Goal: Task Accomplishment & Management: Manage account settings

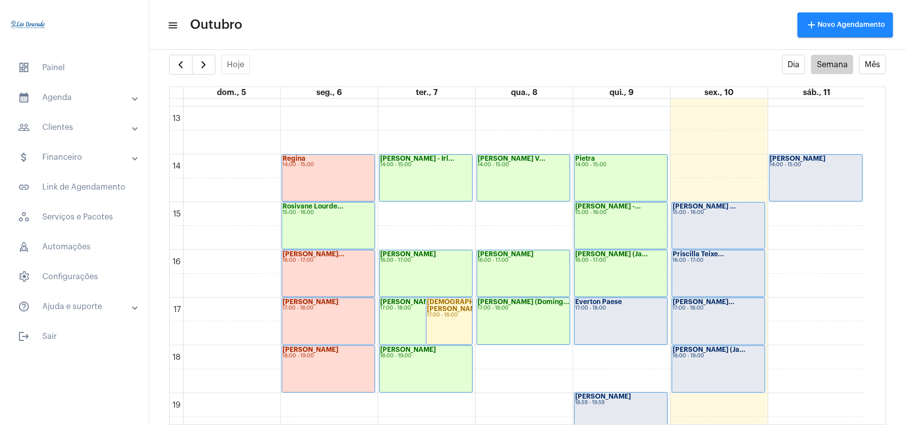
scroll to position [619, 0]
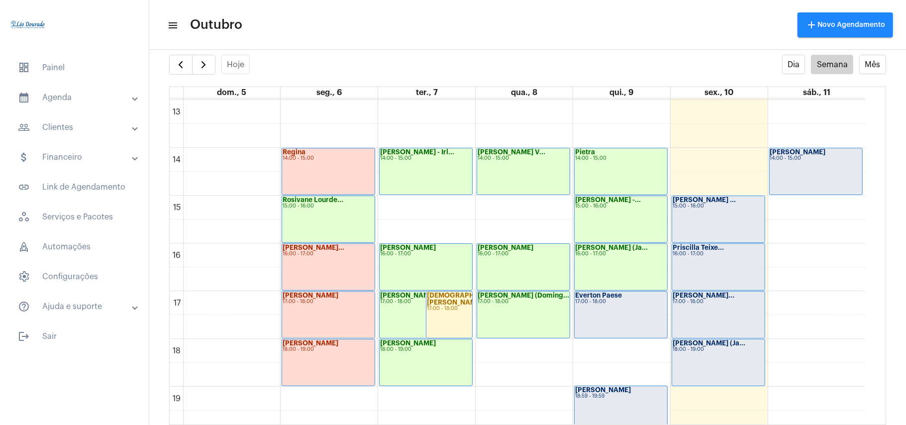
click at [610, 321] on div "Everton Paese 17:00 - 18:00" at bounding box center [621, 314] width 93 height 46
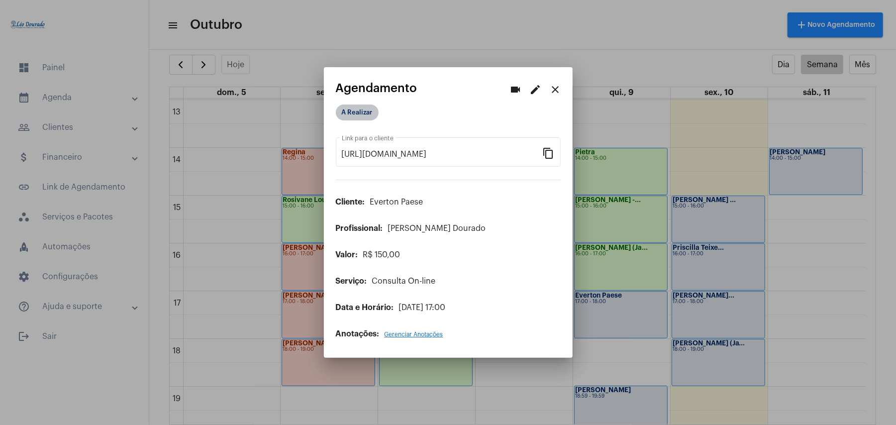
click at [359, 111] on mat-chip "A Realizar" at bounding box center [357, 112] width 43 height 16
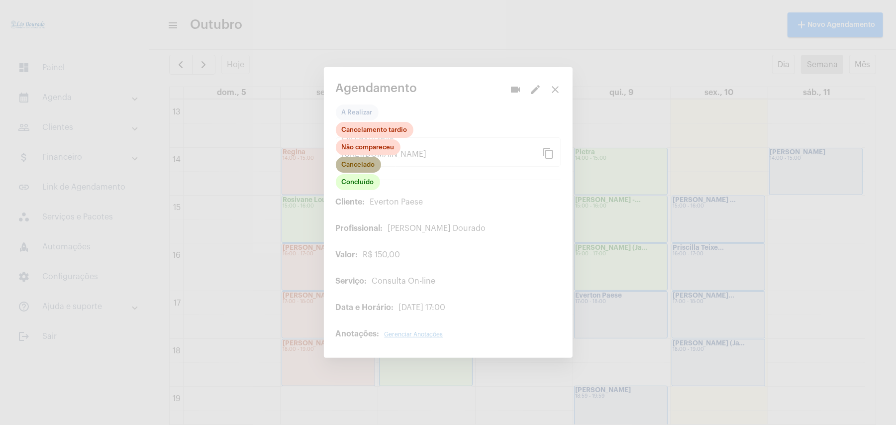
click at [352, 165] on mat-chip "Cancelado" at bounding box center [358, 165] width 45 height 16
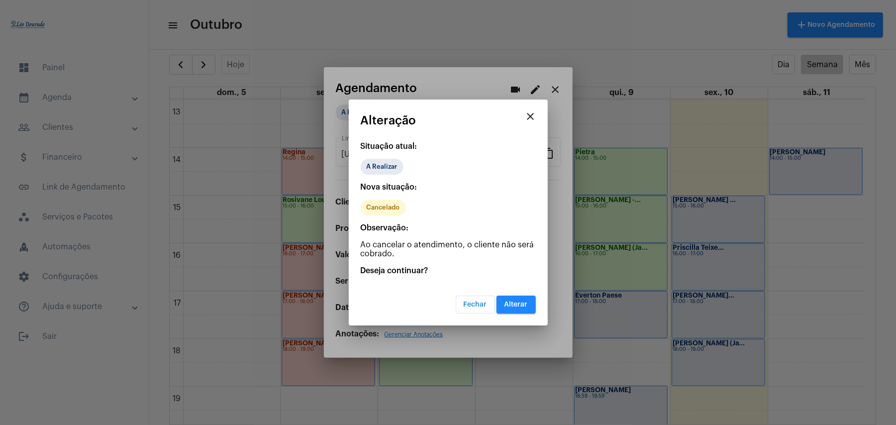
click at [515, 308] on button "Alterar" at bounding box center [515, 304] width 39 height 18
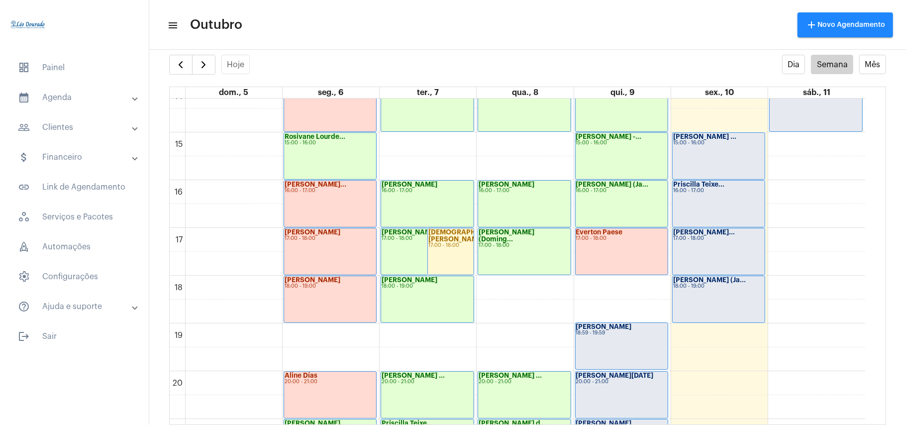
scroll to position [752, 0]
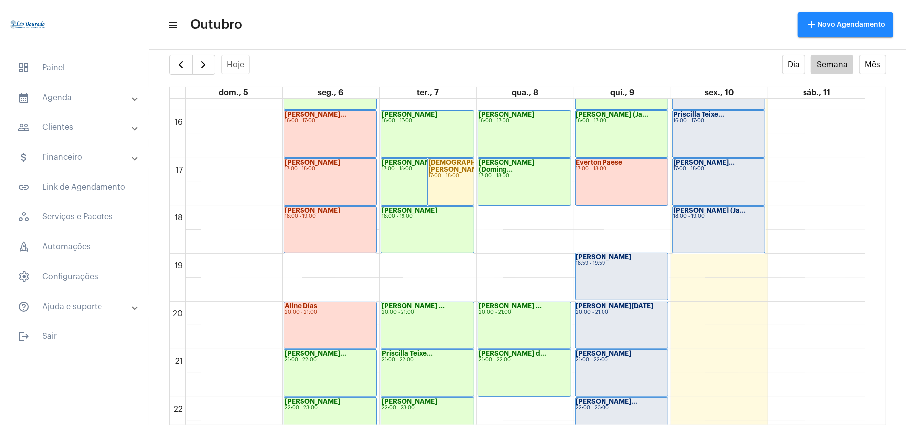
click at [635, 283] on div "Amanda Chagas 18:59 - 19:59" at bounding box center [622, 276] width 92 height 46
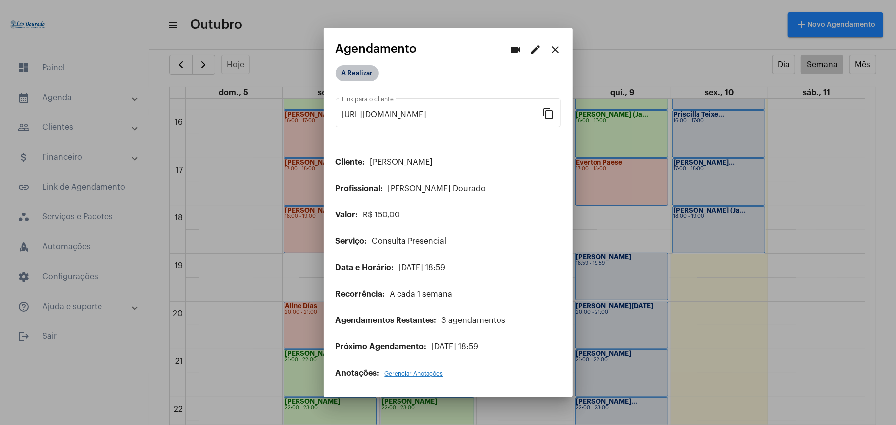
click at [352, 74] on mat-chip "A Realizar" at bounding box center [357, 73] width 43 height 16
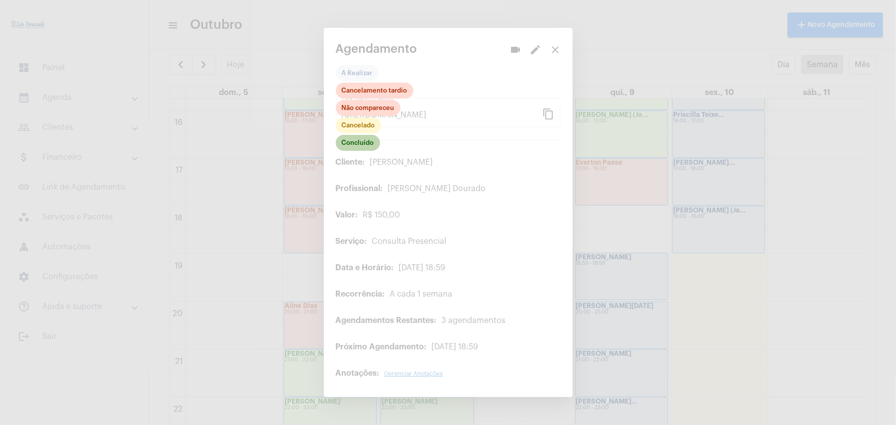
click at [357, 142] on mat-chip "Concluído" at bounding box center [358, 143] width 44 height 16
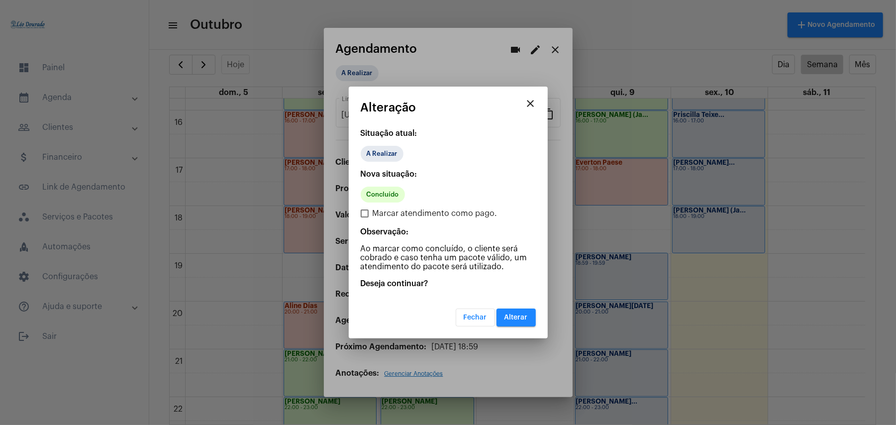
click at [509, 320] on button "Alterar" at bounding box center [515, 317] width 39 height 18
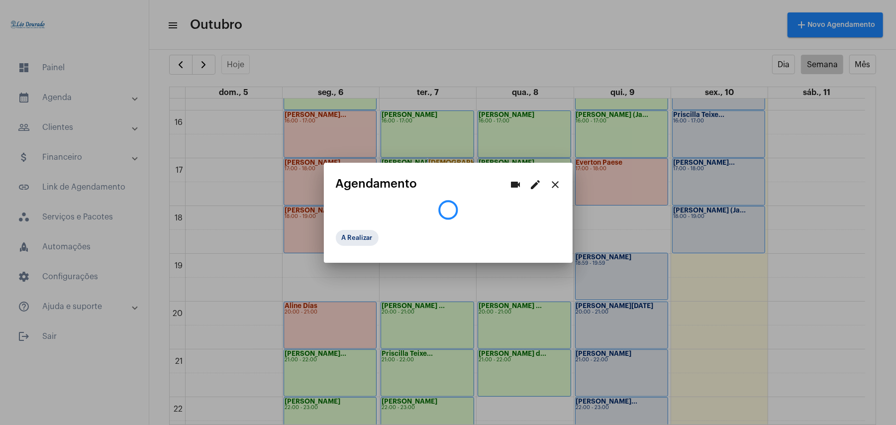
click at [605, 316] on div at bounding box center [448, 212] width 896 height 425
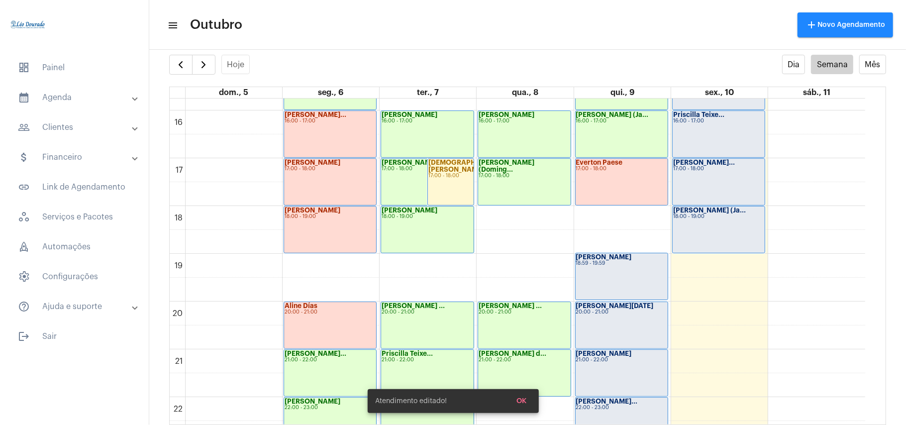
click at [606, 316] on div "Sandra Lucia 20:00 - 21:00" at bounding box center [622, 325] width 92 height 46
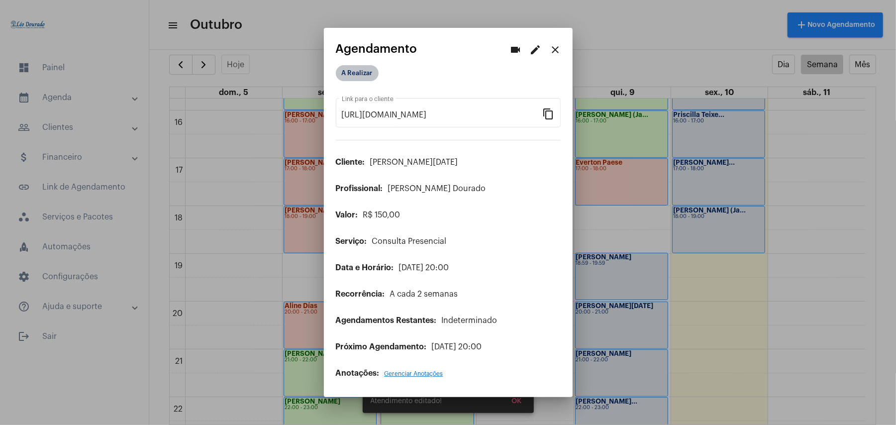
click at [367, 73] on mat-chip "A Realizar" at bounding box center [357, 73] width 43 height 16
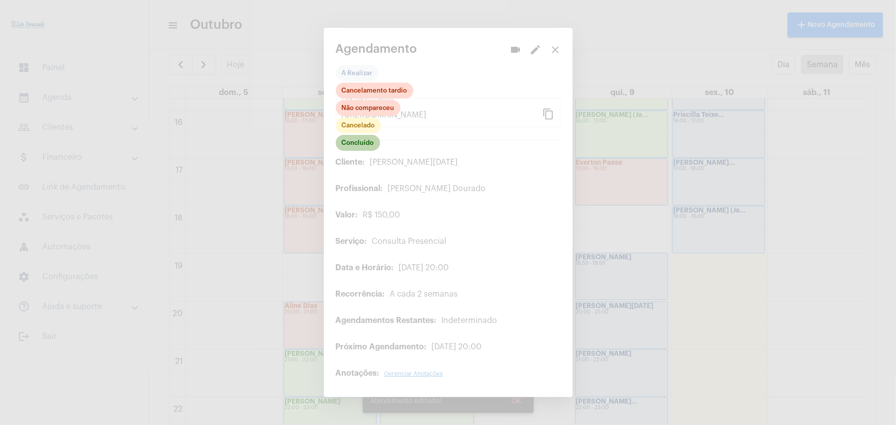
click at [359, 142] on mat-chip "Concluído" at bounding box center [358, 143] width 44 height 16
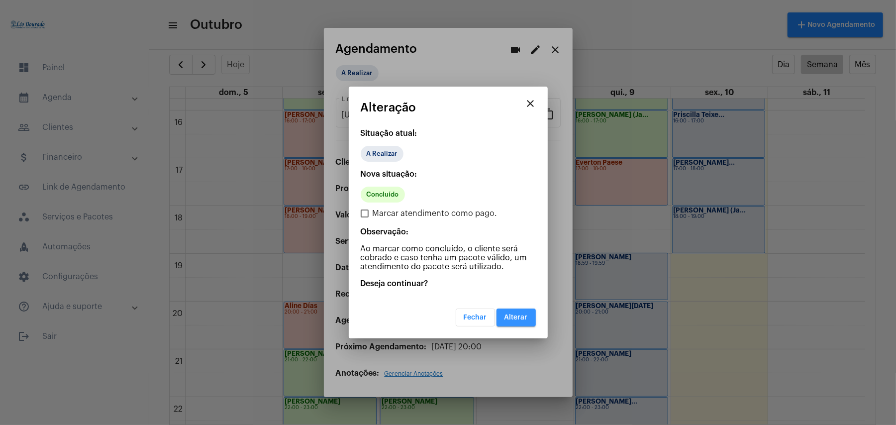
click at [516, 315] on span "Alterar" at bounding box center [515, 317] width 23 height 7
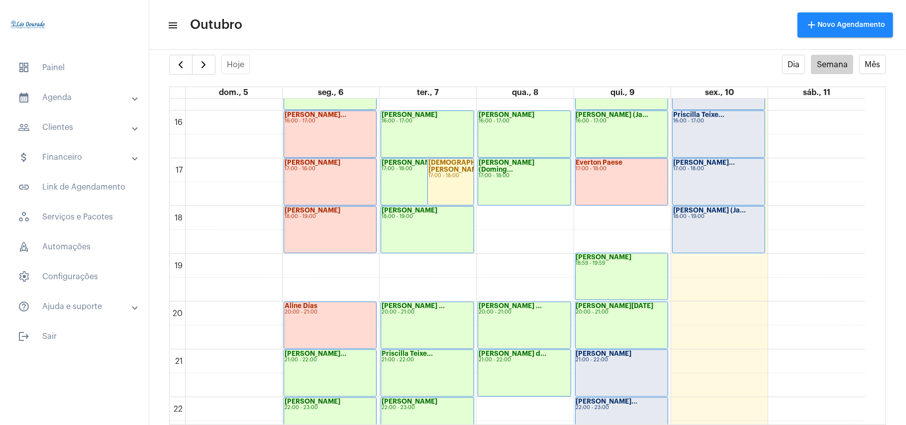
click at [636, 366] on div "Mateus Vinicius 21:00 - 22:00" at bounding box center [622, 373] width 92 height 46
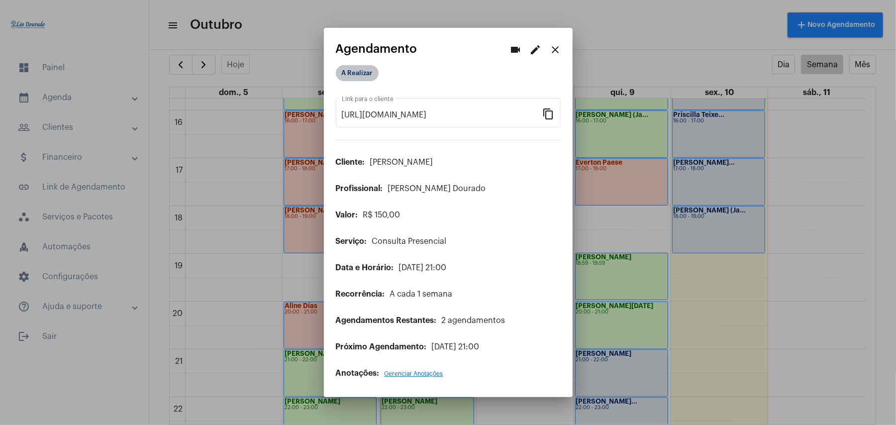
click at [371, 78] on mat-chip "A Realizar" at bounding box center [357, 73] width 43 height 16
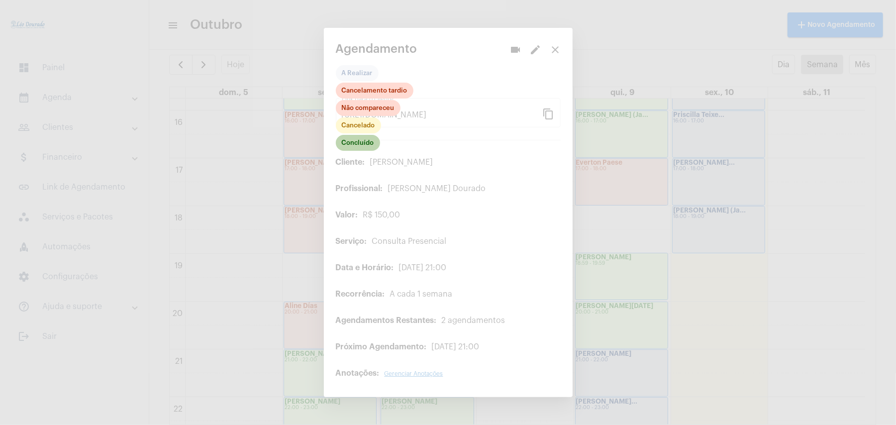
click at [361, 151] on mat-chip "Concluído" at bounding box center [358, 143] width 44 height 16
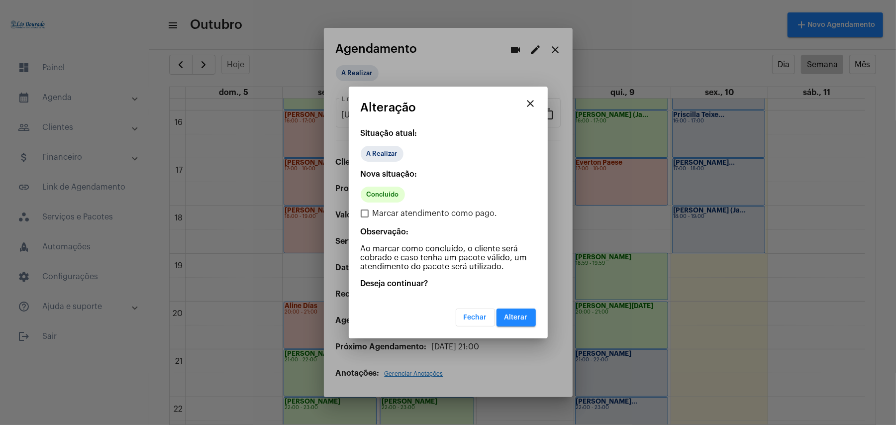
click at [521, 318] on span "Alterar" at bounding box center [515, 317] width 23 height 7
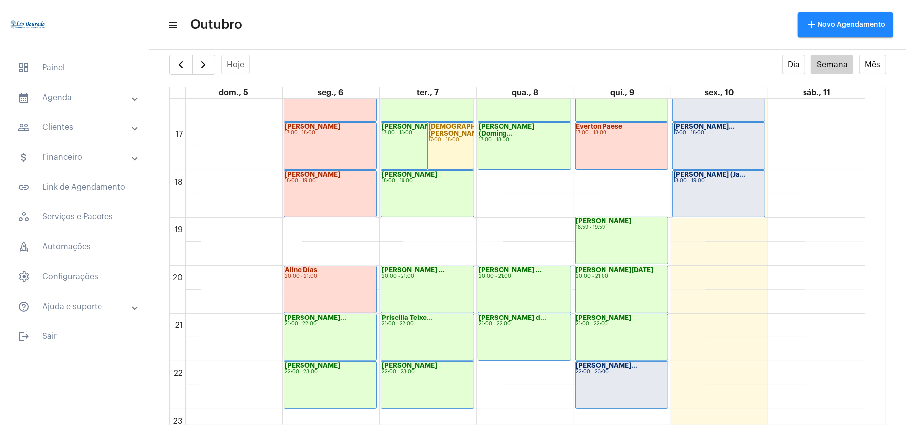
scroll to position [820, 0]
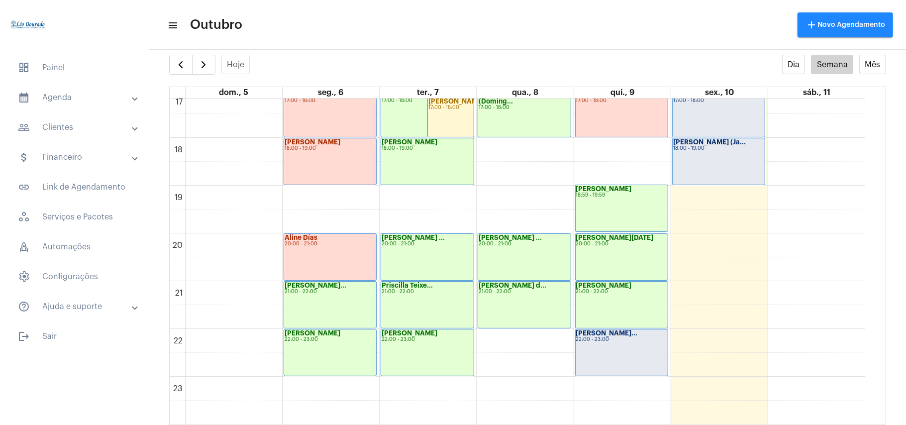
click at [637, 347] on div "Gabrielle Freit... 22:00 - 23:00" at bounding box center [622, 352] width 92 height 46
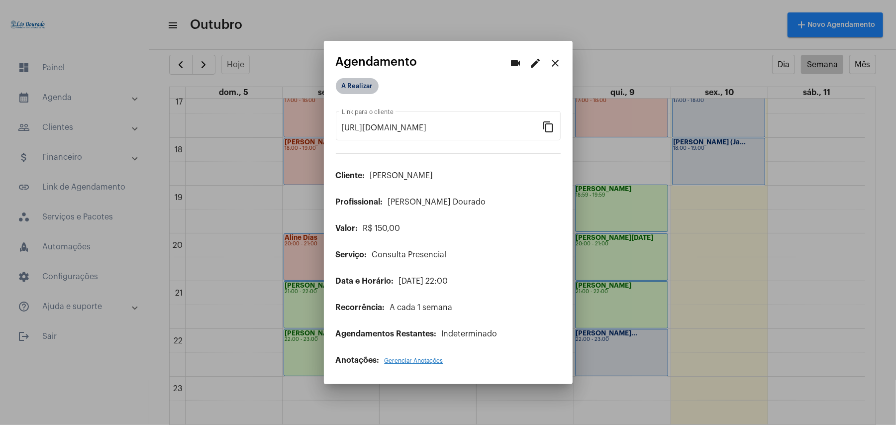
click at [363, 82] on mat-chip "A Realizar" at bounding box center [357, 86] width 43 height 16
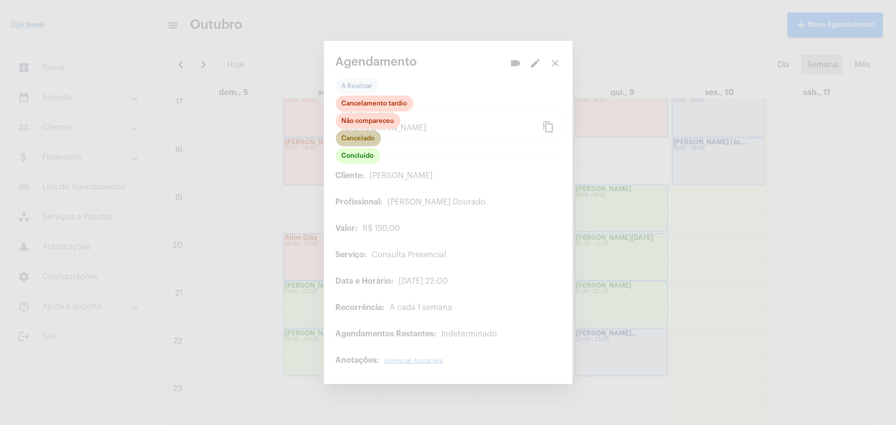
click at [351, 141] on mat-chip "Cancelado" at bounding box center [358, 138] width 45 height 16
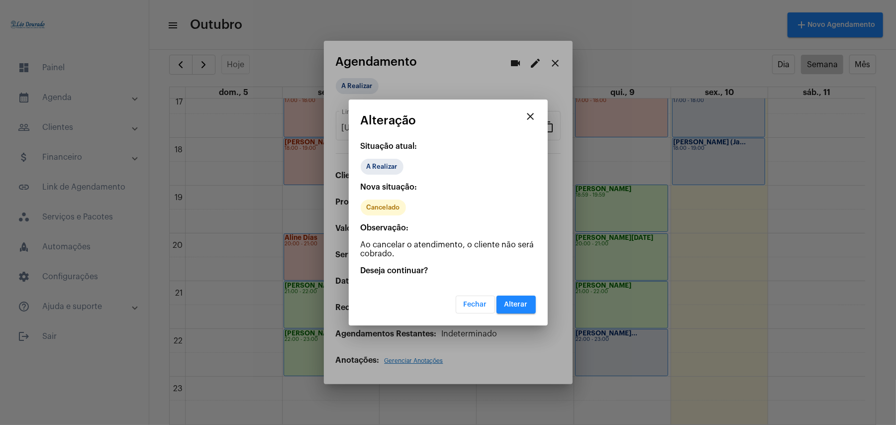
click at [471, 312] on button "Fechar" at bounding box center [475, 304] width 39 height 18
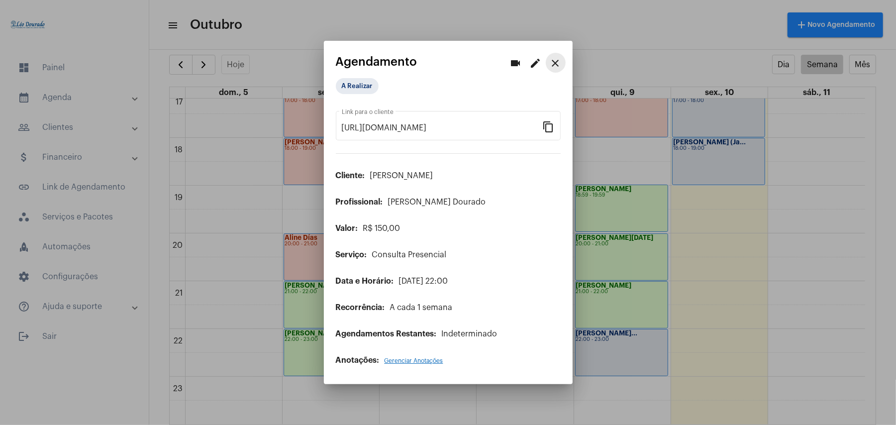
click at [556, 68] on mat-icon "close" at bounding box center [556, 63] width 12 height 12
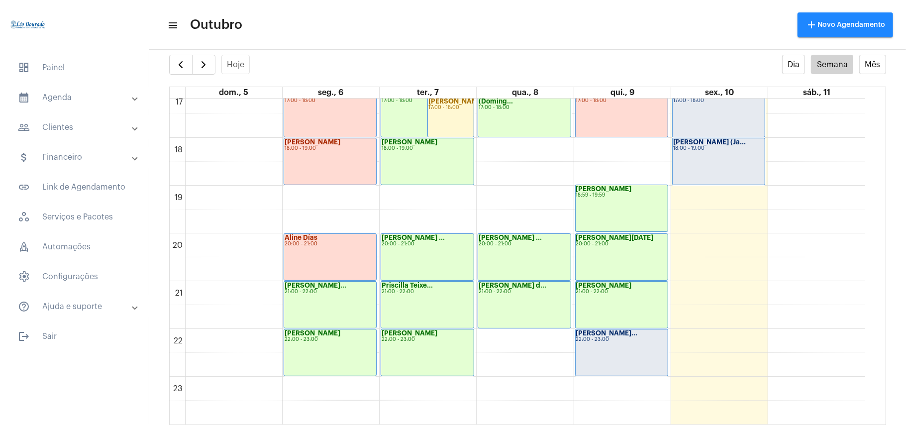
click at [648, 372] on div "Gabrielle Freit... 22:00 - 23:00" at bounding box center [622, 352] width 92 height 46
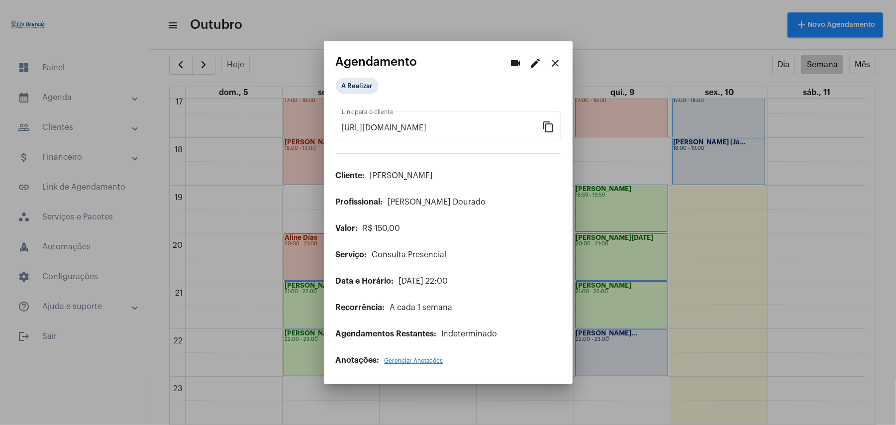
click at [536, 65] on mat-icon "edit" at bounding box center [536, 63] width 12 height 12
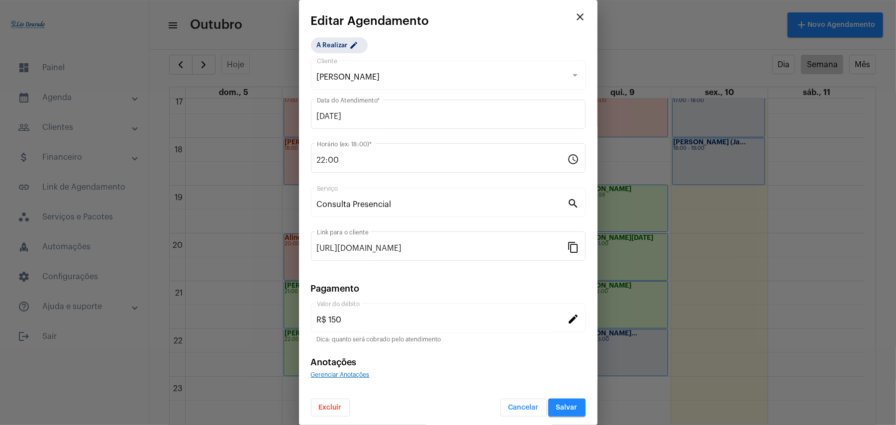
click at [320, 406] on span "Excluir" at bounding box center [330, 407] width 23 height 7
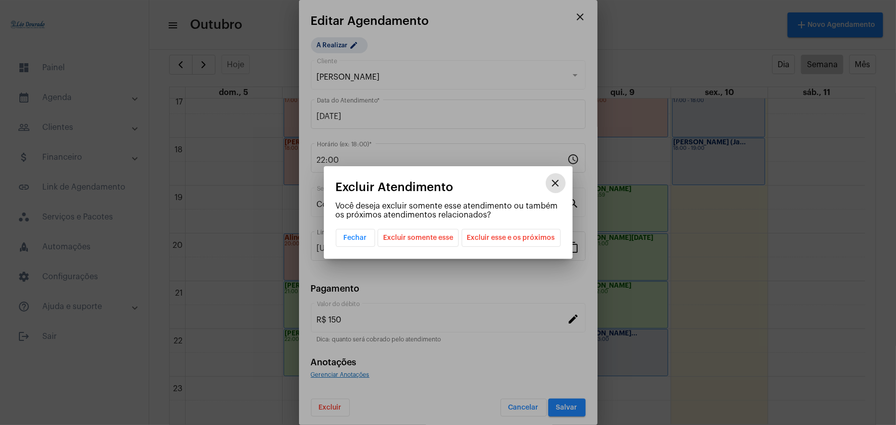
click at [484, 240] on span "Excluir esse e os próximos" at bounding box center [511, 237] width 88 height 17
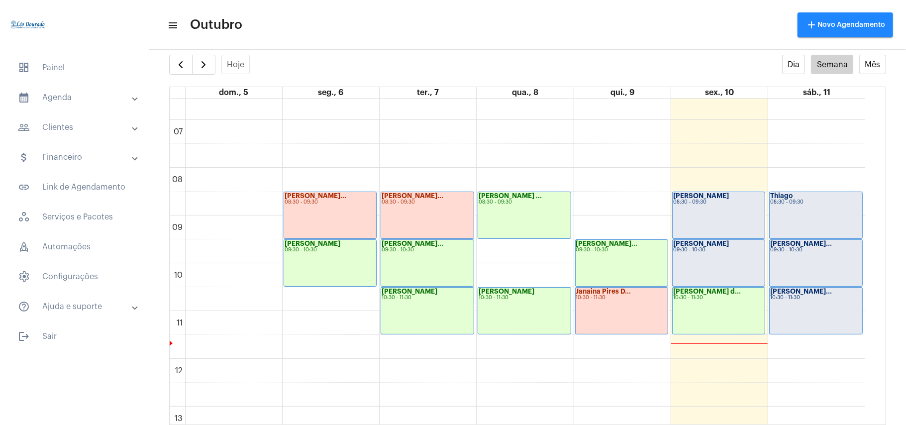
scroll to position [290, 0]
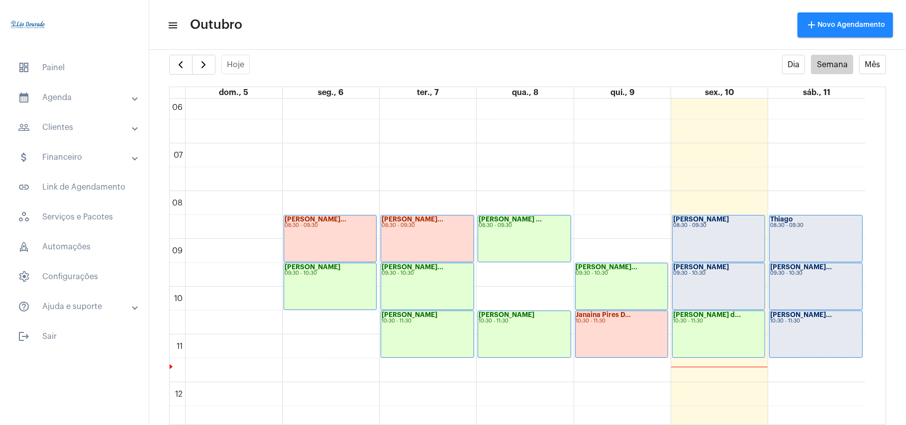
click at [708, 227] on div "08:30 - 09:30" at bounding box center [718, 225] width 91 height 5
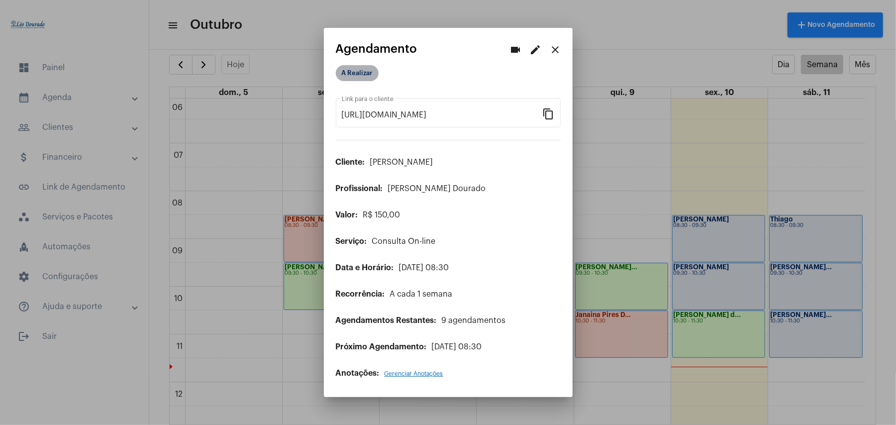
click at [355, 70] on mat-chip "A Realizar" at bounding box center [357, 73] width 43 height 16
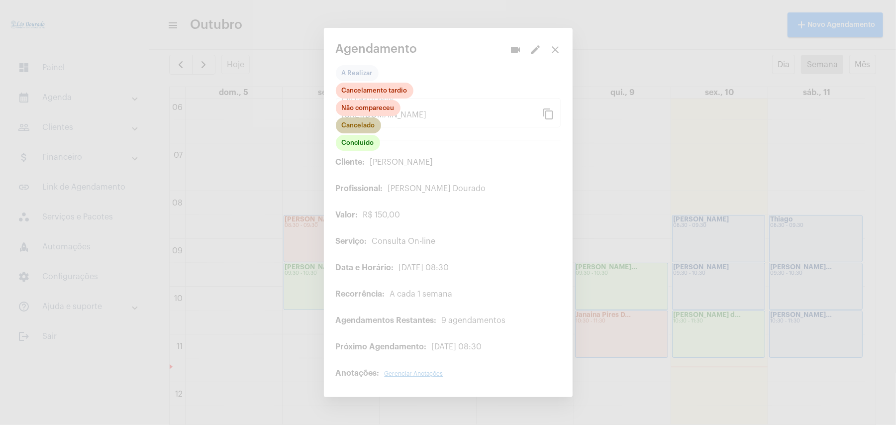
click at [353, 129] on mat-chip "Cancelado" at bounding box center [358, 125] width 45 height 16
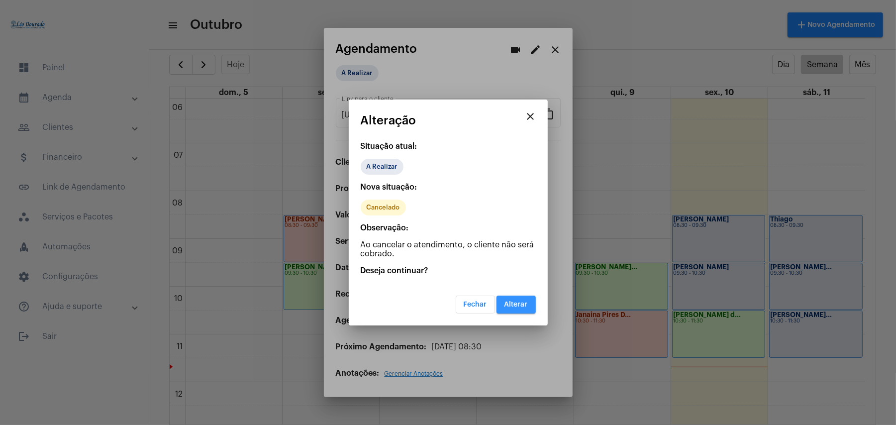
click at [509, 298] on button "Alterar" at bounding box center [515, 304] width 39 height 18
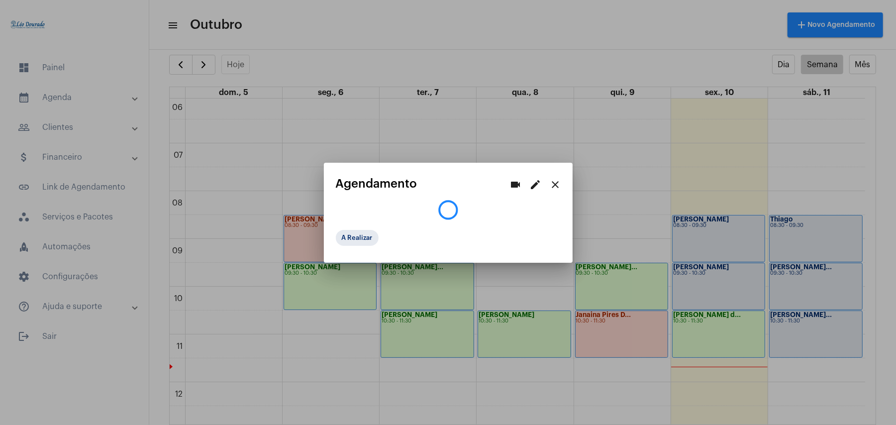
click at [707, 278] on div at bounding box center [448, 212] width 896 height 425
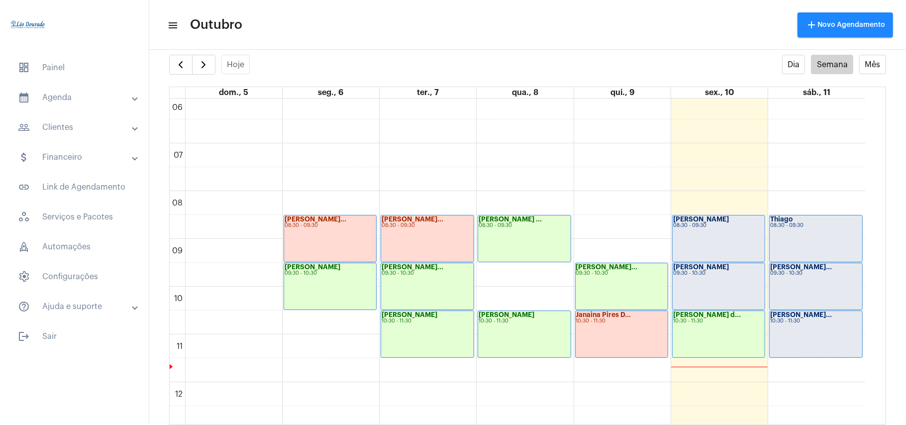
click at [707, 278] on div "Maria 09:30 - 10:30" at bounding box center [719, 286] width 92 height 46
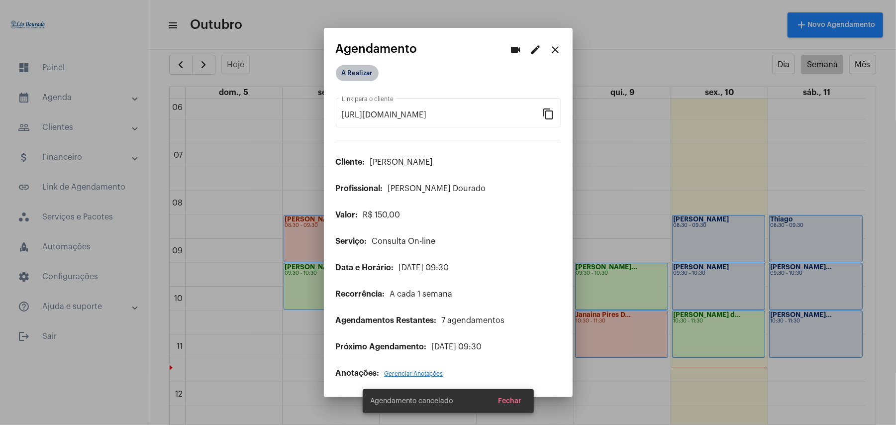
click at [354, 78] on mat-chip "A Realizar" at bounding box center [357, 73] width 43 height 16
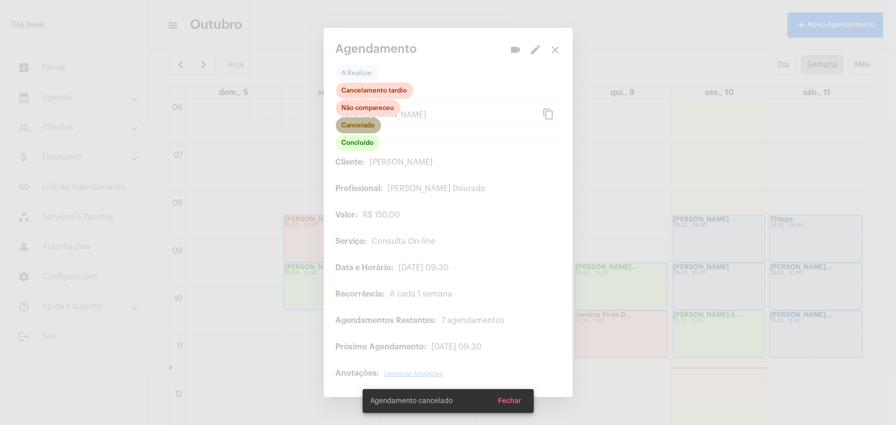
click at [354, 126] on mat-chip "Cancelado" at bounding box center [358, 125] width 45 height 16
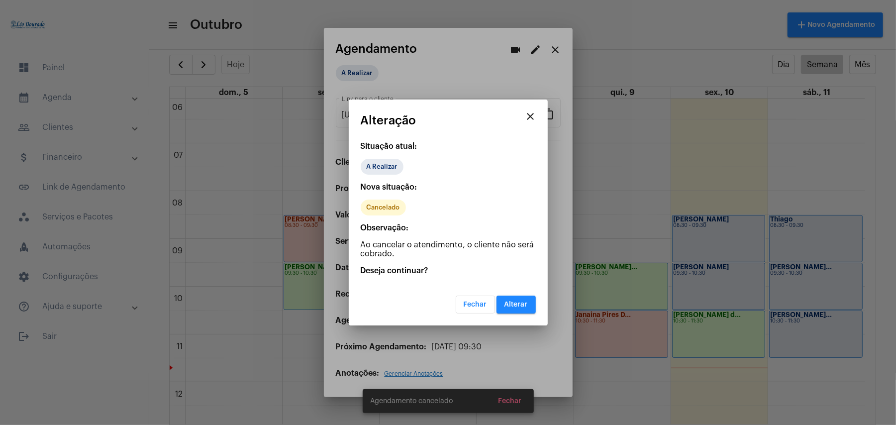
click at [511, 306] on span "Alterar" at bounding box center [515, 304] width 23 height 7
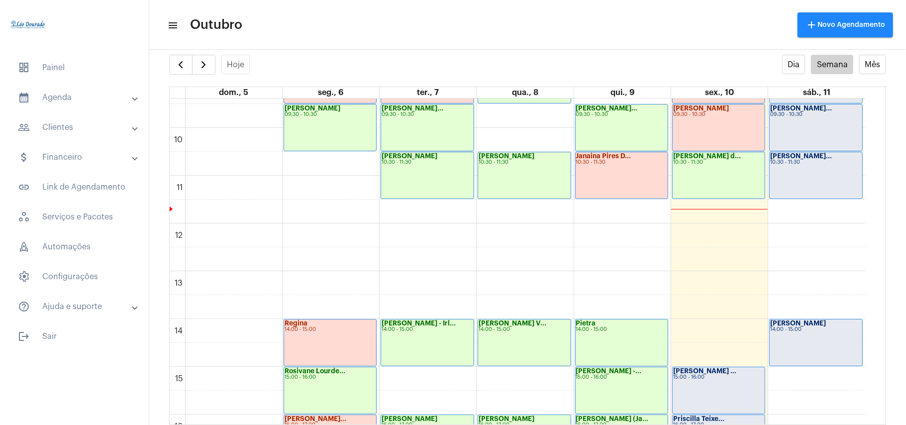
scroll to position [488, 0]
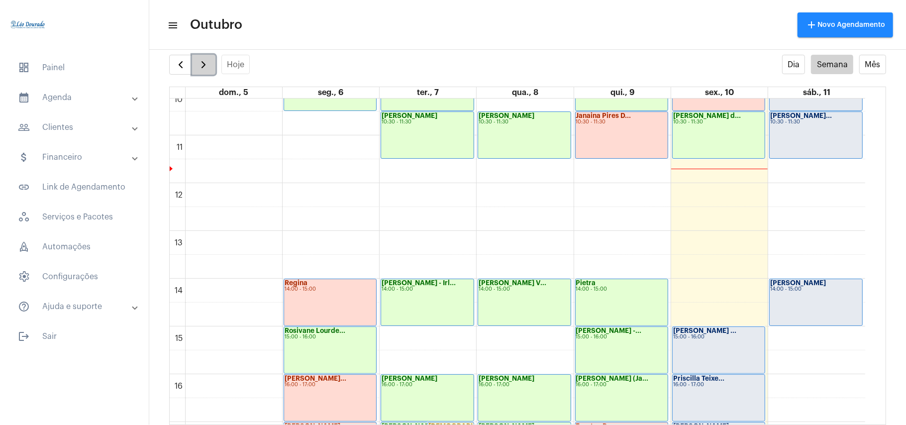
click at [201, 70] on span "button" at bounding box center [203, 65] width 12 height 12
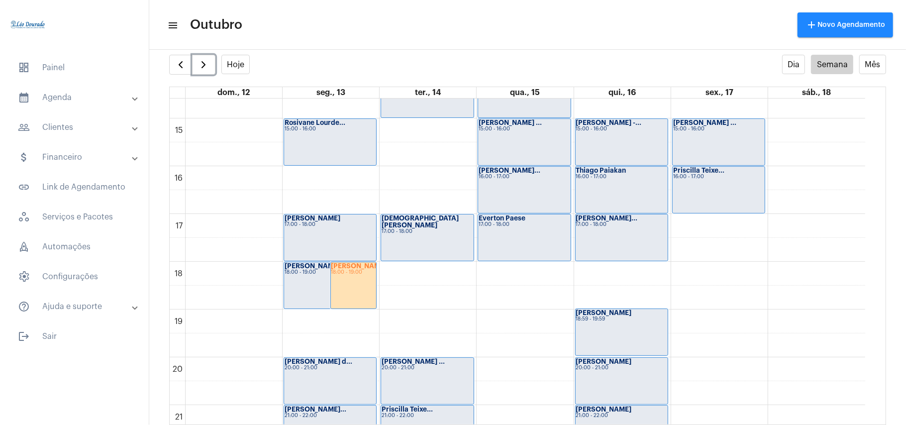
scroll to position [751, 0]
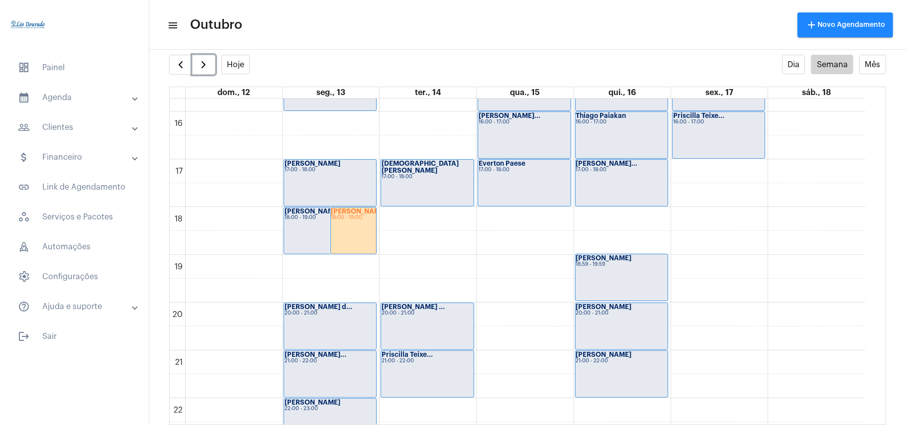
click at [341, 219] on div "18:00 - 19:00" at bounding box center [353, 217] width 45 height 5
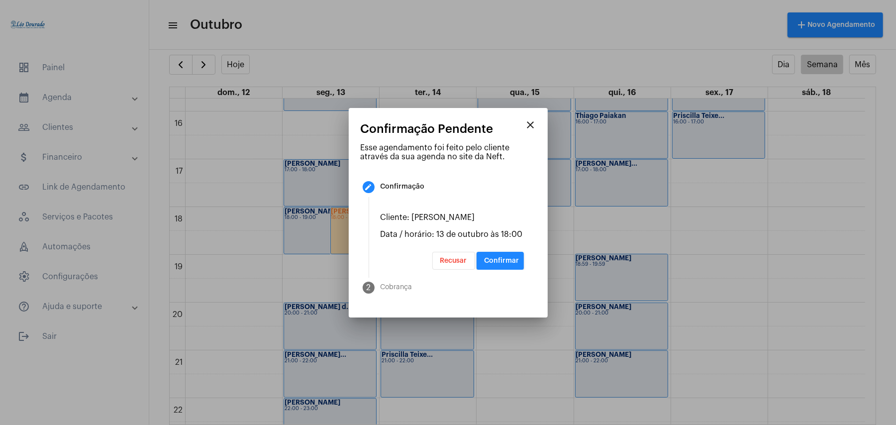
click at [546, 345] on div at bounding box center [448, 212] width 896 height 425
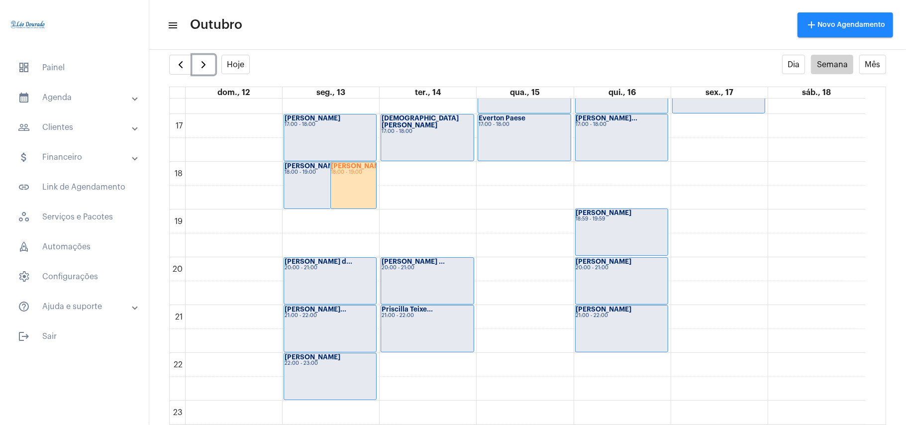
scroll to position [820, 0]
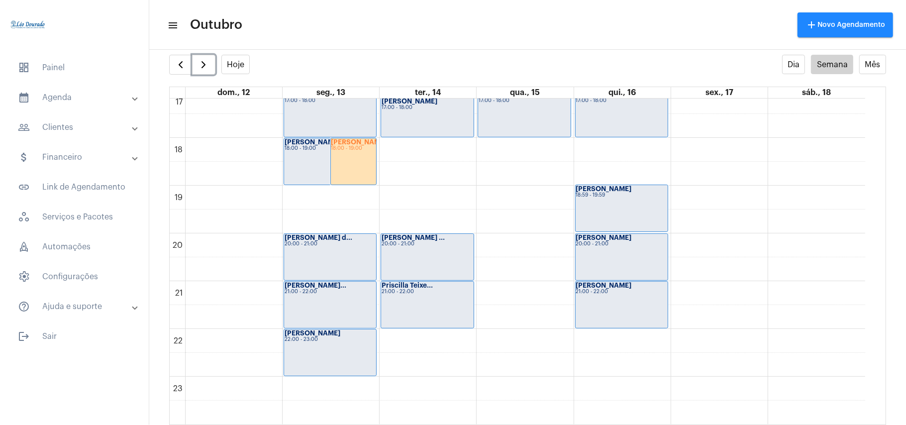
click at [626, 308] on div "Mateus Vinicius 21:00 - 22:00" at bounding box center [622, 305] width 92 height 46
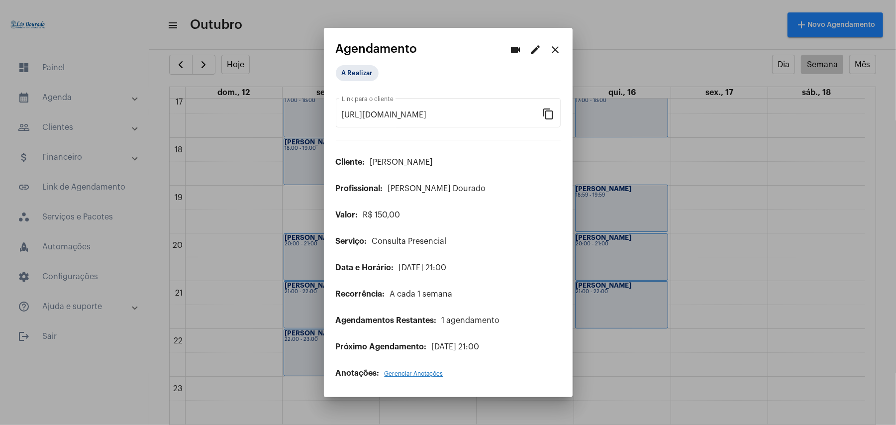
click at [535, 60] on button "edit" at bounding box center [536, 50] width 20 height 20
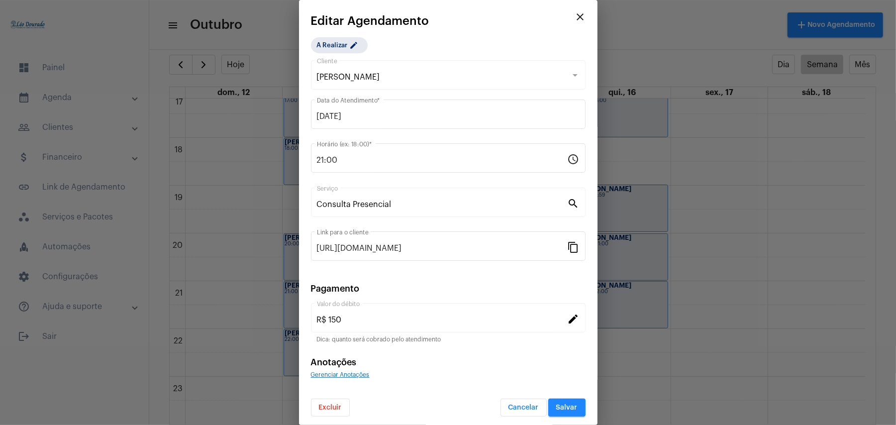
click at [330, 408] on span "Excluir" at bounding box center [330, 407] width 23 height 7
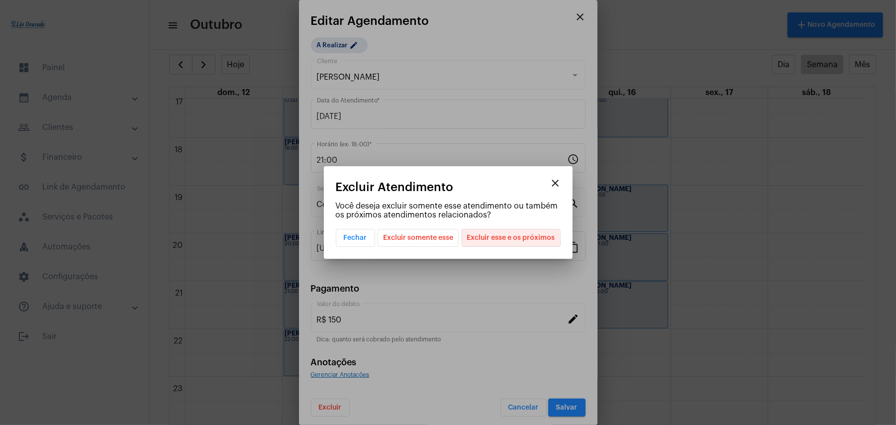
click at [504, 242] on span "Excluir esse e os próximos" at bounding box center [511, 237] width 88 height 17
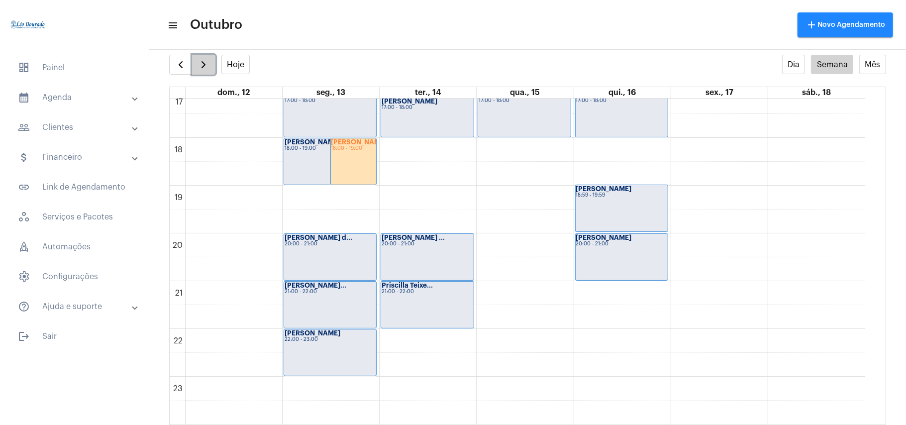
click at [203, 68] on span "button" at bounding box center [203, 65] width 12 height 12
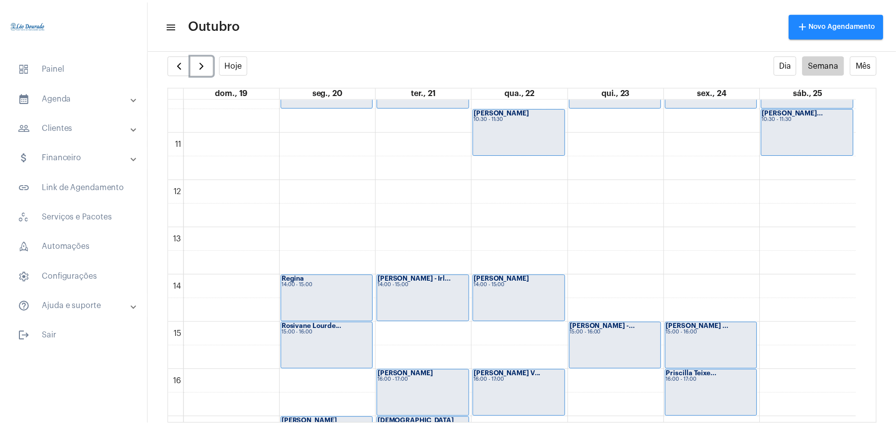
scroll to position [752, 0]
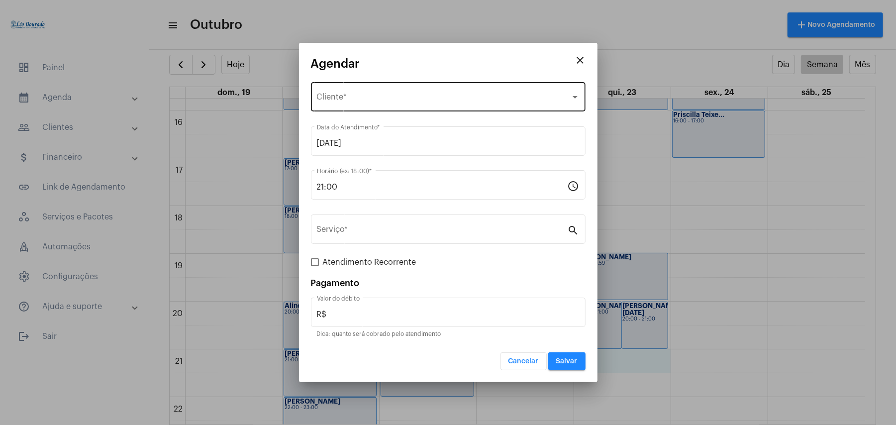
click at [400, 86] on div "Selecione o Cliente Cliente *" at bounding box center [448, 95] width 263 height 31
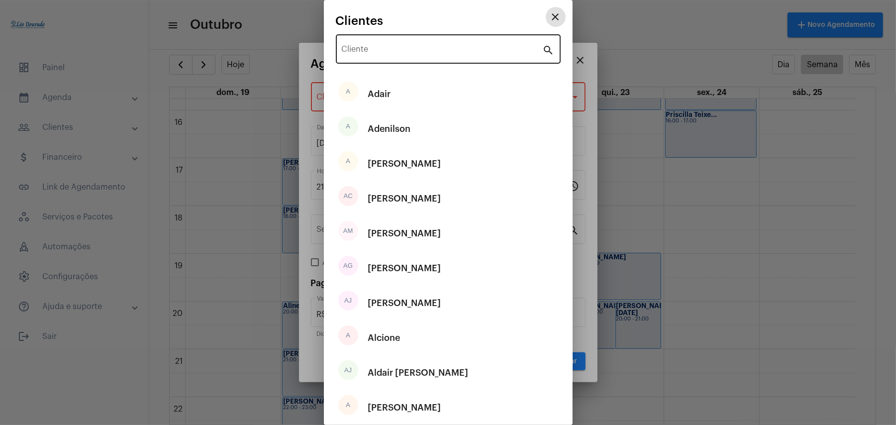
click at [399, 58] on div "Cliente" at bounding box center [442, 47] width 201 height 31
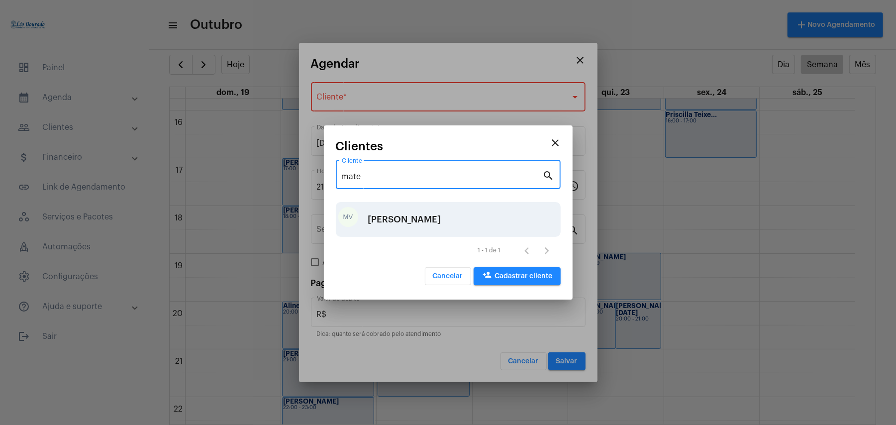
type input "mate"
click at [433, 217] on div "[PERSON_NAME]" at bounding box center [404, 219] width 73 height 30
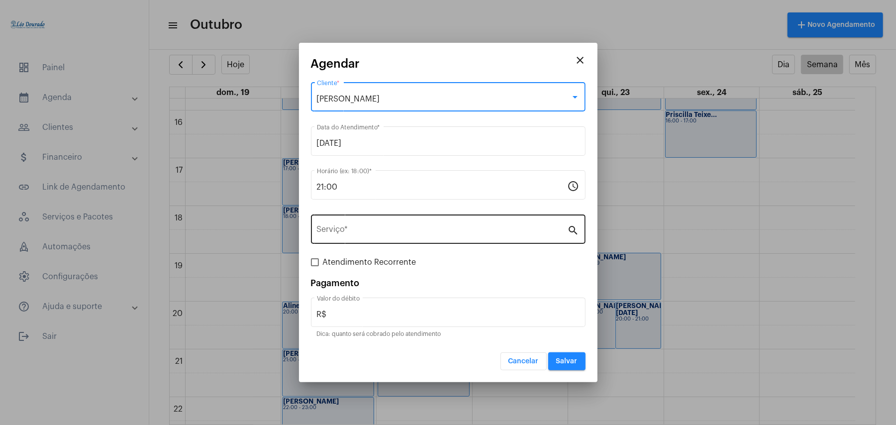
click at [408, 243] on div "Serviço *" at bounding box center [442, 227] width 251 height 31
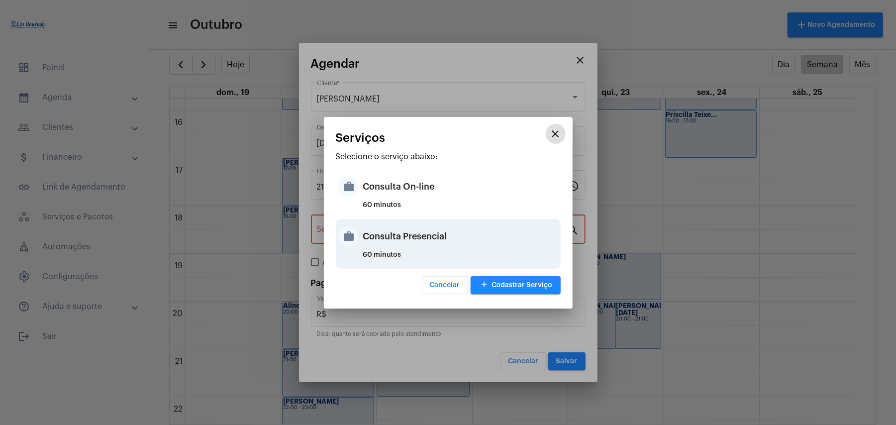
click at [402, 235] on div "Consulta Presencial" at bounding box center [460, 236] width 195 height 30
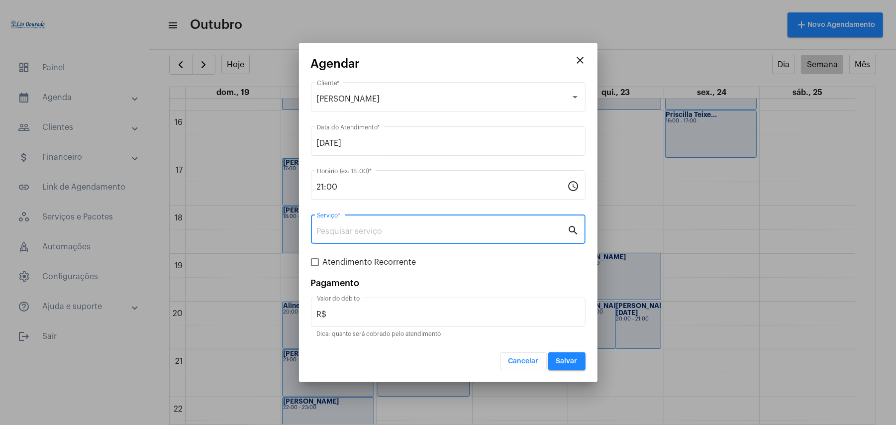
type input "Consulta Presencial"
type input "R$ 150"
click at [344, 255] on mat-form-field "Consulta Presencial Serviço * search" at bounding box center [448, 234] width 275 height 44
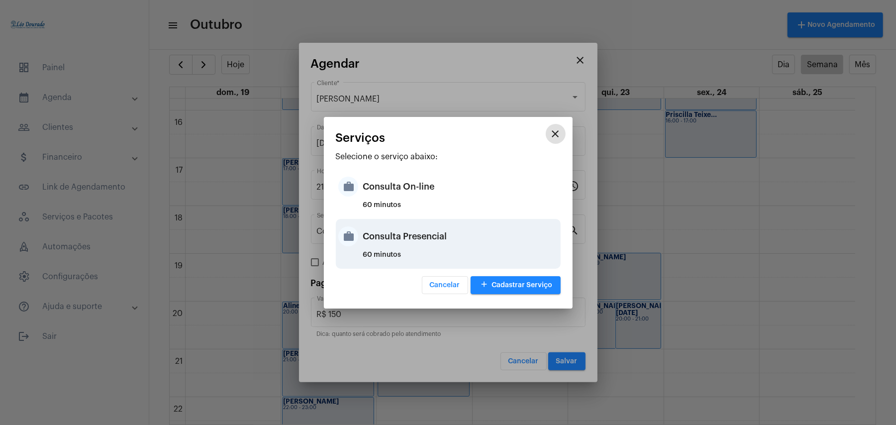
click at [412, 236] on div "Consulta Presencial" at bounding box center [460, 236] width 195 height 30
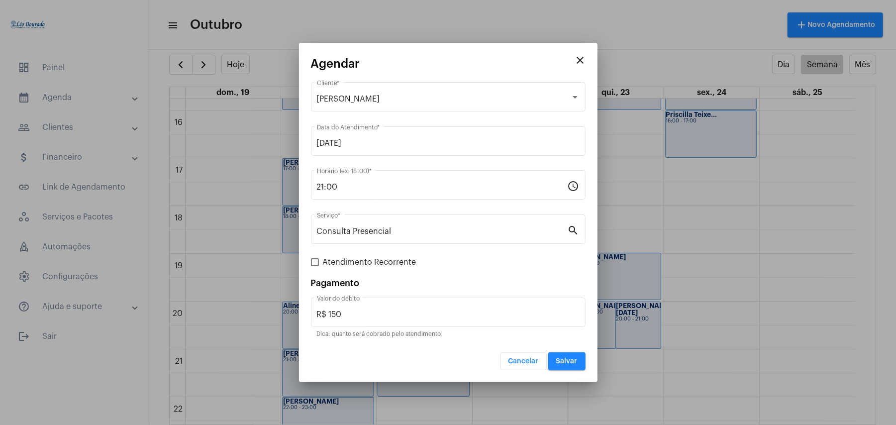
click at [311, 265] on span at bounding box center [315, 262] width 8 height 8
click at [314, 266] on input "Atendimento Recorrente" at bounding box center [314, 266] width 0 height 0
checkbox input "true"
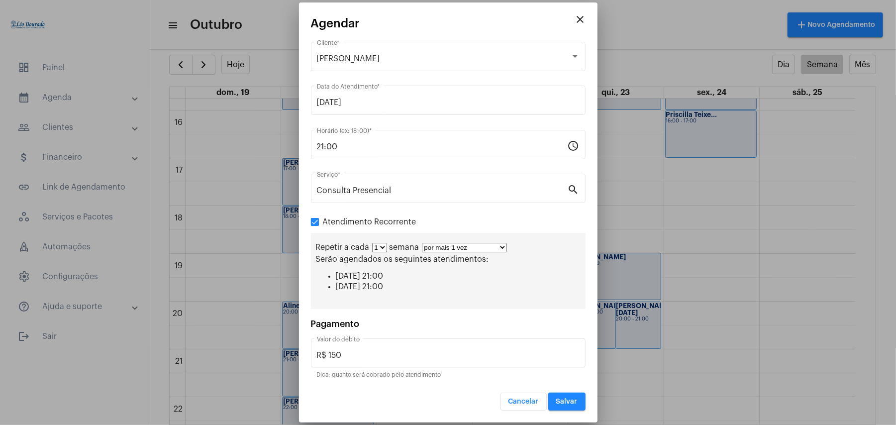
click at [384, 253] on div "Repetir a cada 1 2 3 4 5 6 7 8 semana por mais 1 vez por mais 2 vezes por mais …" at bounding box center [448, 271] width 275 height 76
click at [383, 249] on select "1 2 3 4 5 6 7 8" at bounding box center [379, 247] width 15 height 9
select select "1: 2"
click at [372, 244] on select "1 2 3 4 5 6 7 8" at bounding box center [379, 247] width 15 height 9
click at [510, 245] on select "por mais 1 vez por mais 2 vezes por mais 3 vezes por mais 4 vezes por mais 5 ve…" at bounding box center [468, 247] width 85 height 9
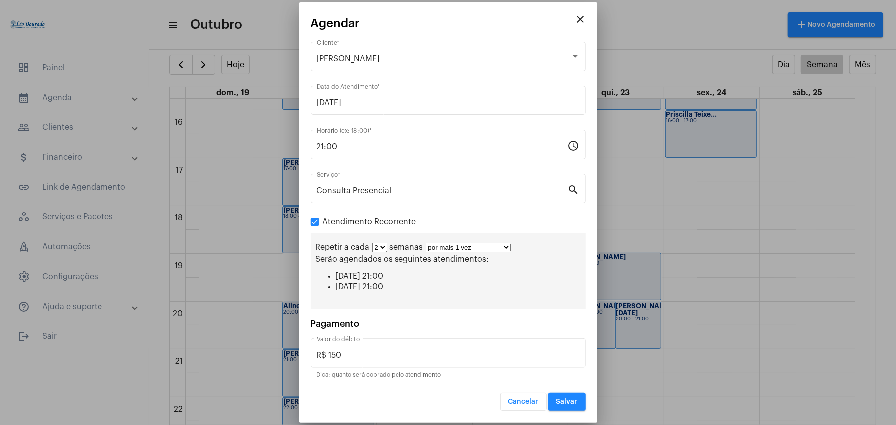
select select "10: 0"
click at [426, 243] on select "por mais 1 vez por mais 2 vezes por mais 3 vezes por mais 4 vezes por mais 5 ve…" at bounding box center [468, 247] width 85 height 9
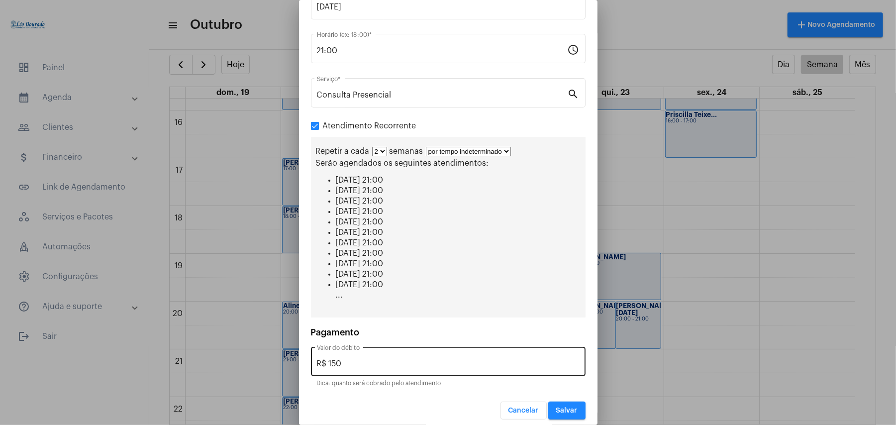
scroll to position [95, 0]
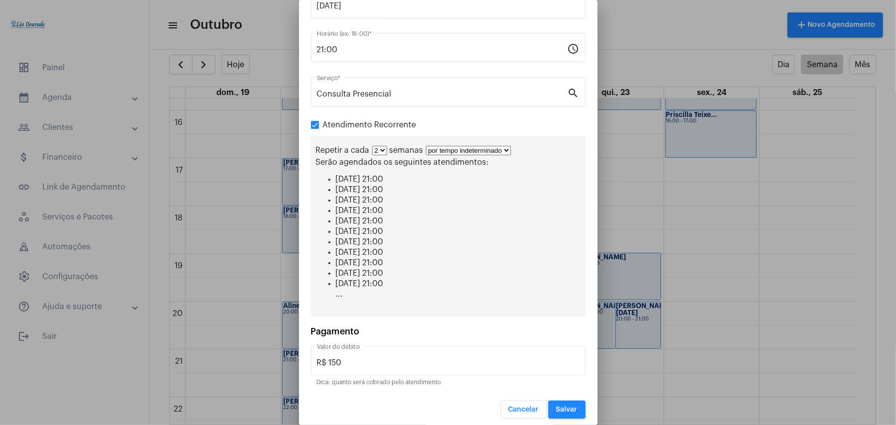
click at [556, 406] on span "Salvar" at bounding box center [566, 409] width 21 height 7
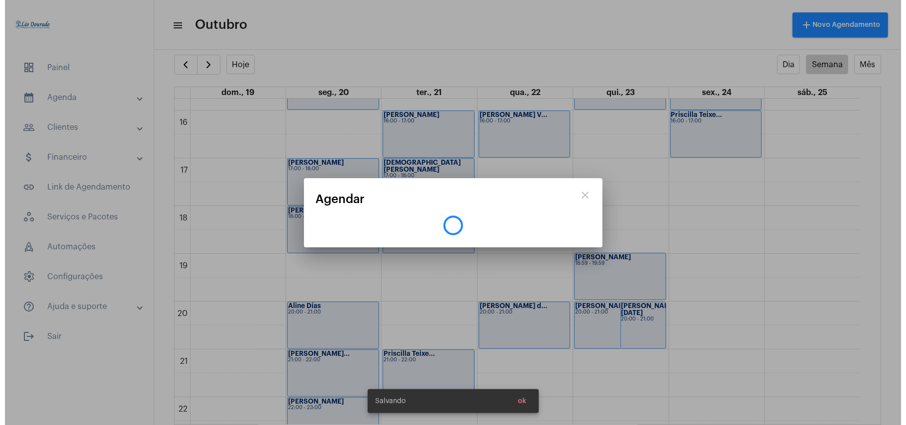
scroll to position [0, 0]
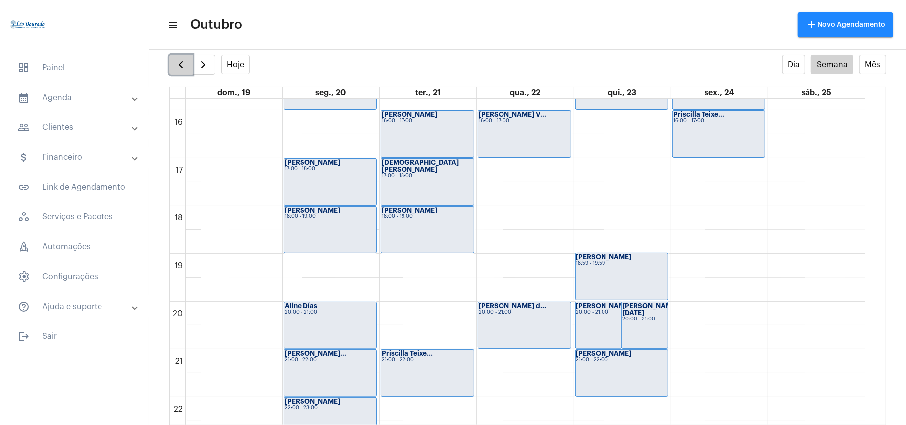
click at [179, 60] on span "button" at bounding box center [181, 65] width 12 height 12
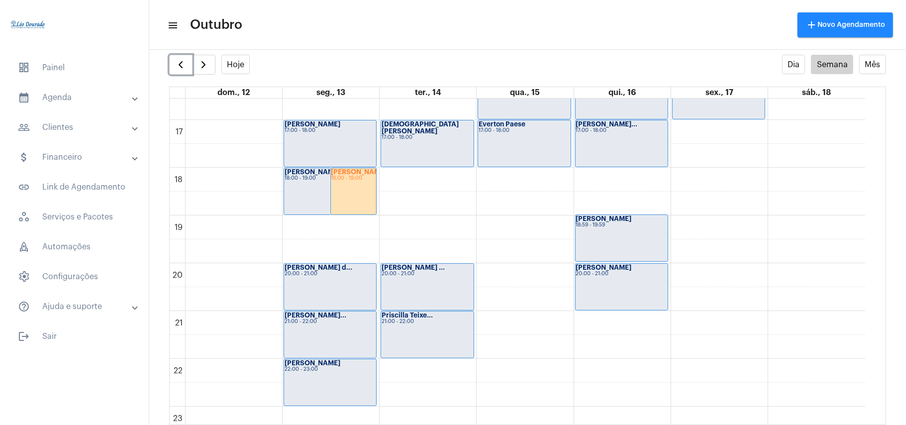
scroll to position [820, 0]
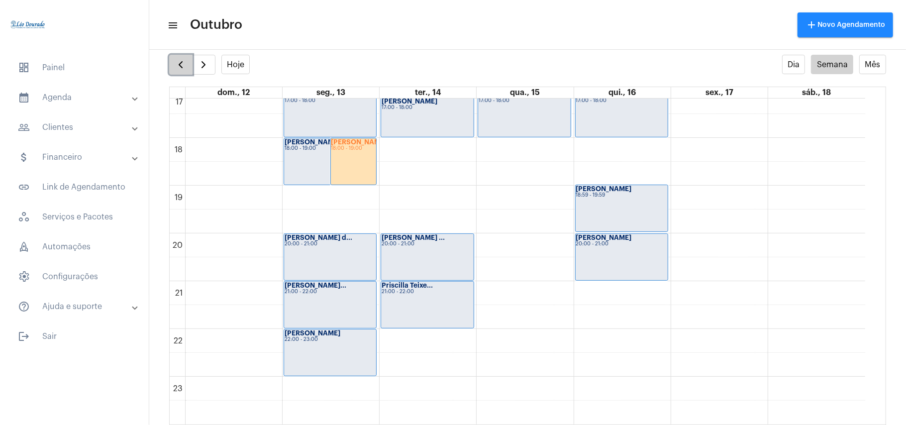
click at [172, 69] on button "button" at bounding box center [180, 65] width 23 height 20
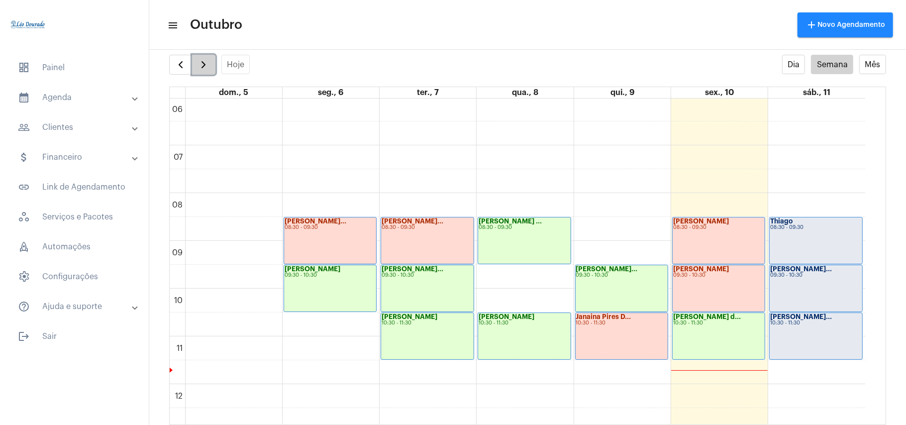
click at [205, 63] on span "button" at bounding box center [203, 65] width 12 height 12
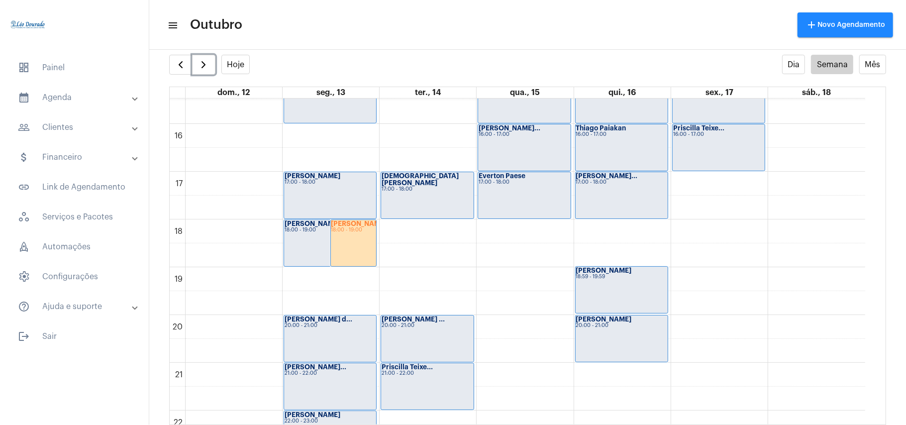
scroll to position [751, 0]
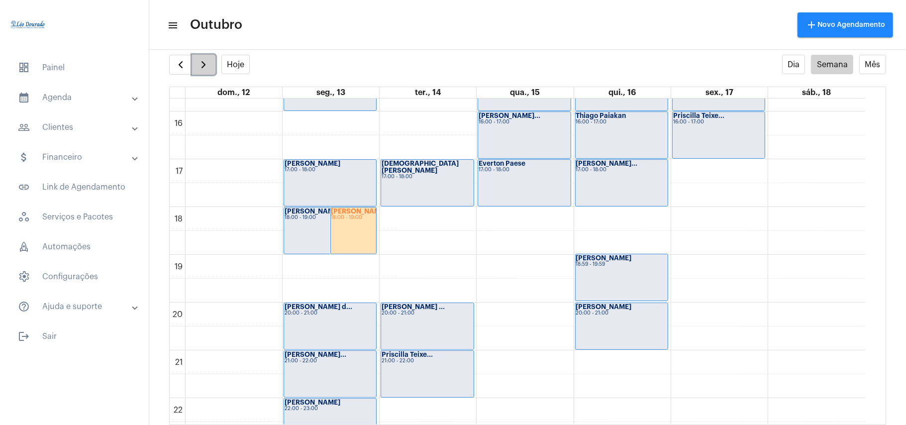
click at [213, 67] on button "button" at bounding box center [203, 65] width 23 height 20
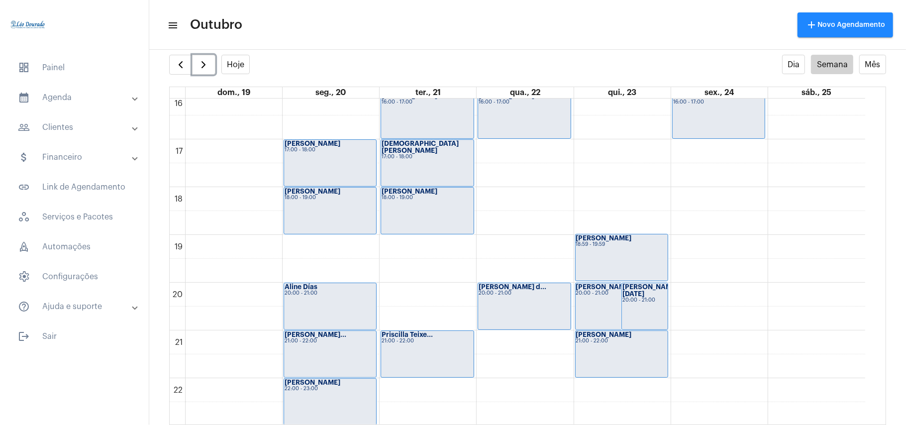
scroll to position [818, 0]
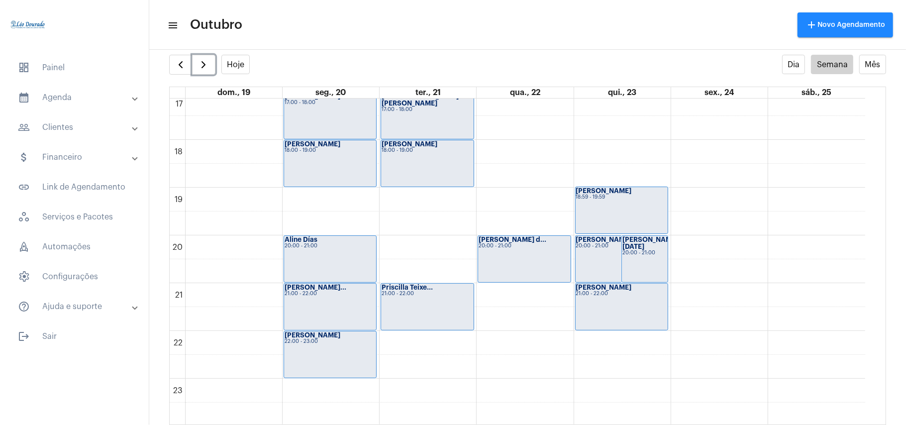
click at [609, 264] on div "Daniel Artur 20:00 - 21:00" at bounding box center [622, 259] width 92 height 46
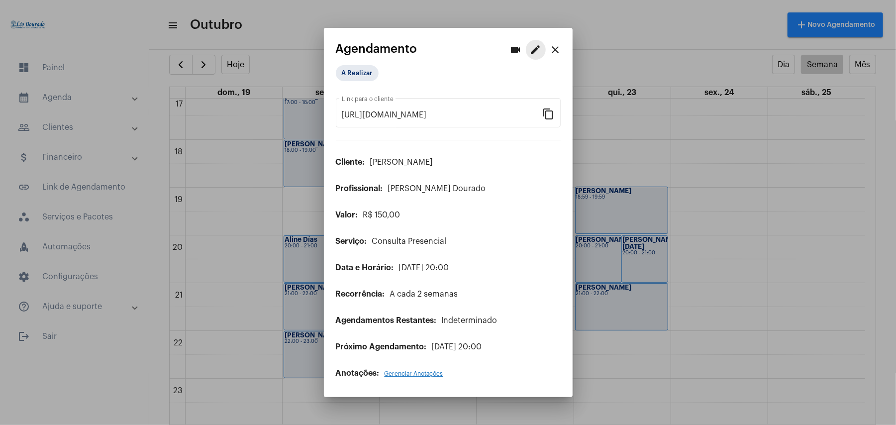
click at [537, 47] on mat-icon "edit" at bounding box center [536, 50] width 12 height 12
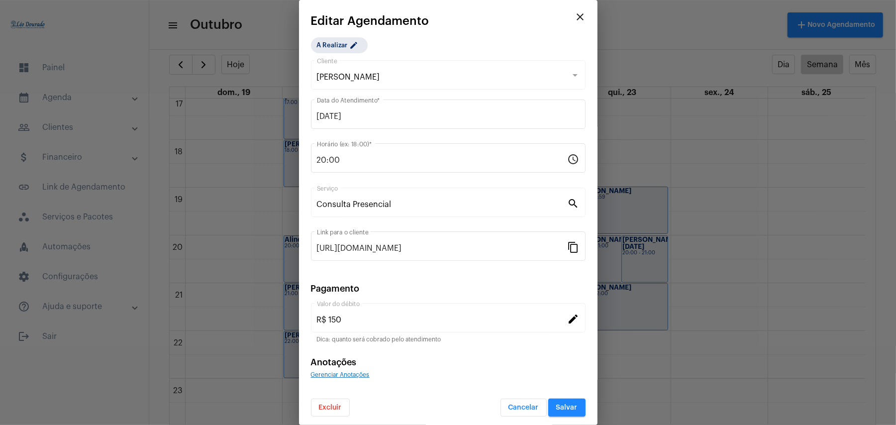
click at [335, 410] on span "Excluir" at bounding box center [330, 407] width 23 height 7
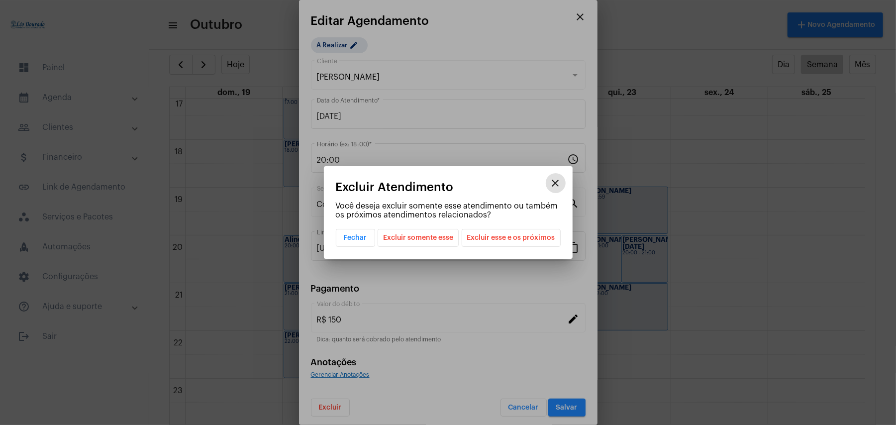
click at [544, 235] on span "Excluir esse e os próximos" at bounding box center [511, 237] width 88 height 17
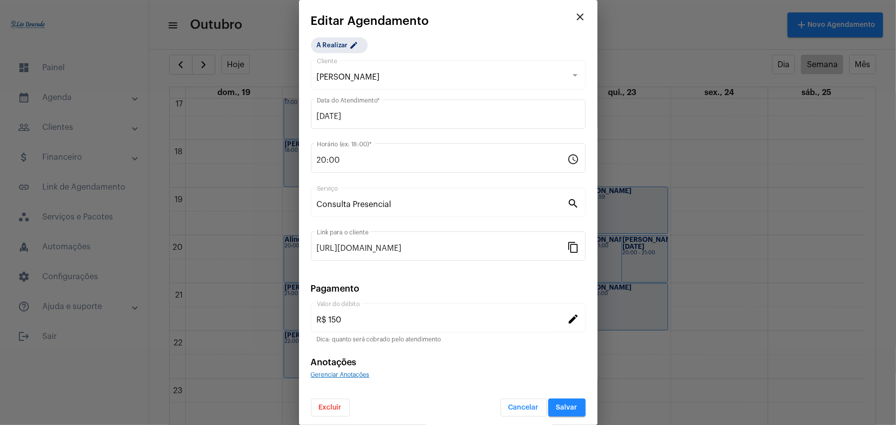
click at [327, 408] on span "Excluir" at bounding box center [330, 407] width 23 height 7
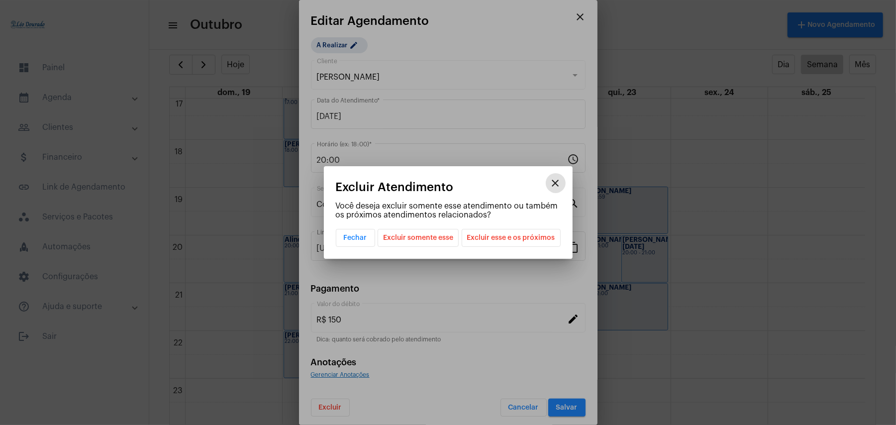
click at [512, 239] on span "Excluir esse e os próximos" at bounding box center [511, 237] width 88 height 17
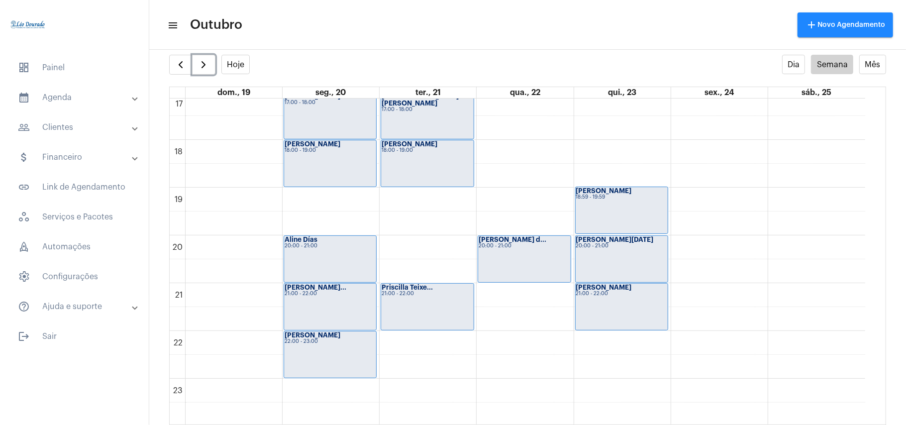
scroll to position [820, 0]
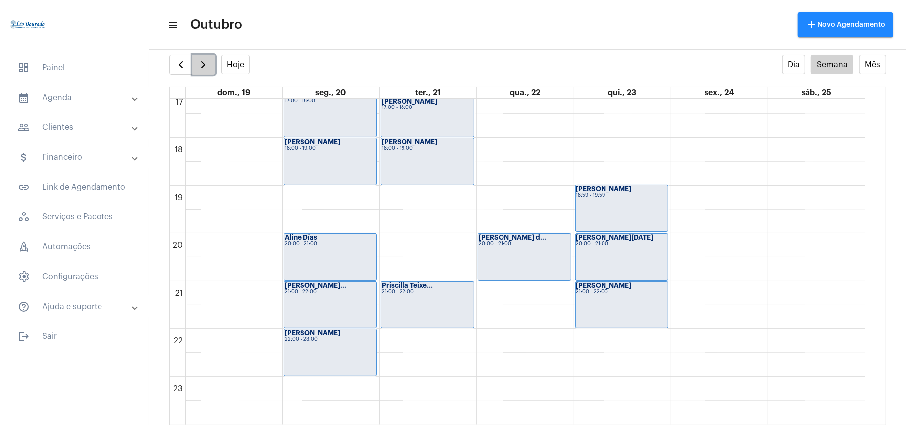
click at [209, 66] on span "button" at bounding box center [203, 65] width 12 height 12
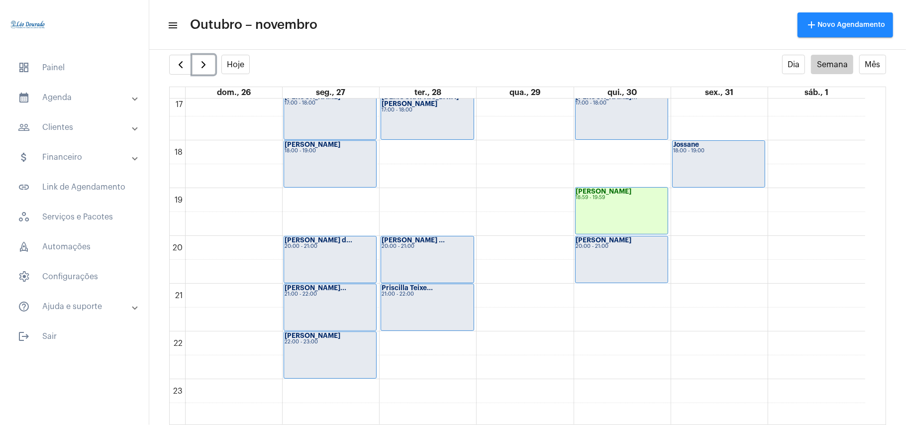
scroll to position [820, 0]
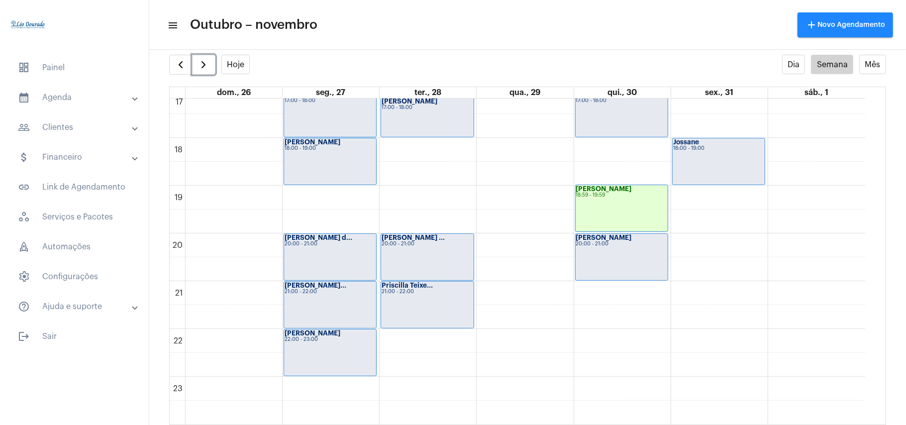
click at [628, 194] on div "18:59 - 19:59" at bounding box center [621, 195] width 91 height 5
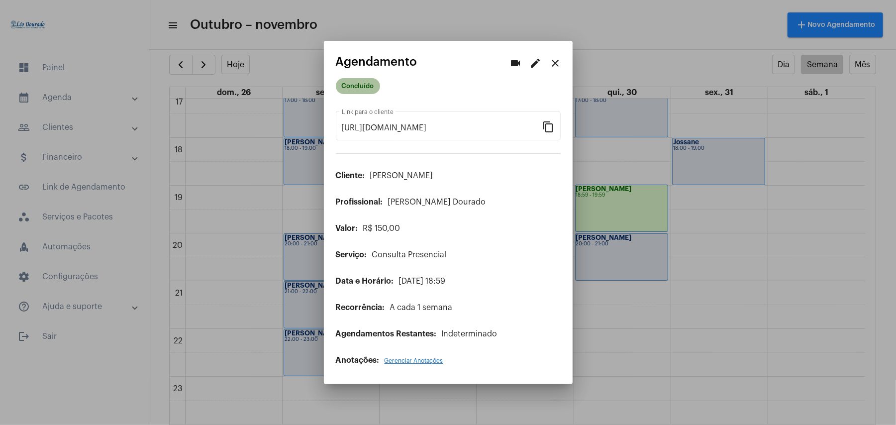
click at [367, 88] on mat-chip "Concluído" at bounding box center [358, 86] width 44 height 16
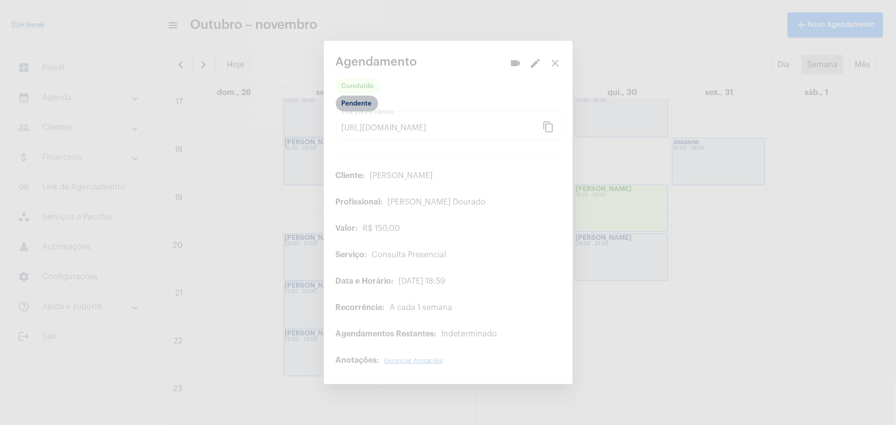
click at [357, 104] on mat-chip "Pendente" at bounding box center [357, 104] width 42 height 16
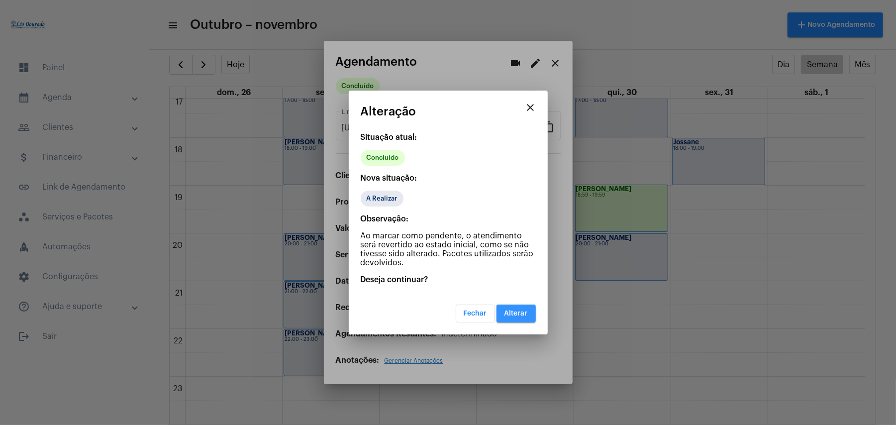
click at [533, 307] on button "Alterar" at bounding box center [515, 313] width 39 height 18
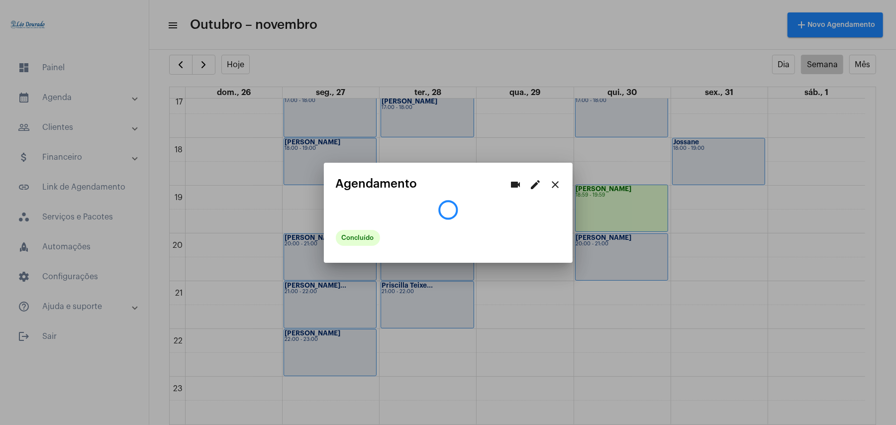
click at [200, 63] on div at bounding box center [448, 212] width 896 height 425
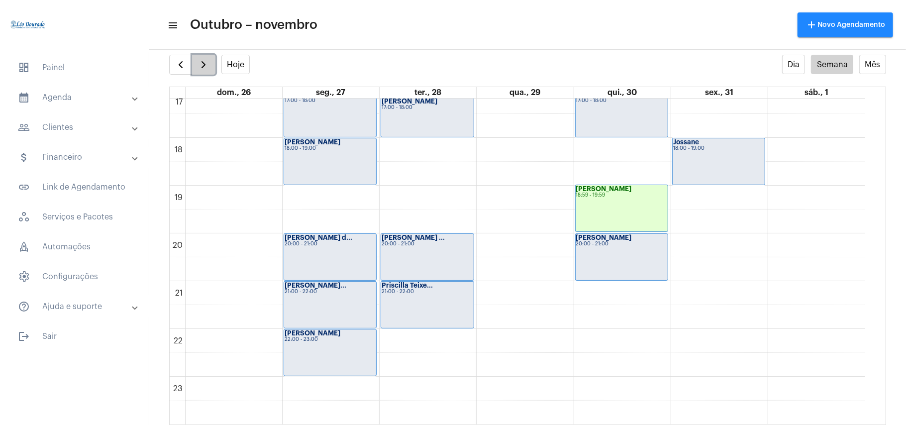
click at [203, 65] on span "button" at bounding box center [203, 65] width 12 height 12
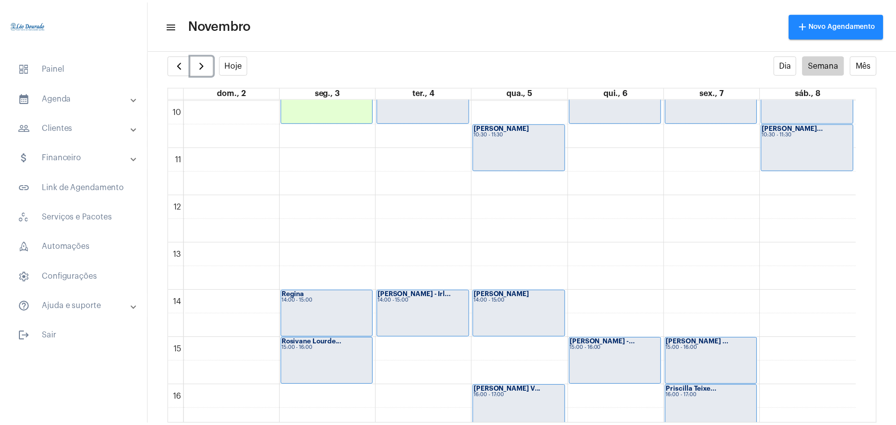
scroll to position [818, 0]
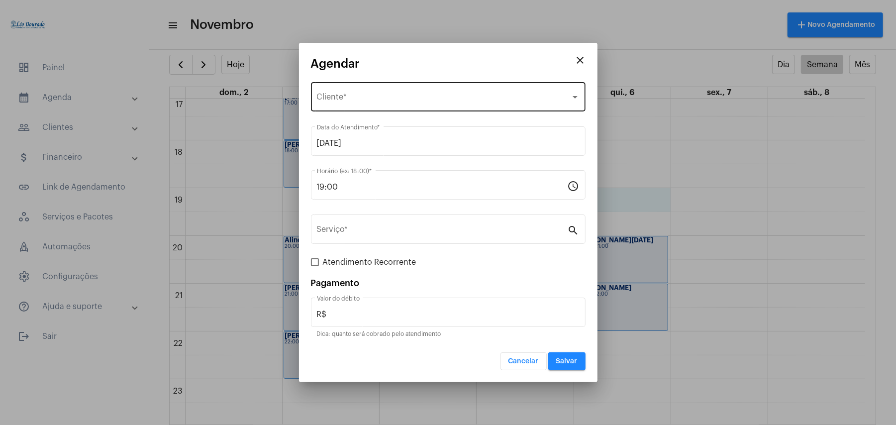
click at [371, 92] on div "Selecione o Cliente Cliente *" at bounding box center [448, 95] width 263 height 31
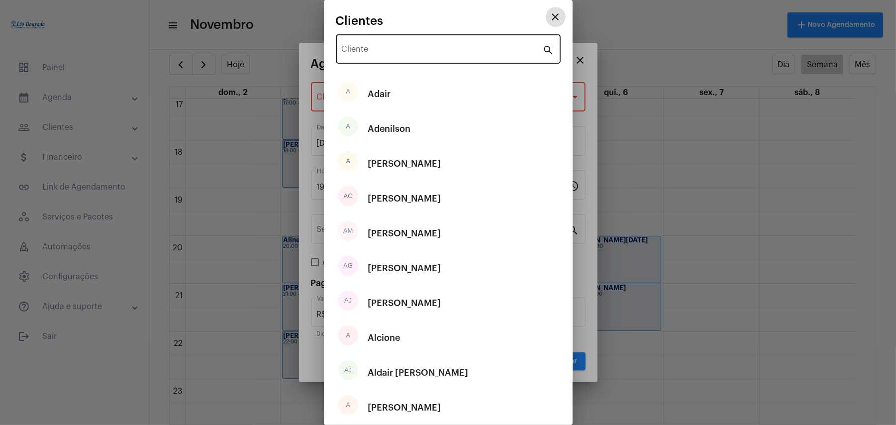
click at [376, 51] on input "Cliente" at bounding box center [442, 51] width 201 height 9
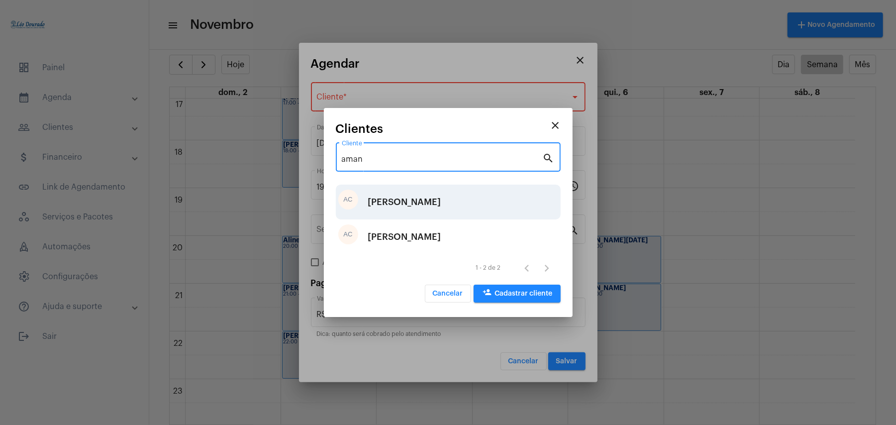
type input "aman"
click at [406, 199] on div "[PERSON_NAME]" at bounding box center [404, 202] width 73 height 30
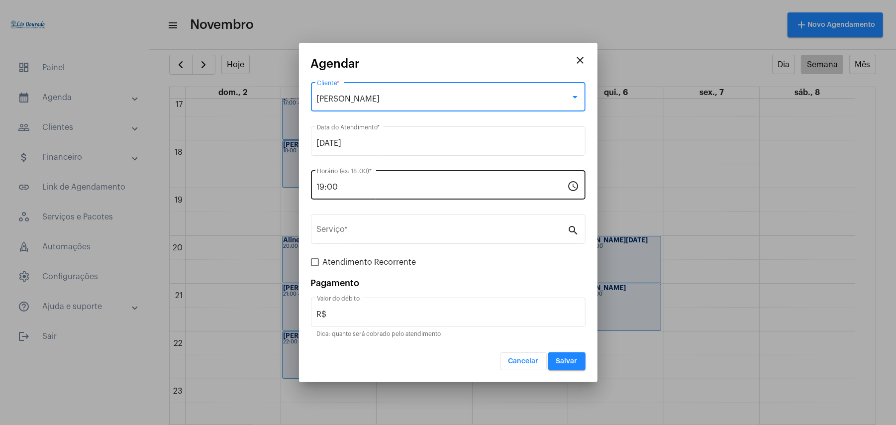
click at [343, 195] on div "19:00 Horário (ex: 18:00) *" at bounding box center [442, 183] width 251 height 31
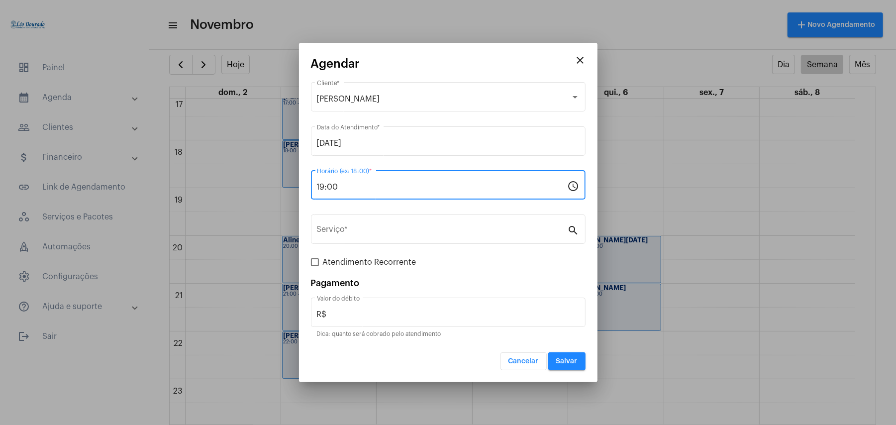
click at [353, 185] on input "19:00" at bounding box center [442, 187] width 251 height 9
type input "18:59"
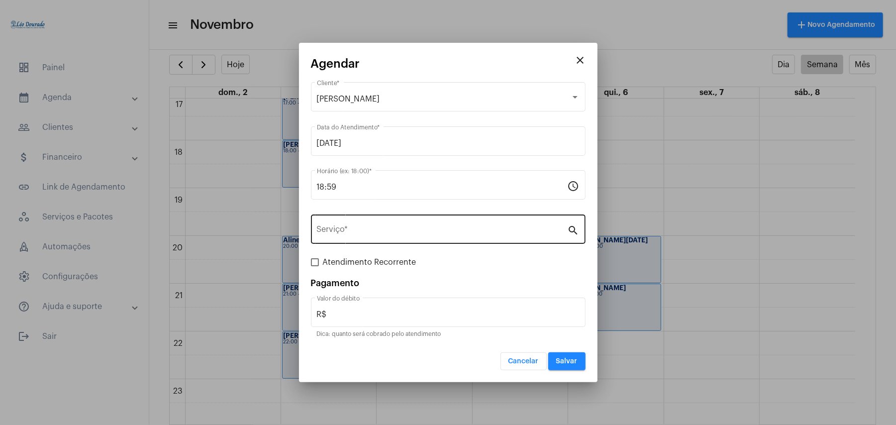
click at [361, 227] on div "Serviço *" at bounding box center [442, 227] width 251 height 31
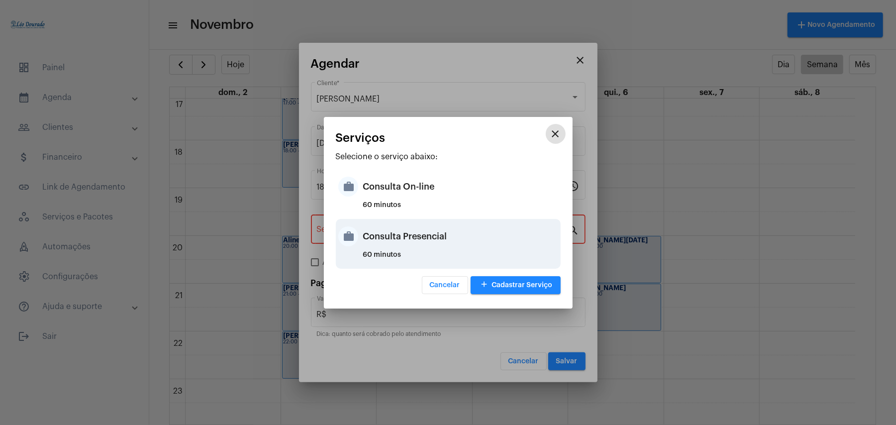
click at [423, 239] on div "Consulta Presencial" at bounding box center [460, 236] width 195 height 30
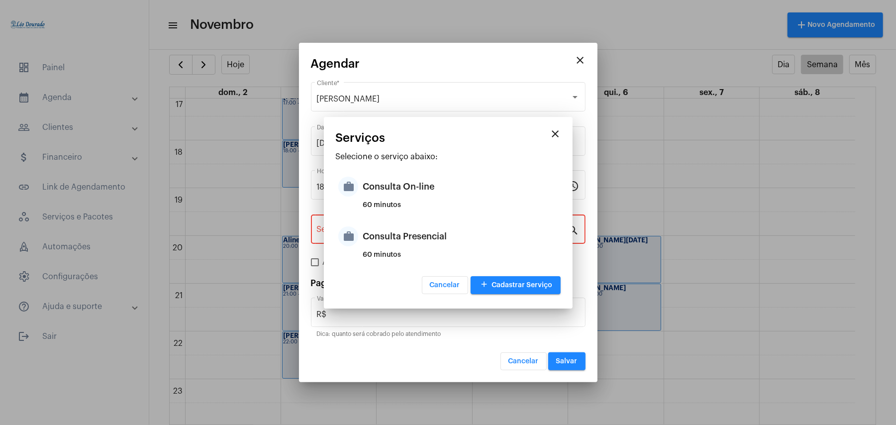
type input "Consulta Presencial"
type input "R$ 150"
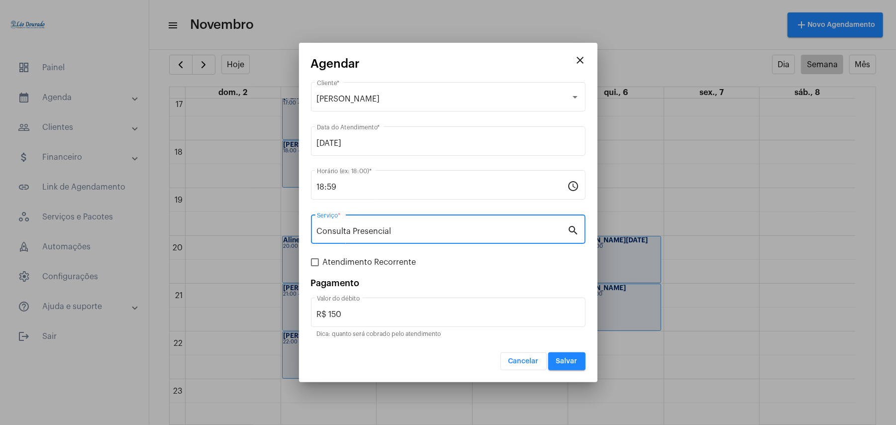
click at [317, 270] on form "Amanda Chagas Cliente * 06/11/2025 Data do Atendimento * 18:59 Horário (ex: 18:…" at bounding box center [448, 225] width 275 height 290
click at [315, 262] on span at bounding box center [315, 262] width 8 height 8
click at [315, 266] on input "Atendimento Recorrente" at bounding box center [314, 266] width 0 height 0
checkbox input "true"
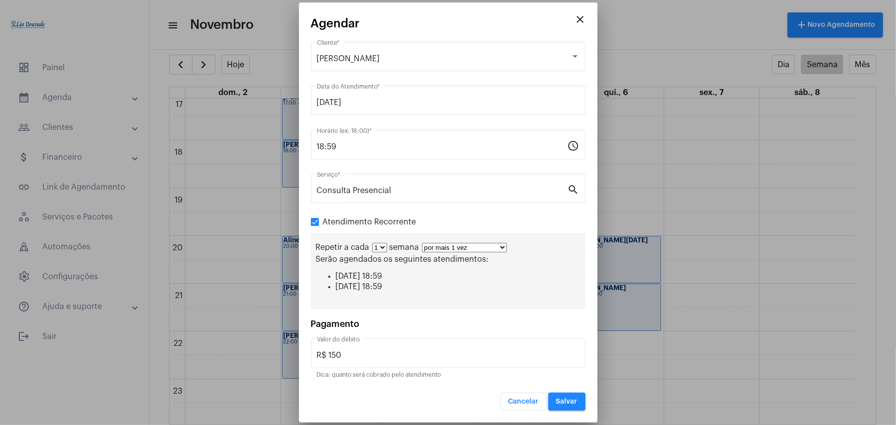
click at [482, 243] on div "Repetir a cada 1 2 3 4 5 6 7 8 semana por mais 1 vez por mais 2 vezes por mais …" at bounding box center [448, 271] width 275 height 76
click at [482, 251] on select "por mais 1 vez por mais 2 vezes por mais 3 vezes por mais 4 vezes por mais 5 ve…" at bounding box center [464, 247] width 85 height 9
select select "10: 0"
click at [422, 243] on select "por mais 1 vez por mais 2 vezes por mais 3 vezes por mais 4 vezes por mais 5 ve…" at bounding box center [464, 247] width 85 height 9
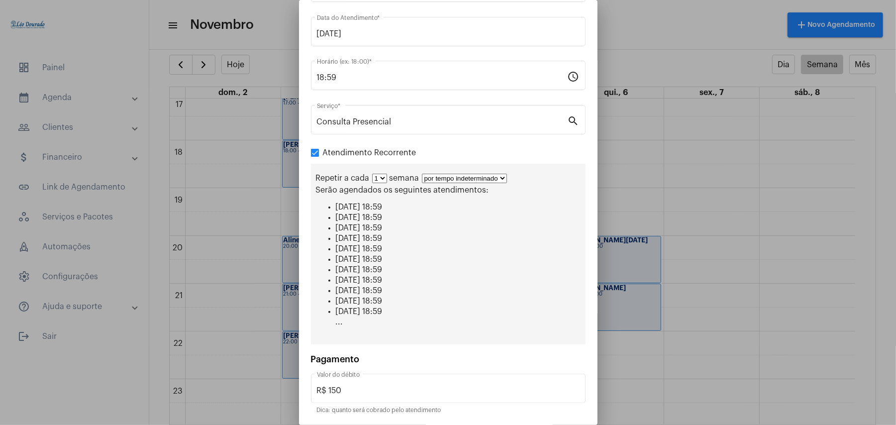
scroll to position [95, 0]
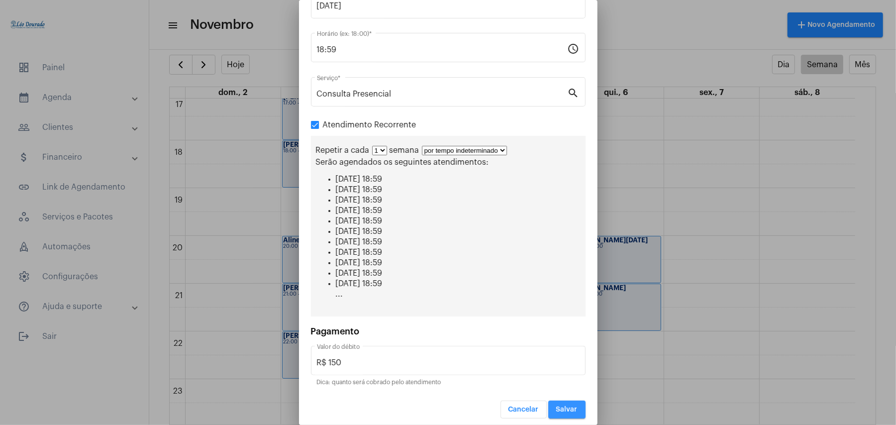
click at [548, 400] on button "Salvar" at bounding box center [566, 409] width 37 height 18
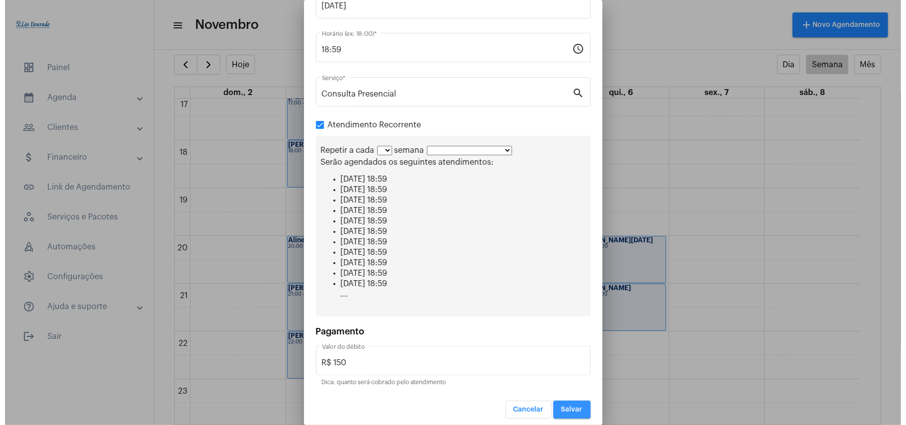
scroll to position [0, 0]
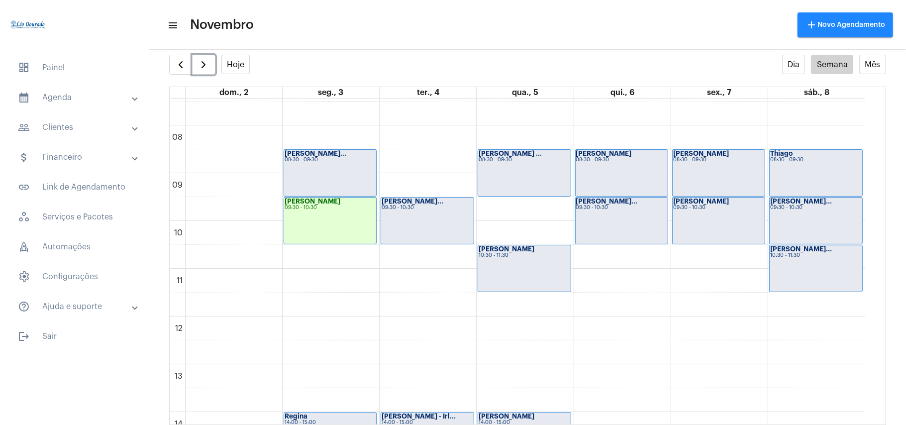
scroll to position [356, 0]
click at [205, 62] on span "button" at bounding box center [203, 65] width 12 height 12
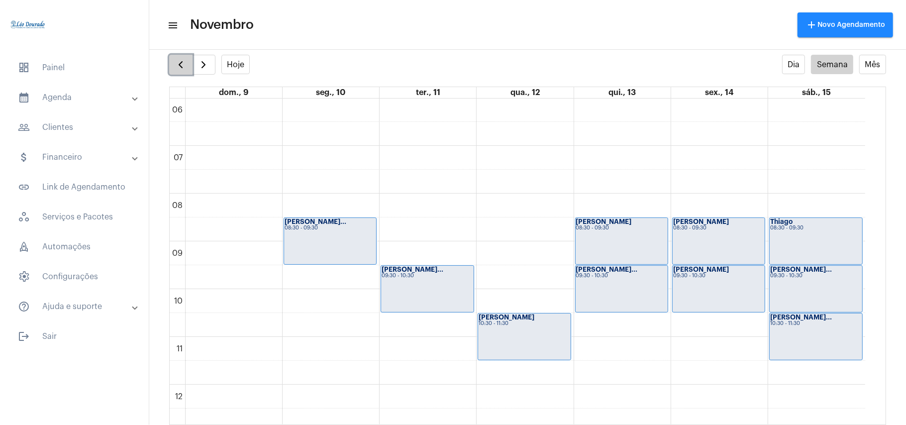
click at [186, 68] on span "button" at bounding box center [181, 65] width 12 height 12
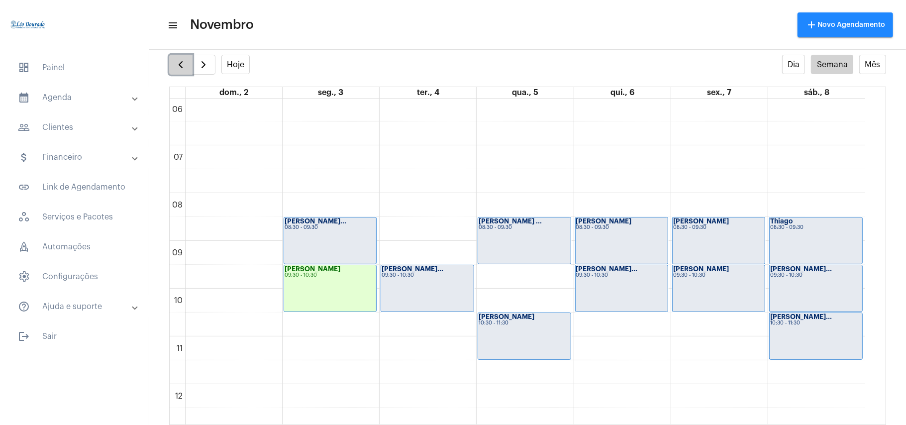
click at [191, 72] on button "button" at bounding box center [180, 65] width 23 height 20
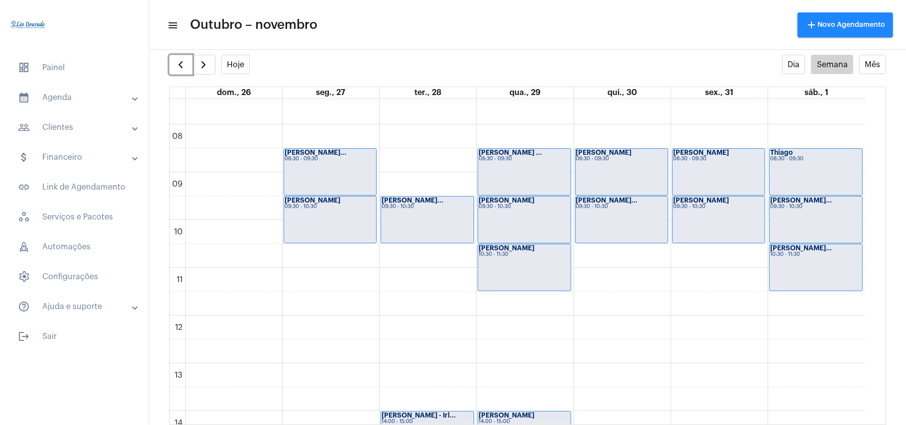
scroll to position [820, 0]
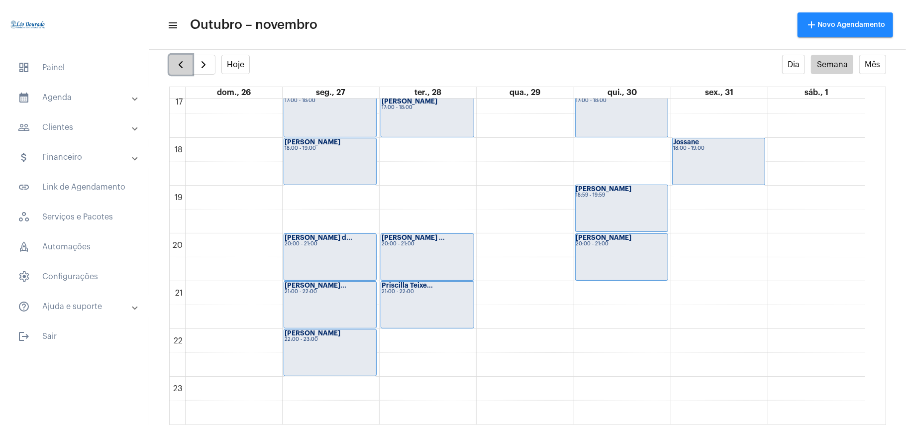
click at [187, 68] on button "button" at bounding box center [180, 65] width 23 height 20
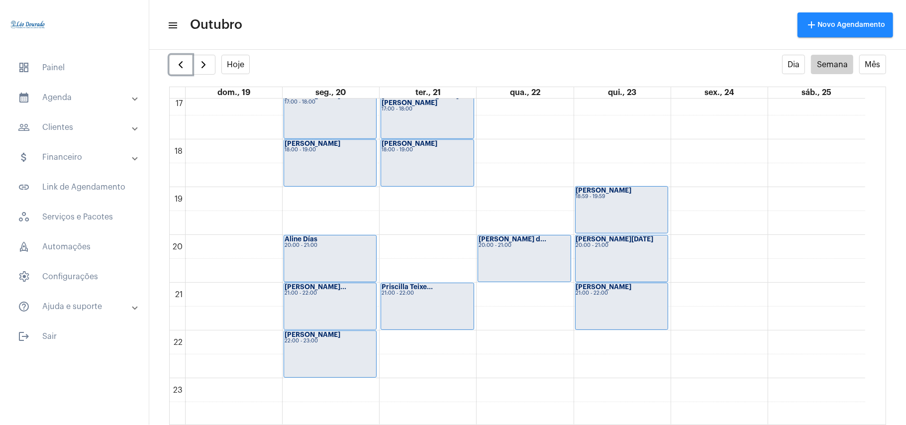
scroll to position [820, 0]
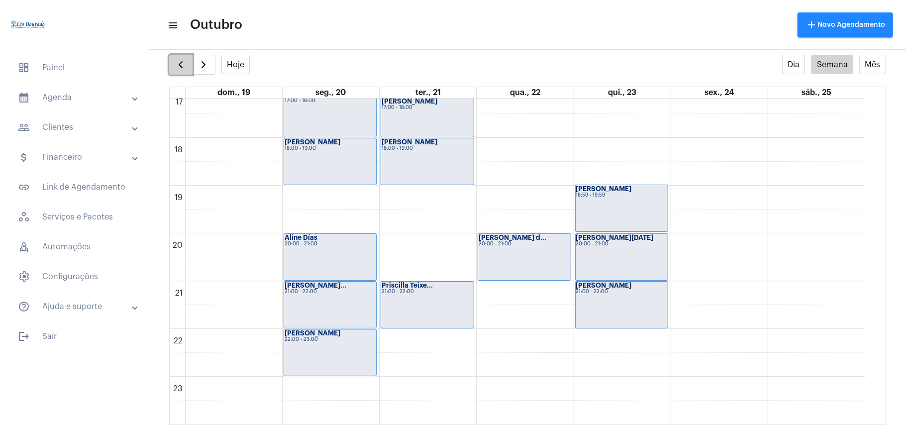
click at [179, 72] on button "button" at bounding box center [180, 65] width 23 height 20
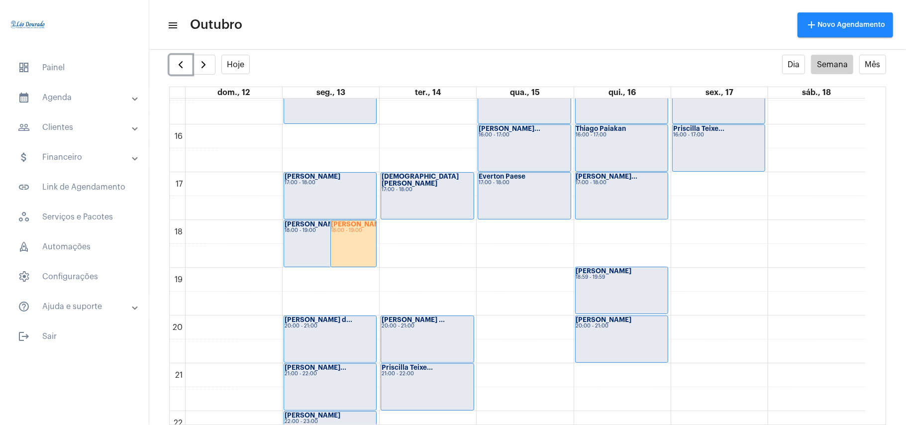
scroll to position [820, 0]
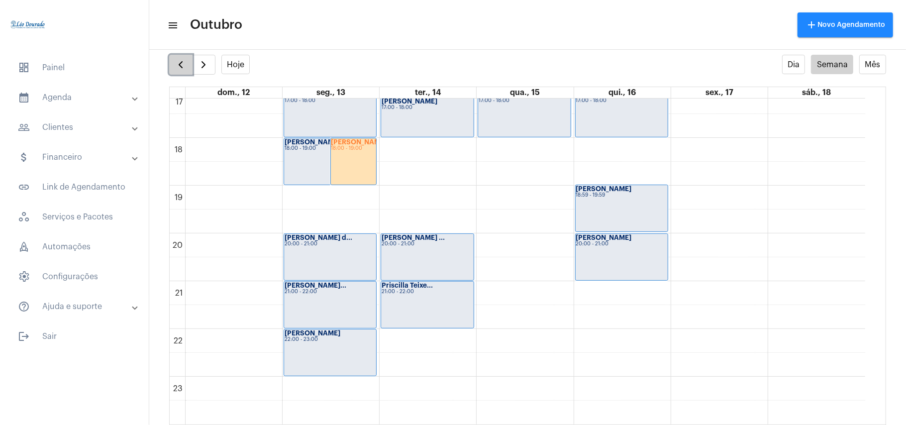
click at [189, 65] on button "button" at bounding box center [180, 65] width 23 height 20
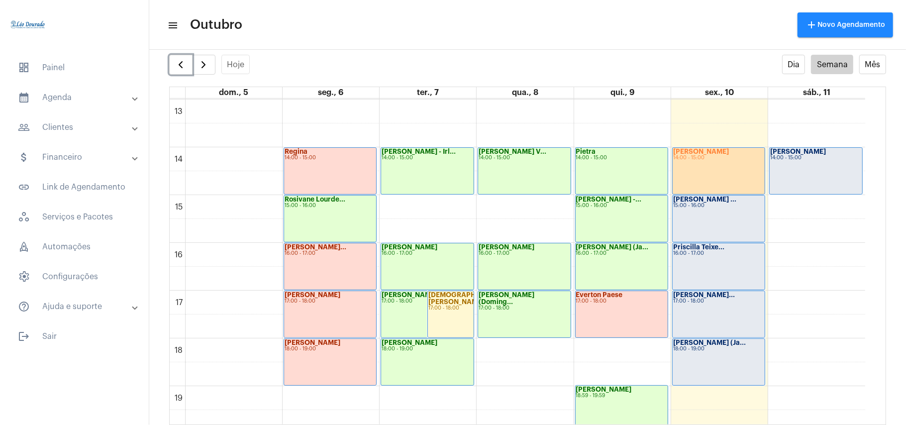
scroll to position [619, 0]
click at [731, 168] on div "Flávia Lúzio 14:00 - 15:00" at bounding box center [719, 171] width 92 height 46
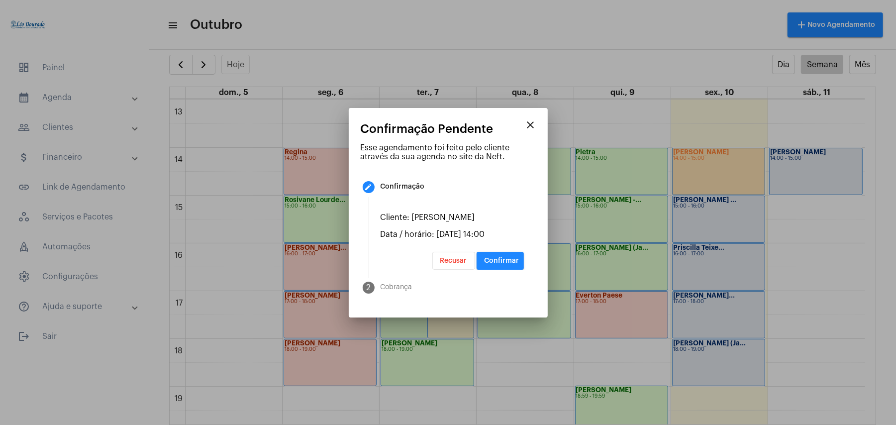
click at [514, 261] on span "Confirmar" at bounding box center [501, 260] width 35 height 7
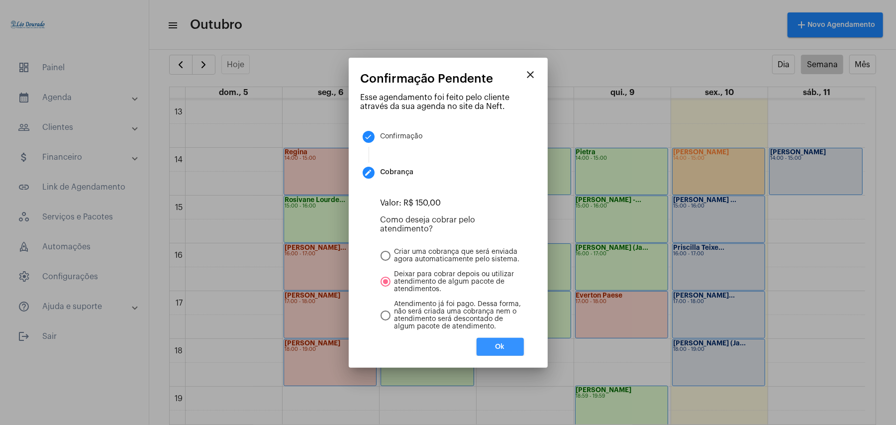
click at [509, 345] on button "Ok" at bounding box center [500, 347] width 47 height 18
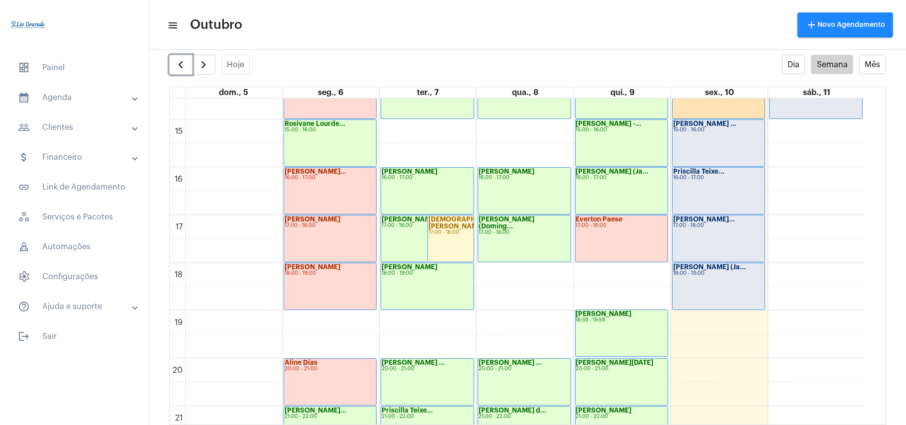
scroll to position [685, 0]
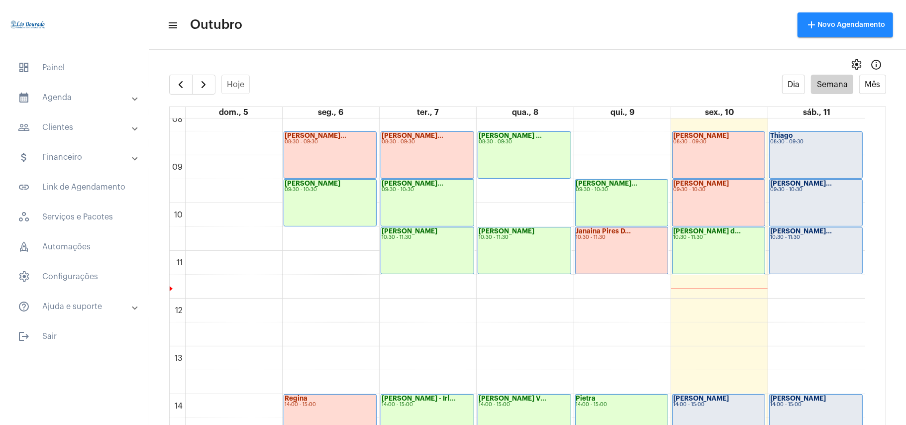
scroll to position [356, 0]
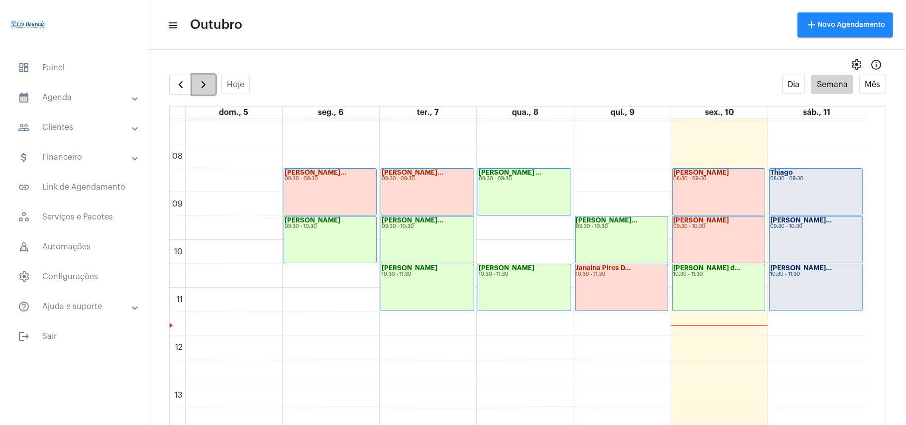
click at [209, 81] on span "button" at bounding box center [203, 85] width 12 height 12
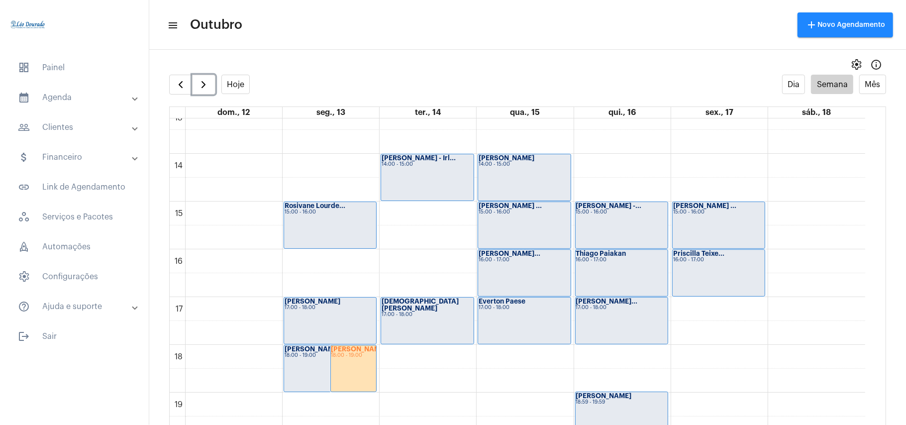
scroll to position [621, 0]
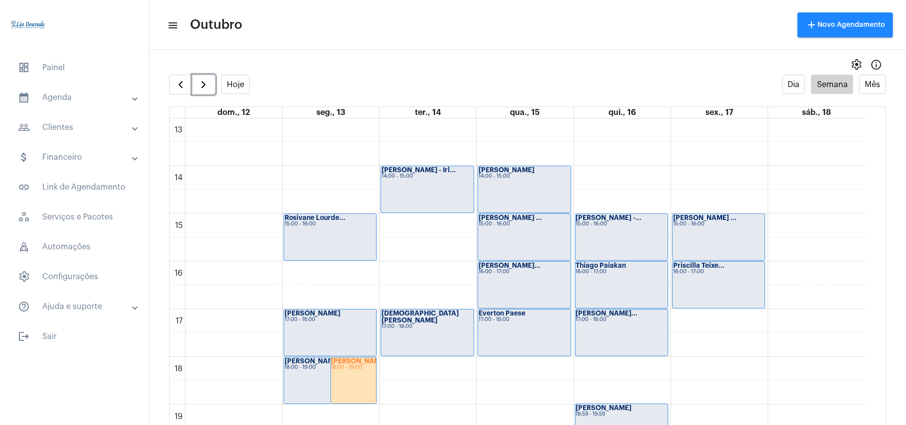
click at [424, 347] on div "Cristiane Mara 17:00 - 18:00" at bounding box center [427, 332] width 92 height 46
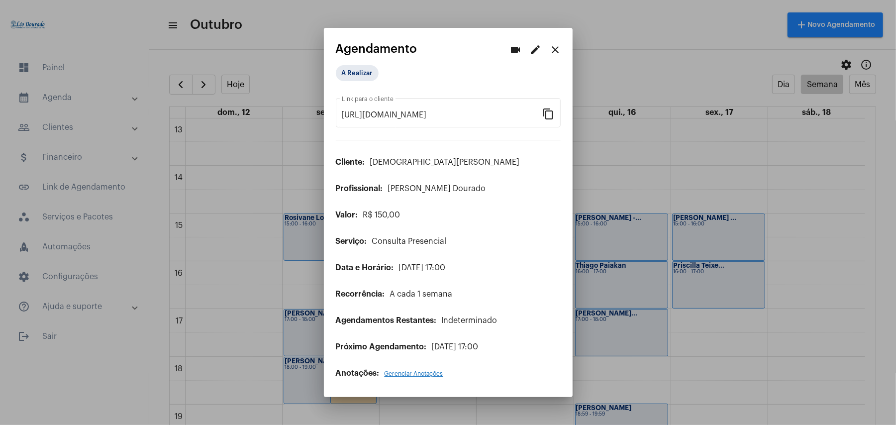
click at [536, 50] on mat-icon "edit" at bounding box center [536, 50] width 12 height 12
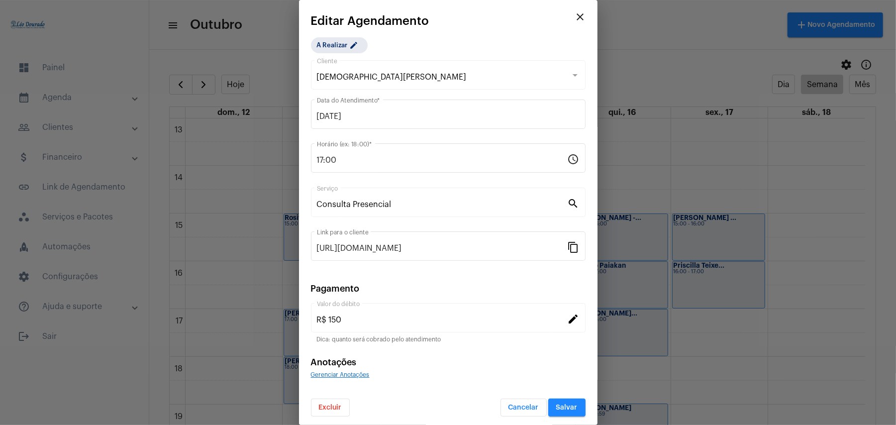
click at [337, 402] on button "Excluir" at bounding box center [330, 407] width 39 height 18
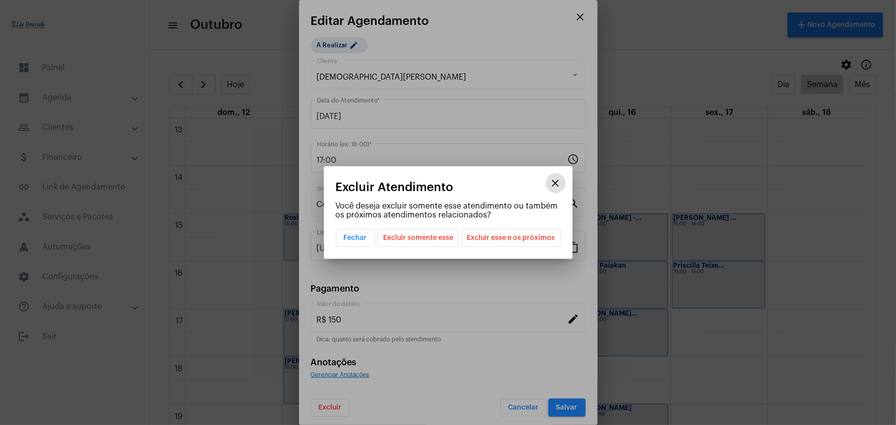
click at [432, 236] on span "Excluir somente esse" at bounding box center [418, 237] width 70 height 17
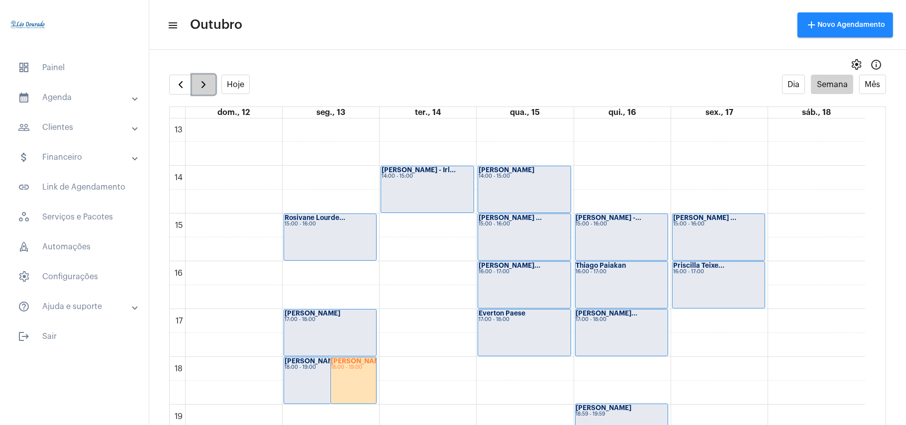
click at [211, 90] on button "button" at bounding box center [203, 85] width 23 height 20
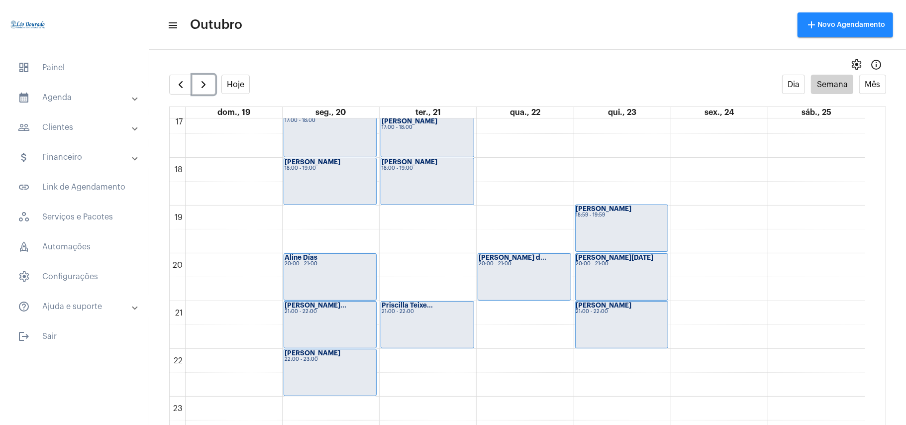
scroll to position [687, 0]
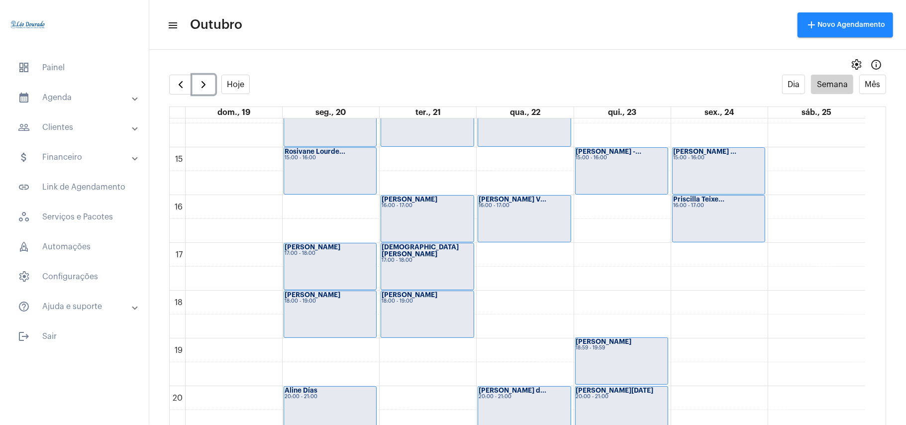
click at [435, 272] on div "Cristiane Mara 17:00 - 18:00" at bounding box center [427, 266] width 92 height 46
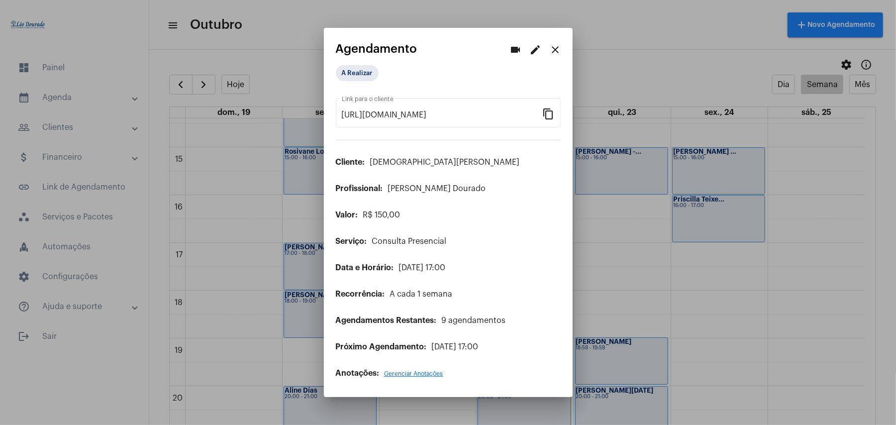
click at [536, 50] on mat-icon "edit" at bounding box center [536, 50] width 12 height 12
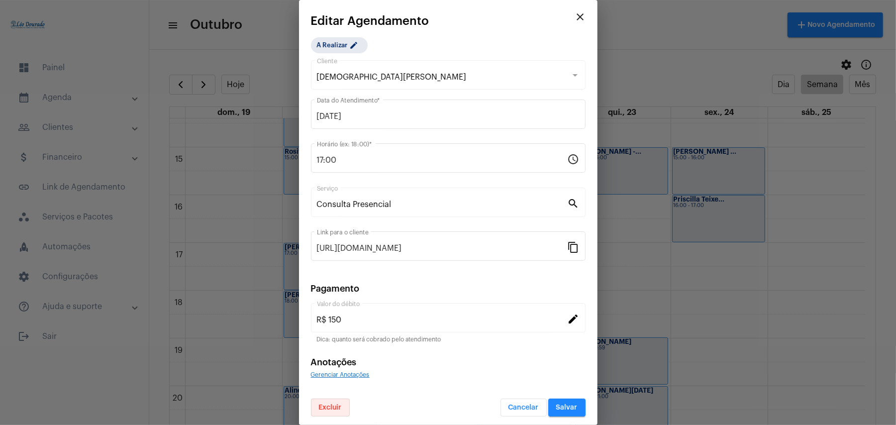
click at [333, 409] on span "Excluir" at bounding box center [330, 407] width 23 height 7
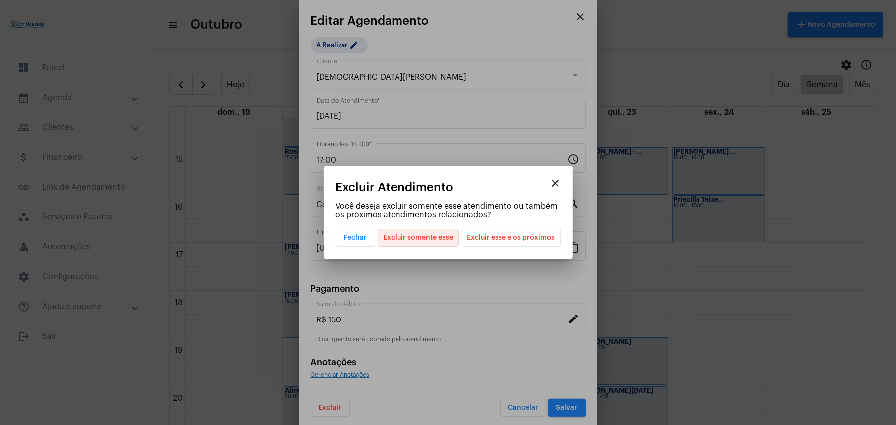
click at [446, 241] on span "Excluir somente esse" at bounding box center [418, 237] width 70 height 17
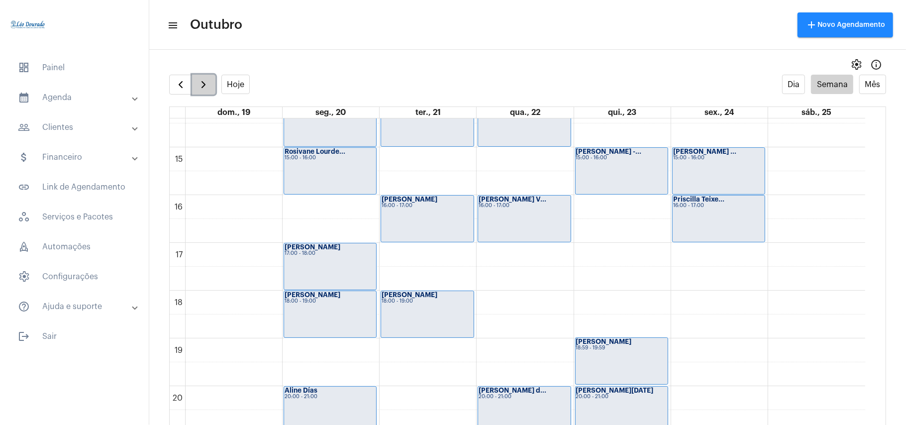
click at [199, 90] on span "button" at bounding box center [203, 85] width 12 height 12
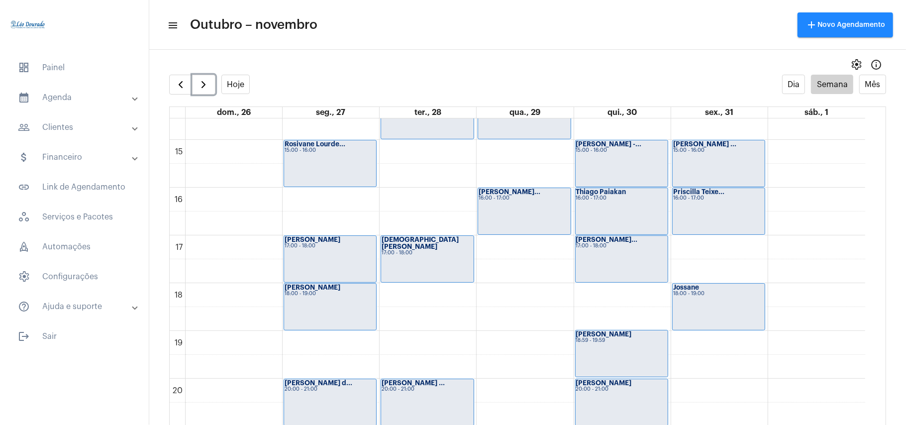
scroll to position [685, 0]
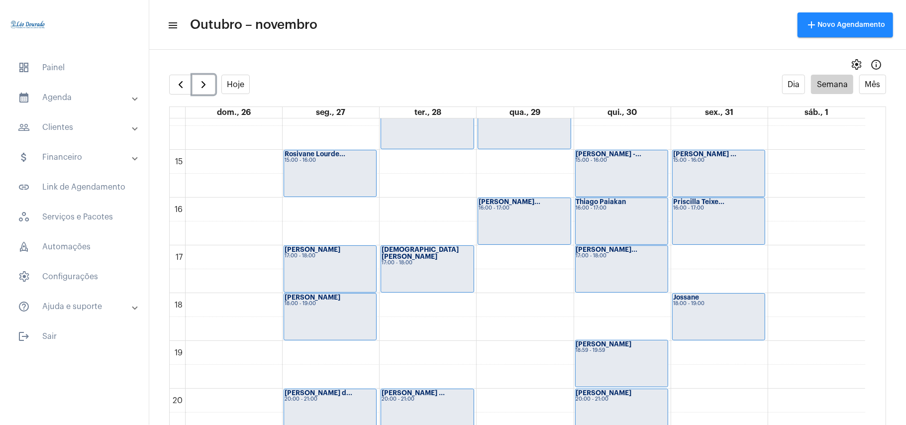
click at [438, 273] on div "Cristiane Mara 17:00 - 18:00" at bounding box center [427, 269] width 92 height 46
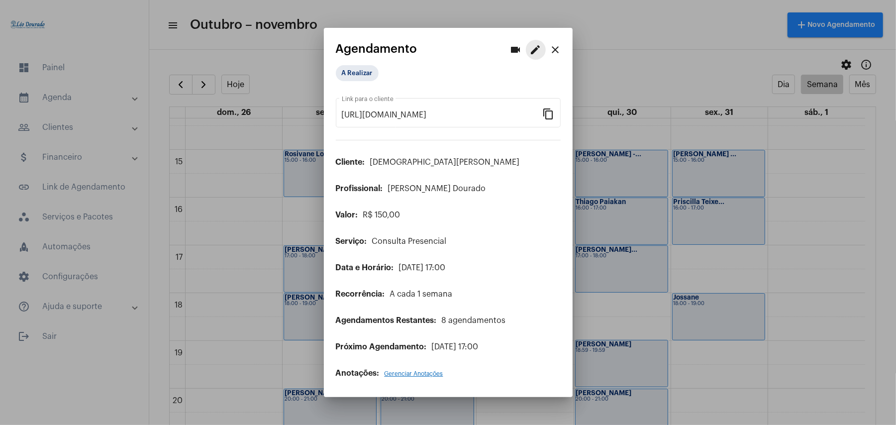
click at [538, 54] on mat-icon "edit" at bounding box center [536, 50] width 12 height 12
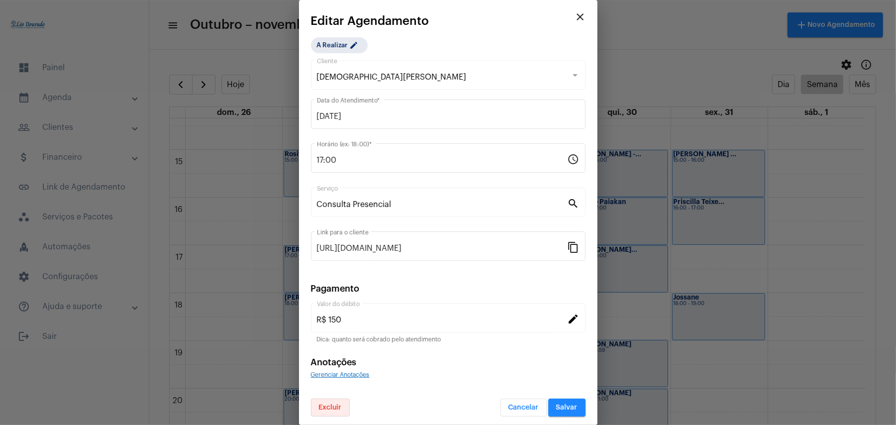
click at [323, 410] on span "Excluir" at bounding box center [330, 407] width 23 height 7
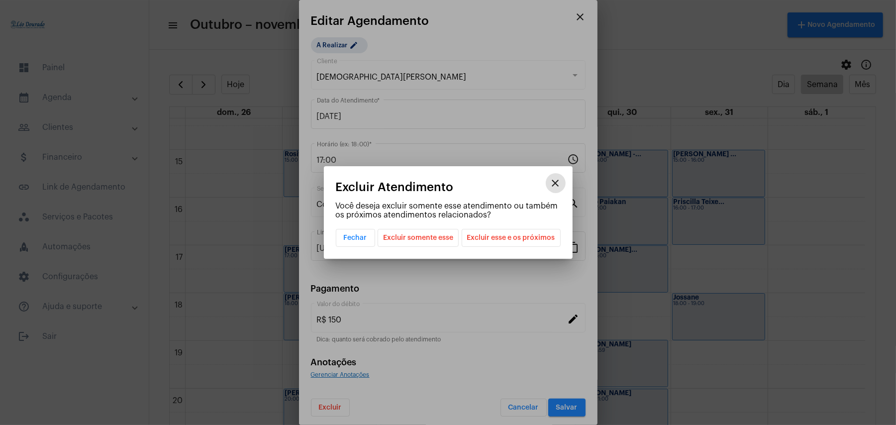
click at [430, 237] on span "Excluir somente esse" at bounding box center [418, 237] width 70 height 17
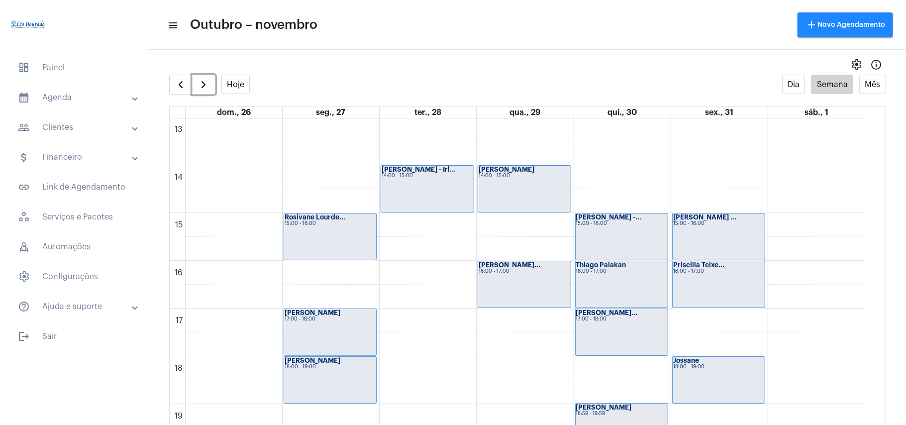
scroll to position [621, 0]
click at [214, 94] on button "button" at bounding box center [203, 85] width 23 height 20
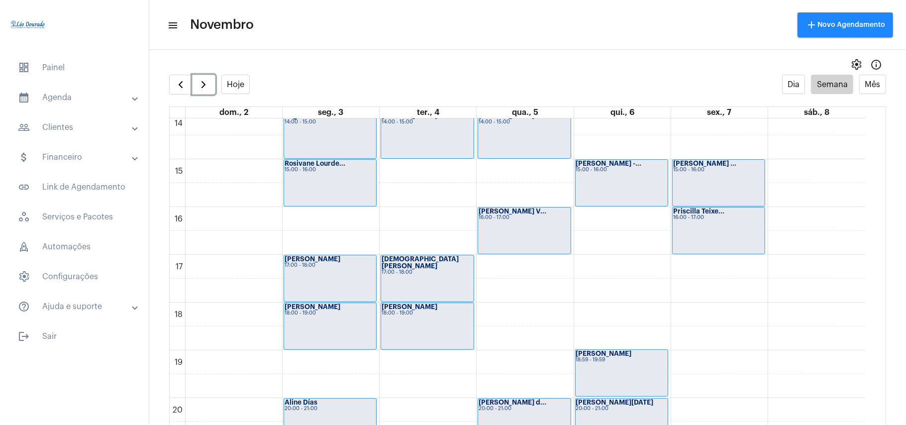
scroll to position [685, 0]
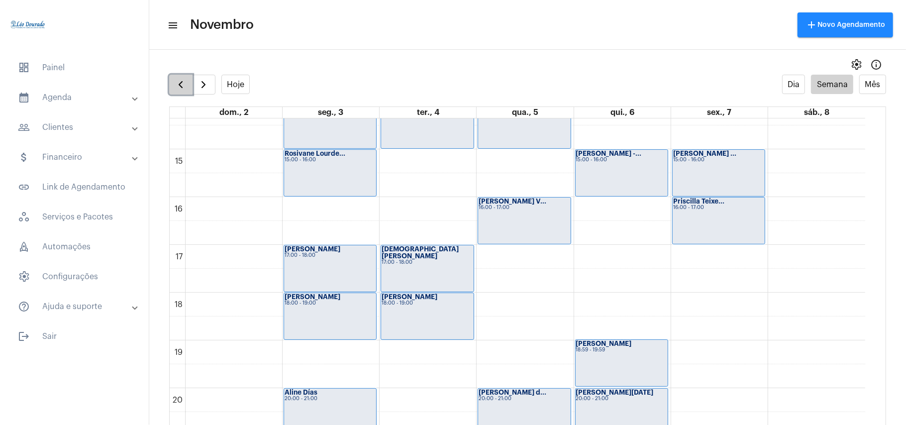
click at [171, 87] on button "button" at bounding box center [180, 85] width 23 height 20
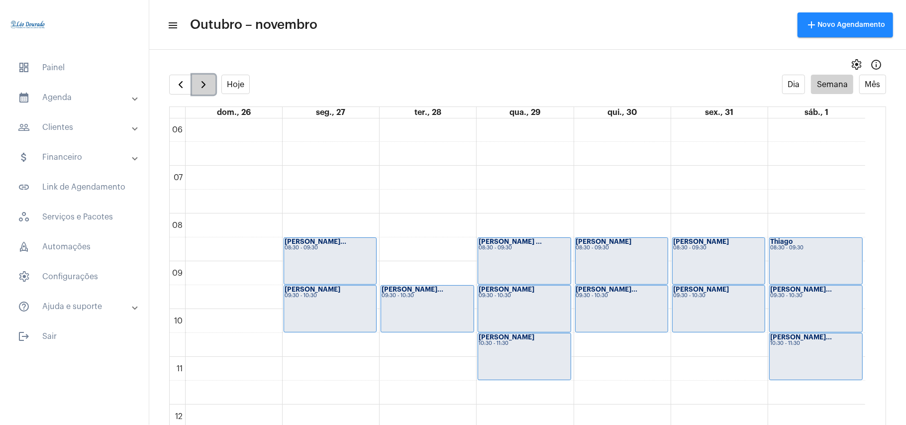
click at [198, 91] on span "button" at bounding box center [203, 85] width 12 height 12
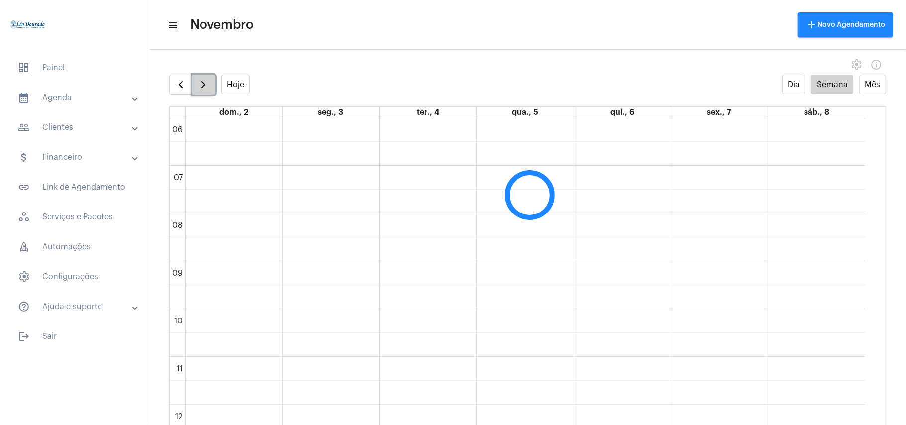
scroll to position [288, 0]
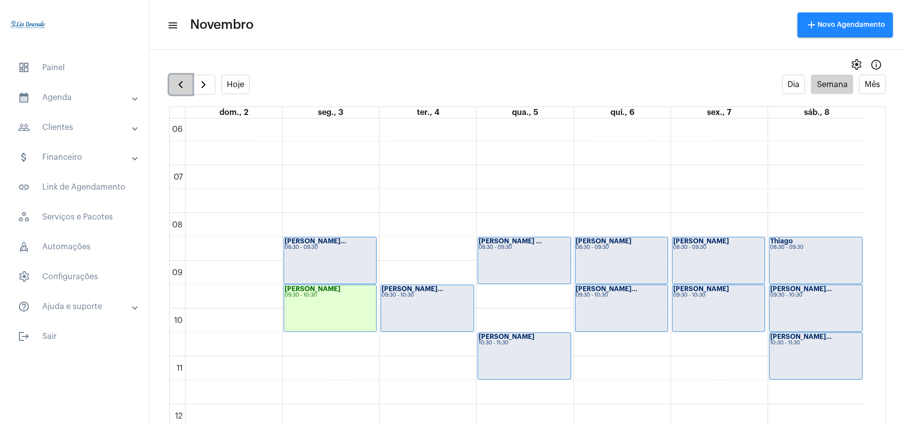
drag, startPoint x: 199, startPoint y: 86, endPoint x: 169, endPoint y: 86, distance: 30.3
click at [169, 86] on button "button" at bounding box center [180, 85] width 23 height 20
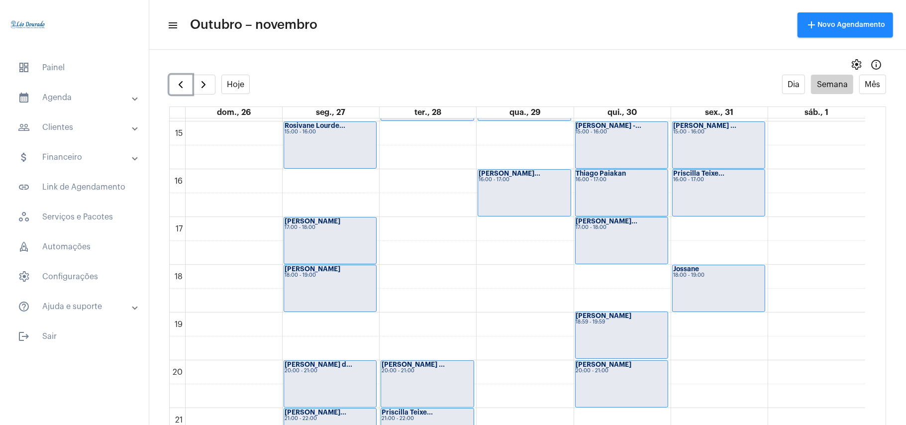
scroll to position [754, 0]
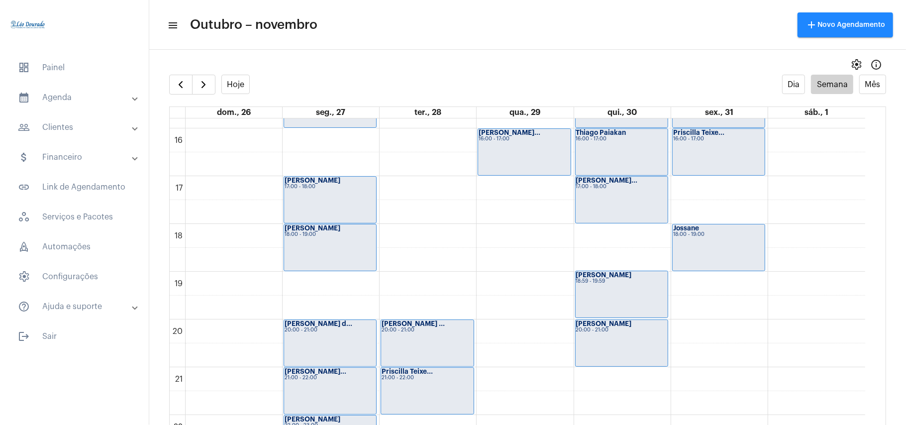
click at [170, 73] on div "settings info_outlined" at bounding box center [527, 65] width 757 height 20
click at [174, 96] on full-calendar "Hoje Dia Semana Mês dom., 26 seg., 27 ter., 28 qua., 29 qui., 30 sex., 31 sáb.,…" at bounding box center [527, 260] width 757 height 370
click at [177, 86] on span "button" at bounding box center [181, 85] width 12 height 12
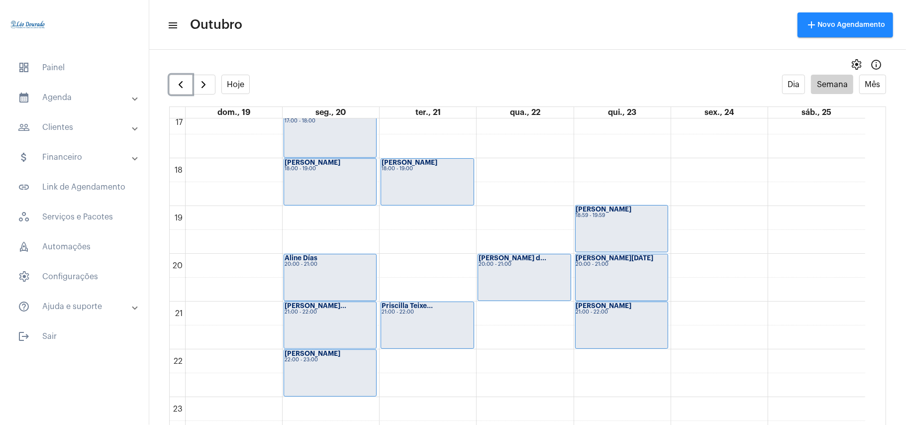
scroll to position [820, 0]
click at [173, 82] on button "button" at bounding box center [180, 85] width 23 height 20
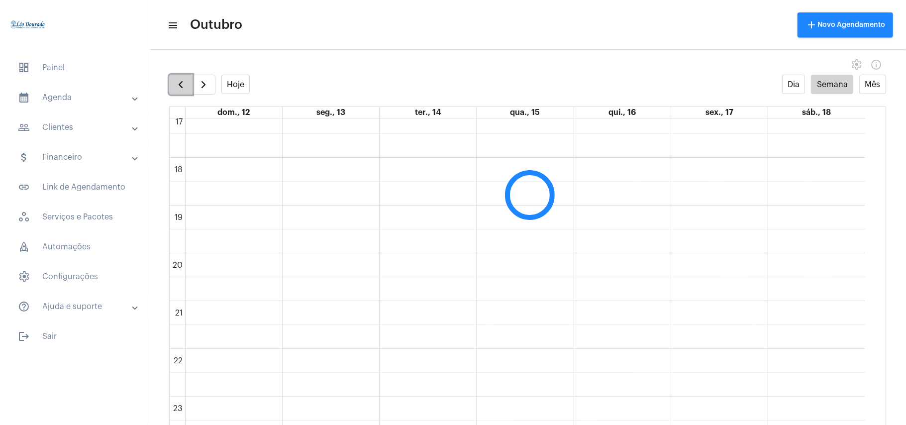
scroll to position [287, 0]
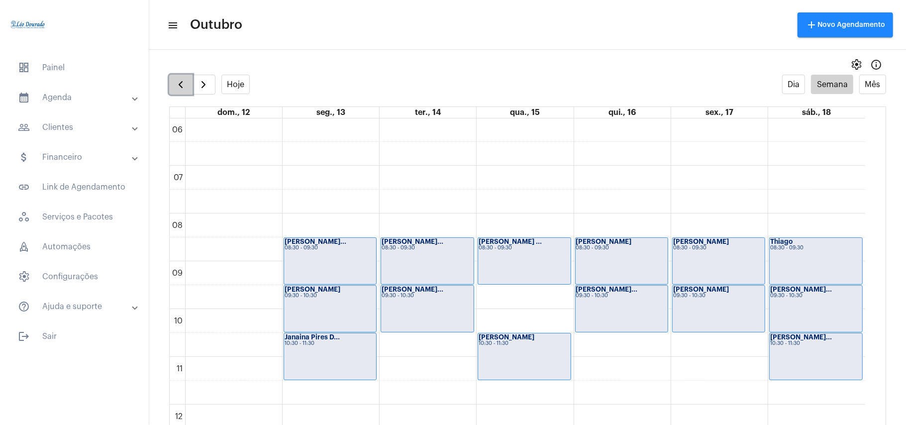
click at [174, 82] on button "button" at bounding box center [180, 85] width 23 height 20
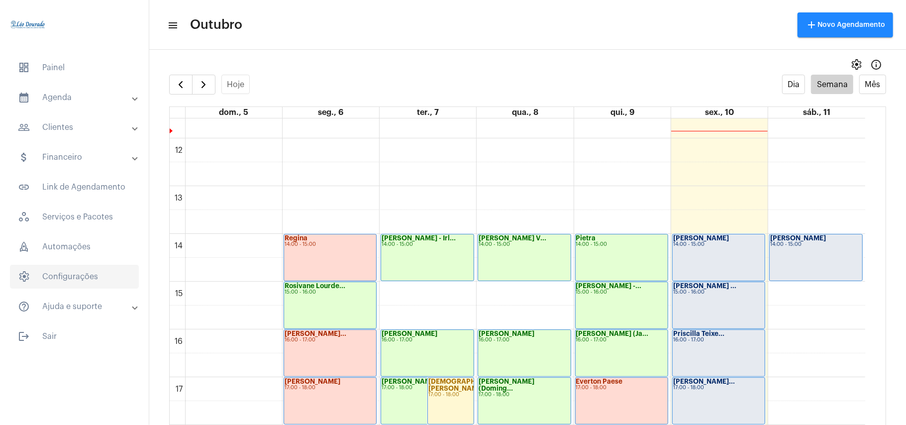
click at [60, 283] on span "settings Configurações" at bounding box center [74, 277] width 129 height 24
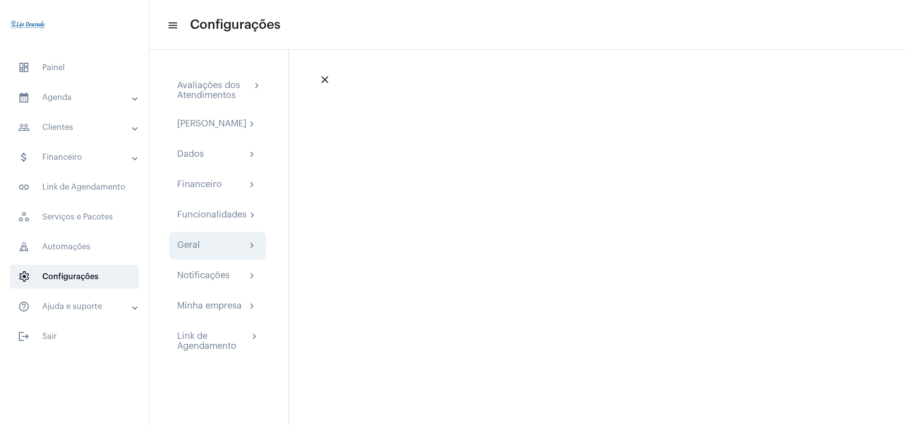
click at [197, 251] on div "Geral" at bounding box center [188, 246] width 23 height 12
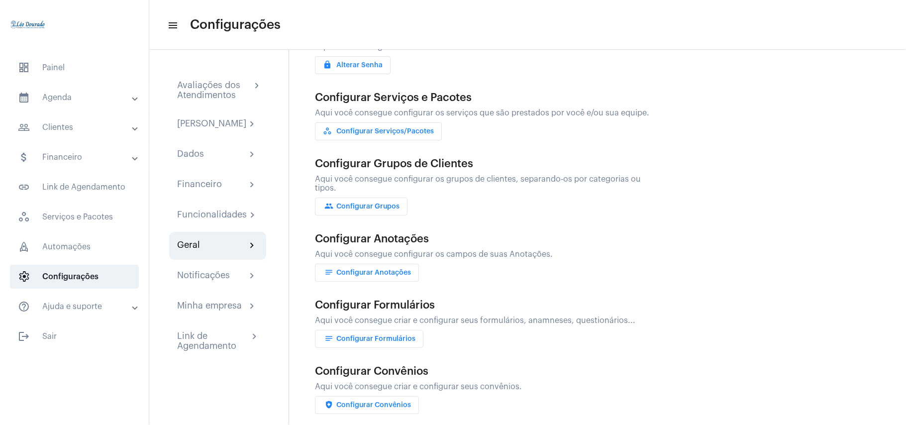
scroll to position [156, 0]
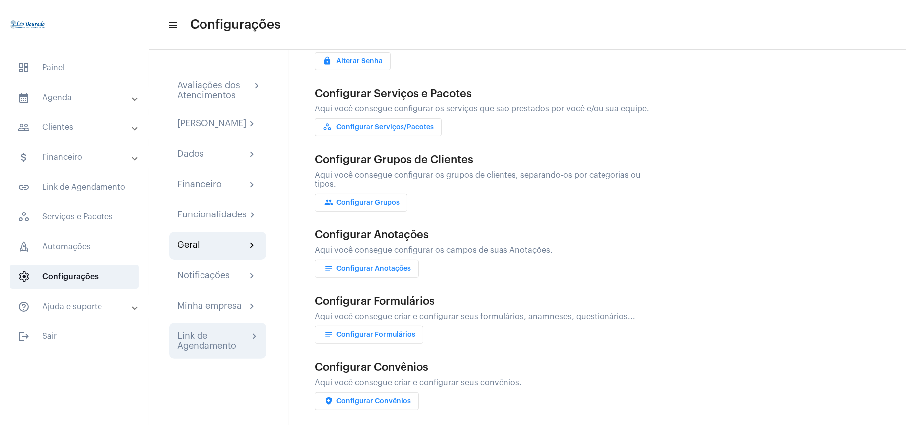
click at [221, 359] on div "Link de Agendamento chevron_right" at bounding box center [217, 341] width 97 height 36
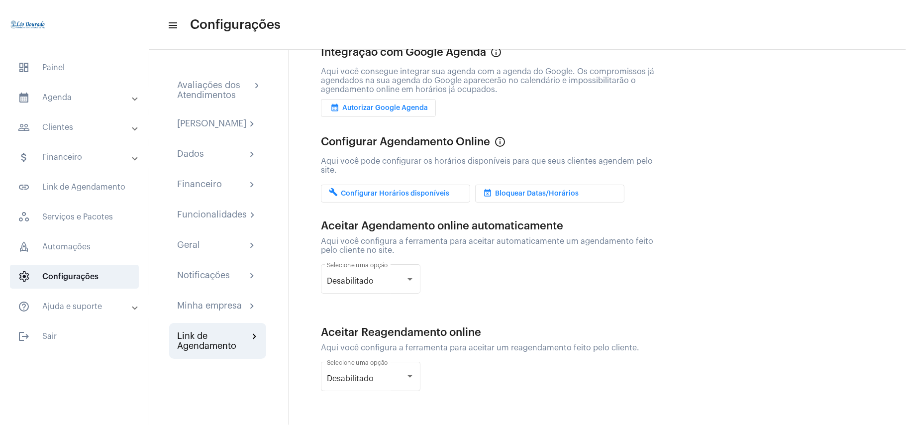
click at [240, 351] on div "Link de Agendamento" at bounding box center [213, 341] width 72 height 20
click at [414, 191] on span "build Configurar Horários disponíveis" at bounding box center [389, 193] width 120 height 7
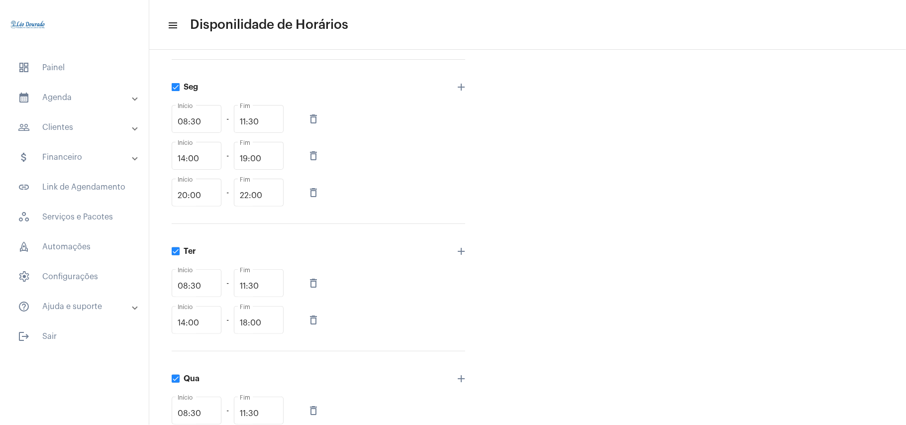
scroll to position [132, 0]
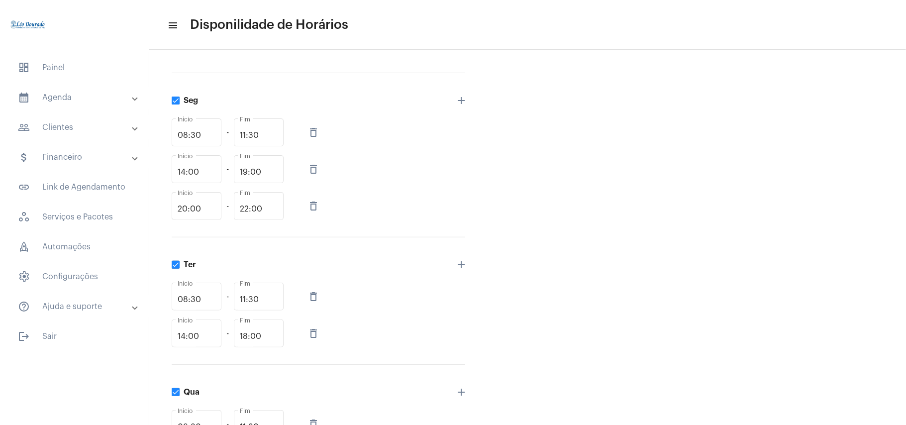
click at [94, 90] on mat-expansion-panel-header "calendar_month_outlined Agenda" at bounding box center [77, 98] width 143 height 24
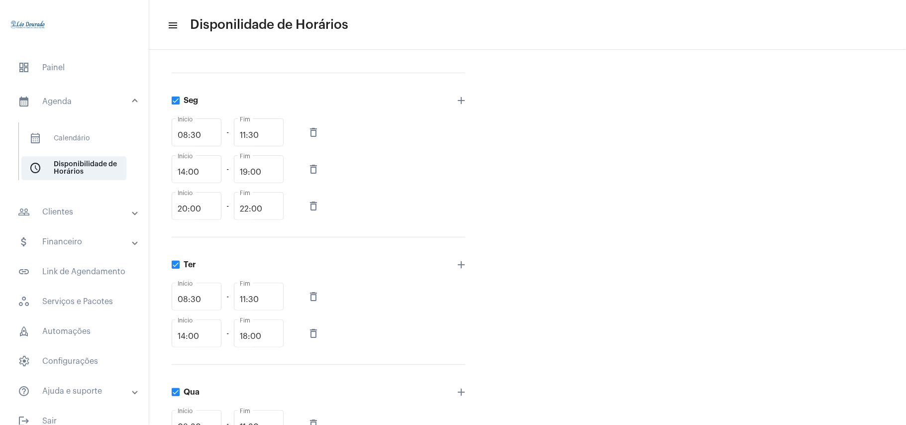
click at [184, 134] on input "08:30" at bounding box center [197, 135] width 38 height 9
click at [189, 136] on input "08:30" at bounding box center [197, 135] width 38 height 9
click at [186, 132] on input "08:30" at bounding box center [197, 135] width 38 height 9
type input "09:30"
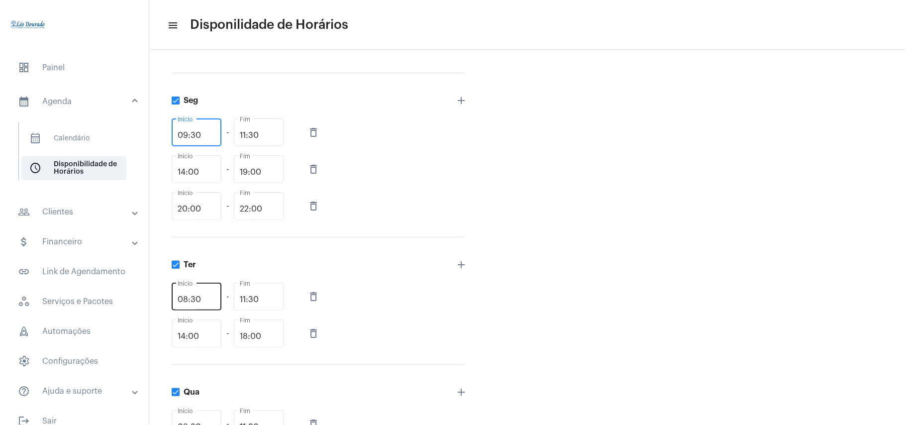
click at [185, 298] on input "08:30" at bounding box center [197, 299] width 38 height 9
click at [191, 303] on input "08:30" at bounding box center [197, 299] width 38 height 9
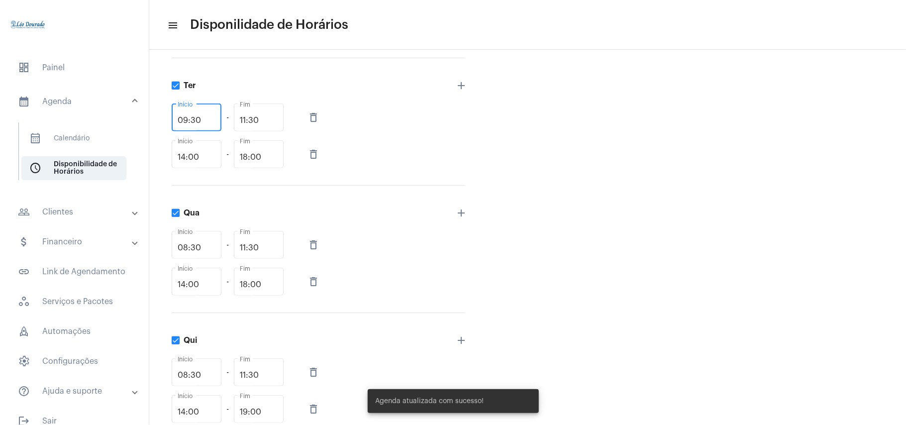
scroll to position [331, 0]
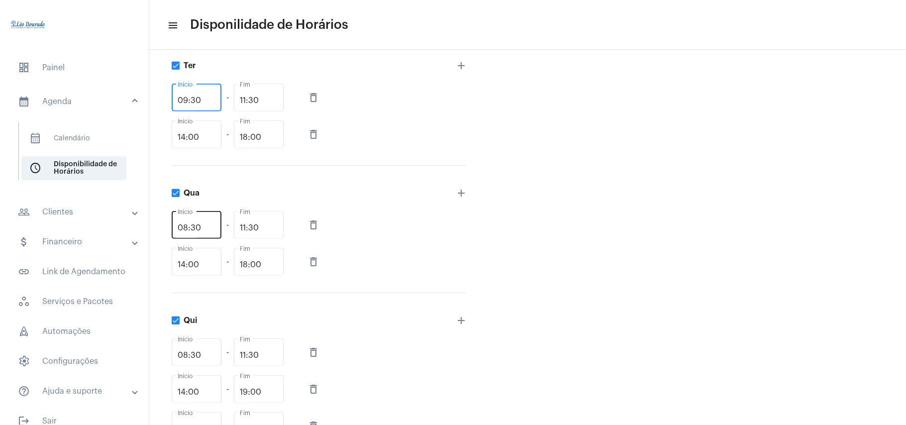
type input "09:30"
click at [186, 223] on input "08:30" at bounding box center [197, 227] width 38 height 9
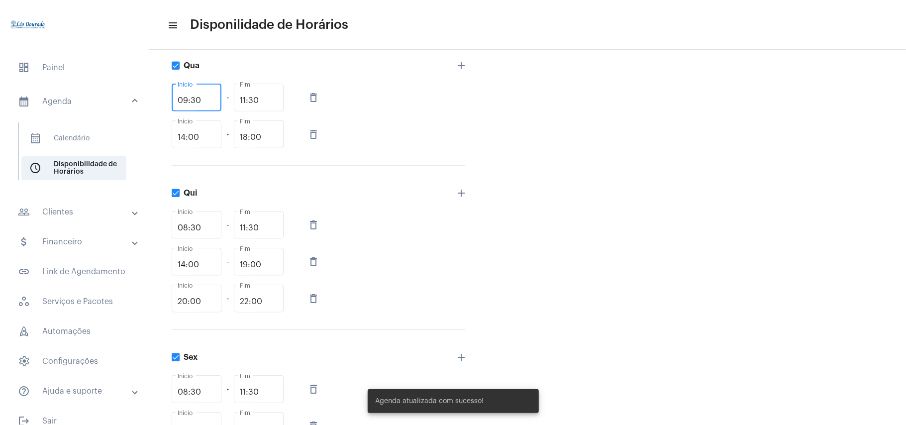
scroll to position [464, 0]
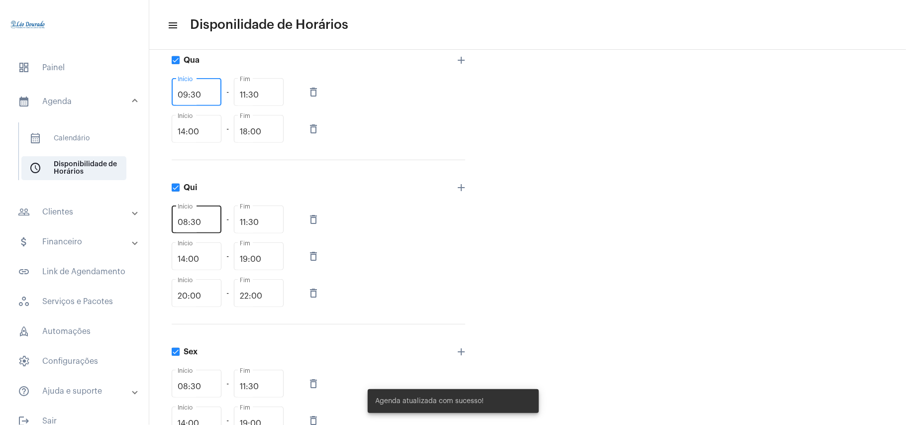
type input "09:30"
click at [190, 222] on input "08:30" at bounding box center [197, 222] width 38 height 9
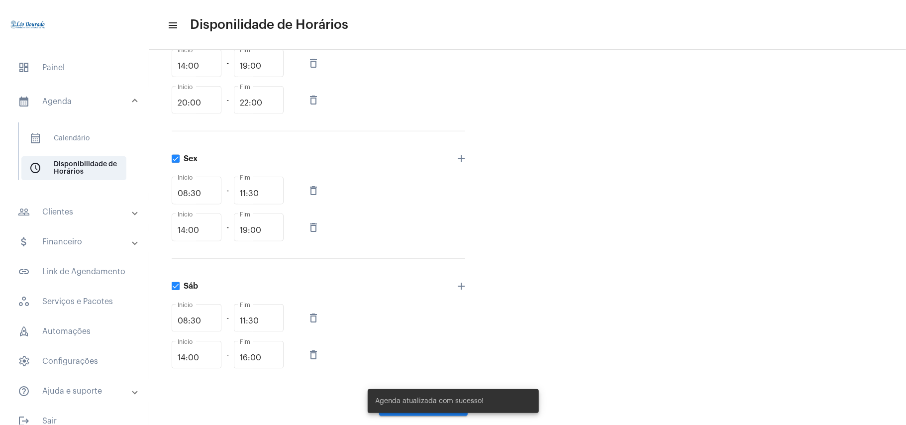
scroll to position [663, 0]
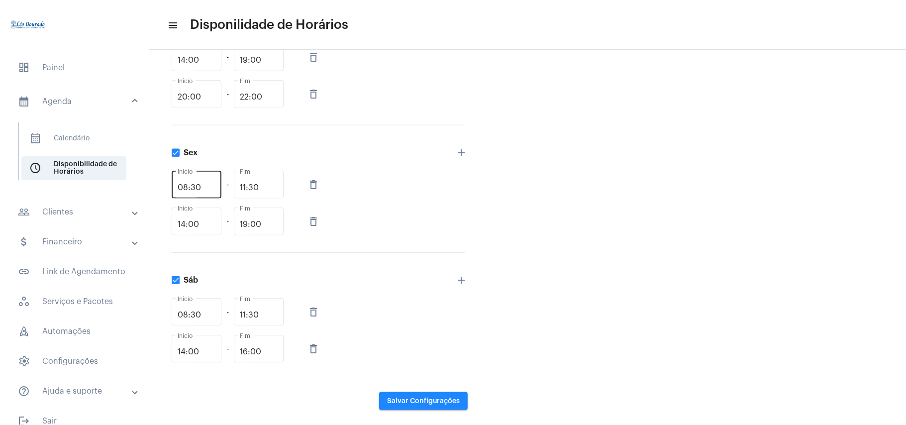
type input "09:30"
drag, startPoint x: 188, startPoint y: 189, endPoint x: 194, endPoint y: 193, distance: 7.6
click at [188, 190] on input "08:30" at bounding box center [197, 187] width 38 height 9
type input "09:30"
click at [187, 313] on input "08:30" at bounding box center [197, 314] width 38 height 9
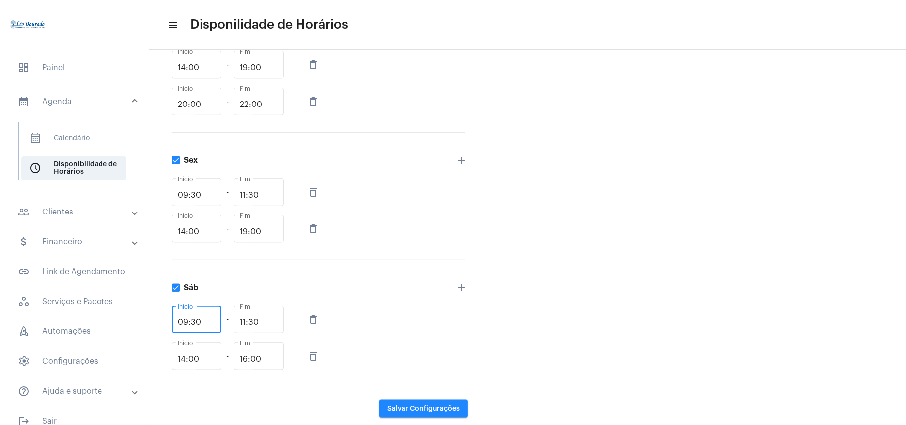
scroll to position [678, 0]
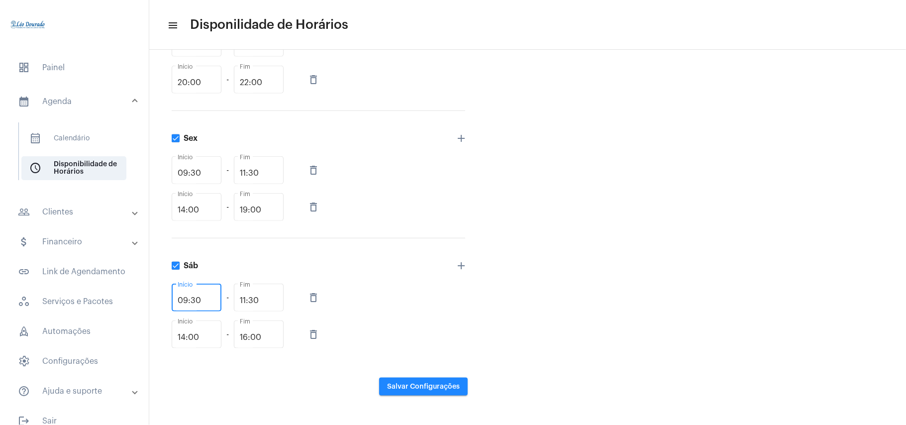
type input "09:30"
click at [315, 299] on mat-icon "delete_outline" at bounding box center [313, 297] width 12 height 12
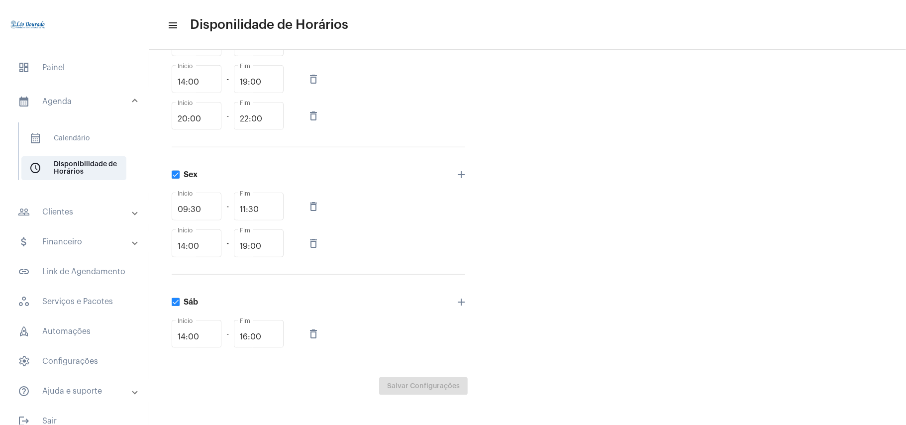
scroll to position [641, 0]
click at [314, 339] on mat-icon "delete_outline" at bounding box center [313, 334] width 12 height 12
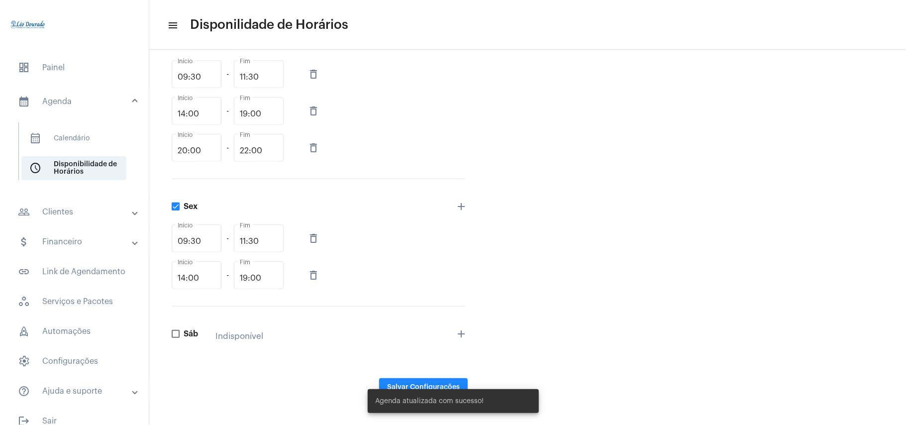
click at [176, 331] on span at bounding box center [176, 334] width 8 height 8
click at [176, 338] on input "Sáb" at bounding box center [175, 338] width 0 height 0
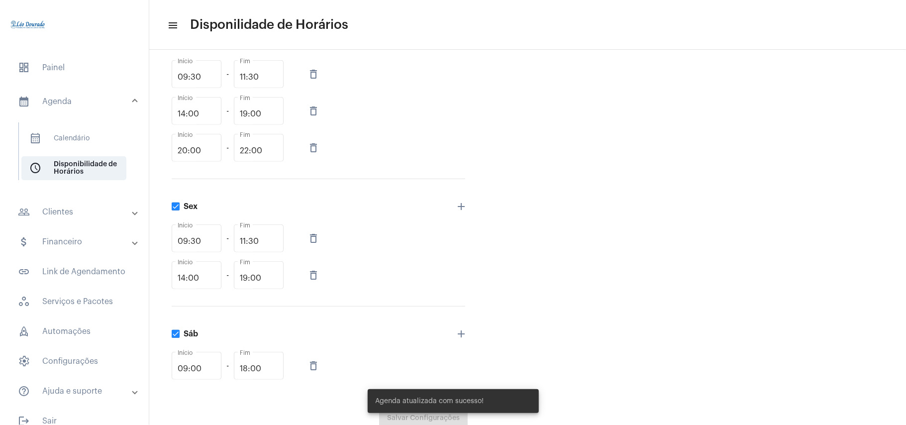
click at [176, 335] on span at bounding box center [176, 334] width 8 height 8
click at [176, 338] on input "Sáb" at bounding box center [175, 338] width 0 height 0
checkbox input "false"
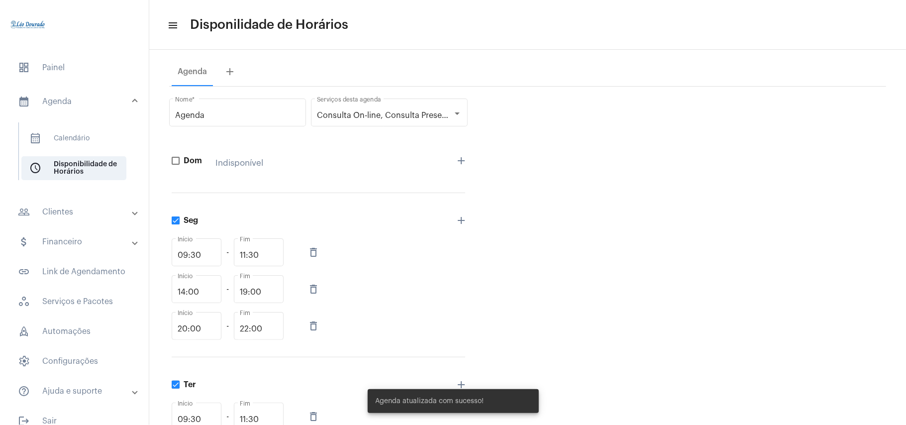
scroll to position [0, 0]
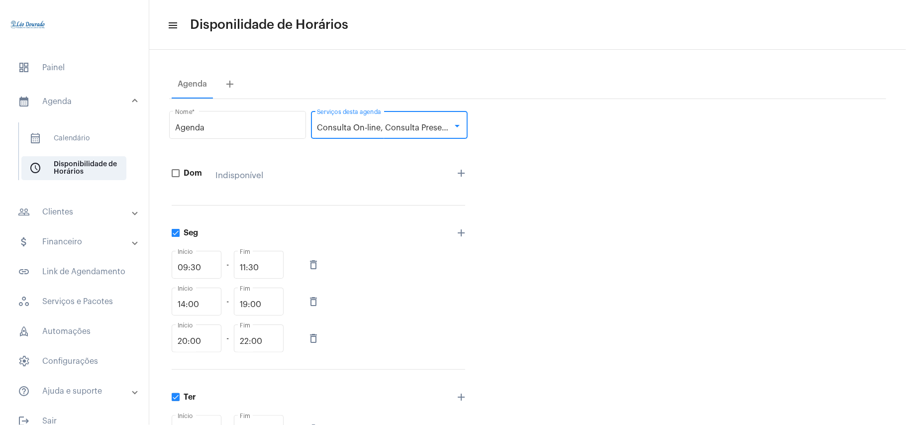
click at [406, 132] on div "Consulta On-line, Consulta Presencial" at bounding box center [385, 127] width 136 height 9
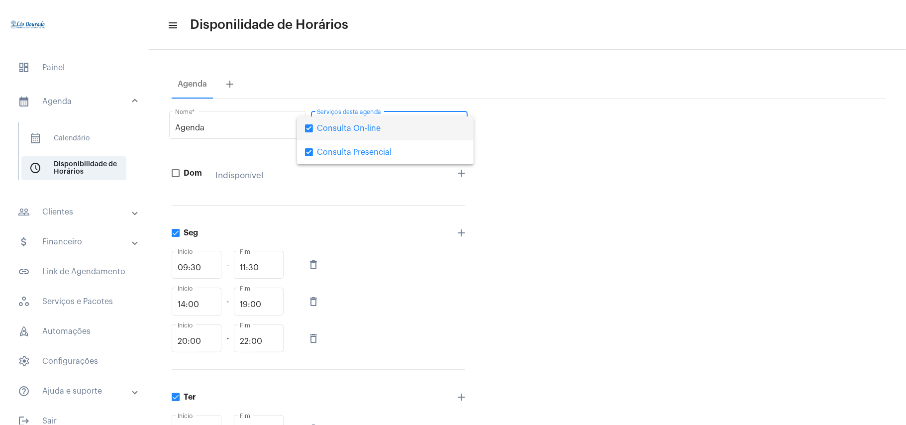
click at [632, 162] on div at bounding box center [453, 212] width 906 height 425
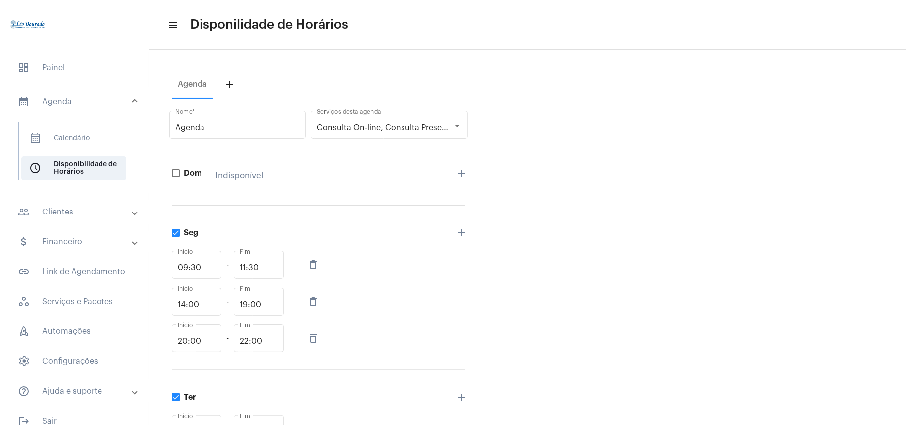
click at [227, 80] on mat-icon "add" at bounding box center [230, 84] width 12 height 12
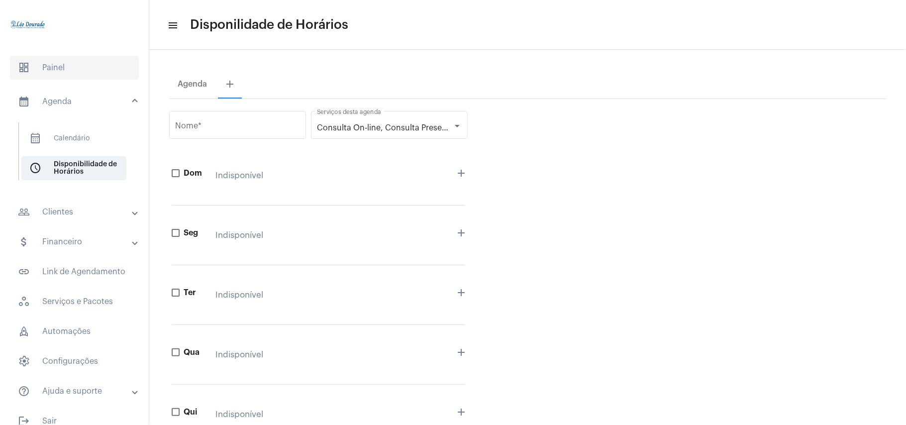
click at [58, 75] on span "dashboard Painel" at bounding box center [74, 68] width 129 height 24
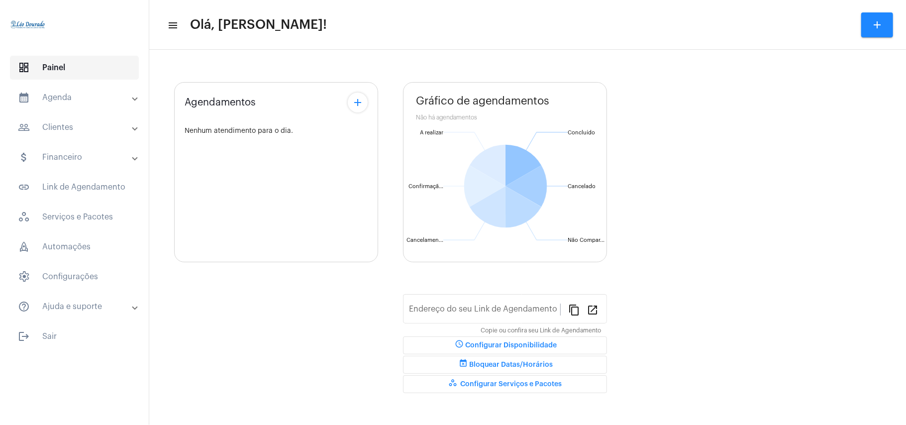
type input "[URL][DOMAIN_NAME][PERSON_NAME]"
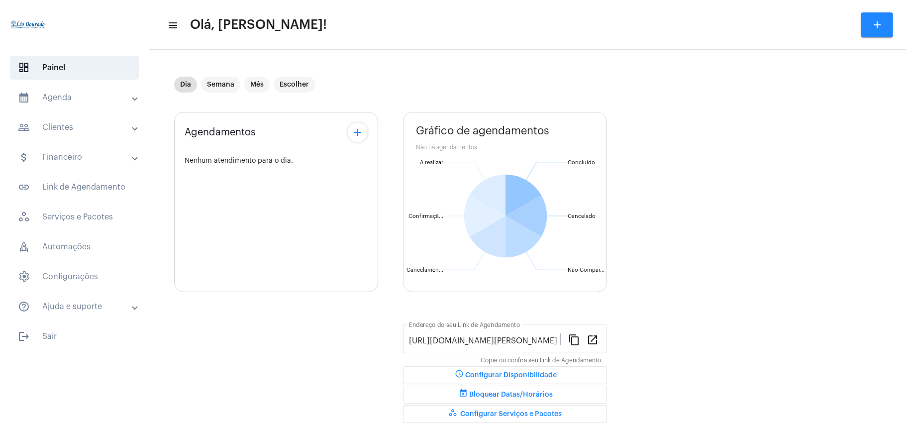
click at [75, 99] on mat-panel-title "calendar_month_outlined Agenda" at bounding box center [75, 98] width 115 height 12
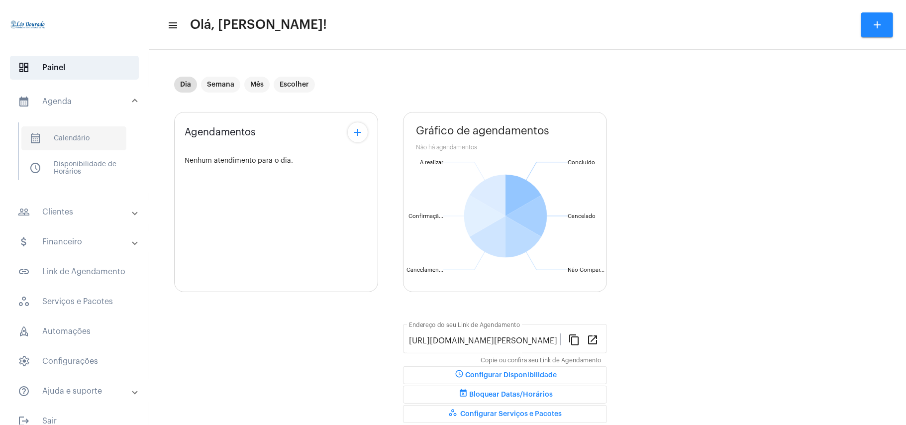
click at [89, 142] on span "calendar_month_outlined Calendário" at bounding box center [73, 138] width 105 height 24
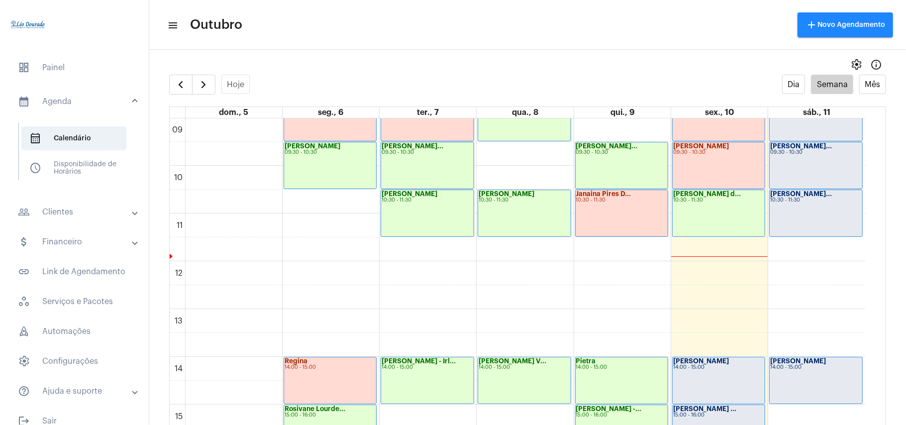
scroll to position [356, 0]
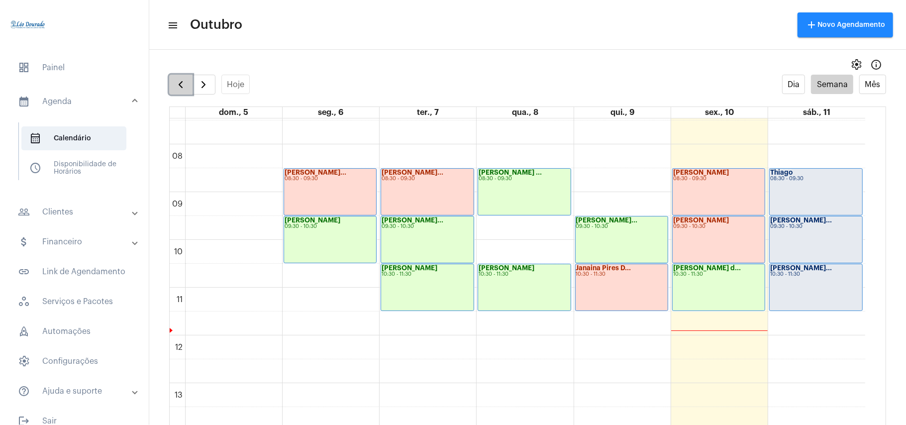
click at [176, 92] on button "button" at bounding box center [180, 85] width 23 height 20
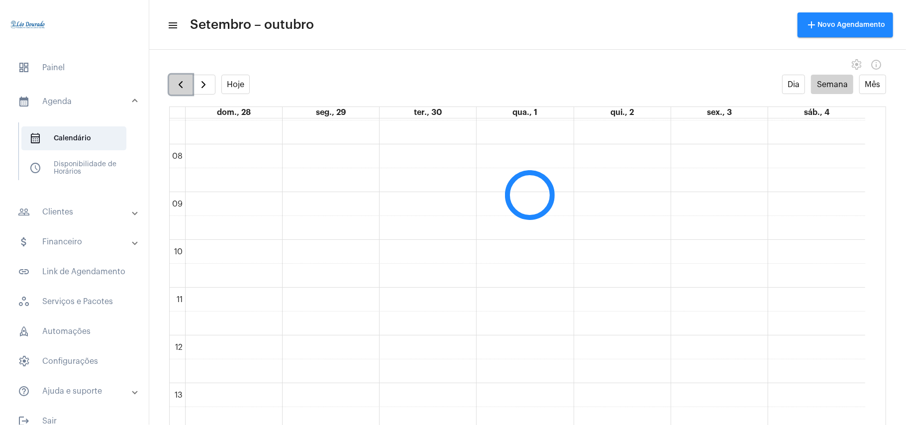
scroll to position [288, 0]
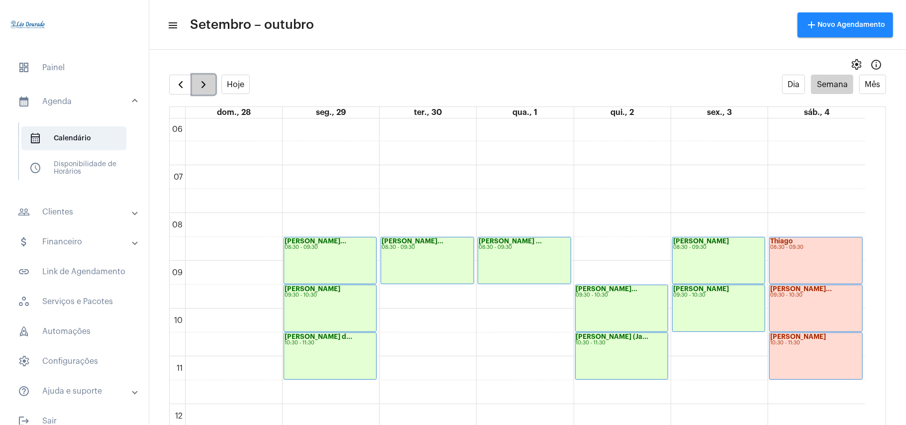
click at [201, 88] on span "button" at bounding box center [203, 85] width 12 height 12
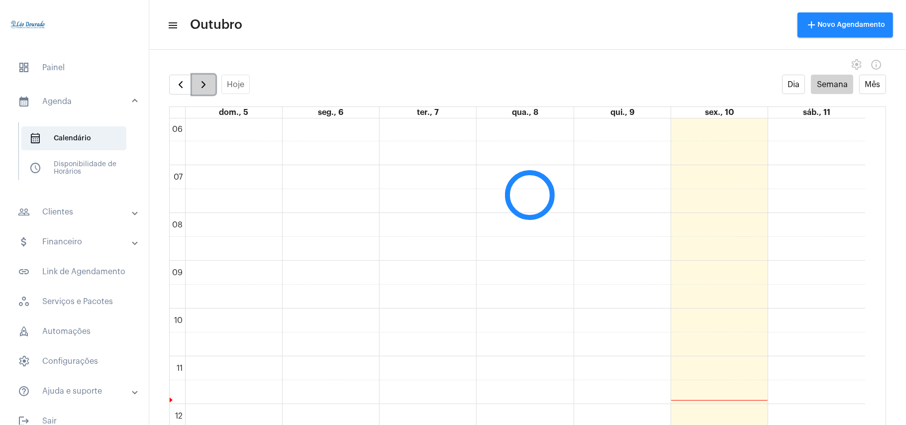
scroll to position [287, 0]
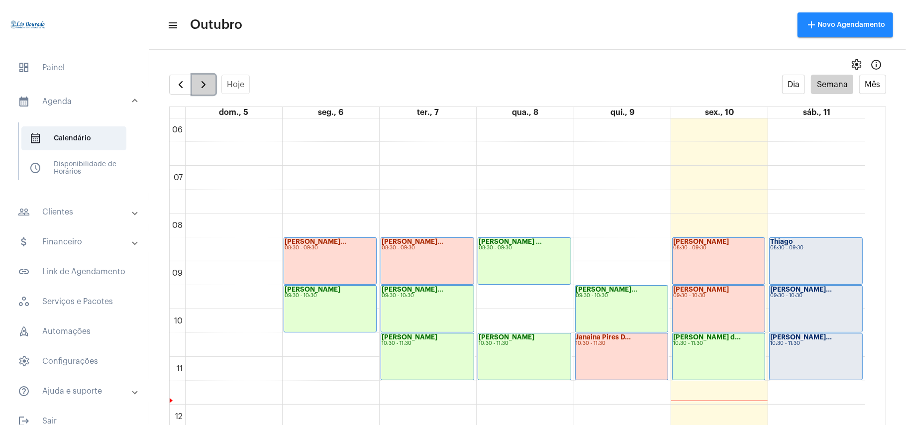
click at [209, 86] on span "button" at bounding box center [203, 85] width 12 height 12
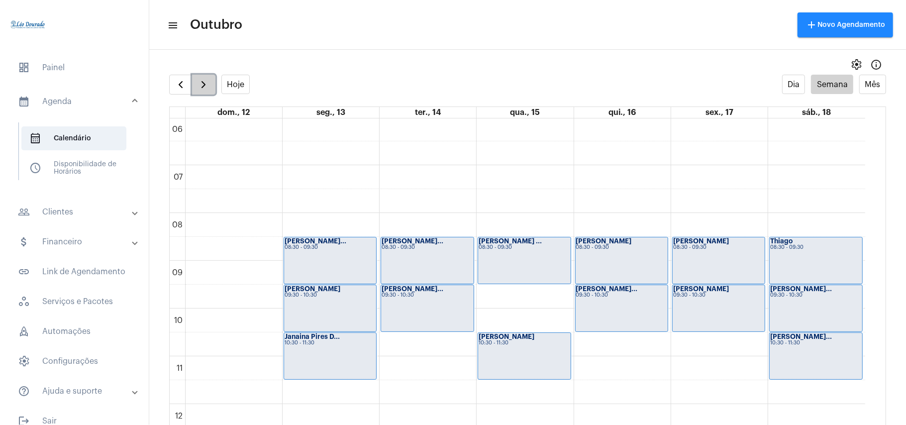
click at [207, 92] on button "button" at bounding box center [203, 85] width 23 height 20
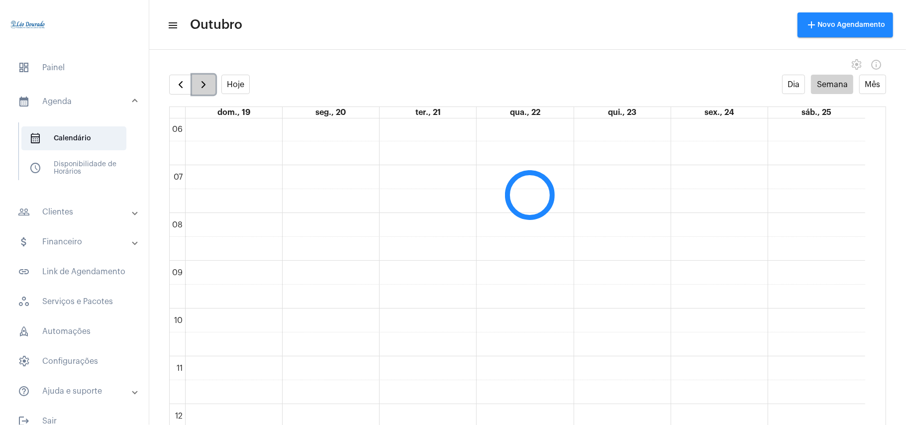
scroll to position [287, 0]
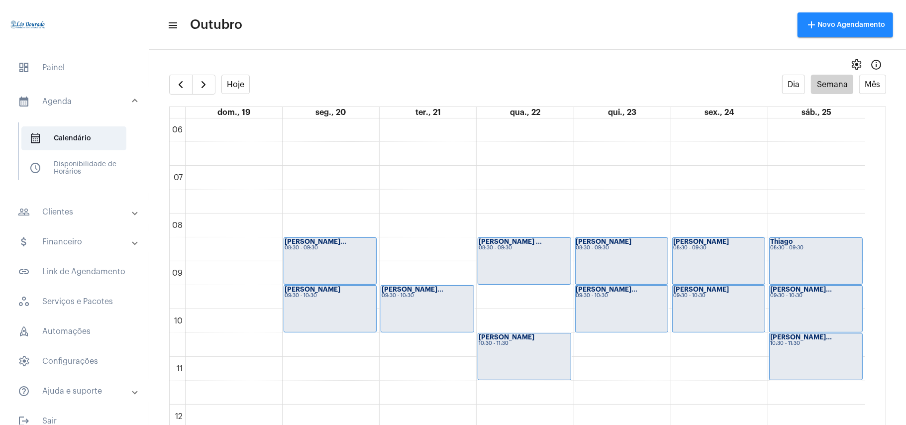
click at [175, 95] on full-calendar "Hoje Dia Semana Mês dom., 19 seg., 20 ter., 21 qua., 22 qui., 23 sex., 24 sáb.,…" at bounding box center [527, 260] width 757 height 370
click at [176, 90] on span "button" at bounding box center [181, 85] width 12 height 12
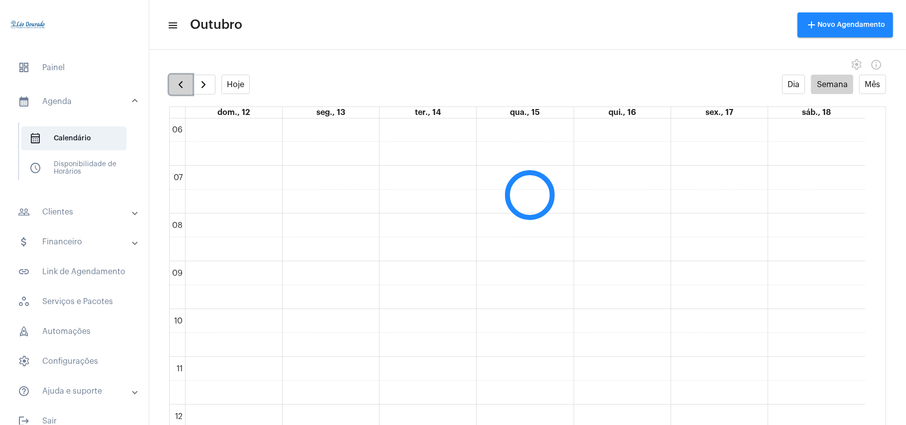
scroll to position [288, 0]
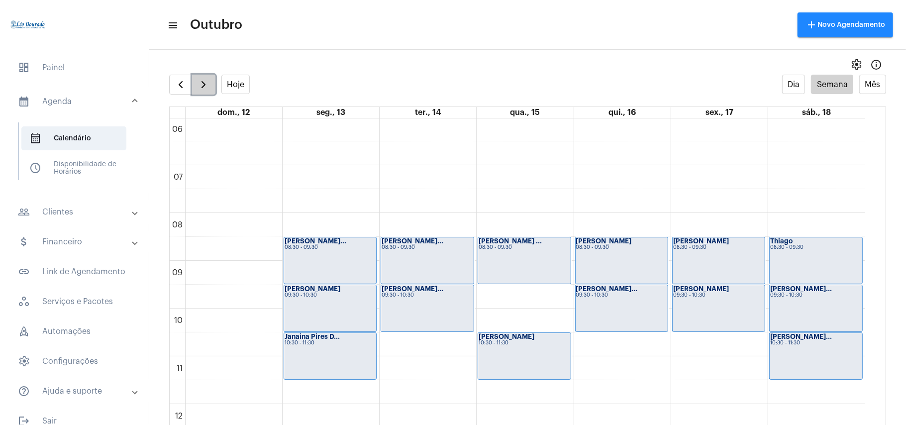
click at [199, 86] on span "button" at bounding box center [203, 85] width 12 height 12
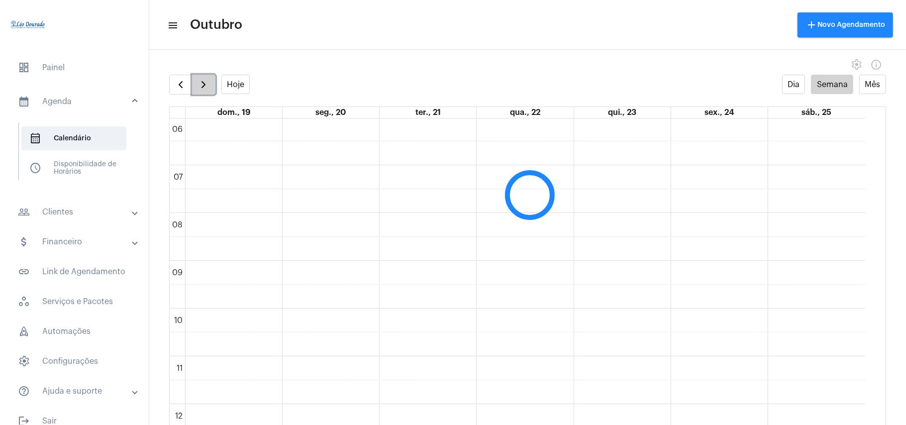
scroll to position [287, 0]
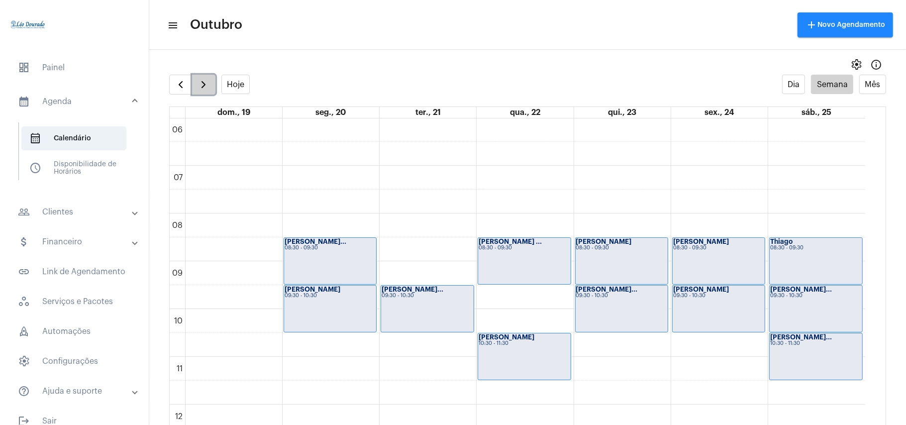
click at [199, 86] on span "button" at bounding box center [203, 85] width 12 height 12
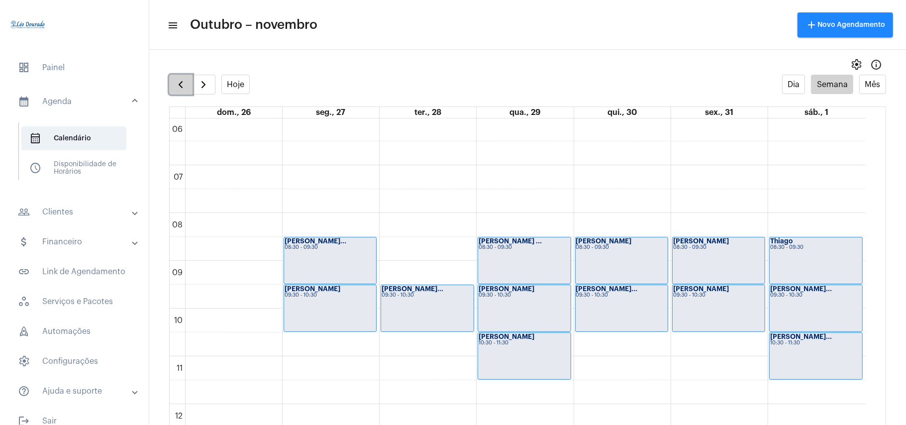
click at [174, 92] on button "button" at bounding box center [180, 85] width 23 height 20
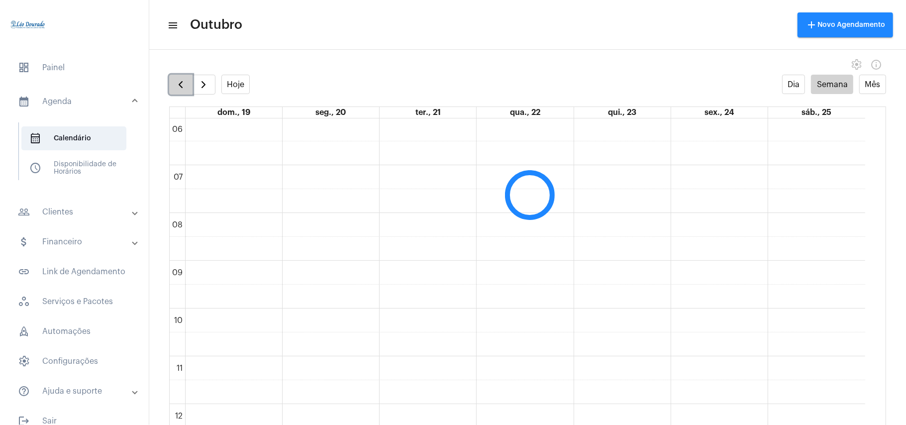
scroll to position [287, 0]
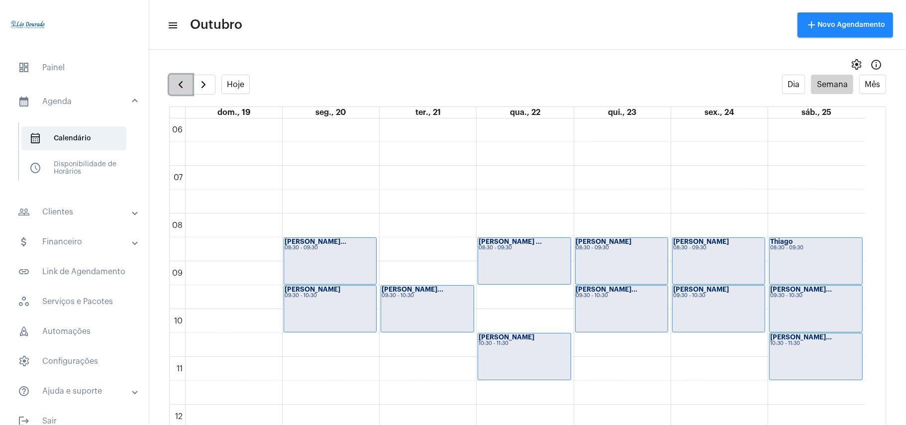
click at [180, 91] on span "button" at bounding box center [181, 85] width 12 height 12
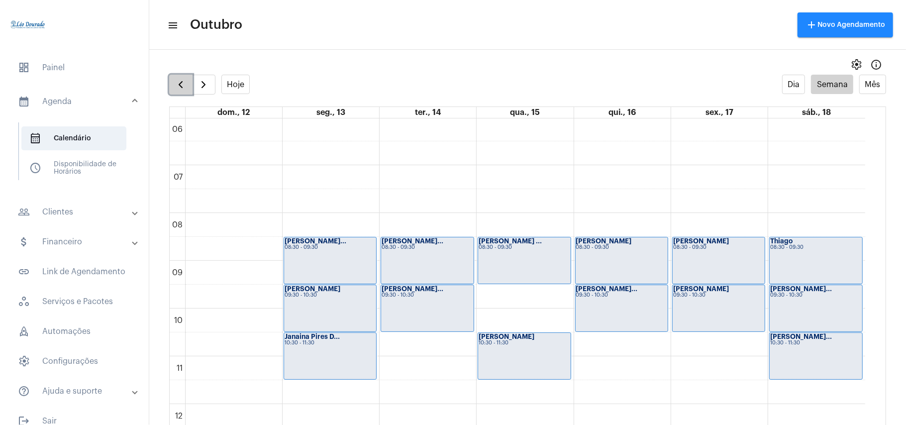
click at [189, 89] on button "button" at bounding box center [180, 85] width 23 height 20
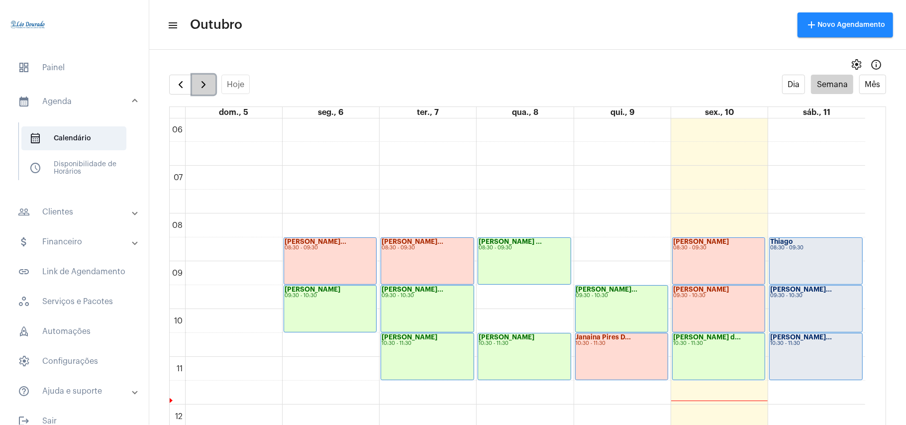
click at [206, 92] on button "button" at bounding box center [203, 85] width 23 height 20
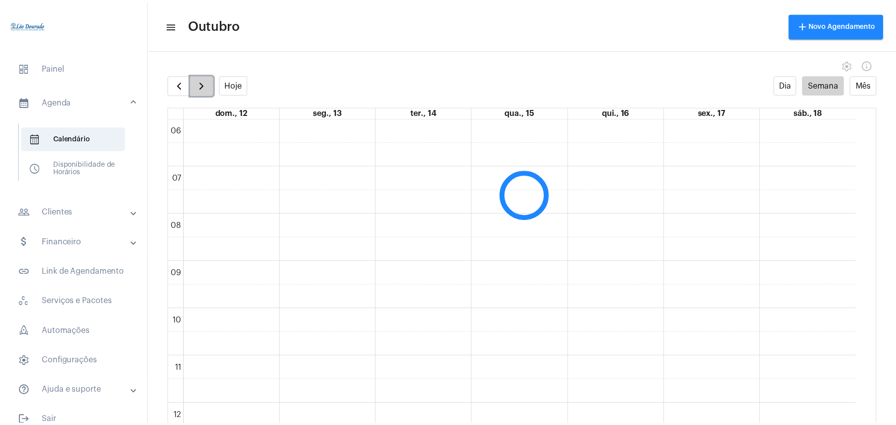
scroll to position [288, 0]
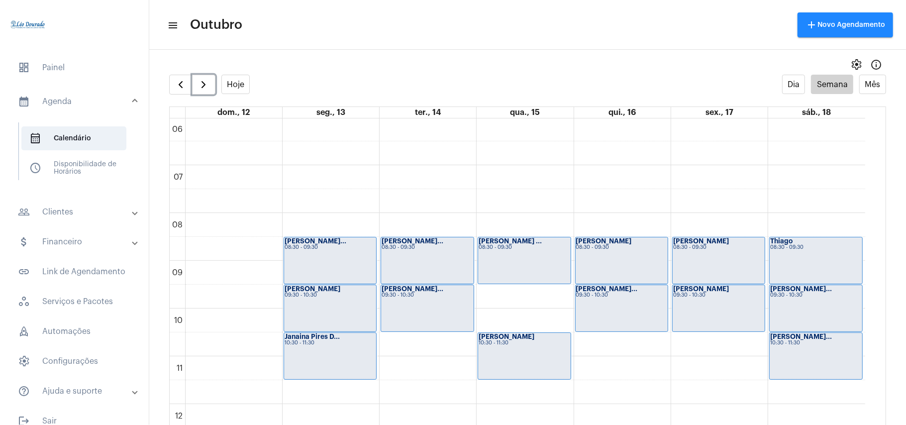
click at [623, 317] on div "Fernanda Valadã... 09:30 - 10:30" at bounding box center [622, 308] width 92 height 46
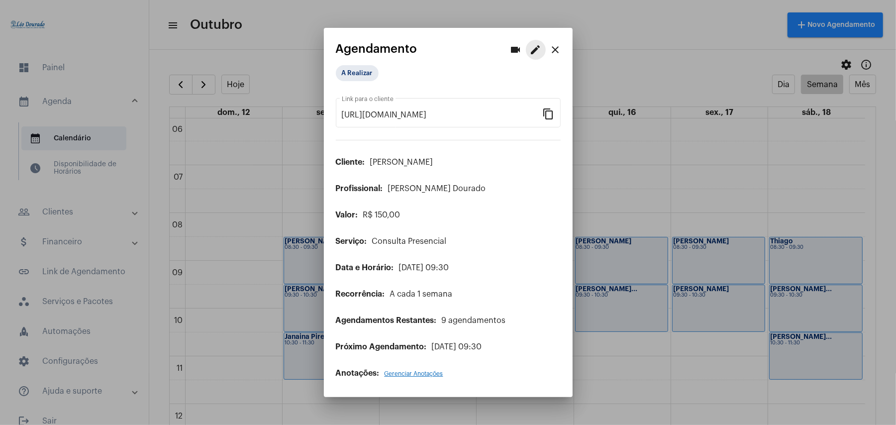
click at [538, 54] on mat-icon "edit" at bounding box center [536, 50] width 12 height 12
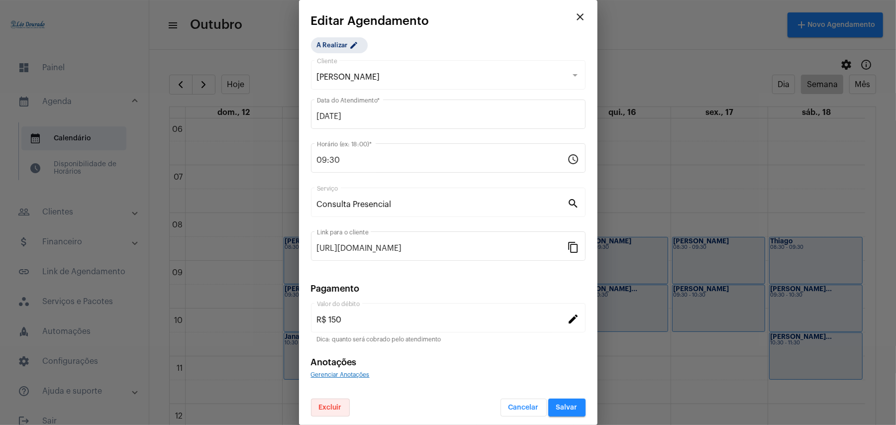
click at [323, 407] on span "Excluir" at bounding box center [330, 407] width 23 height 7
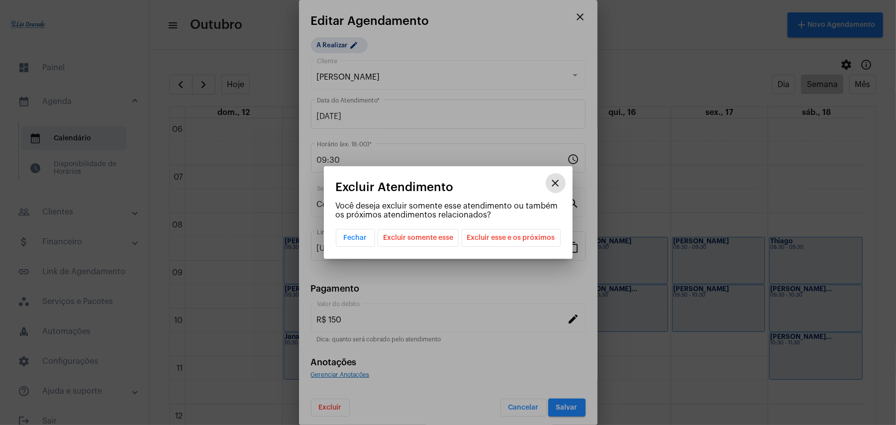
click at [500, 237] on span "Excluir esse e os próximos" at bounding box center [511, 237] width 88 height 17
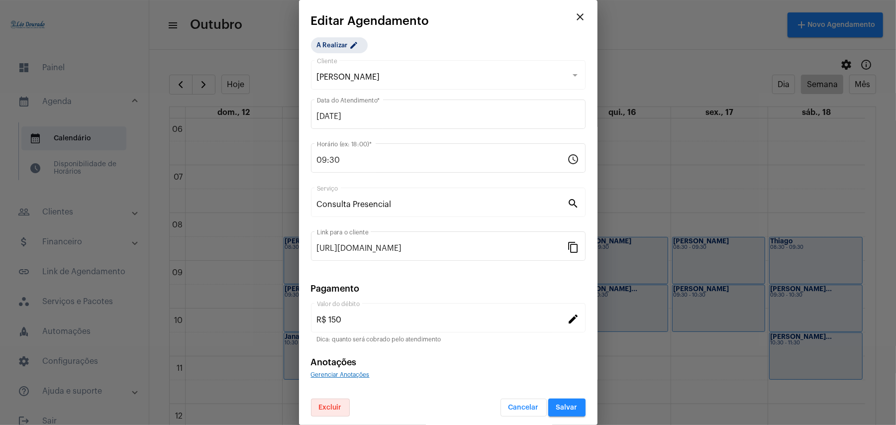
click at [556, 409] on span "Salvar" at bounding box center [566, 407] width 21 height 7
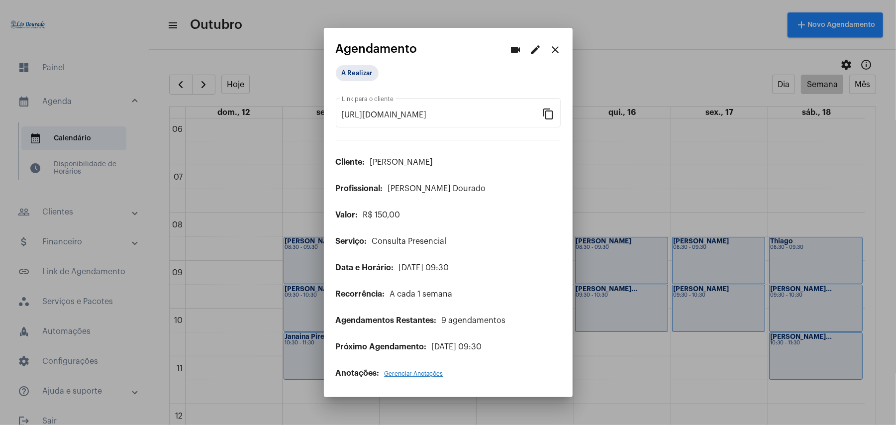
click at [614, 345] on div at bounding box center [448, 212] width 896 height 425
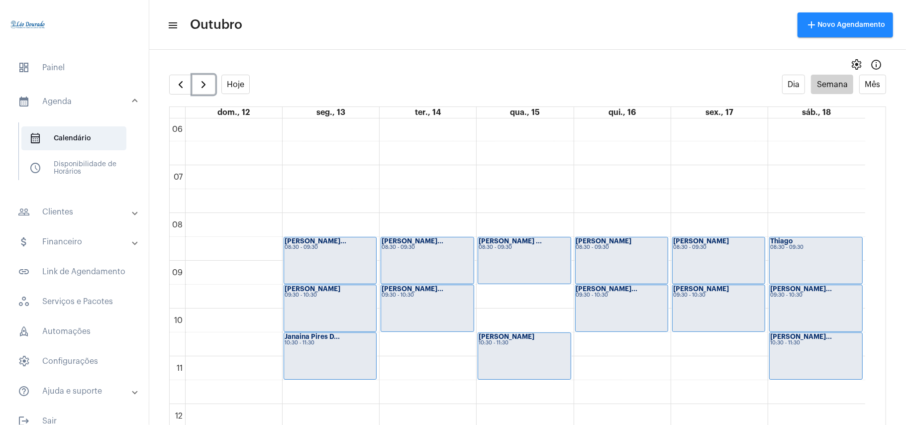
click at [614, 345] on div "00 01 02 03 04 05 06 07 08 09 10 11 12 13 14 15 16 17 18 19 20 21 22 23 [PERSON…" at bounding box center [517, 404] width 695 height 1146
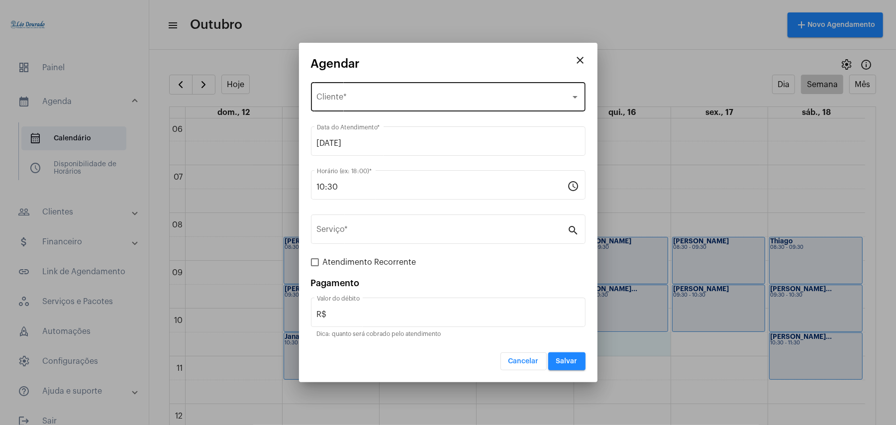
click at [369, 104] on div "Selecione o Cliente Cliente *" at bounding box center [448, 95] width 263 height 31
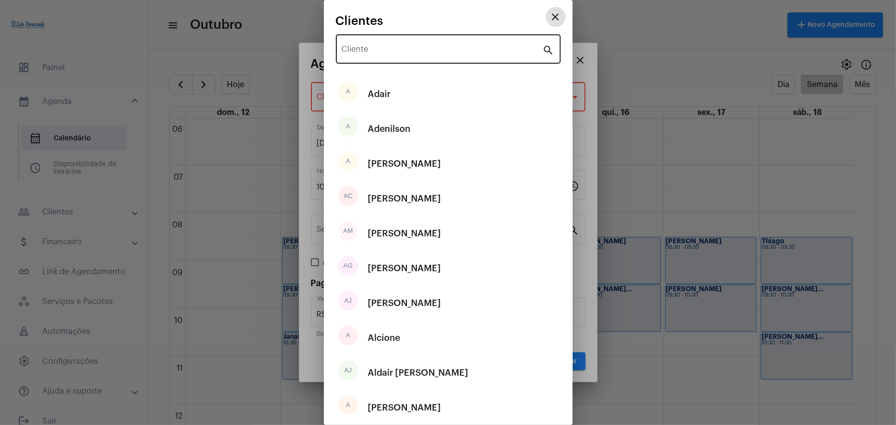
click at [393, 55] on div "Cliente" at bounding box center [442, 47] width 201 height 31
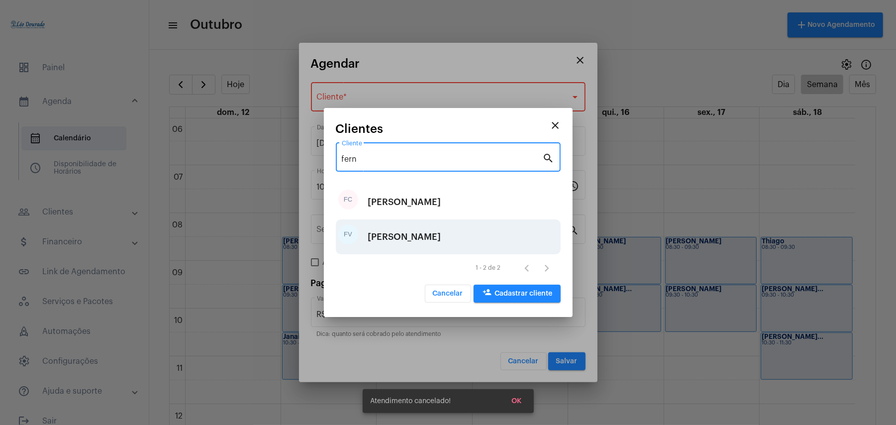
type input "fern"
click at [456, 231] on div "FV Fernanda Valadão" at bounding box center [448, 236] width 225 height 35
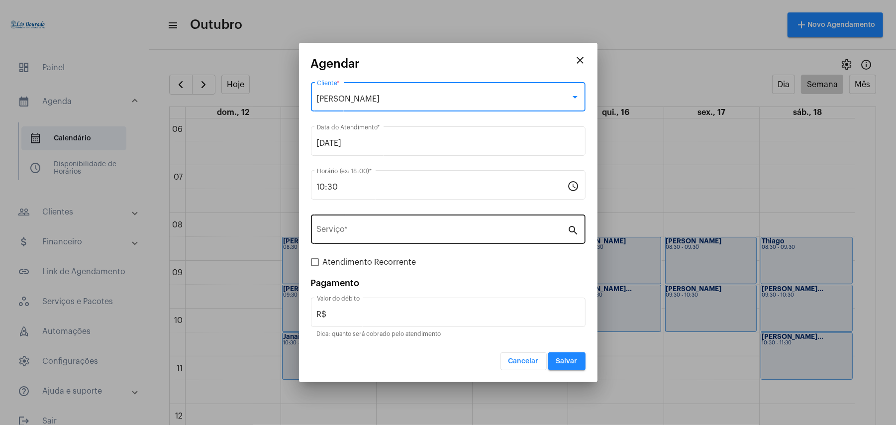
click at [357, 227] on input "Serviço *" at bounding box center [442, 231] width 251 height 9
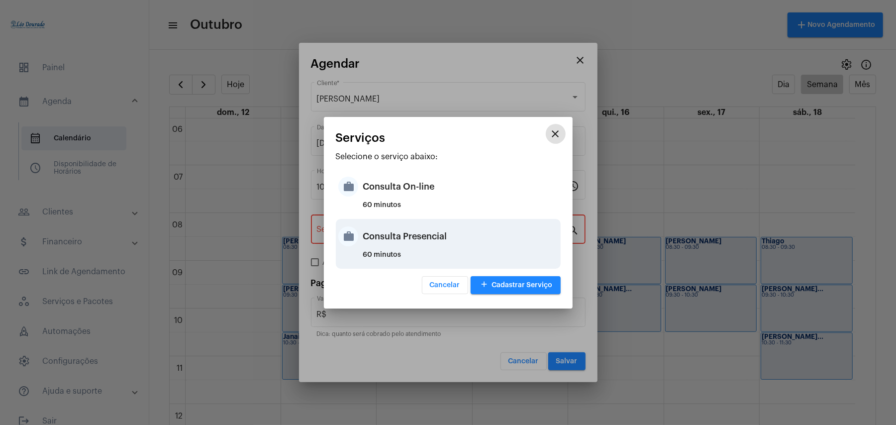
click at [432, 241] on div "Consulta Presencial" at bounding box center [460, 236] width 195 height 30
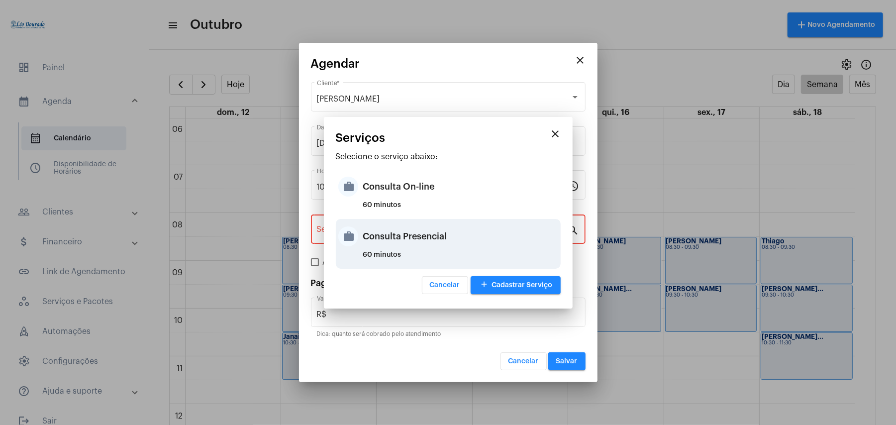
type input "Consulta Presencial"
type input "R$ 150"
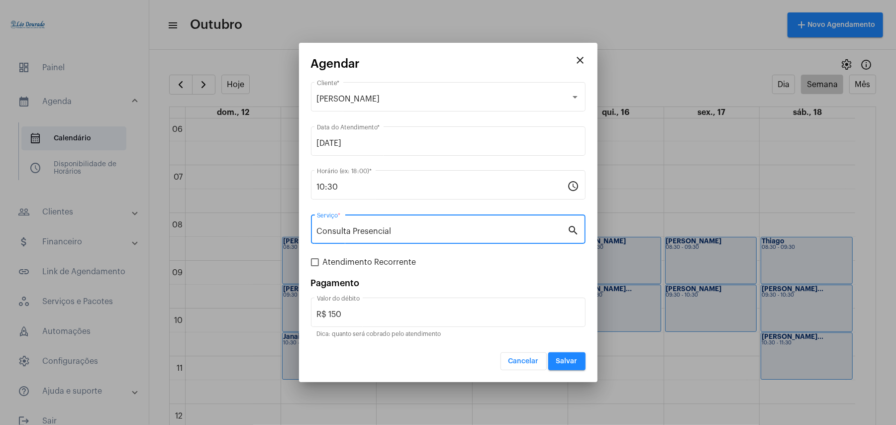
click at [559, 362] on span "Salvar" at bounding box center [566, 361] width 21 height 7
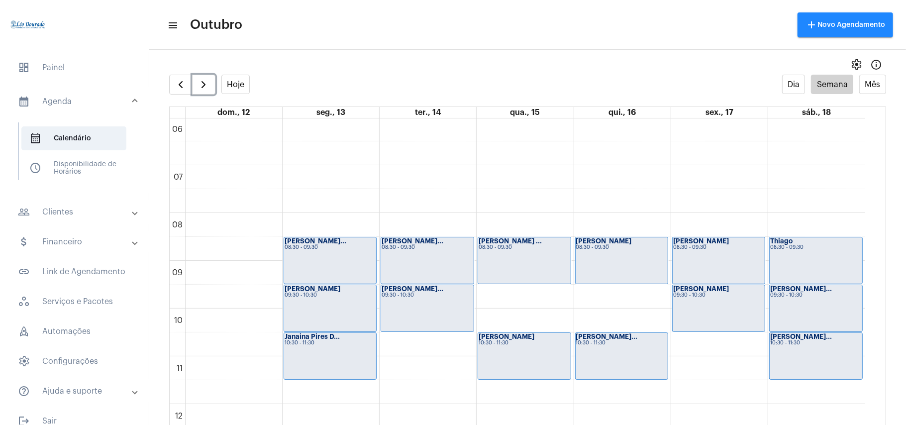
click at [613, 364] on div "Fernanda Valadã... 10:30 - 11:30" at bounding box center [622, 356] width 92 height 46
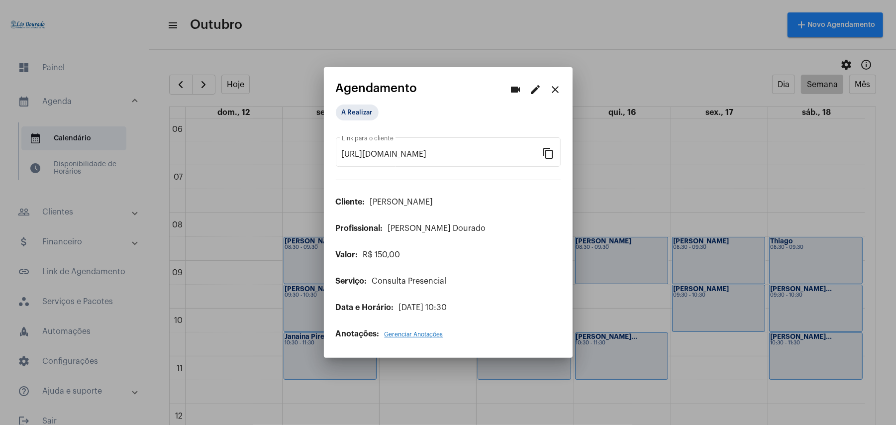
click at [539, 89] on mat-icon "edit" at bounding box center [536, 90] width 12 height 12
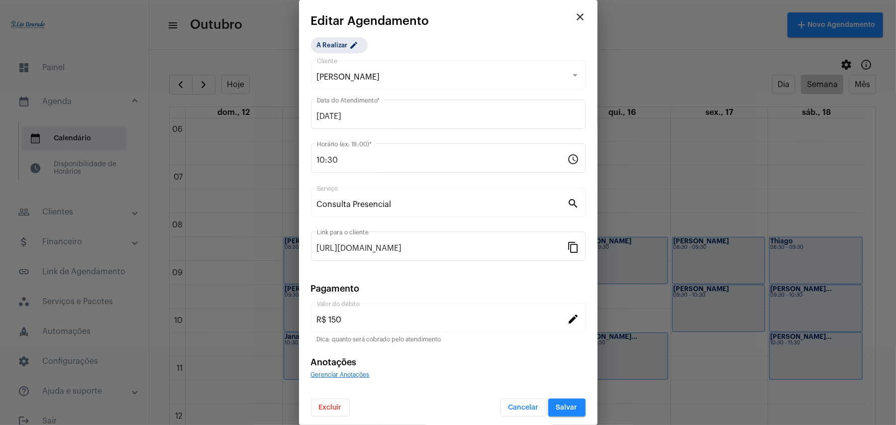
click at [327, 396] on div "Excluir Cancelar Salvar" at bounding box center [448, 401] width 275 height 30
click at [331, 404] on span "Excluir" at bounding box center [330, 407] width 23 height 7
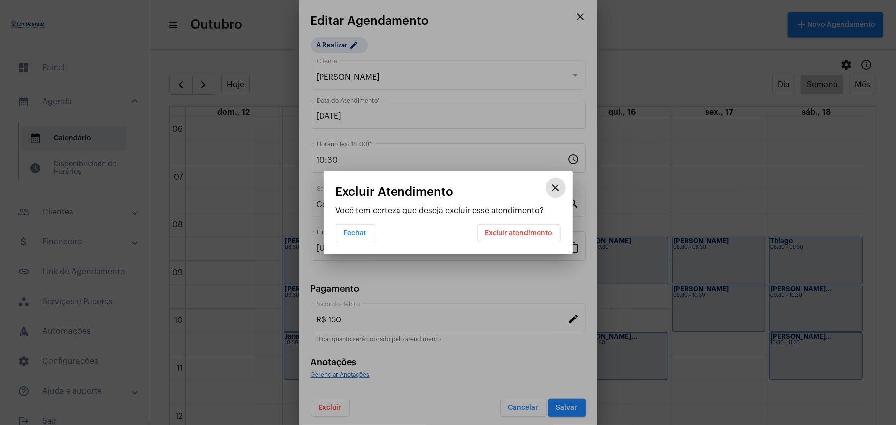
click at [542, 228] on button "Excluir atendimento" at bounding box center [519, 233] width 84 height 18
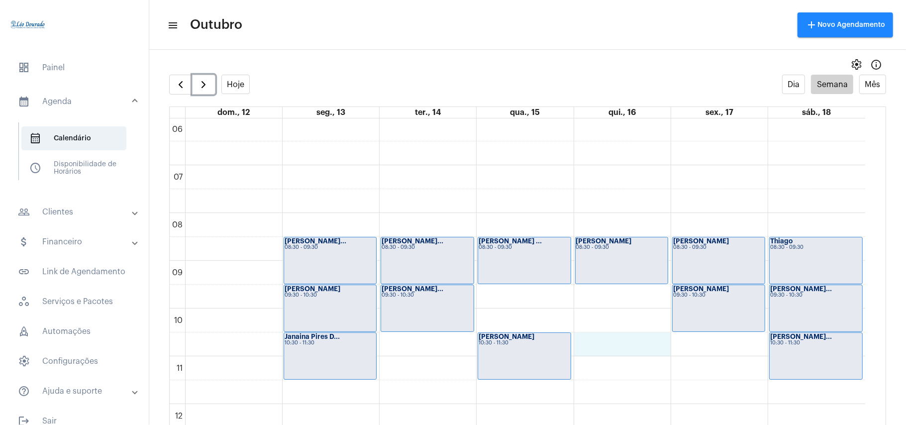
click at [602, 348] on div "00 01 02 03 04 05 06 07 08 09 10 11 12 13 14 15 16 17 18 19 20 21 22 23 [PERSON…" at bounding box center [517, 404] width 695 height 1146
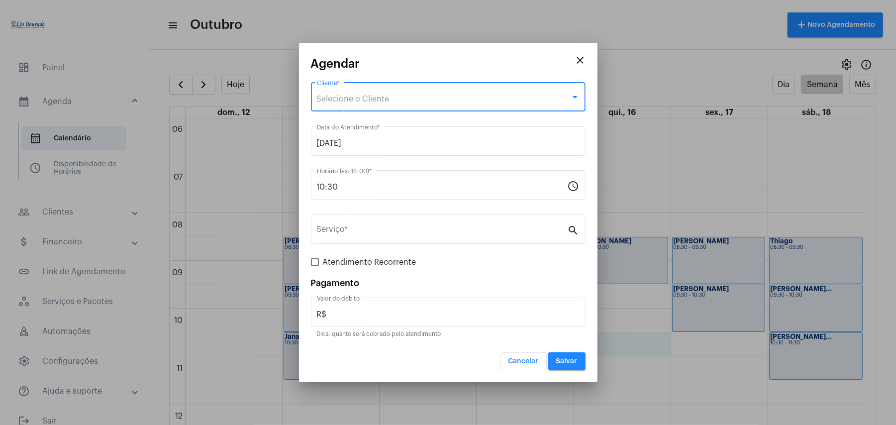
click at [343, 97] on span "Selecione o Cliente" at bounding box center [353, 99] width 73 height 8
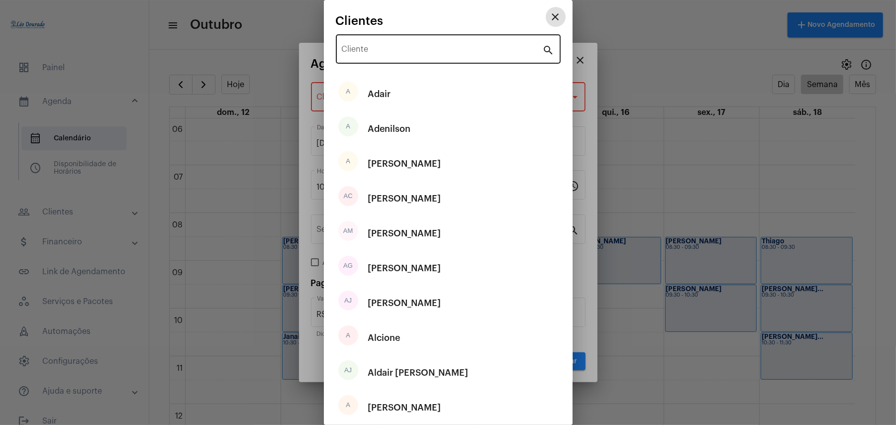
click at [466, 54] on input "Cliente" at bounding box center [442, 51] width 201 height 9
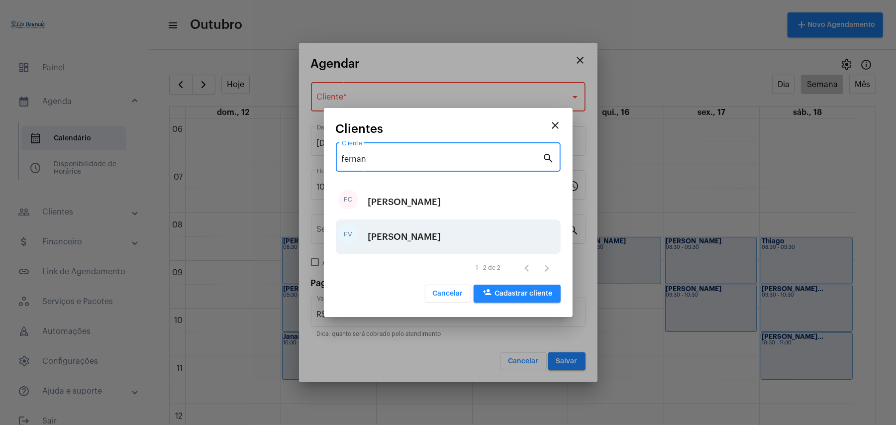
type input "fernan"
click at [417, 225] on div "[PERSON_NAME]" at bounding box center [404, 237] width 73 height 30
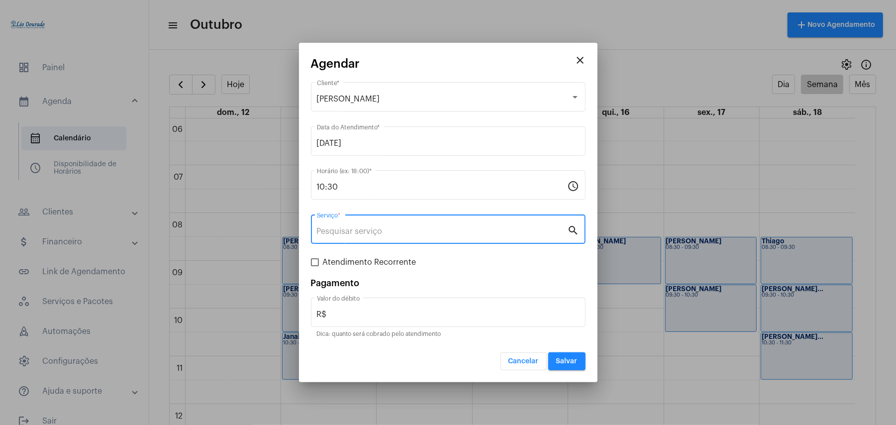
click at [365, 231] on input "Serviço *" at bounding box center [442, 231] width 251 height 9
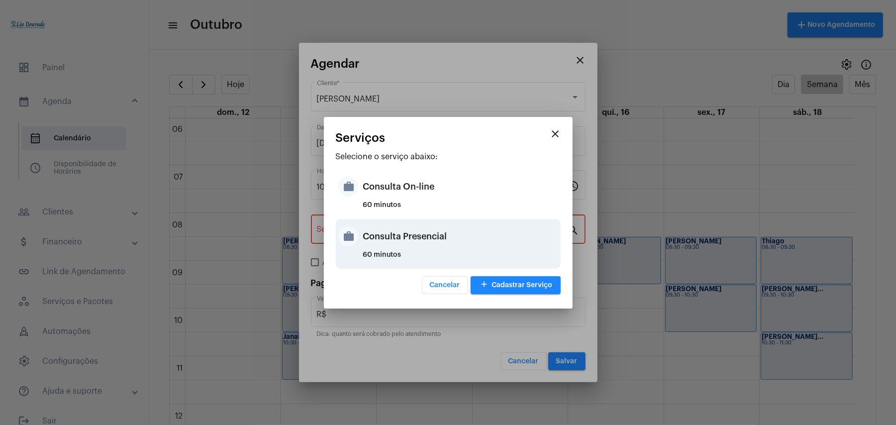
click at [416, 239] on div "Consulta Presencial" at bounding box center [460, 236] width 195 height 30
type input "Consulta Presencial"
type input "R$ 150"
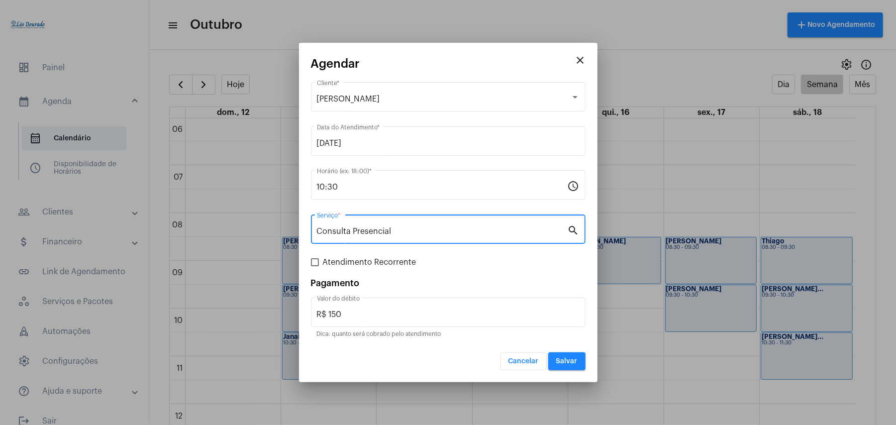
click at [312, 265] on span at bounding box center [315, 262] width 8 height 8
click at [314, 266] on input "Atendimento Recorrente" at bounding box center [314, 266] width 0 height 0
checkbox input "true"
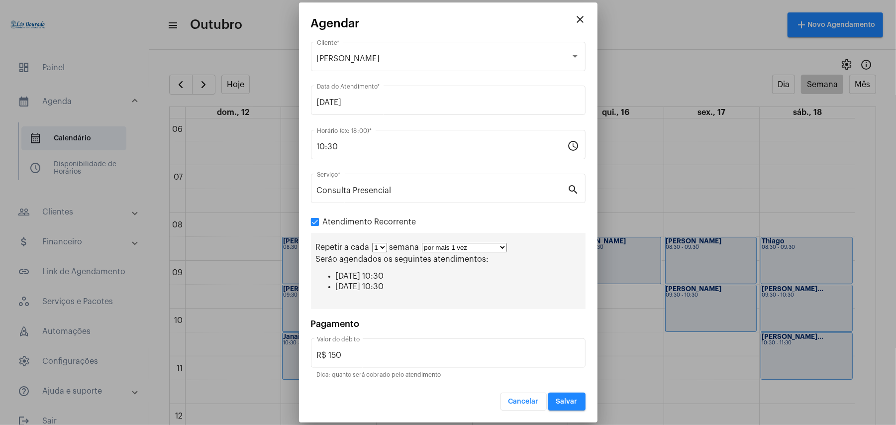
click at [385, 248] on select "1 2 3 4 5 6 7 8" at bounding box center [379, 247] width 15 height 9
click at [381, 247] on select "1 2 3 4 5 6 7 8" at bounding box center [379, 247] width 15 height 9
click at [472, 247] on select "por mais 1 vez por mais 2 vezes por mais 3 vezes por mais 4 vezes por mais 5 ve…" at bounding box center [464, 247] width 85 height 9
select select "10: 0"
click at [422, 243] on select "por mais 1 vez por mais 2 vezes por mais 3 vezes por mais 4 vezes por mais 5 ve…" at bounding box center [464, 247] width 85 height 9
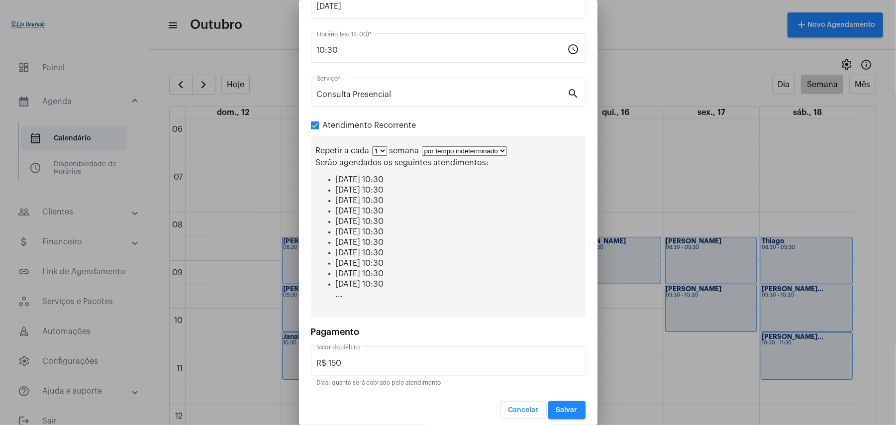
scroll to position [95, 0]
click at [568, 407] on button "Salvar" at bounding box center [566, 409] width 37 height 18
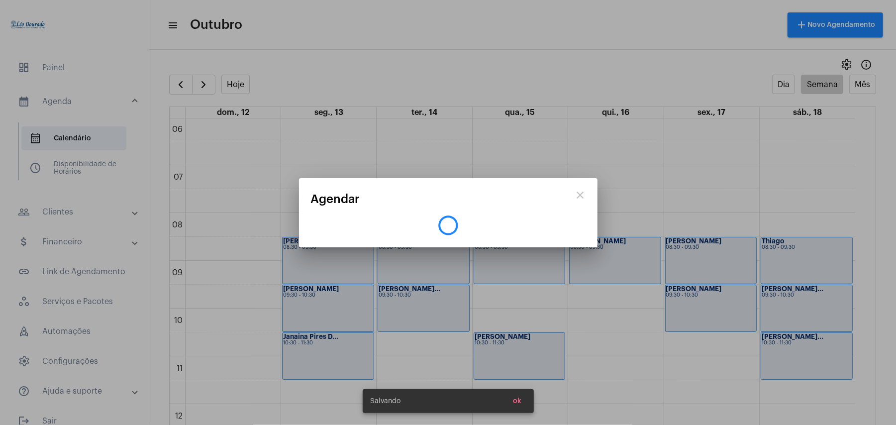
scroll to position [0, 0]
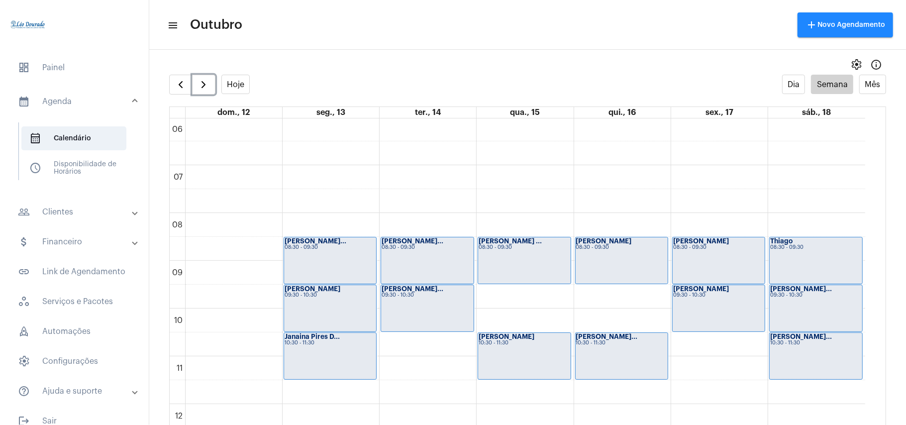
click at [625, 258] on div "Léo Rezende 08:30 - 09:30" at bounding box center [622, 260] width 92 height 46
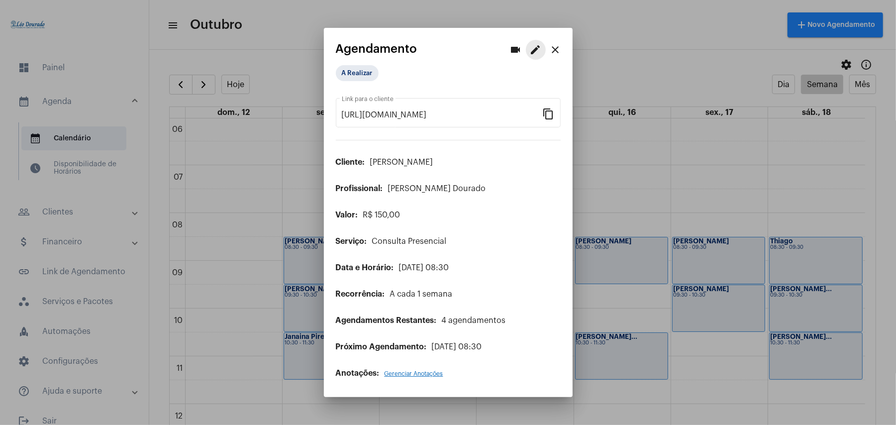
click at [534, 53] on mat-icon "edit" at bounding box center [536, 50] width 12 height 12
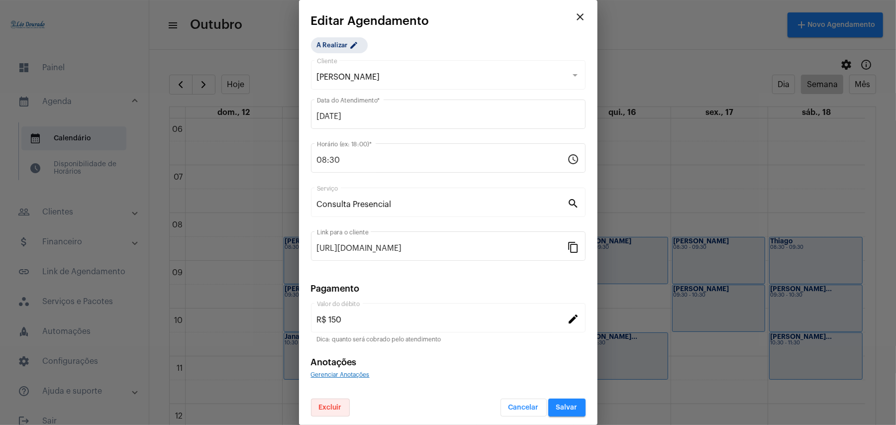
click at [323, 412] on button "Excluir" at bounding box center [330, 407] width 39 height 18
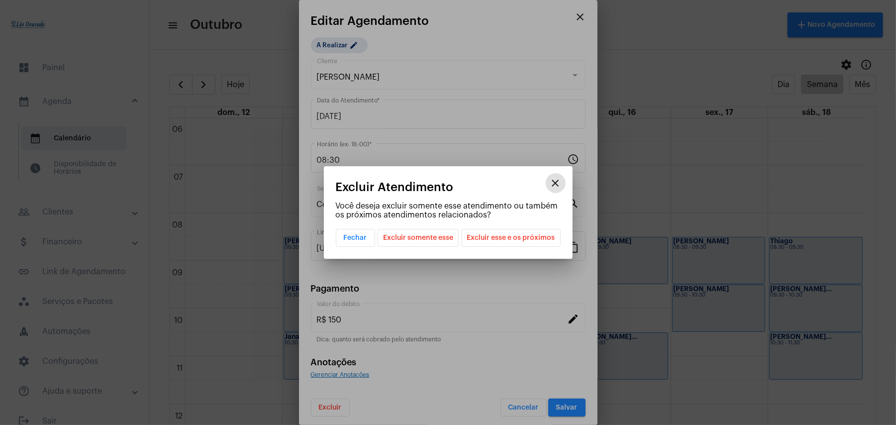
click at [501, 237] on span "Excluir esse e os próximos" at bounding box center [511, 237] width 88 height 17
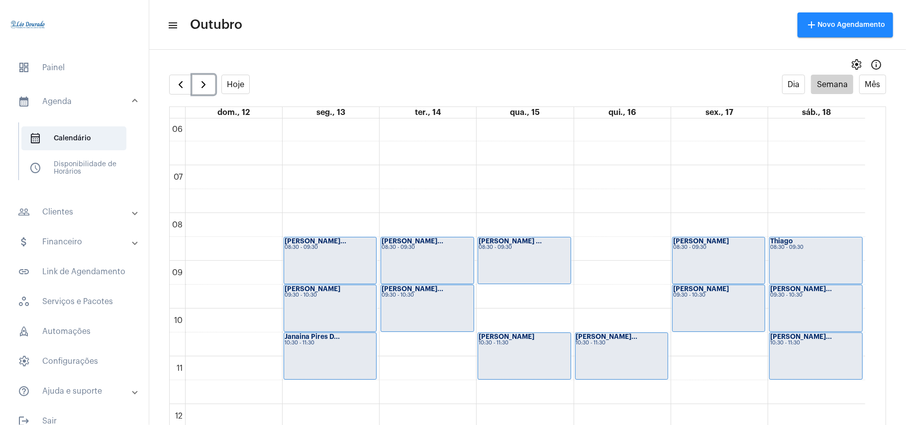
click at [599, 275] on div "00 01 02 03 04 05 06 07 08 09 10 11 12 13 14 15 16 17 18 19 20 21 22 23 [PERSON…" at bounding box center [517, 404] width 695 height 1146
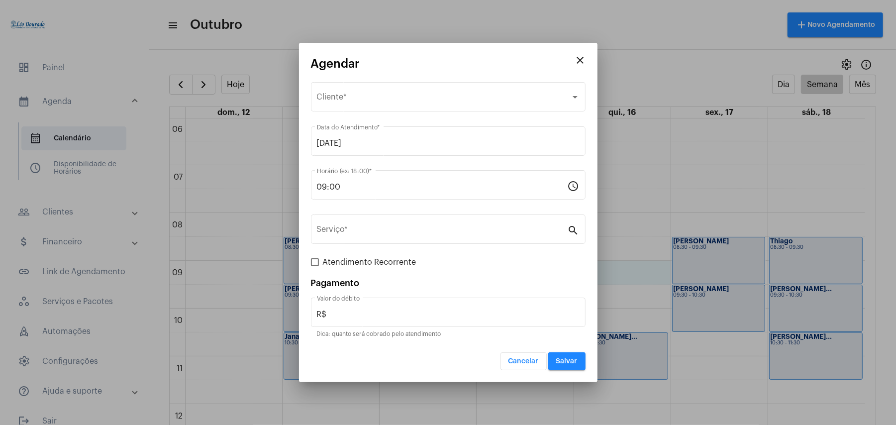
click at [593, 293] on mat-dialog-container "close Agendar Selecione o Cliente Cliente * 16/10/2025 Data do Atendimento * 09…" at bounding box center [448, 212] width 298 height 339
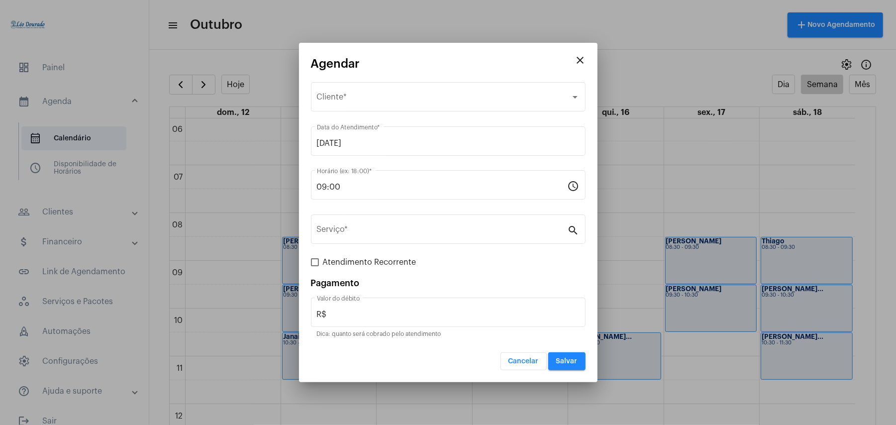
click at [611, 297] on div at bounding box center [448, 212] width 896 height 425
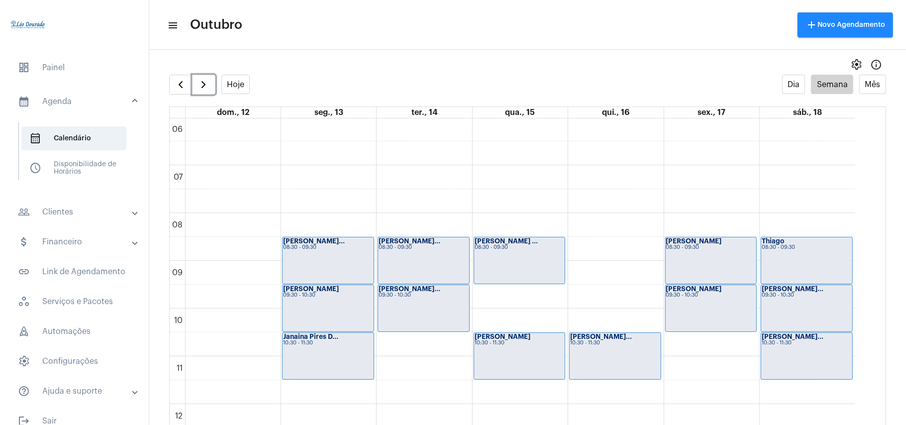
click at [611, 297] on div "00 01 02 03 04 05 06 07 08 09 10 11 12 13 14 15 16 17 18 19 20 21 22 23 [PERSON…" at bounding box center [512, 404] width 685 height 1146
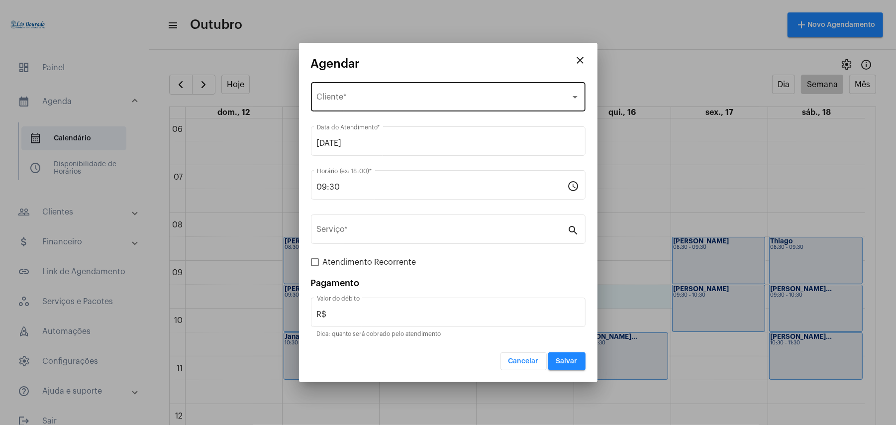
click at [348, 107] on div "Selecione o Cliente Cliente *" at bounding box center [448, 95] width 263 height 31
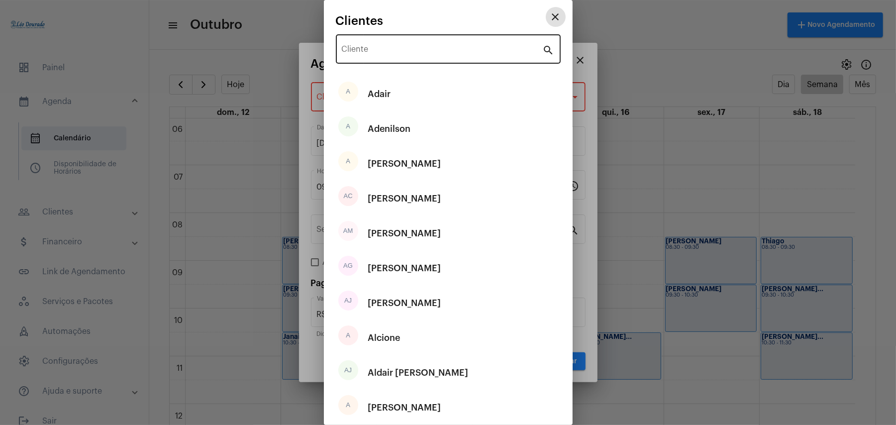
click at [406, 32] on div "Cliente" at bounding box center [442, 47] width 201 height 31
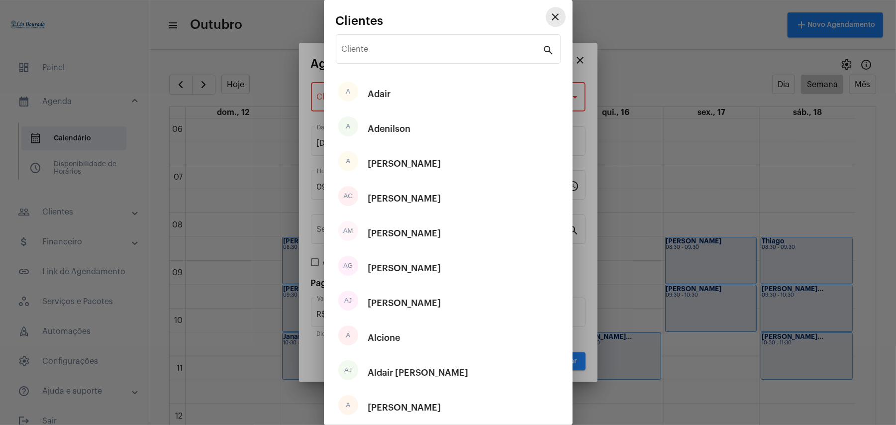
click at [550, 20] on mat-icon "close" at bounding box center [556, 17] width 12 height 12
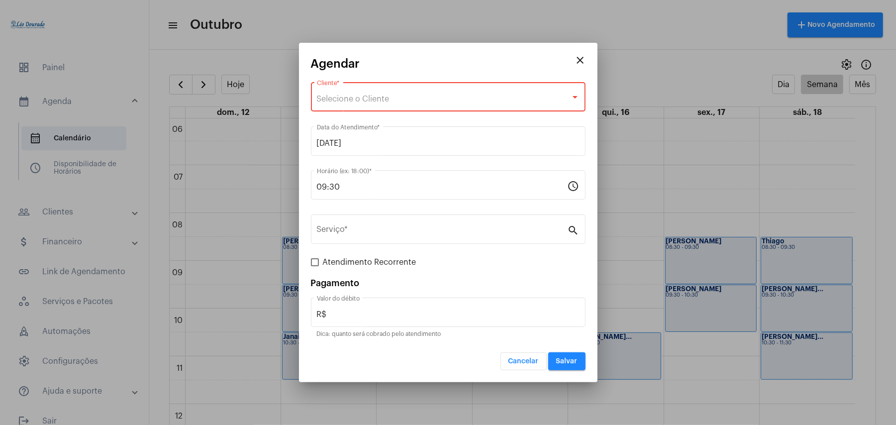
click at [578, 61] on mat-icon "close" at bounding box center [581, 60] width 12 height 12
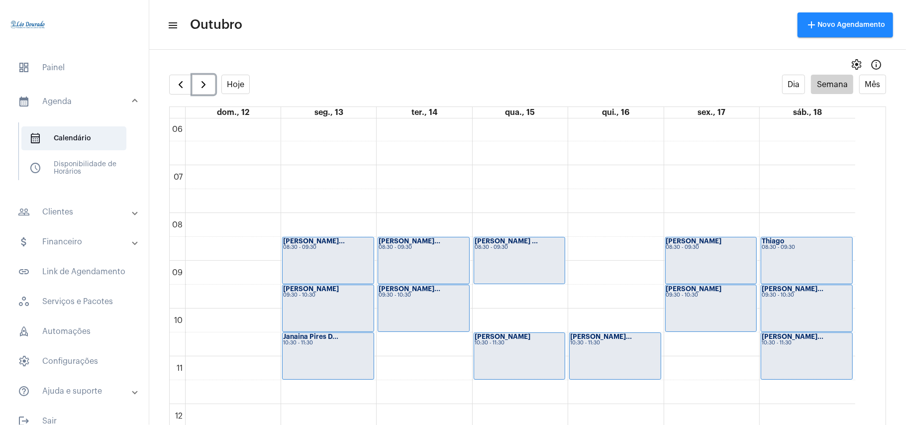
click at [618, 377] on div "Fernanda Valadã... 10:30 - 11:30" at bounding box center [615, 356] width 91 height 46
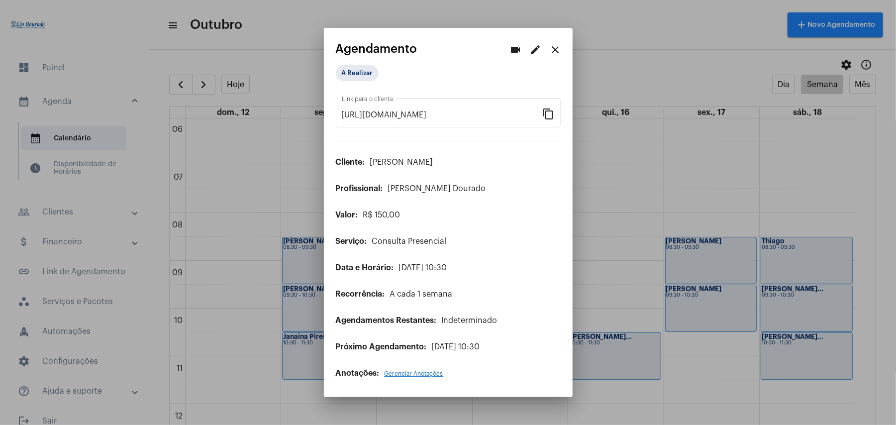
click at [540, 52] on mat-icon "edit" at bounding box center [536, 50] width 12 height 12
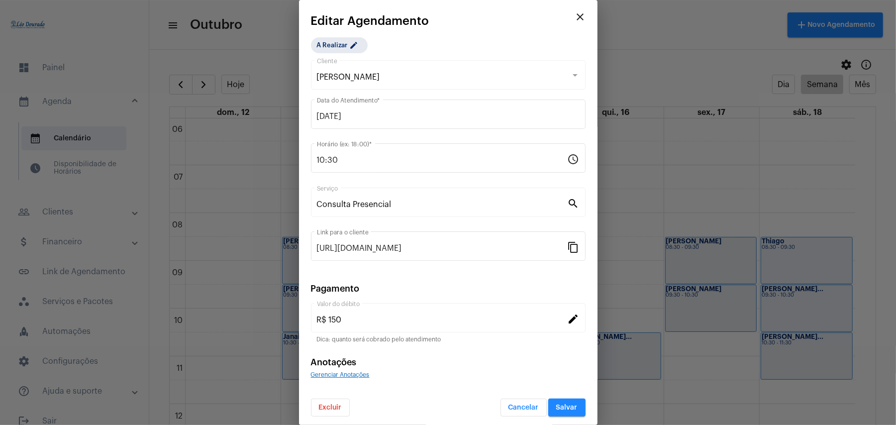
click at [328, 400] on button "Excluir" at bounding box center [330, 407] width 39 height 18
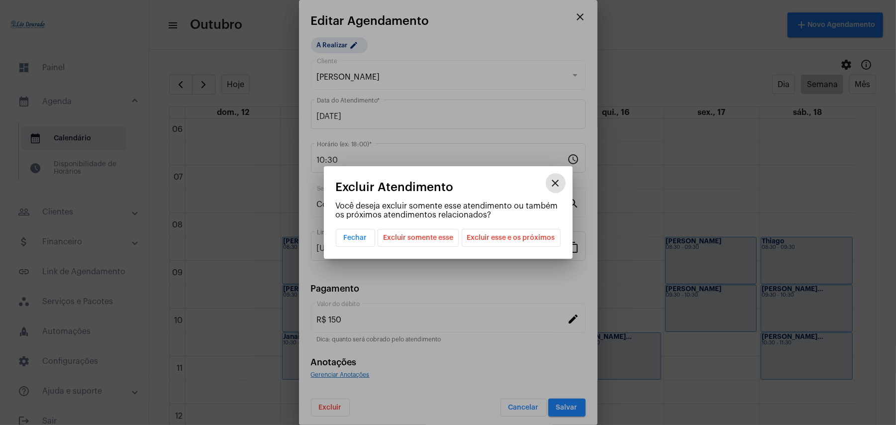
click at [530, 225] on app-confirm-schedule-cancel-dialog "close Excluir Atendimento Você deseja excluir somente esse atendimento ou també…" at bounding box center [448, 214] width 225 height 66
click at [530, 238] on span "Excluir esse e os próximos" at bounding box center [511, 237] width 88 height 17
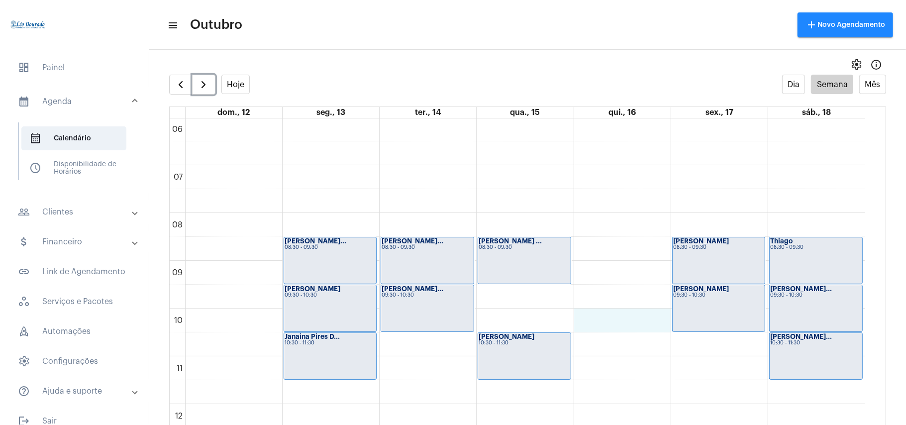
click at [615, 310] on div "00 01 02 03 04 05 06 07 08 09 10 11 12 13 14 15 16 17 18 19 20 21 22 23 [PERSON…" at bounding box center [517, 404] width 695 height 1146
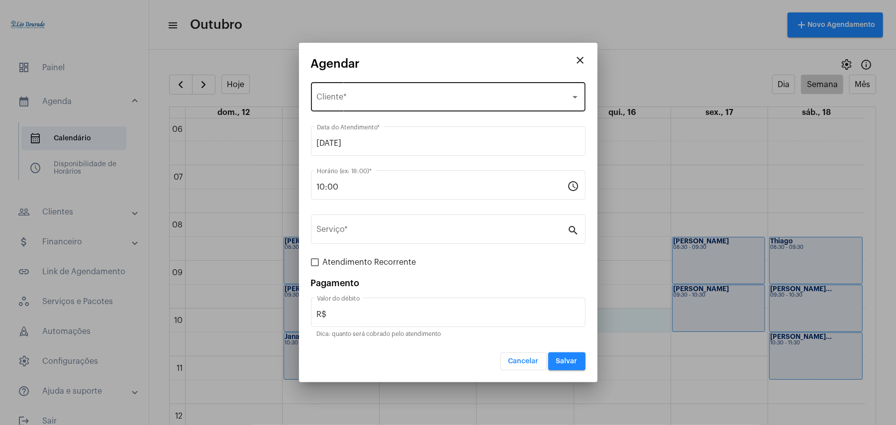
click at [348, 103] on div "Selecione o Cliente" at bounding box center [444, 99] width 254 height 9
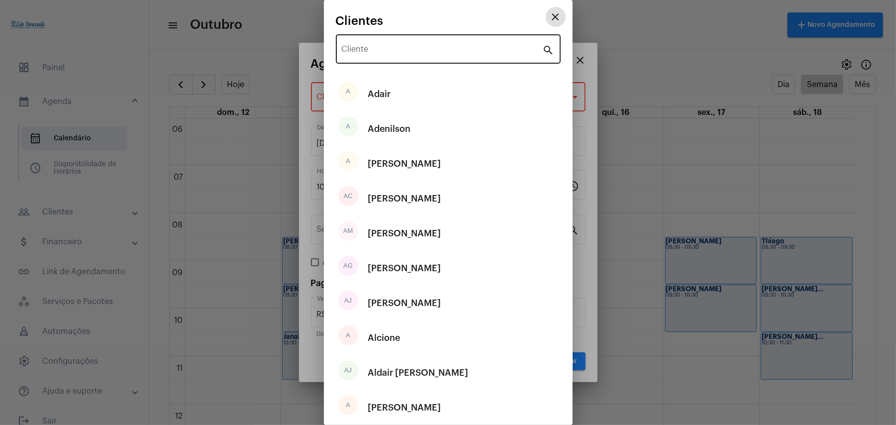
click at [406, 48] on input "Cliente" at bounding box center [442, 51] width 201 height 9
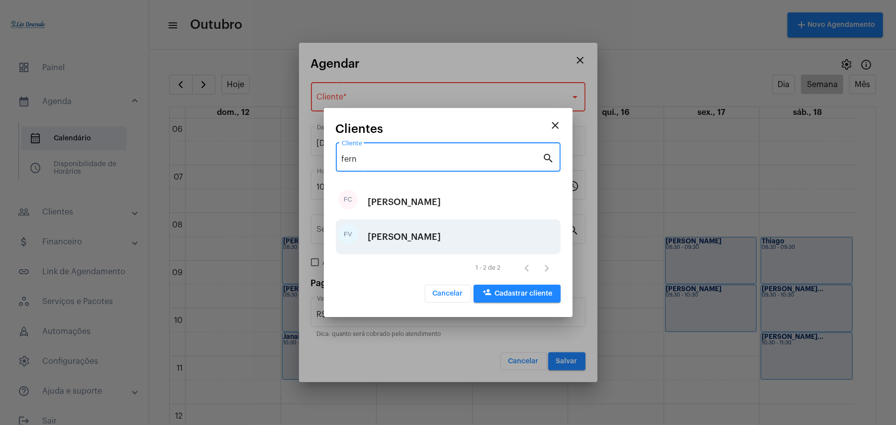
type input "fern"
click at [432, 231] on div "[PERSON_NAME]" at bounding box center [404, 237] width 73 height 30
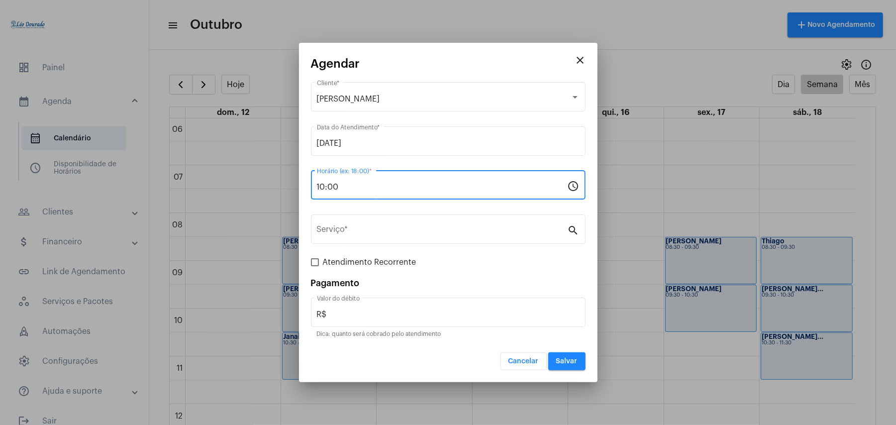
click at [364, 188] on input "10:00" at bounding box center [442, 187] width 251 height 9
click at [412, 180] on div "10:00 Horário (ex: 18:00) *" at bounding box center [442, 183] width 251 height 31
click at [339, 172] on div "10:00 Horário (ex: 18:00) *" at bounding box center [442, 183] width 251 height 31
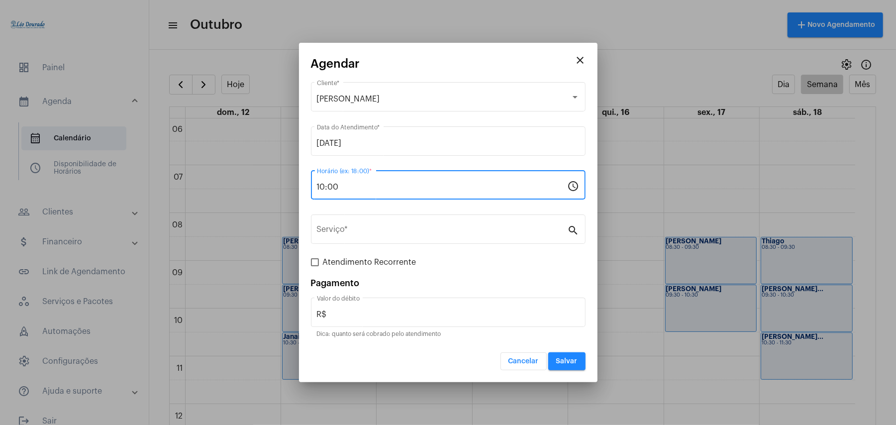
click at [343, 185] on input "10:00" at bounding box center [442, 187] width 251 height 9
click at [343, 186] on input "10:00" at bounding box center [442, 187] width 251 height 9
click at [345, 187] on input "10:00" at bounding box center [442, 187] width 251 height 9
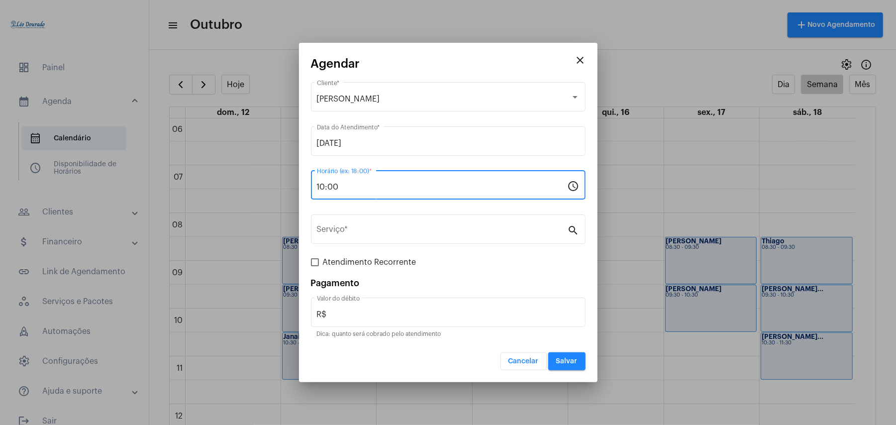
click at [345, 187] on input "10:00" at bounding box center [442, 187] width 251 height 9
type input "09:29"
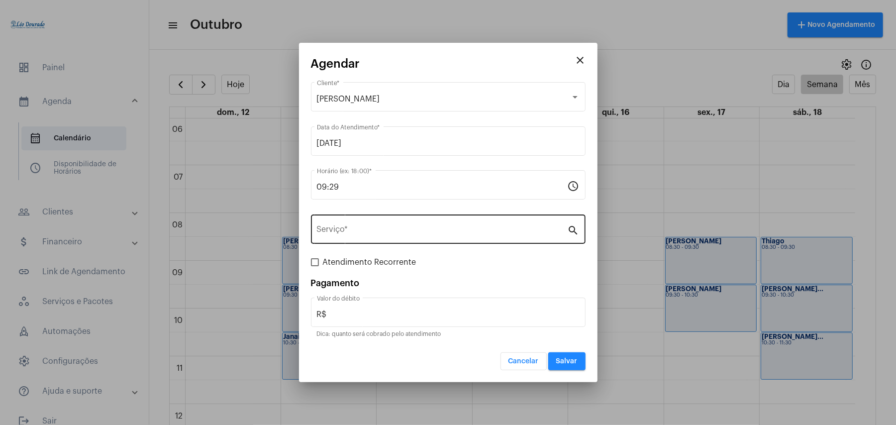
click at [375, 224] on div "Serviço *" at bounding box center [442, 227] width 251 height 31
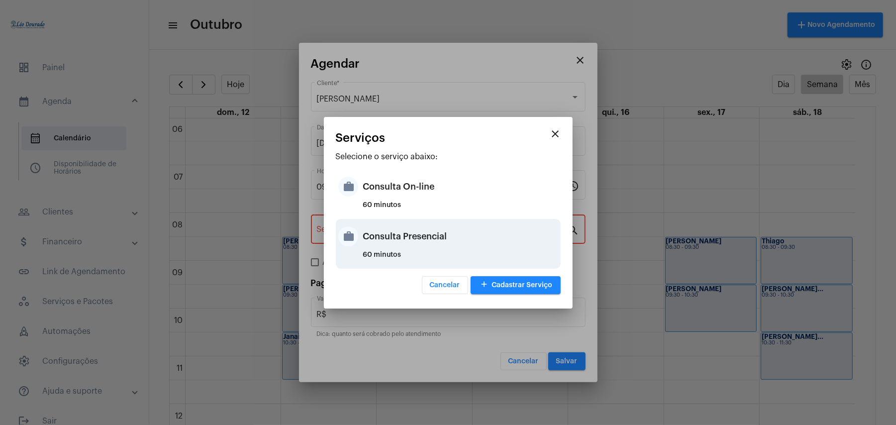
click at [389, 239] on div "Consulta Presencial" at bounding box center [460, 236] width 195 height 30
type input "Consulta Presencial"
type input "R$ 150"
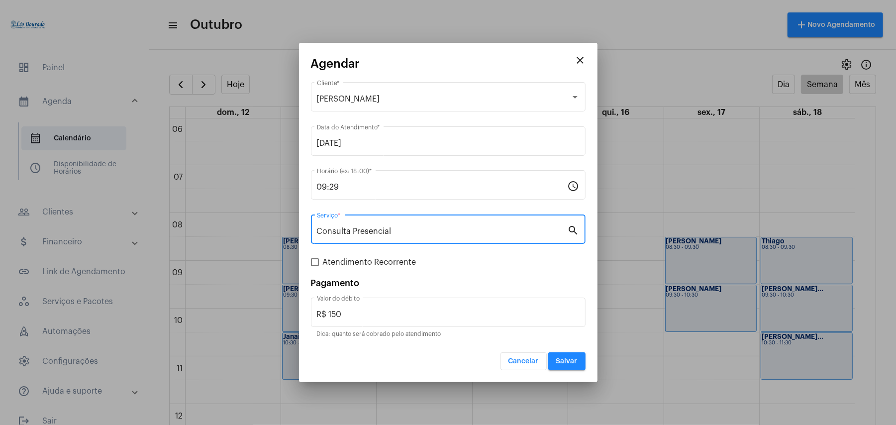
click at [308, 263] on mat-dialog-container "close Agendar Fernanda Valadão Cliente * 16/10/2025 Data do Atendimento * 09:29…" at bounding box center [448, 212] width 298 height 339
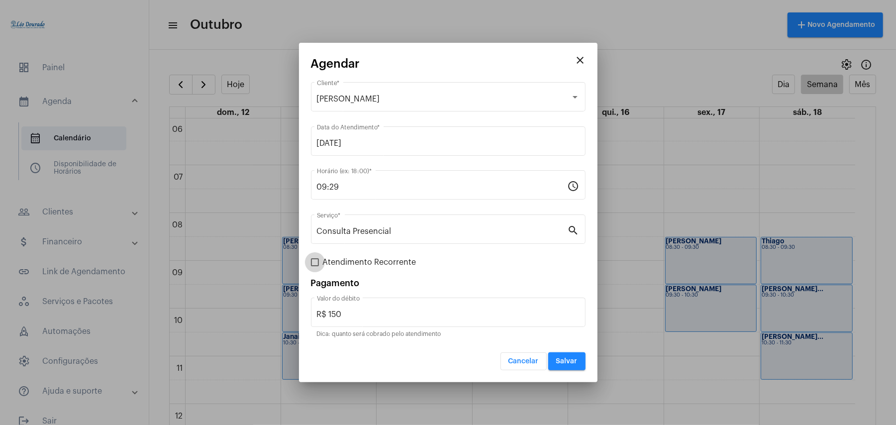
click at [316, 257] on label "Atendimento Recorrente" at bounding box center [363, 262] width 105 height 12
click at [315, 266] on input "Atendimento Recorrente" at bounding box center [314, 266] width 0 height 0
checkbox input "true"
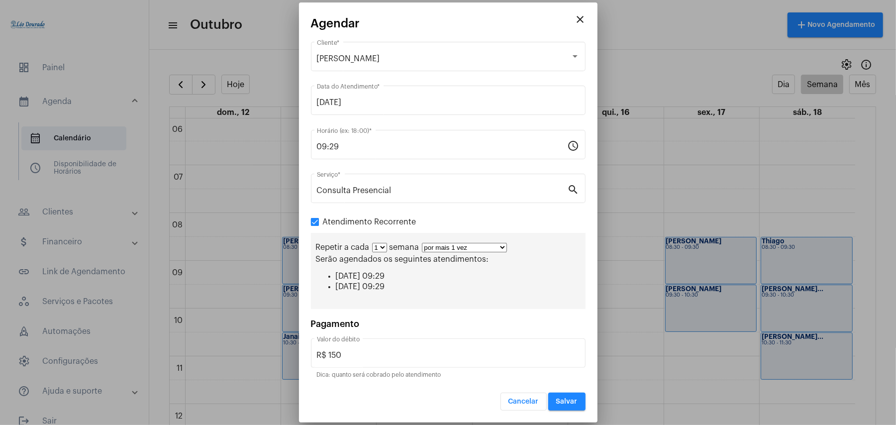
click at [474, 243] on div "Repetir a cada 1 2 3 4 5 6 7 8 semana por mais 1 vez por mais 2 vezes por mais …" at bounding box center [448, 271] width 275 height 76
click at [474, 253] on div "Repetir a cada 1 2 3 4 5 6 7 8 semana por mais 1 vez por mais 2 vezes por mais …" at bounding box center [448, 271] width 275 height 76
click at [499, 248] on select "por mais 1 vez por mais 2 vezes por mais 3 vezes por mais 4 vezes por mais 5 ve…" at bounding box center [464, 247] width 85 height 9
select select "10: 0"
click at [422, 243] on select "por mais 1 vez por mais 2 vezes por mais 3 vezes por mais 4 vezes por mais 5 ve…" at bounding box center [464, 247] width 85 height 9
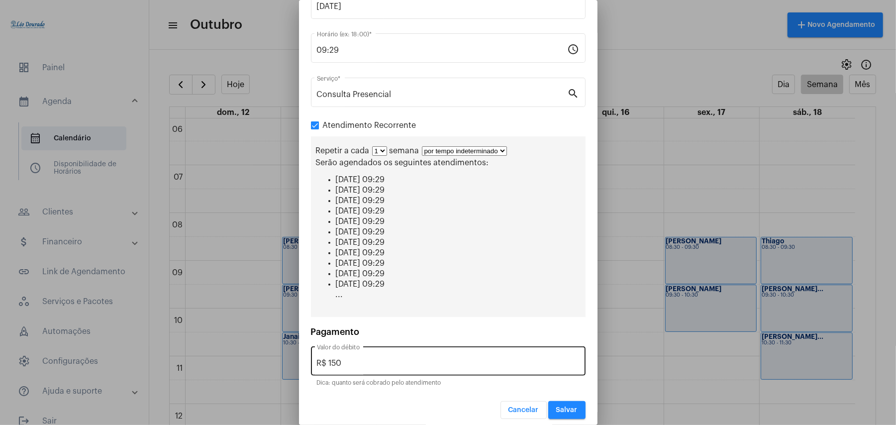
scroll to position [95, 0]
click at [563, 408] on button "Salvar" at bounding box center [566, 409] width 37 height 18
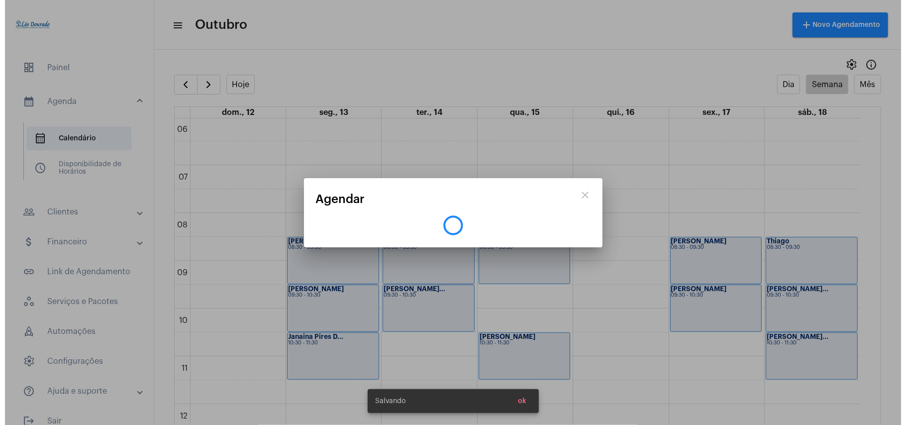
scroll to position [0, 0]
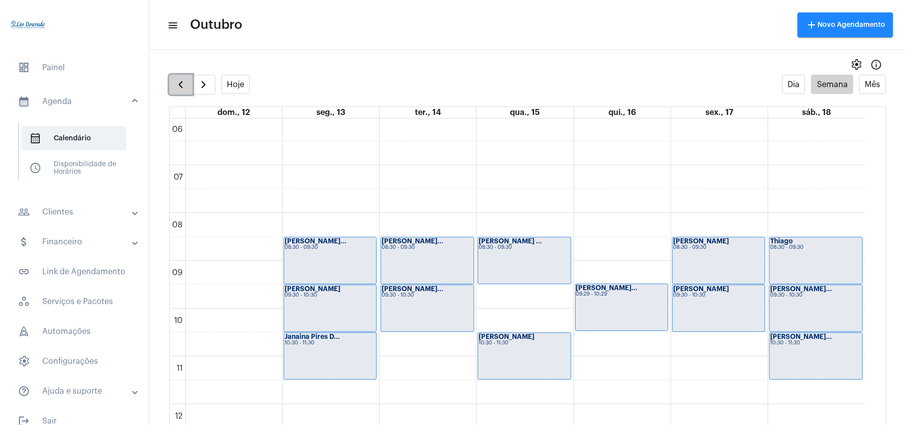
click at [182, 80] on span "button" at bounding box center [181, 85] width 12 height 12
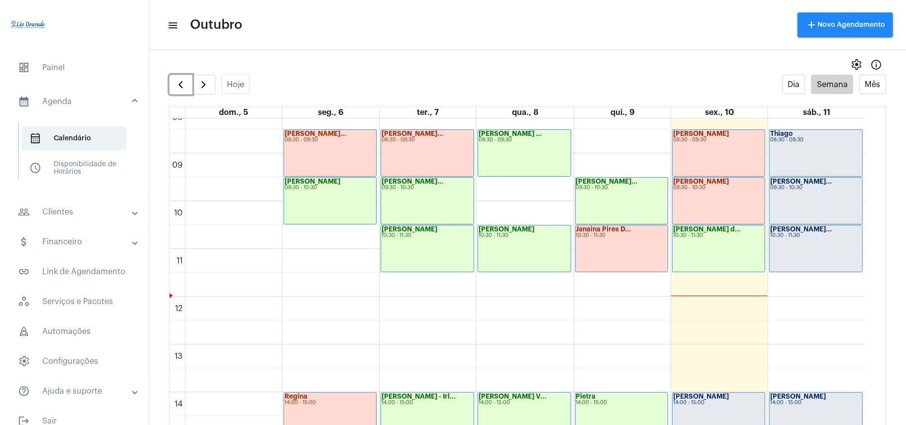
scroll to position [353, 0]
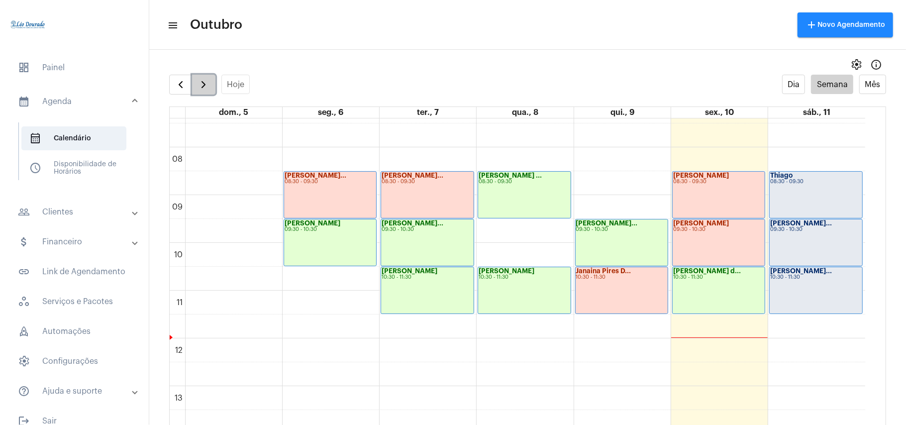
click at [207, 82] on span "button" at bounding box center [203, 85] width 12 height 12
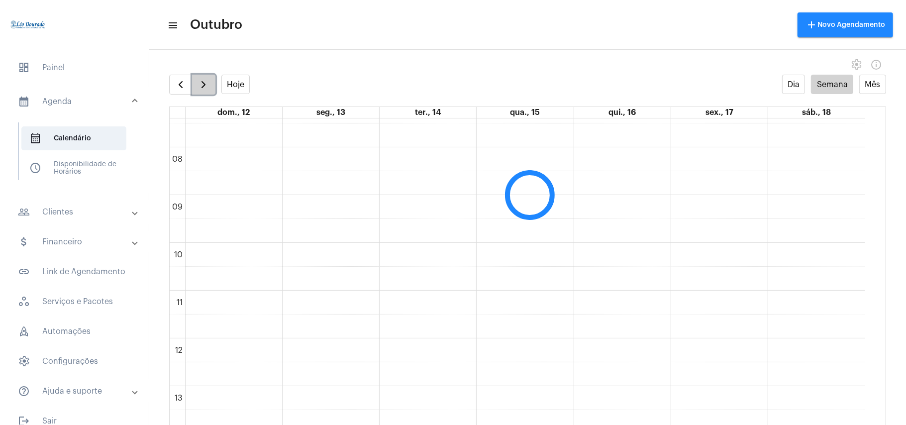
scroll to position [288, 0]
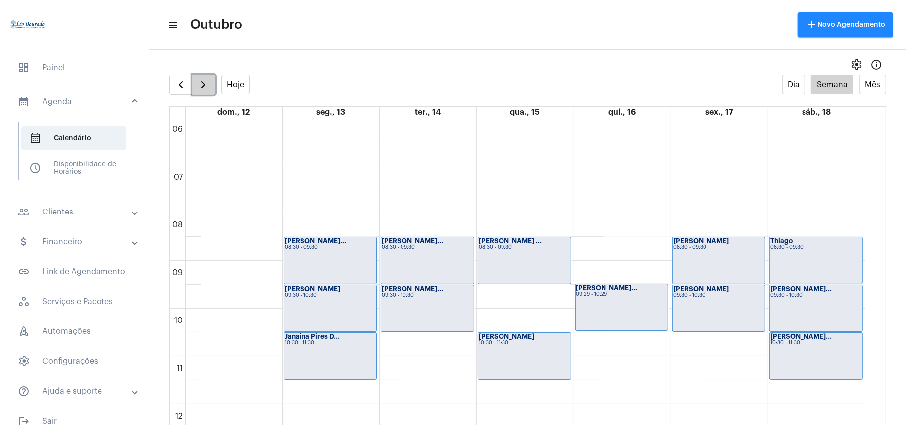
click at [207, 82] on span "button" at bounding box center [203, 85] width 12 height 12
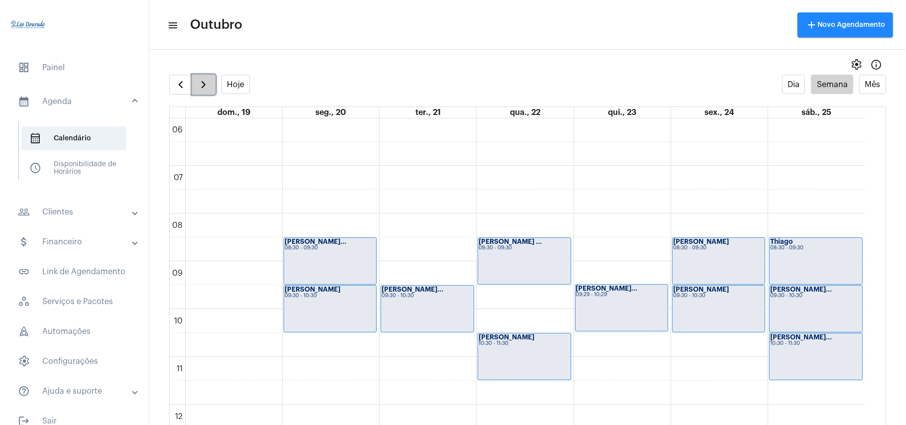
click at [207, 82] on span "button" at bounding box center [203, 85] width 12 height 12
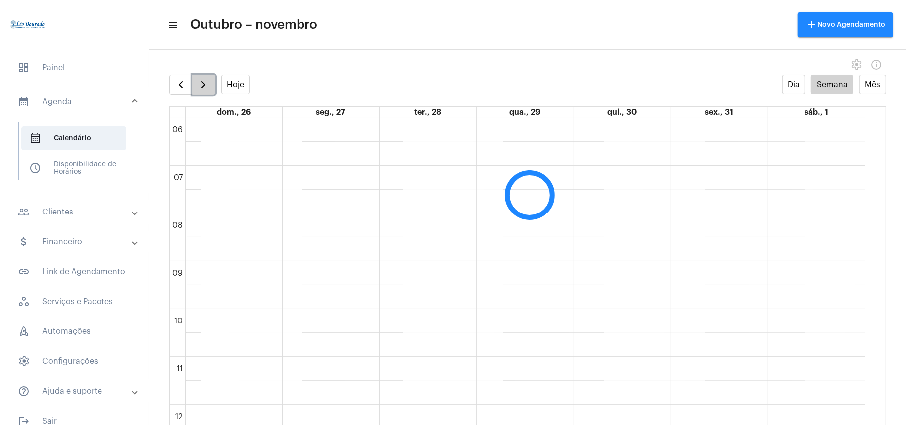
scroll to position [288, 0]
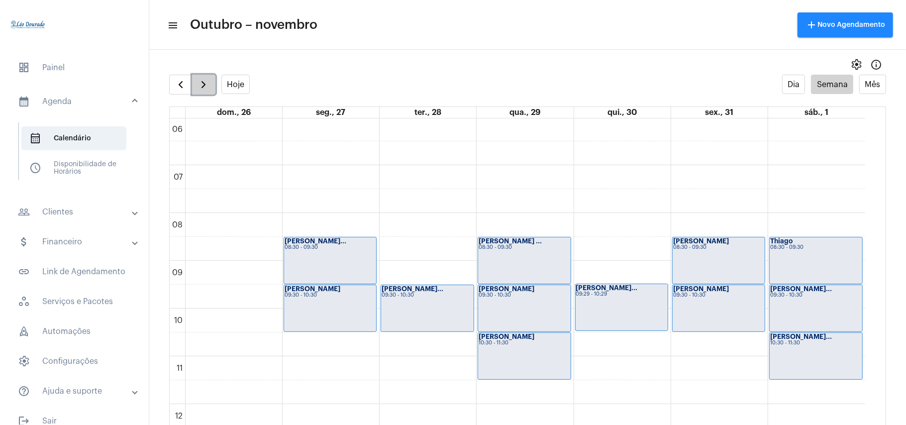
click at [207, 82] on span "button" at bounding box center [203, 85] width 12 height 12
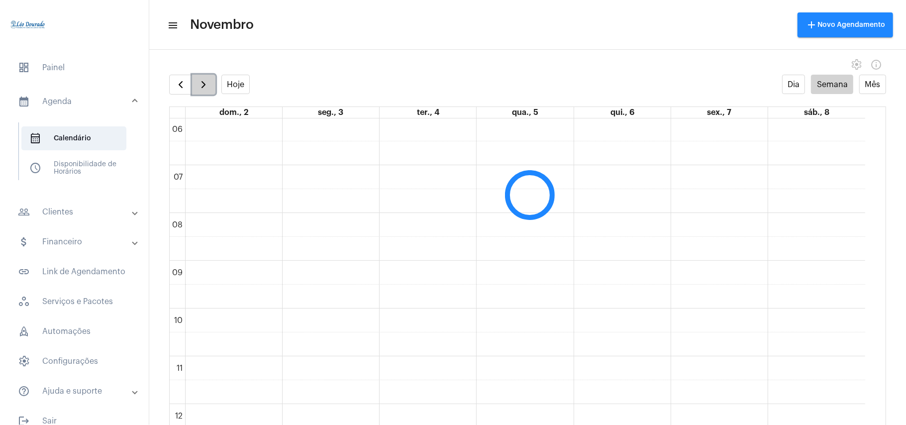
scroll to position [287, 0]
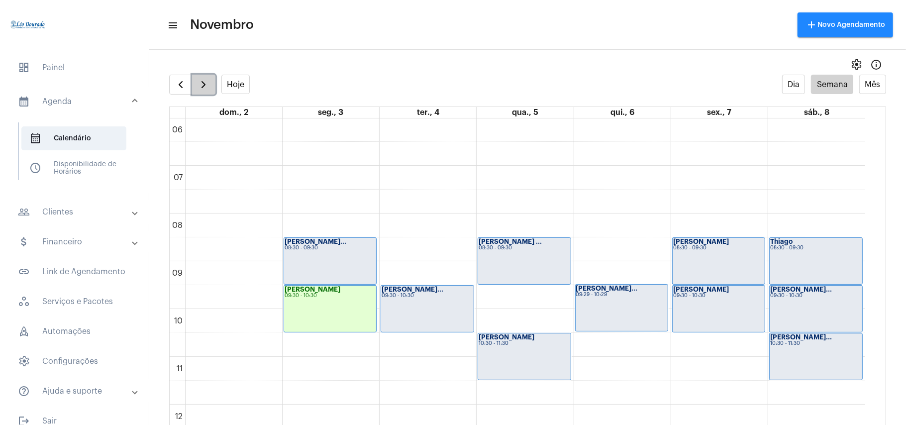
click at [207, 82] on span "button" at bounding box center [203, 85] width 12 height 12
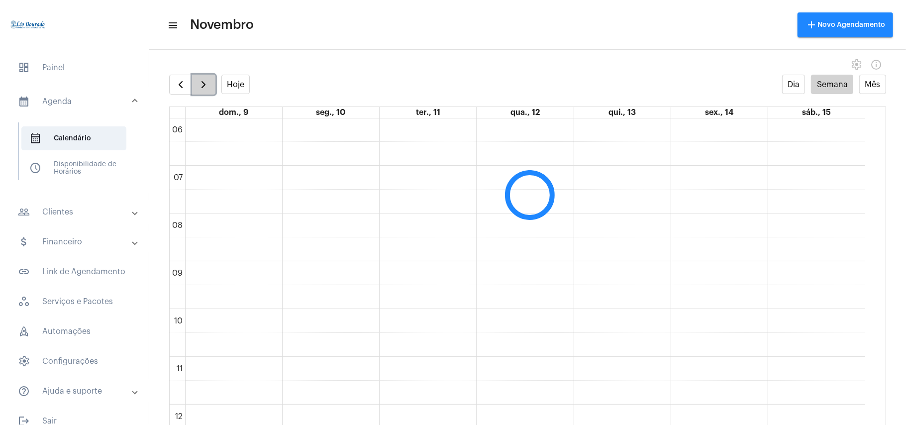
scroll to position [288, 0]
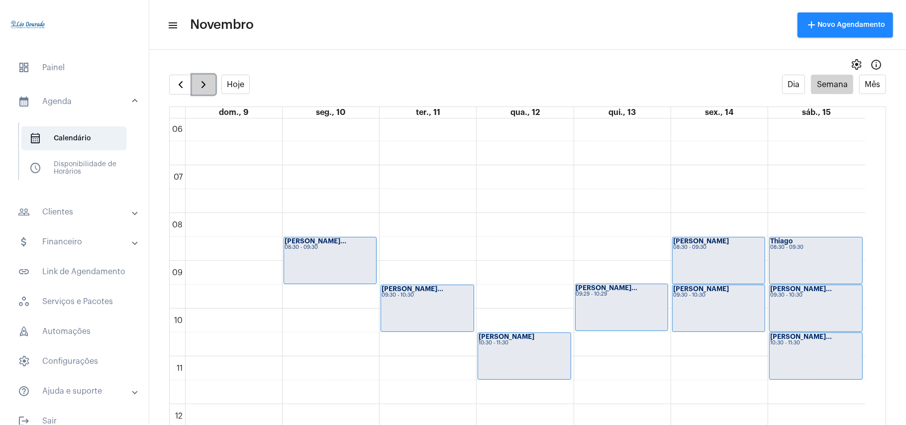
click at [207, 82] on span "button" at bounding box center [203, 85] width 12 height 12
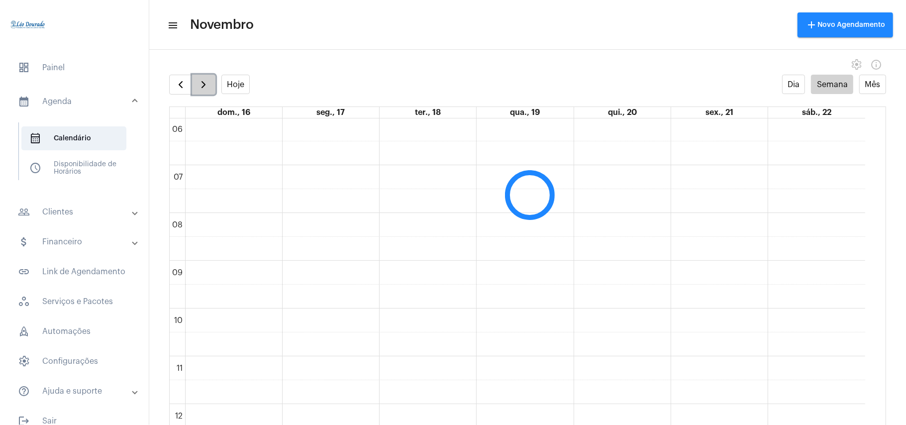
scroll to position [287, 0]
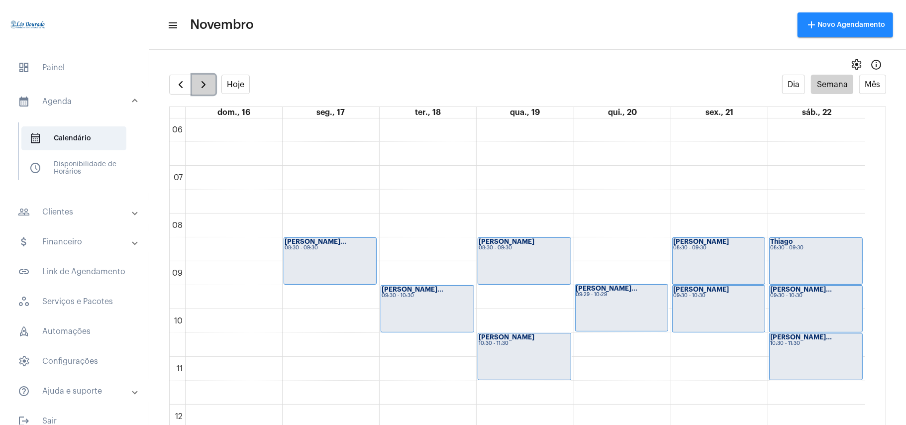
click at [207, 82] on span "button" at bounding box center [203, 85] width 12 height 12
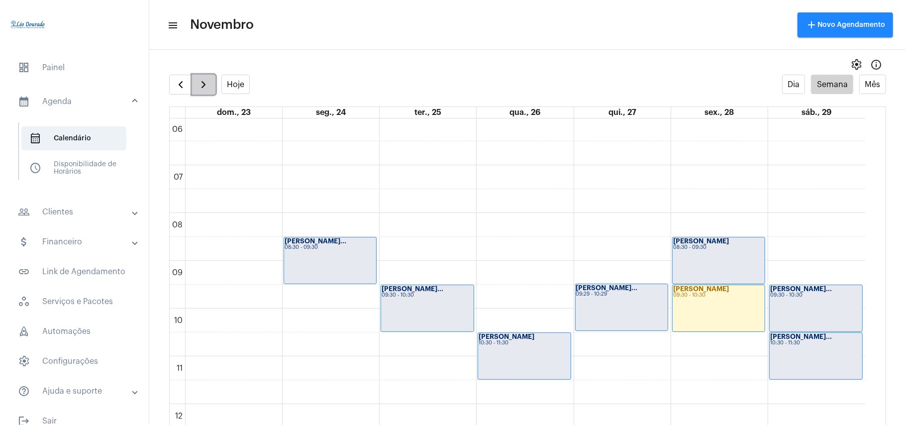
click at [207, 82] on span "button" at bounding box center [203, 85] width 12 height 12
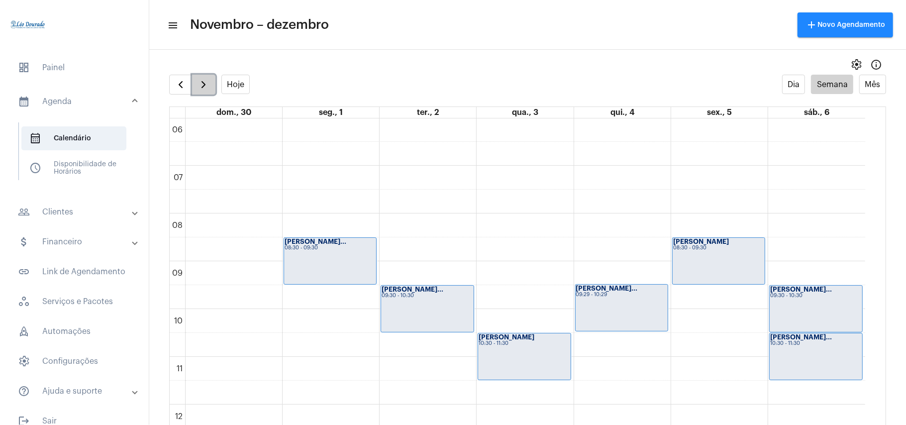
click at [207, 82] on span "button" at bounding box center [203, 85] width 12 height 12
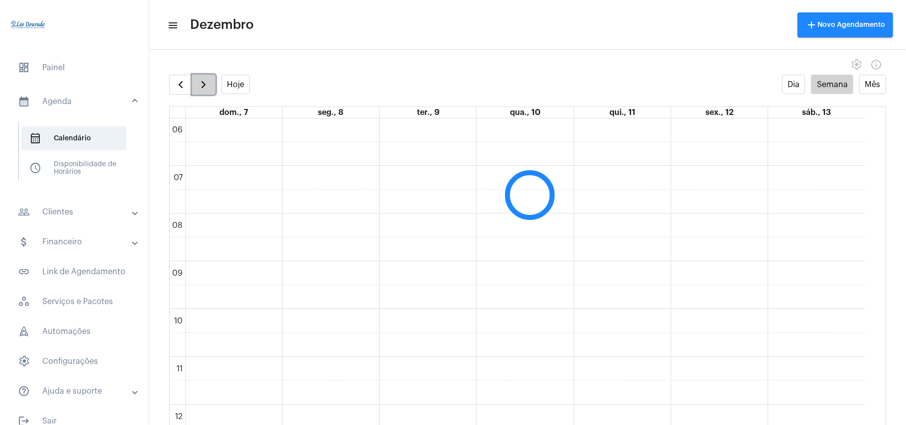
scroll to position [288, 0]
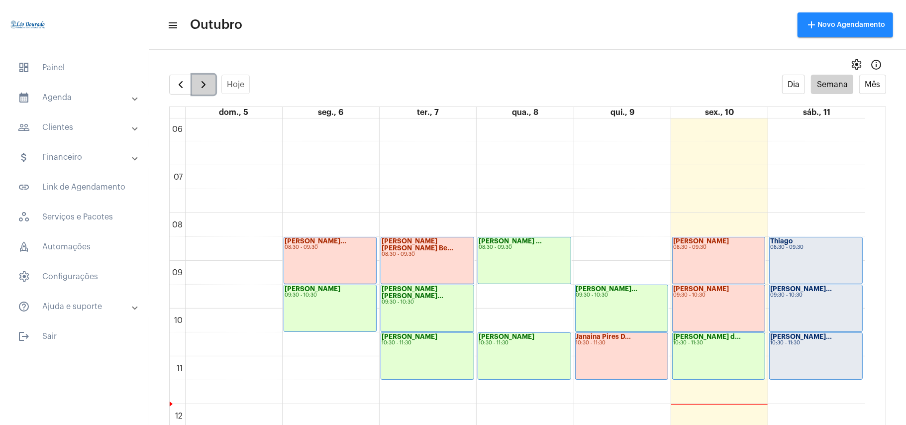
click at [203, 90] on span "button" at bounding box center [203, 85] width 12 height 12
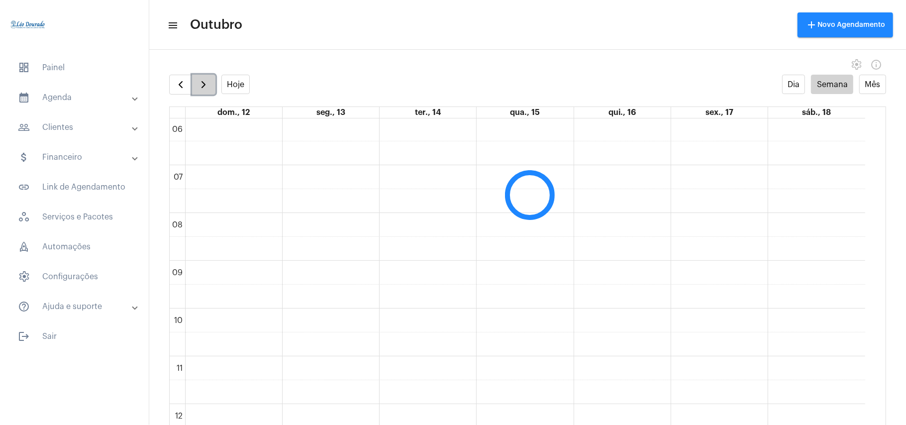
scroll to position [287, 0]
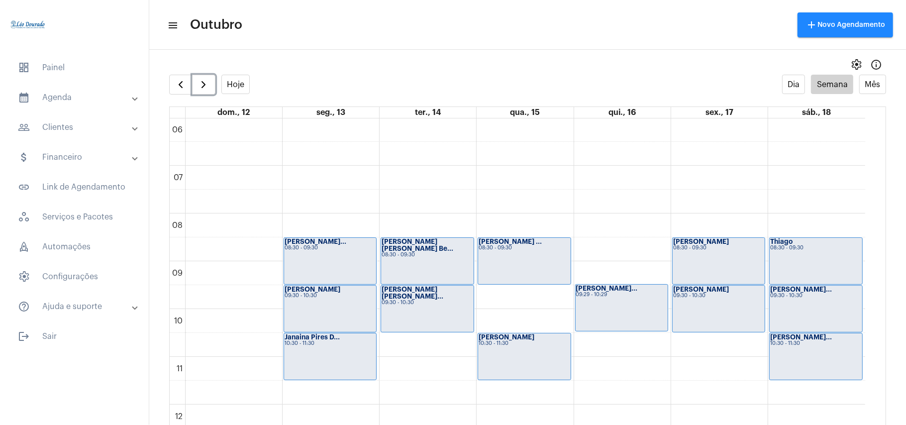
click at [602, 299] on div "Fernanda Valadã... 09:29 - 10:29" at bounding box center [622, 308] width 92 height 46
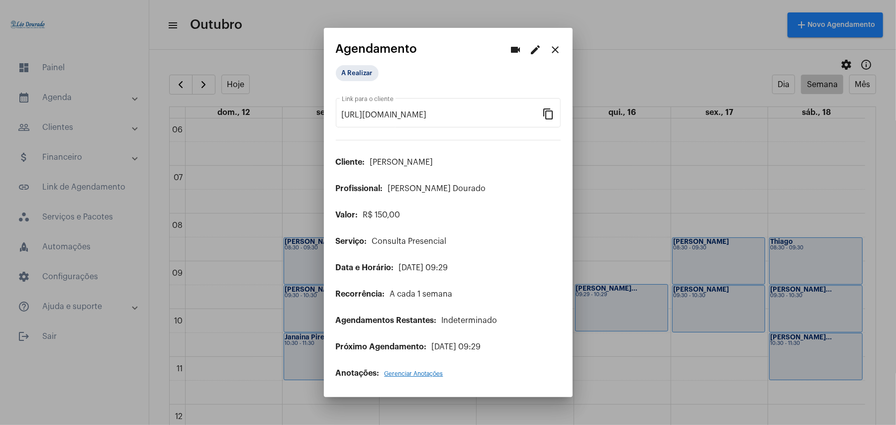
click at [528, 49] on button "edit" at bounding box center [536, 50] width 20 height 20
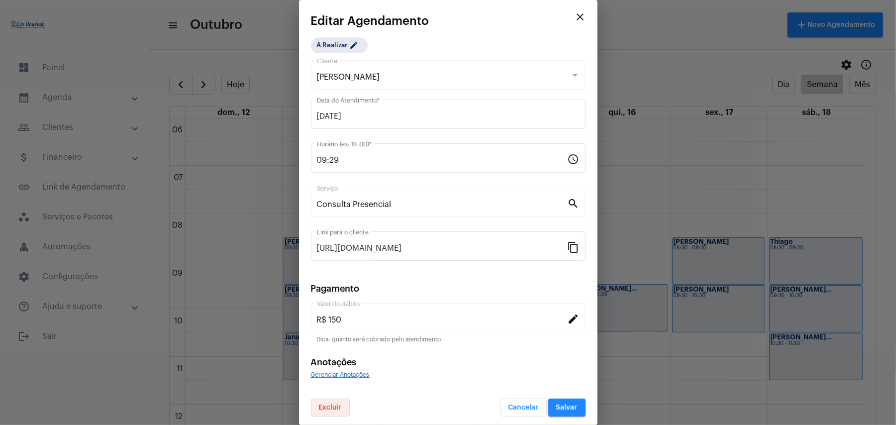
click at [325, 401] on button "Excluir" at bounding box center [330, 407] width 39 height 18
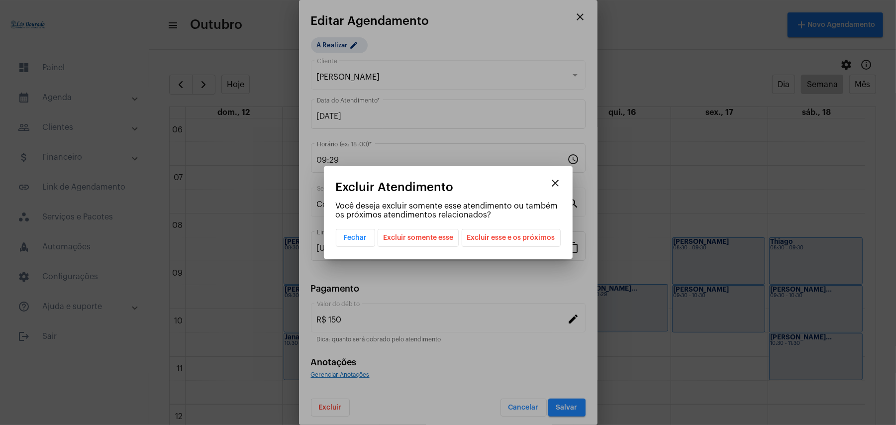
click at [493, 223] on app-confirm-schedule-cancel-dialog "close Excluir Atendimento Você deseja excluir somente esse atendimento ou també…" at bounding box center [448, 214] width 225 height 66
click at [502, 239] on span "Excluir esse e os próximos" at bounding box center [511, 237] width 88 height 17
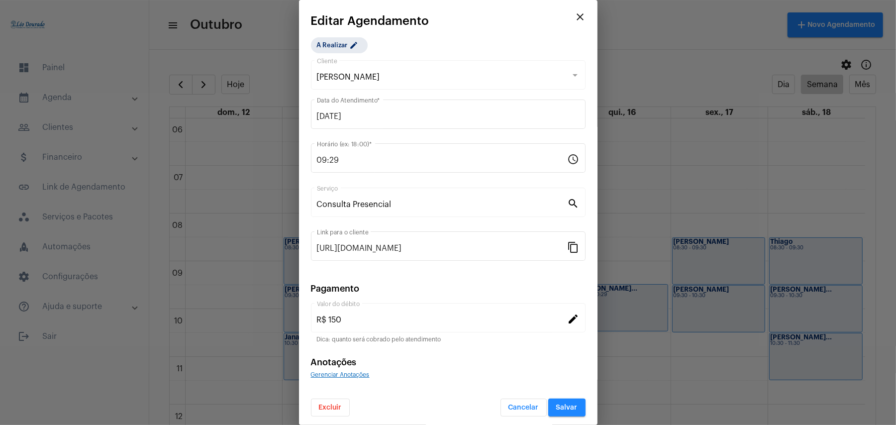
click at [328, 410] on span "Excluir" at bounding box center [330, 407] width 23 height 7
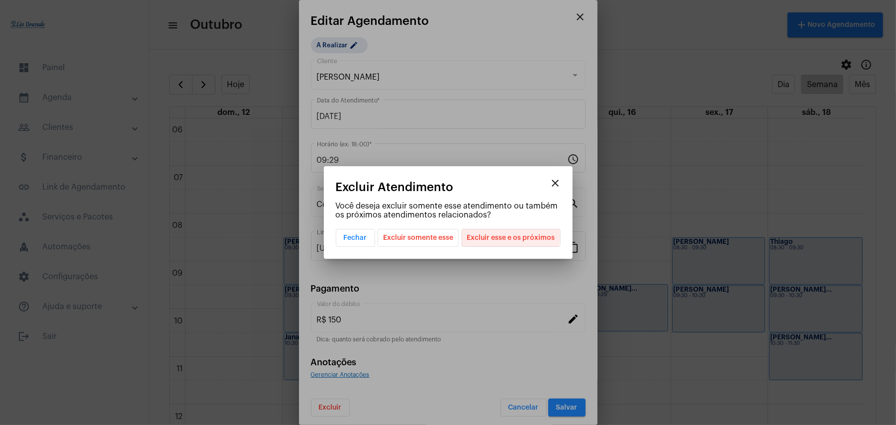
click at [504, 236] on span "Excluir esse e os próximos" at bounding box center [511, 237] width 88 height 17
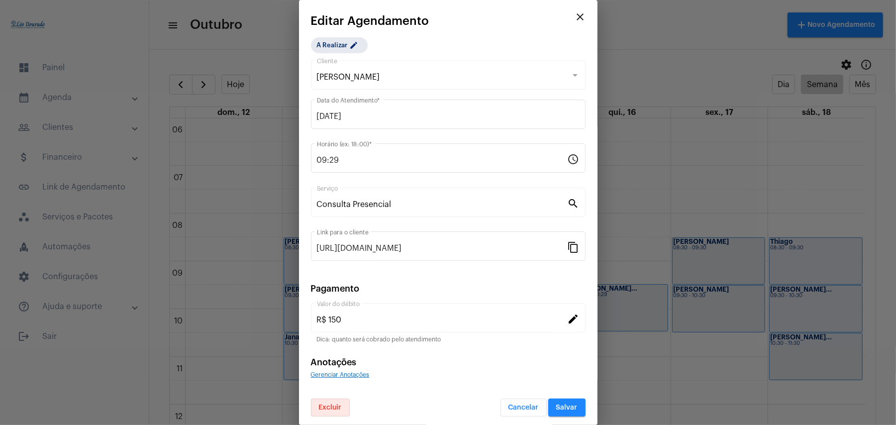
click at [548, 409] on button "Salvar" at bounding box center [566, 407] width 37 height 18
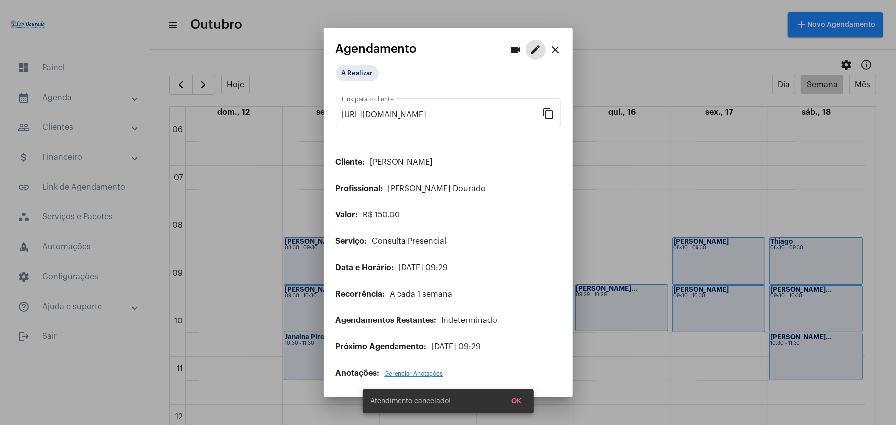
click at [609, 373] on div at bounding box center [448, 212] width 896 height 425
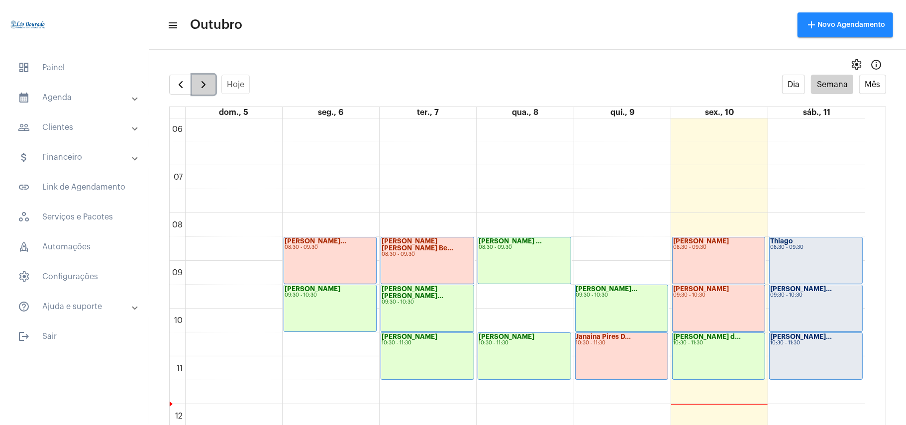
click at [203, 88] on span "button" at bounding box center [203, 85] width 12 height 12
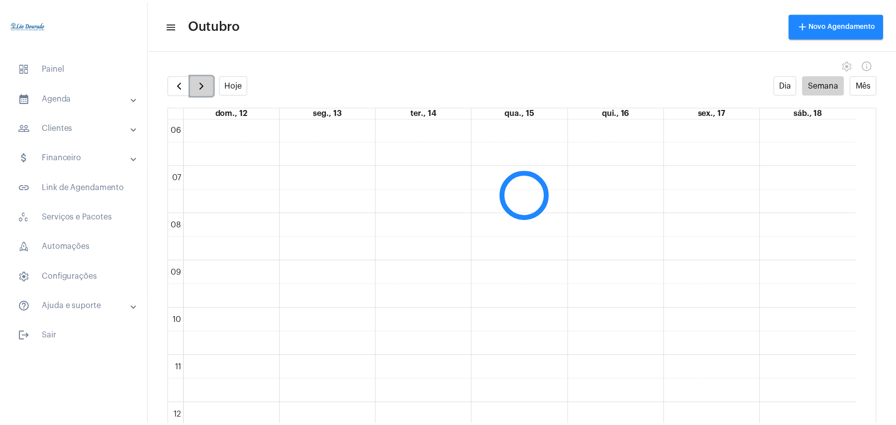
scroll to position [287, 0]
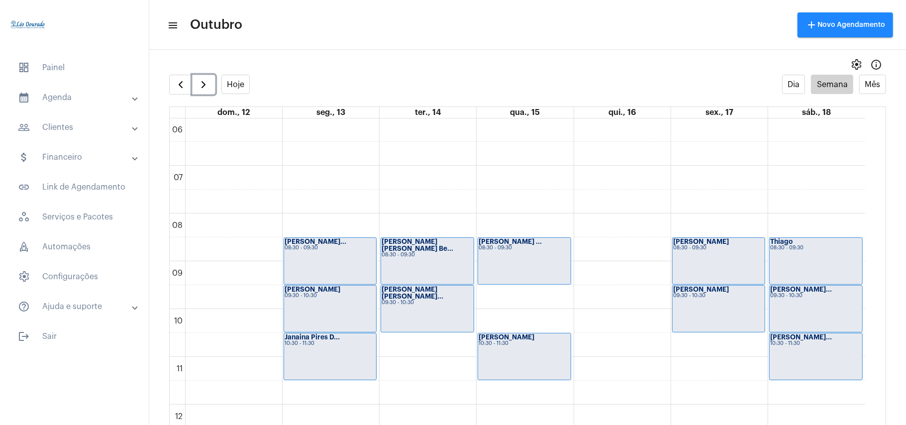
click at [605, 348] on div "00 01 02 03 04 05 06 07 08 09 10 11 12 13 14 15 16 17 18 19 20 21 22 23 [PERSON…" at bounding box center [517, 404] width 695 height 1146
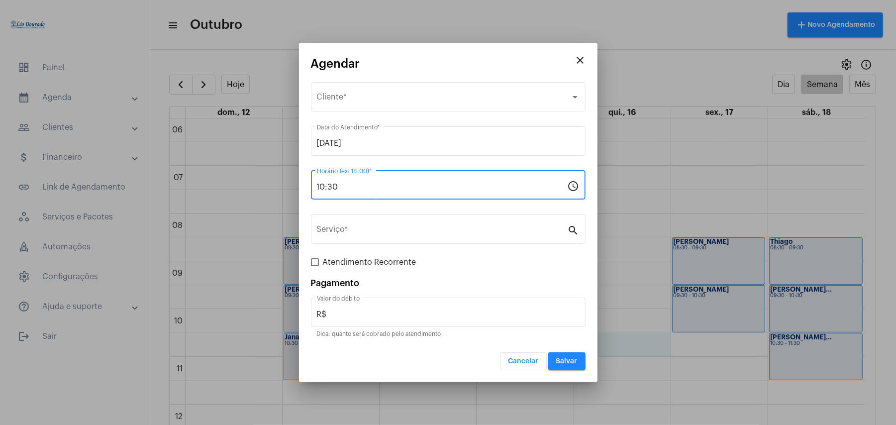
click at [352, 186] on input "10:30" at bounding box center [442, 187] width 251 height 9
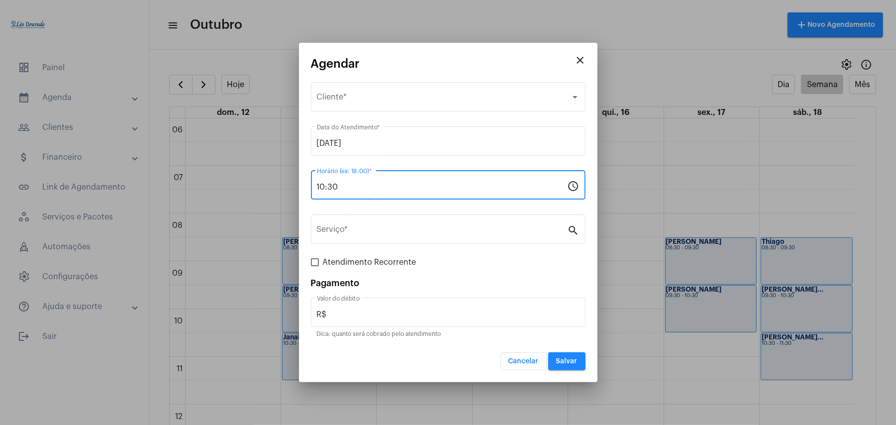
click at [352, 186] on input "10:30" at bounding box center [442, 187] width 251 height 9
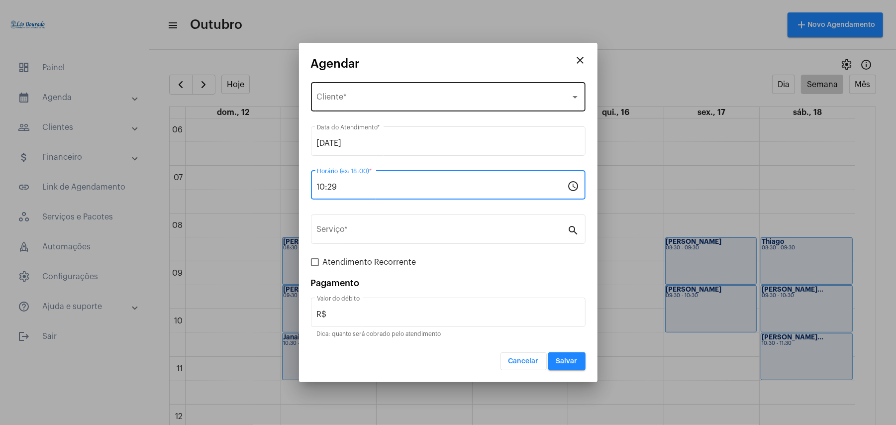
type input "10:29"
click at [337, 99] on span "Selecione o Cliente" at bounding box center [444, 99] width 254 height 9
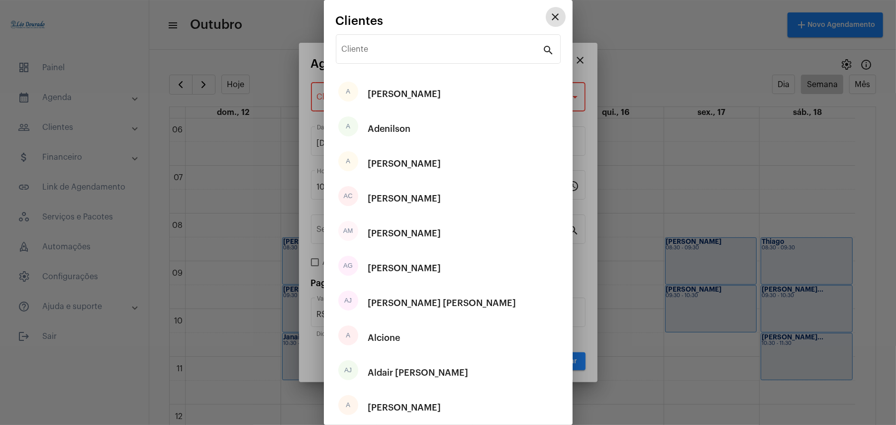
click at [412, 31] on div "Cliente search A [PERSON_NAME] A Adenilson A [PERSON_NAME] AC [PERSON_NAME] AM …" at bounding box center [448, 251] width 225 height 448
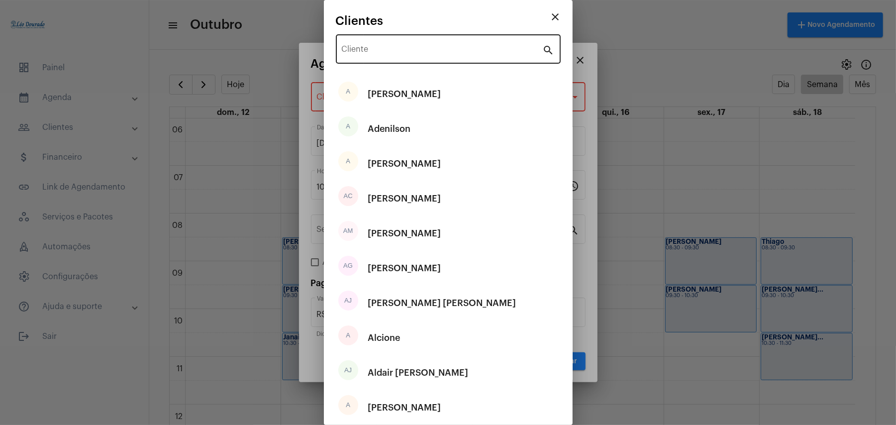
click at [409, 40] on div "Cliente" at bounding box center [442, 47] width 201 height 31
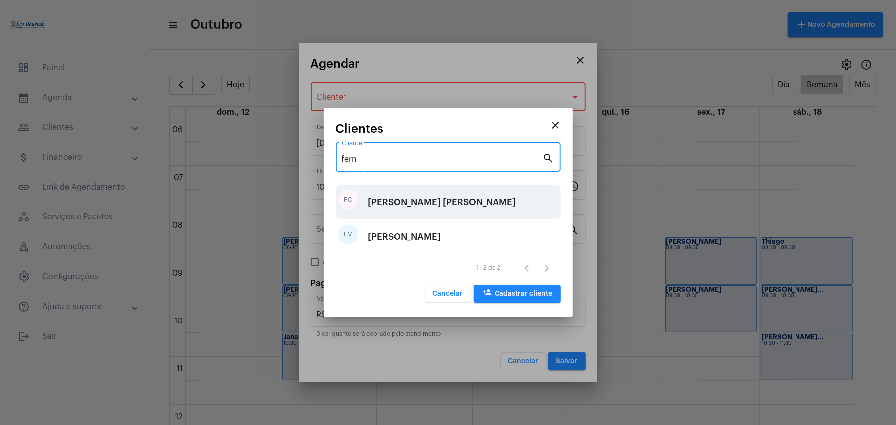
type input "fern"
click at [412, 205] on div "[PERSON_NAME] [PERSON_NAME]" at bounding box center [442, 202] width 148 height 30
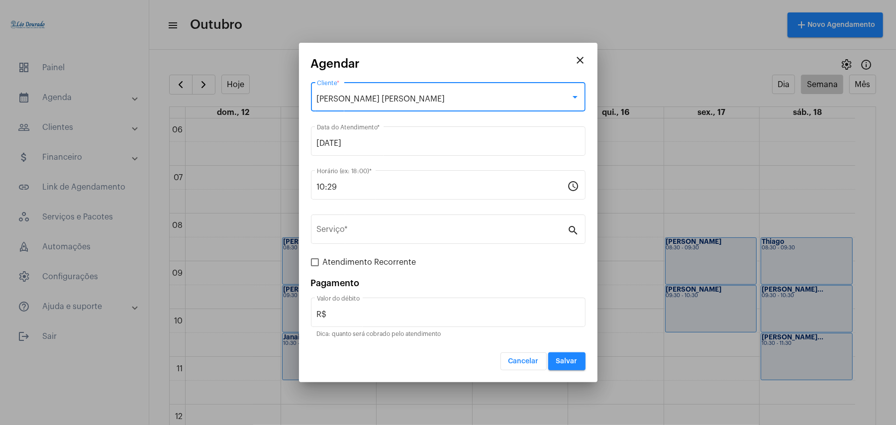
click at [422, 102] on span "[PERSON_NAME] [PERSON_NAME]" at bounding box center [381, 99] width 128 height 8
click at [422, 102] on div "close Agendar [PERSON_NAME] [PERSON_NAME] Cliente * [DATE] Data do Atendimento …" at bounding box center [448, 212] width 896 height 425
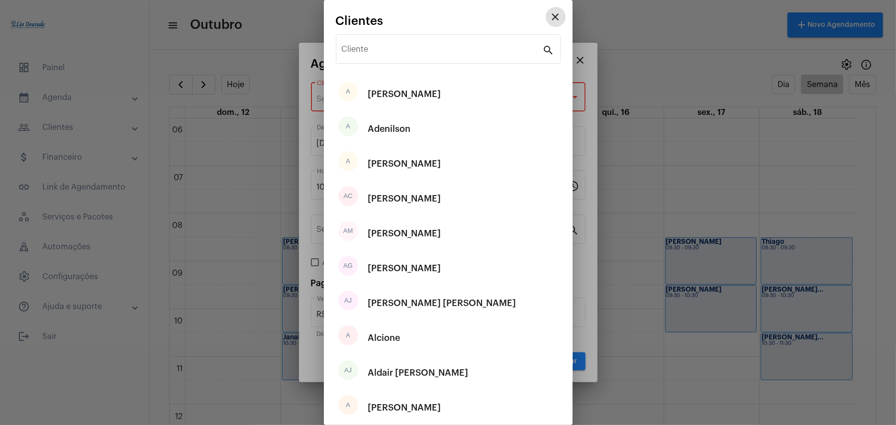
click at [422, 102] on div "A [PERSON_NAME]" at bounding box center [448, 94] width 225 height 35
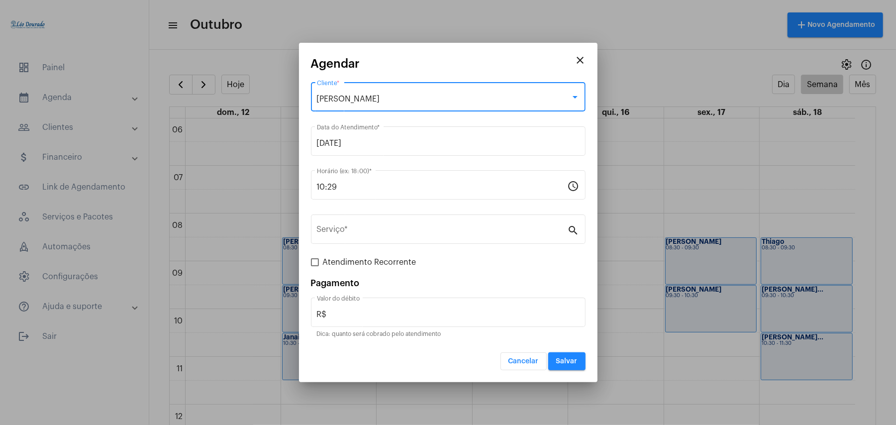
click at [422, 102] on div "[PERSON_NAME]" at bounding box center [444, 99] width 254 height 9
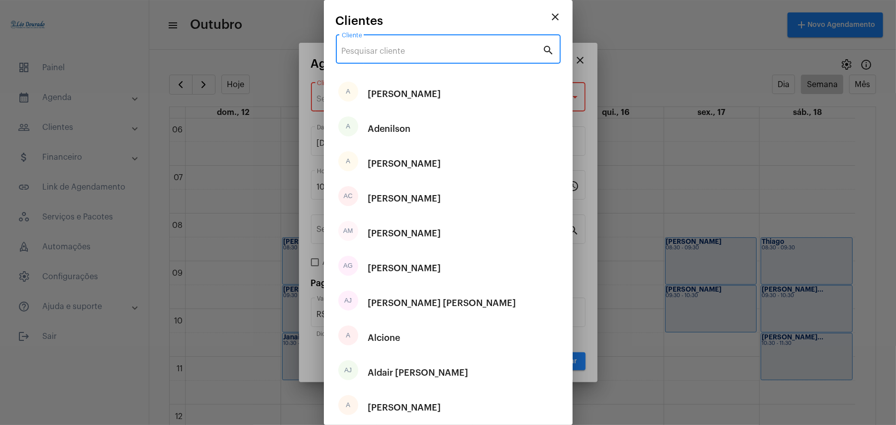
click at [417, 48] on input "Cliente" at bounding box center [442, 51] width 201 height 9
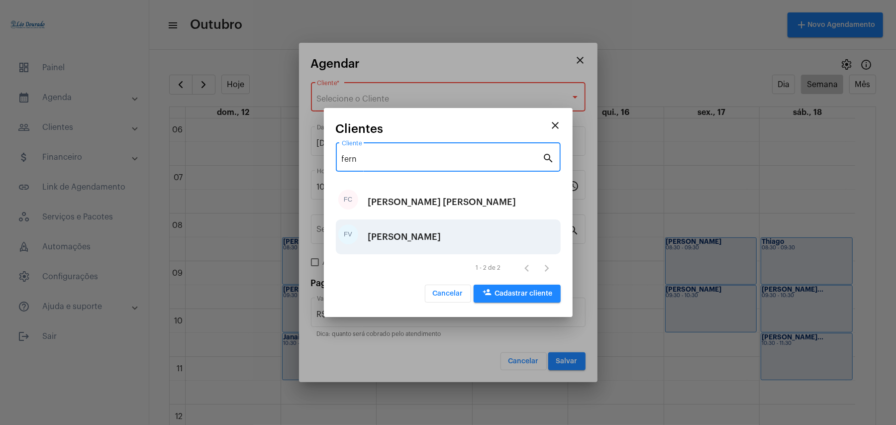
type input "fern"
click at [426, 238] on div "[PERSON_NAME]" at bounding box center [404, 237] width 73 height 30
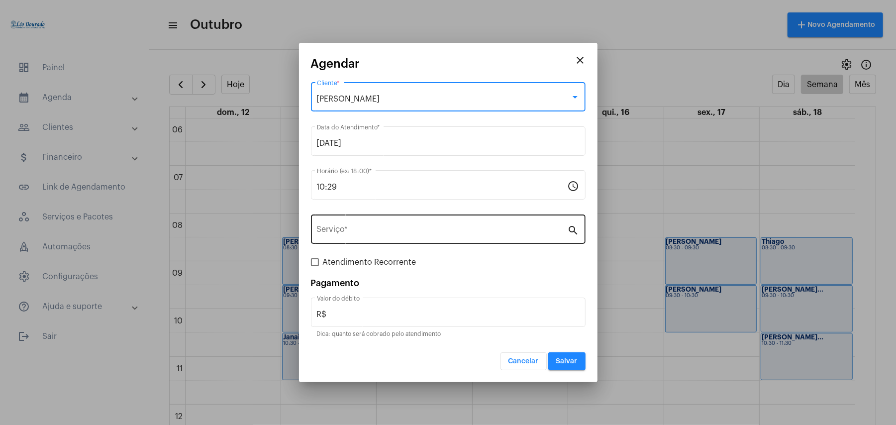
click at [385, 238] on div "Serviço *" at bounding box center [442, 227] width 251 height 31
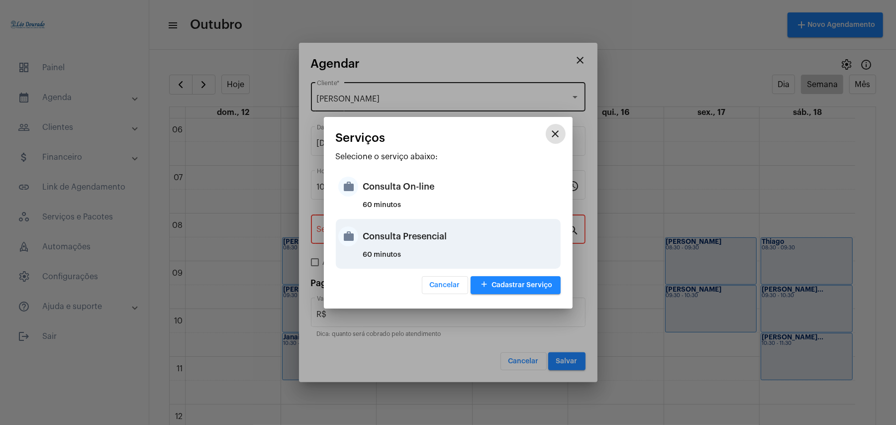
click at [404, 237] on div "Consulta Presencial" at bounding box center [460, 236] width 195 height 30
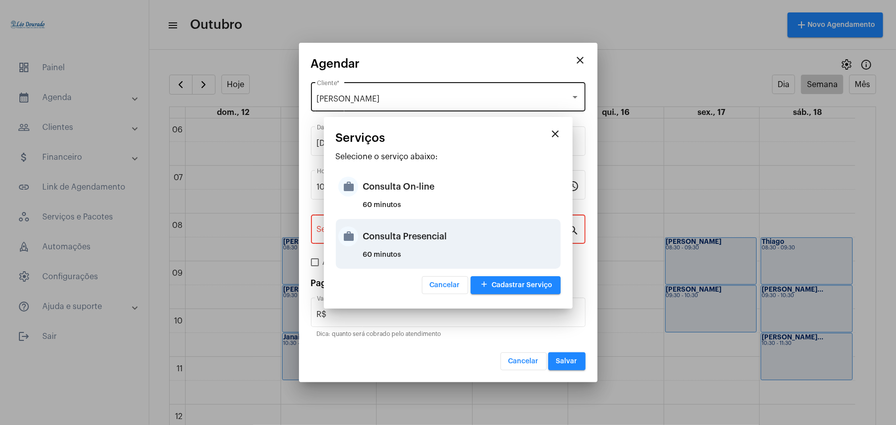
type input "Consulta Presencial"
type input "R$ 150"
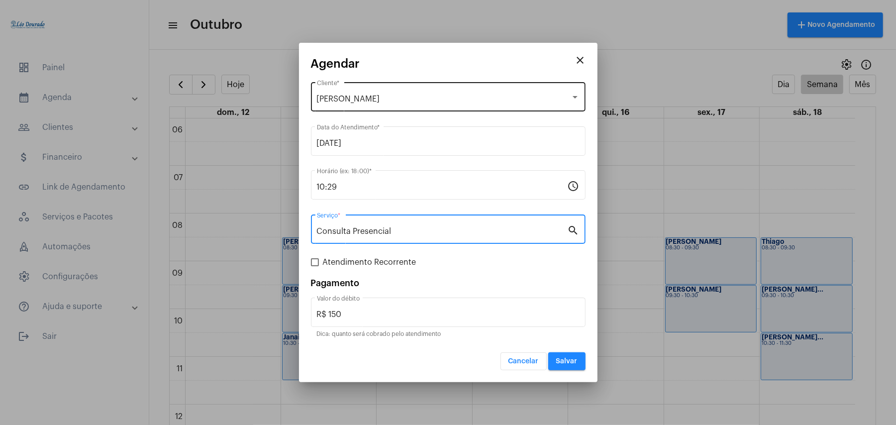
click at [325, 263] on span "Atendimento Recorrente" at bounding box center [370, 262] width 94 height 12
click at [315, 266] on input "Atendimento Recorrente" at bounding box center [314, 266] width 0 height 0
checkbox input "true"
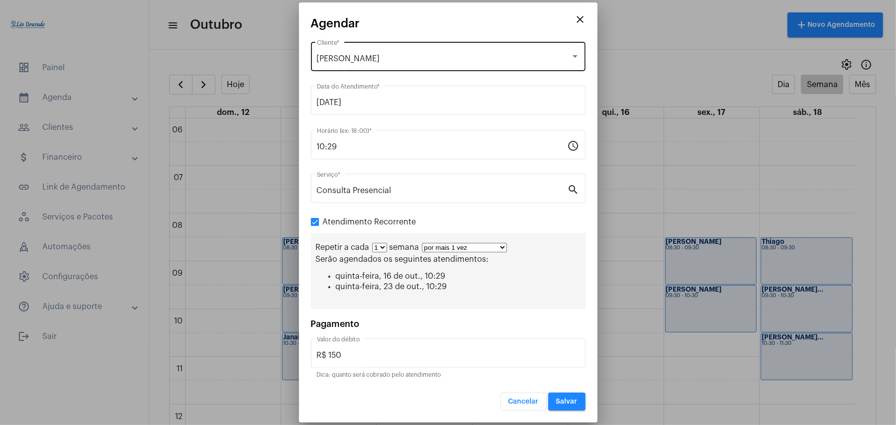
click at [384, 249] on select "1 2 3 4 5 6 7 8" at bounding box center [379, 247] width 15 height 9
click at [372, 244] on select "1 2 3 4 5 6 7 8" at bounding box center [379, 247] width 15 height 9
click at [456, 247] on select "por mais 1 vez por mais 2 vezes por mais 3 vezes por mais 4 vezes por mais 5 ve…" at bounding box center [464, 247] width 85 height 9
select select "10: 0"
click at [422, 243] on select "por mais 1 vez por mais 2 vezes por mais 3 vezes por mais 4 vezes por mais 5 ve…" at bounding box center [464, 247] width 85 height 9
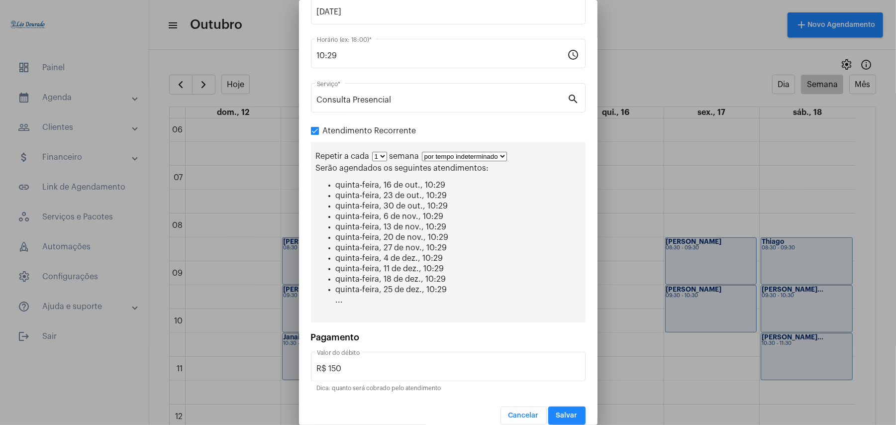
scroll to position [95, 0]
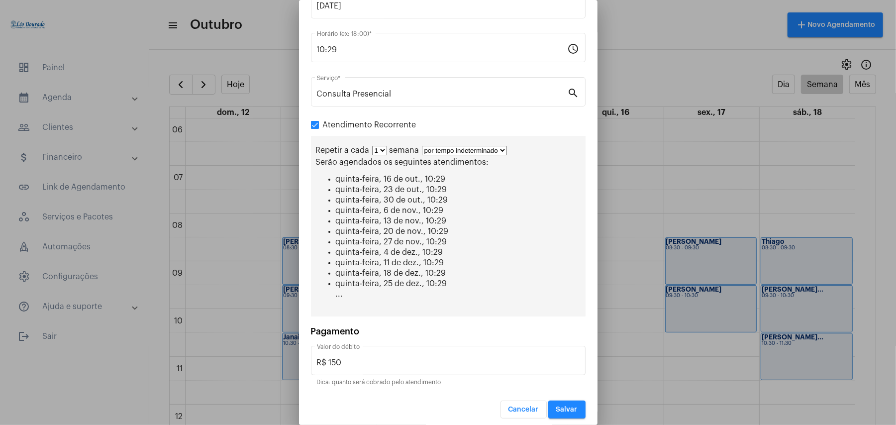
click at [563, 406] on span "Salvar" at bounding box center [566, 409] width 21 height 7
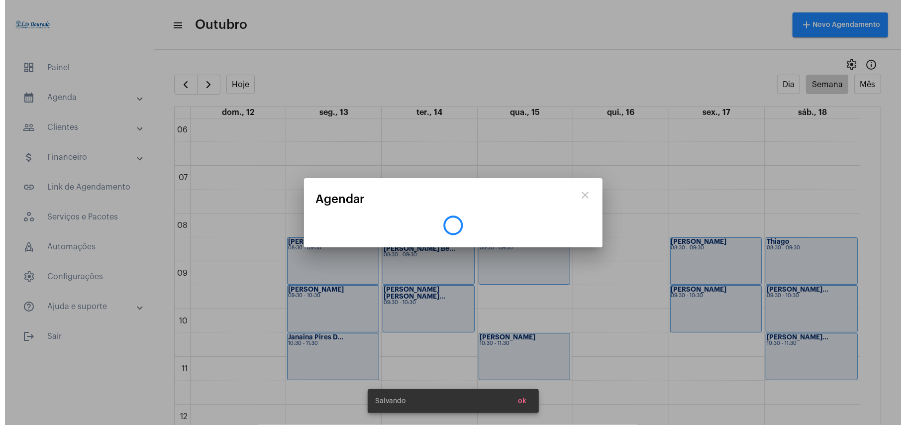
scroll to position [0, 0]
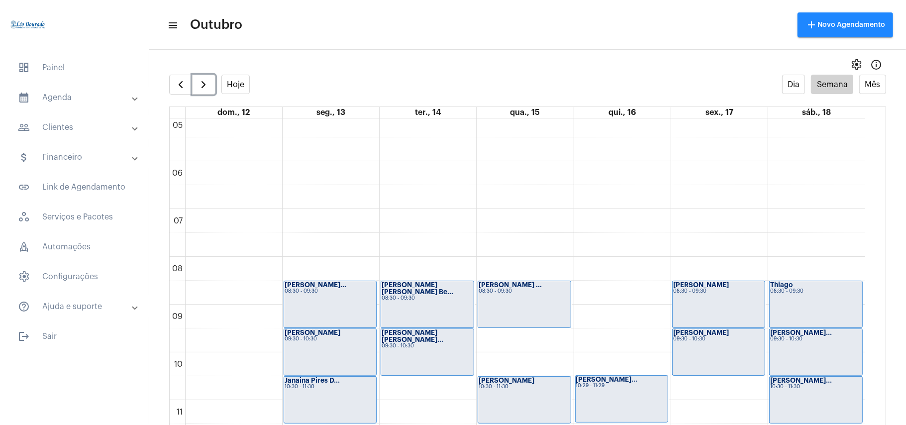
scroll to position [221, 0]
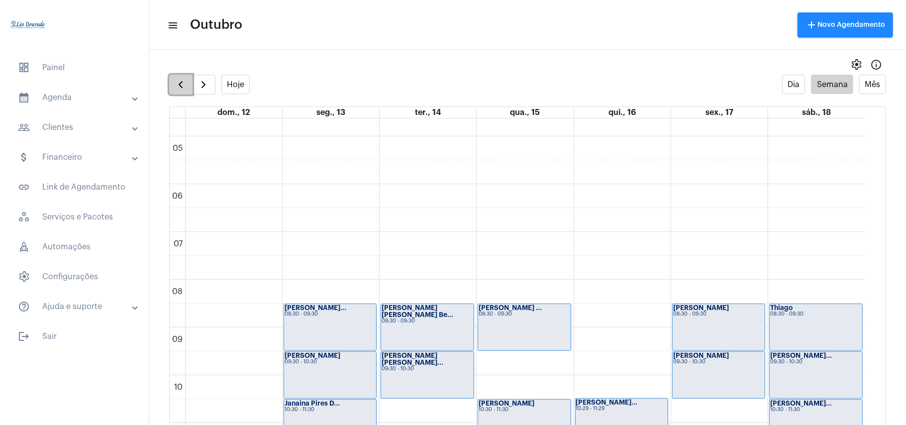
click at [190, 93] on button "button" at bounding box center [180, 85] width 23 height 20
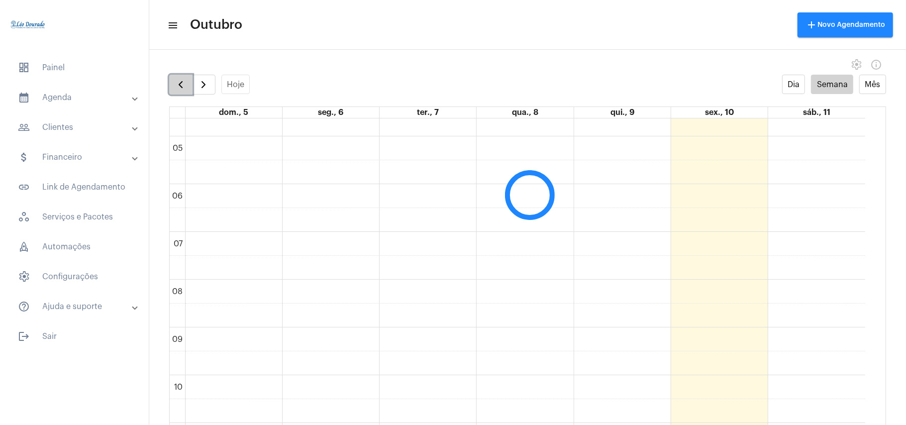
scroll to position [288, 0]
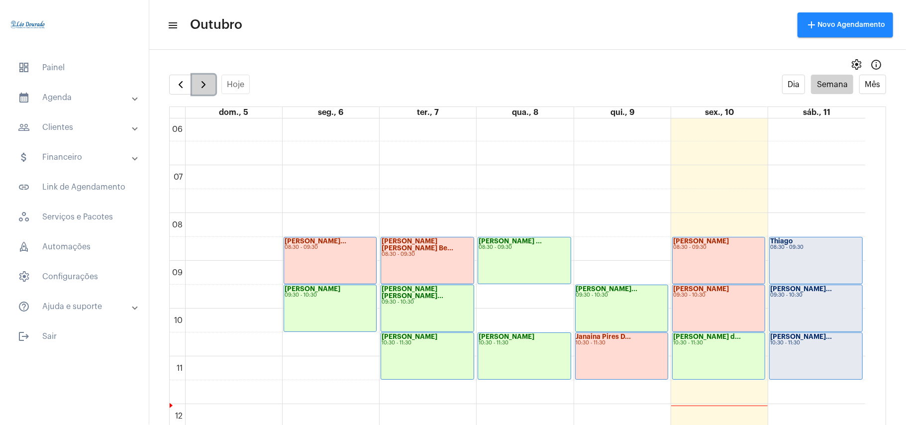
click at [200, 90] on span "button" at bounding box center [203, 85] width 12 height 12
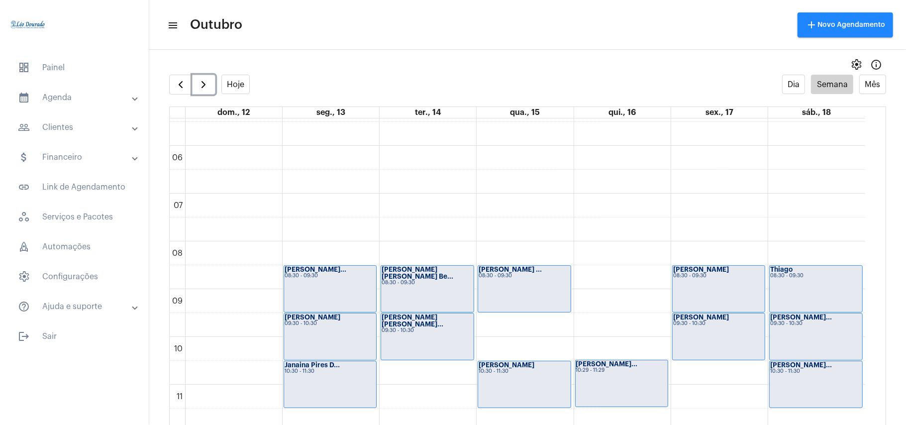
scroll to position [221, 0]
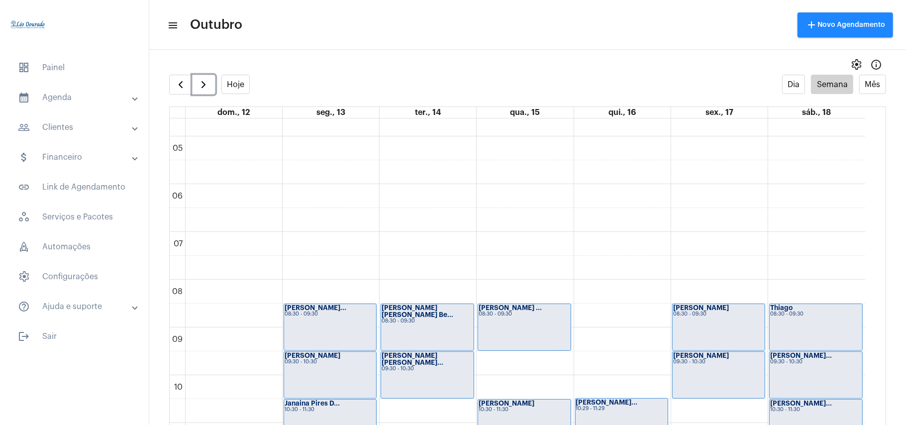
click at [437, 309] on strong "[PERSON_NAME] [PERSON_NAME] Be..." at bounding box center [418, 310] width 72 height 13
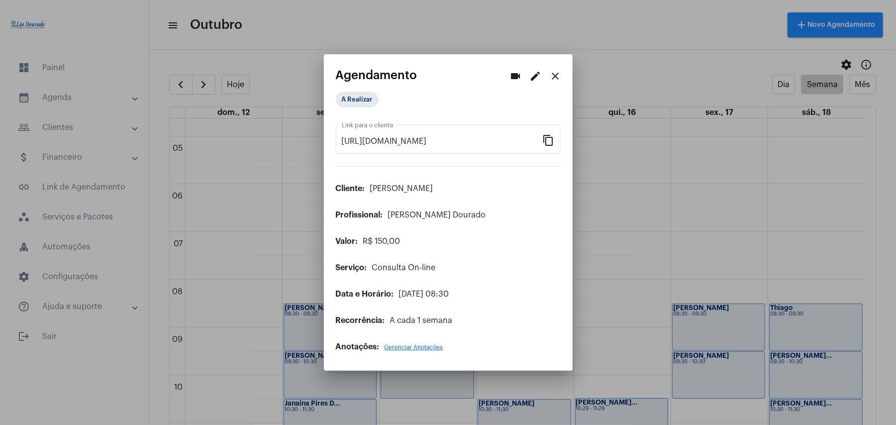
click at [534, 79] on mat-icon "edit" at bounding box center [536, 76] width 12 height 12
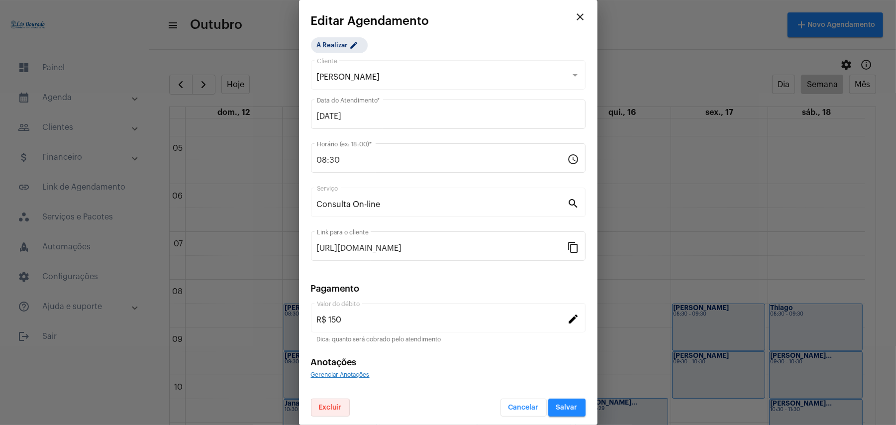
click at [324, 404] on span "Excluir" at bounding box center [330, 407] width 23 height 7
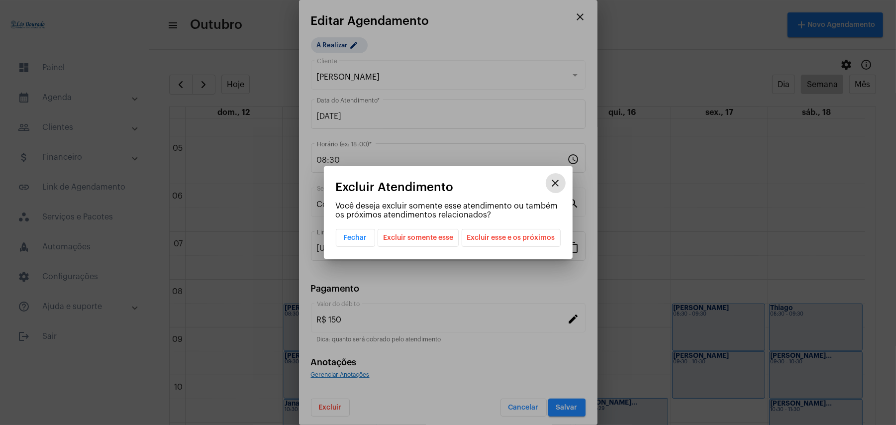
click at [508, 240] on span "Excluir esse e os próximos" at bounding box center [511, 237] width 88 height 17
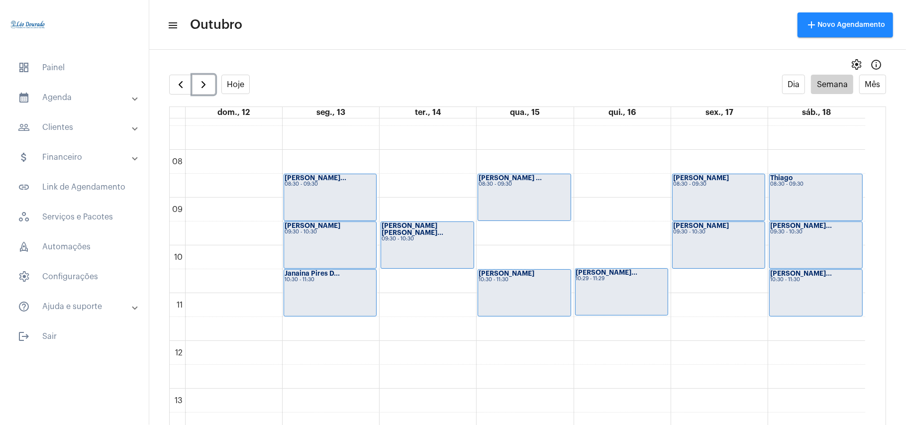
scroll to position [353, 0]
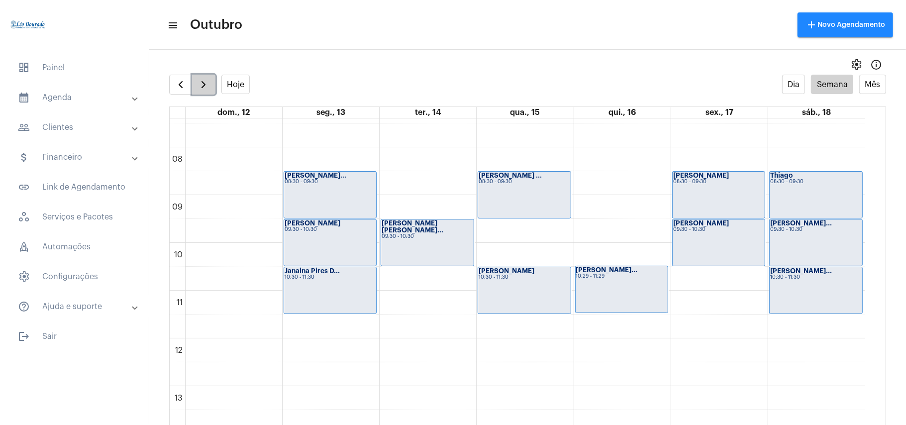
click at [205, 86] on span "button" at bounding box center [203, 85] width 12 height 12
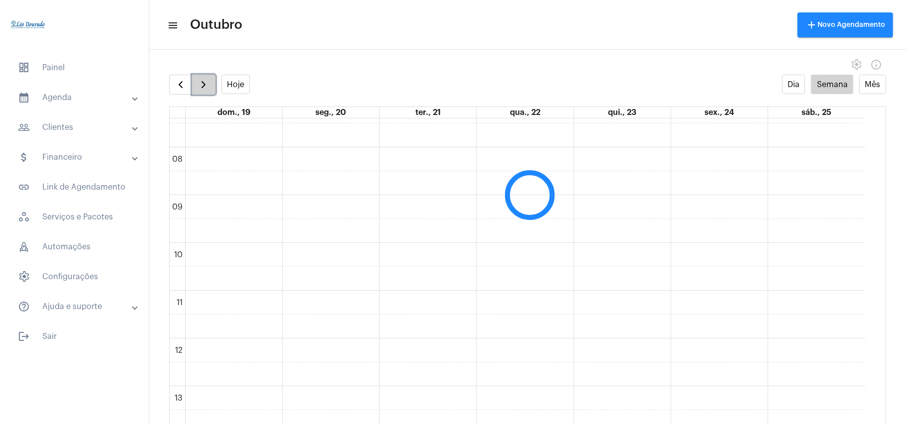
scroll to position [288, 0]
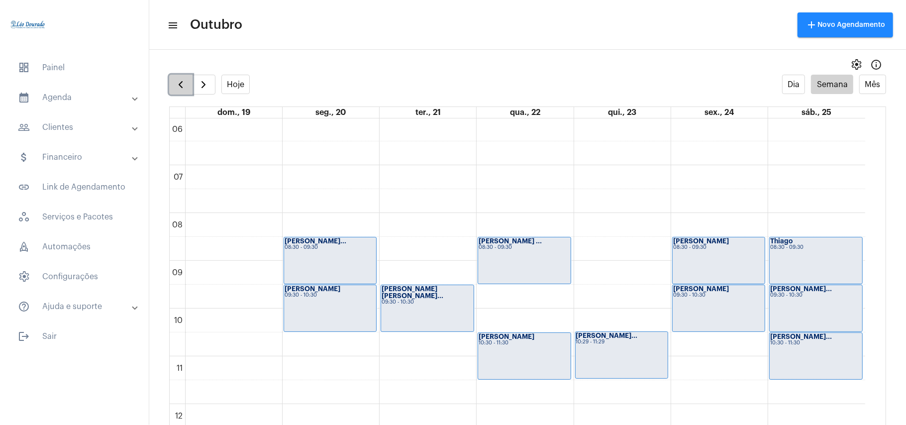
click at [177, 86] on span "button" at bounding box center [181, 85] width 12 height 12
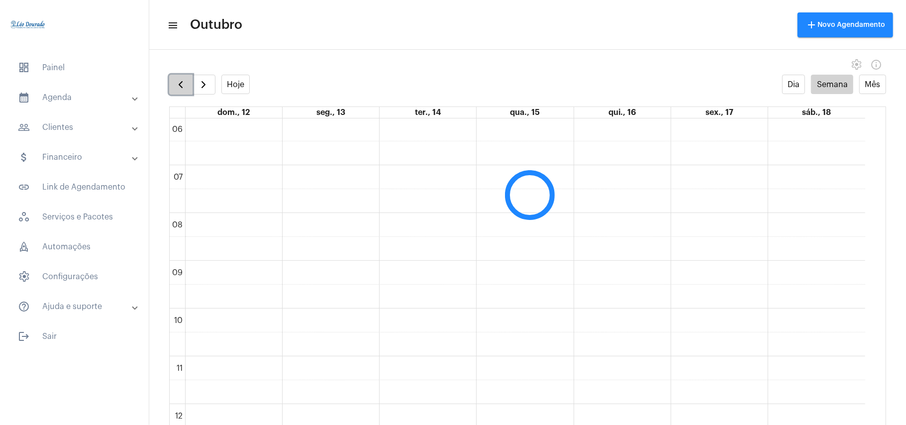
scroll to position [287, 0]
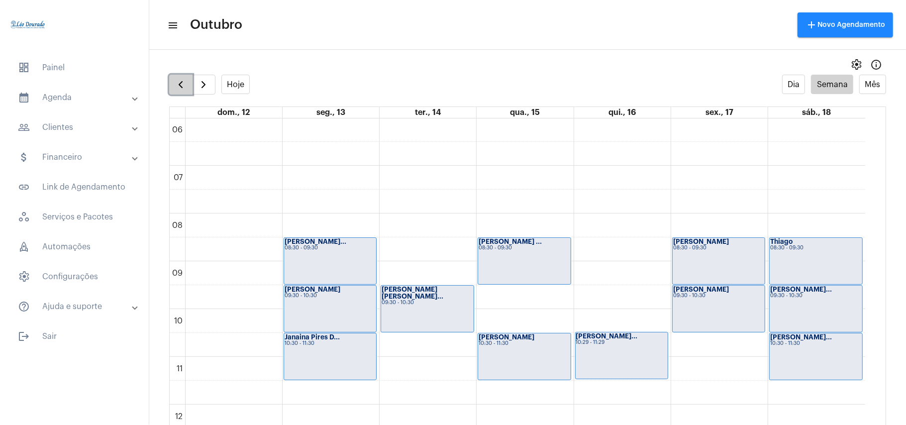
click at [177, 86] on span "button" at bounding box center [181, 85] width 12 height 12
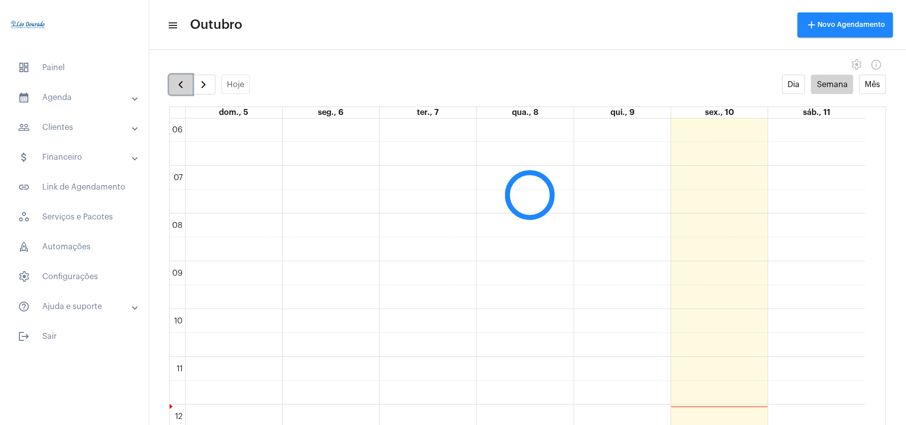
scroll to position [288, 0]
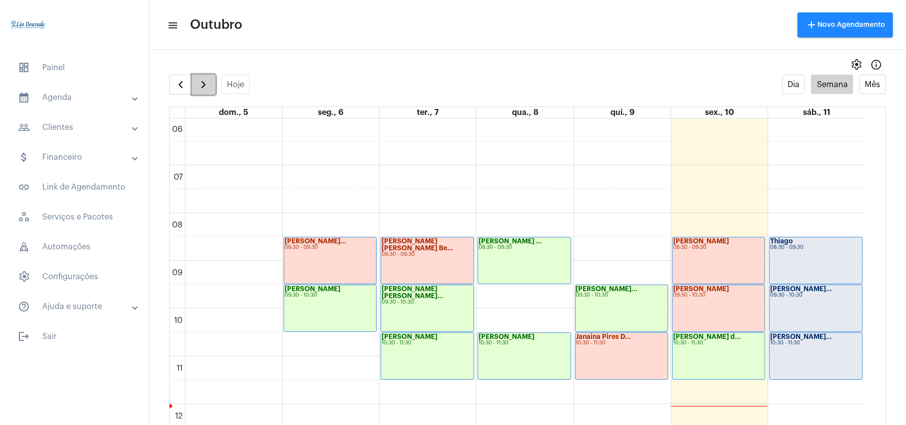
click at [202, 81] on span "button" at bounding box center [203, 85] width 12 height 12
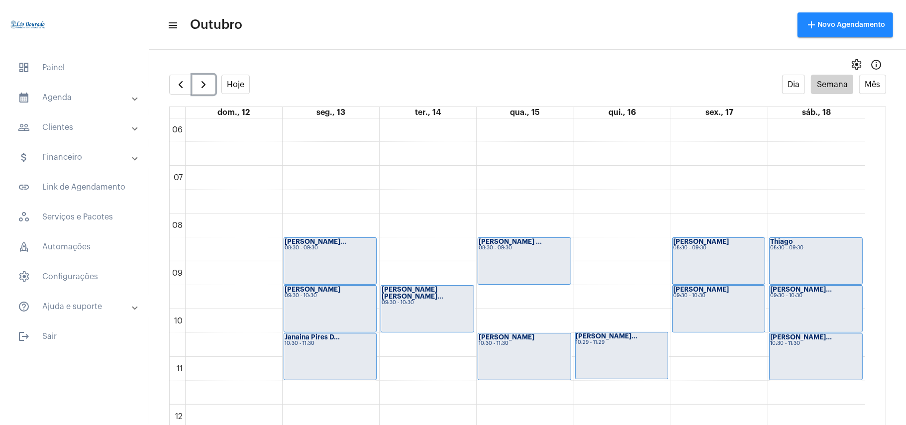
click at [340, 344] on div "10:30 - 11:30" at bounding box center [330, 343] width 91 height 5
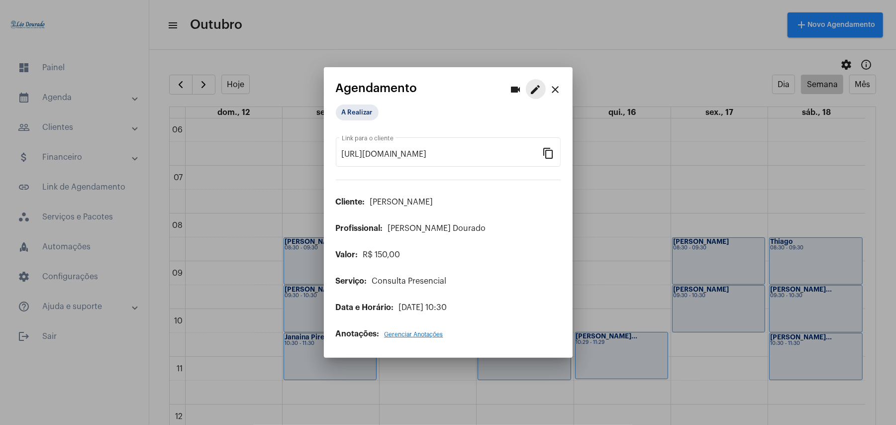
click at [536, 88] on mat-icon "edit" at bounding box center [536, 90] width 12 height 12
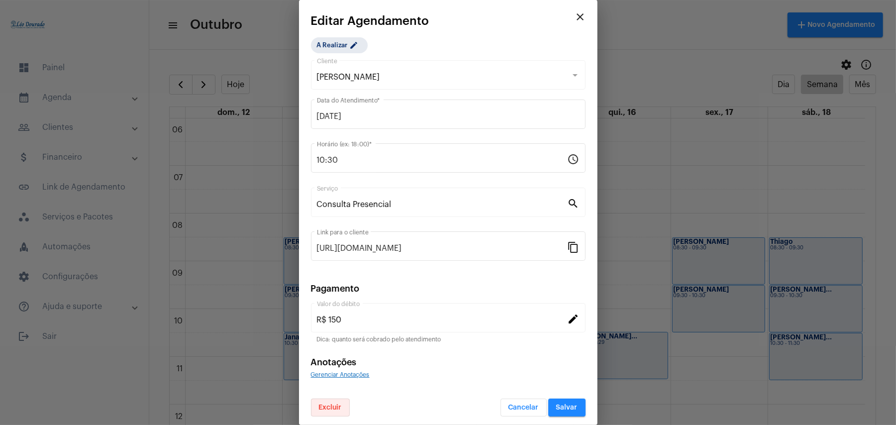
click at [334, 406] on span "Excluir" at bounding box center [330, 407] width 23 height 7
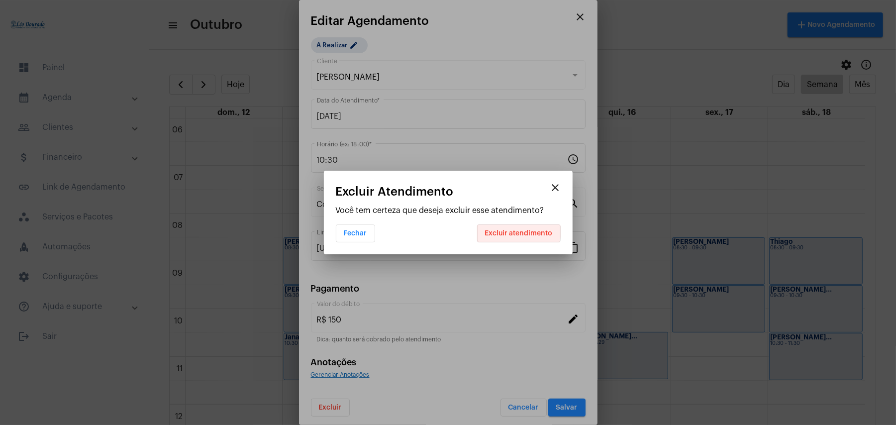
click at [518, 231] on span "Excluir atendimento" at bounding box center [519, 233] width 68 height 7
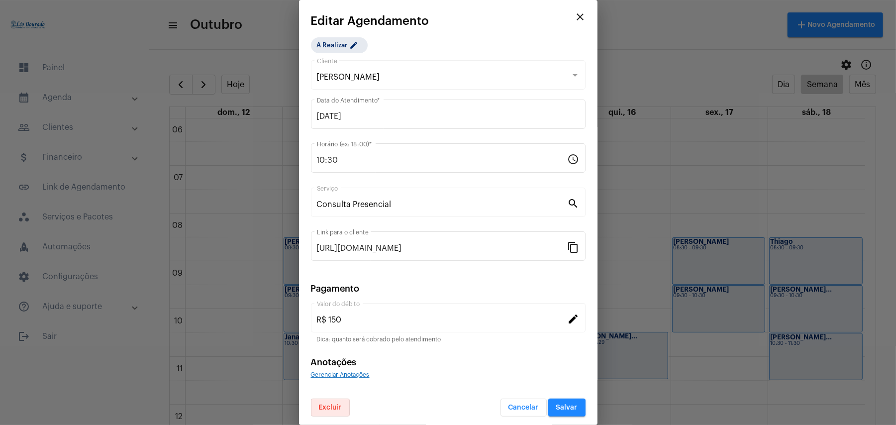
click at [549, 402] on button "Salvar" at bounding box center [566, 407] width 37 height 18
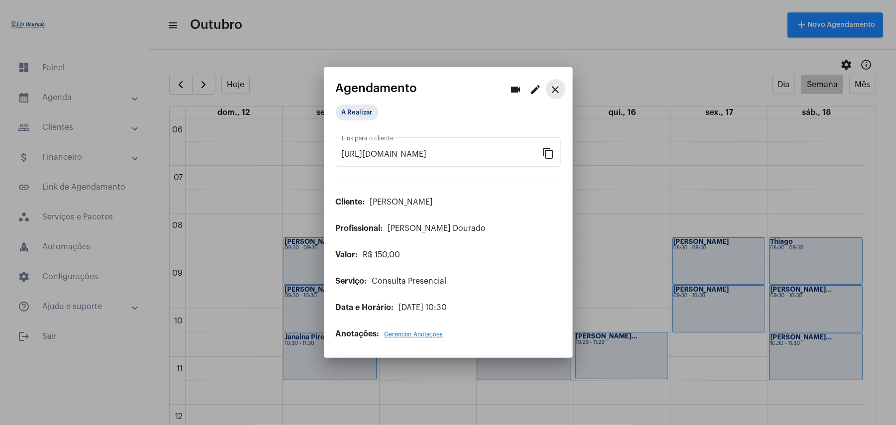
click at [556, 84] on mat-icon "close" at bounding box center [556, 90] width 12 height 12
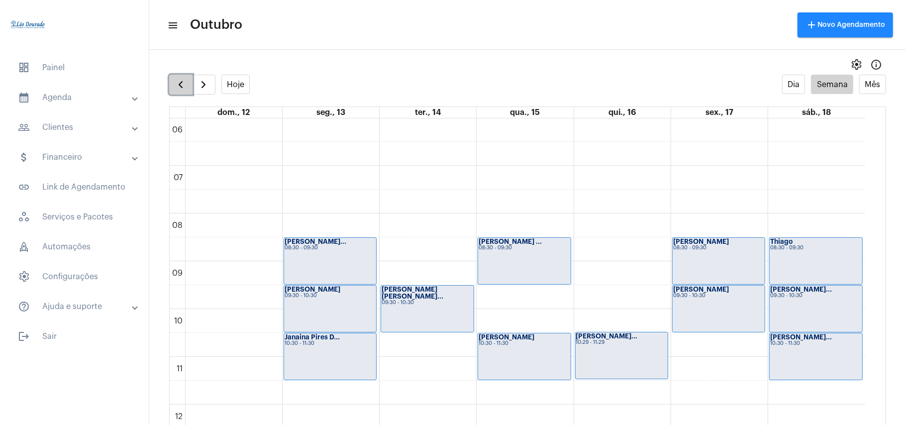
click at [179, 85] on span "button" at bounding box center [181, 85] width 12 height 12
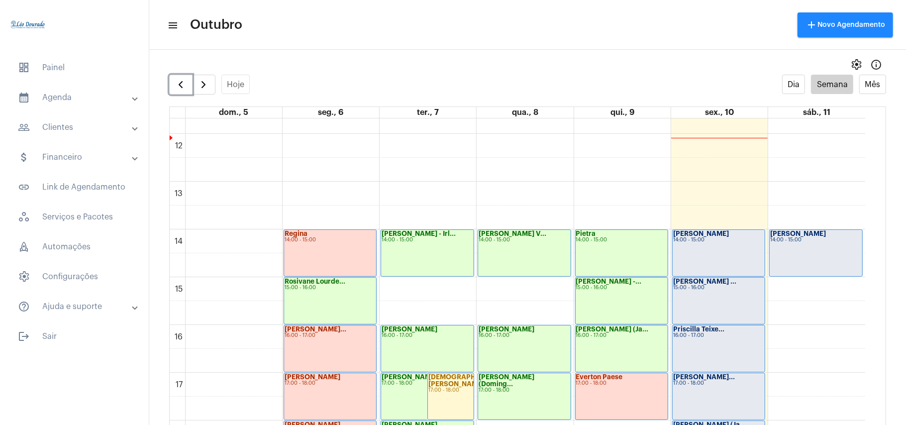
scroll to position [553, 0]
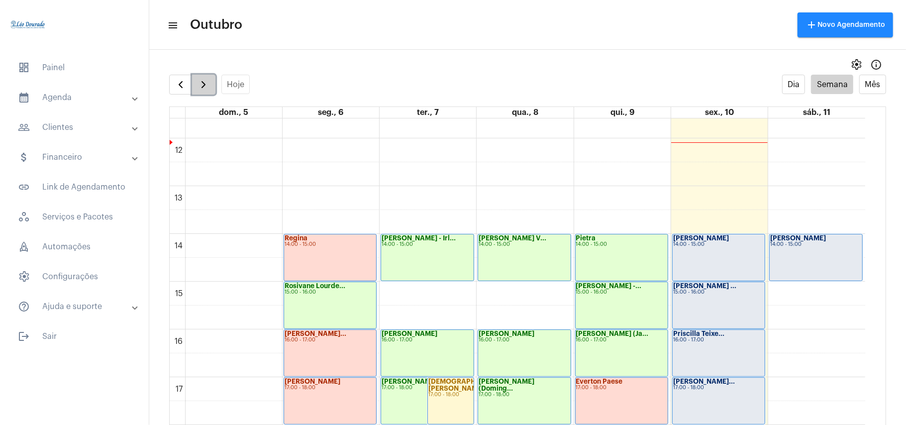
click at [209, 84] on span "button" at bounding box center [203, 85] width 12 height 12
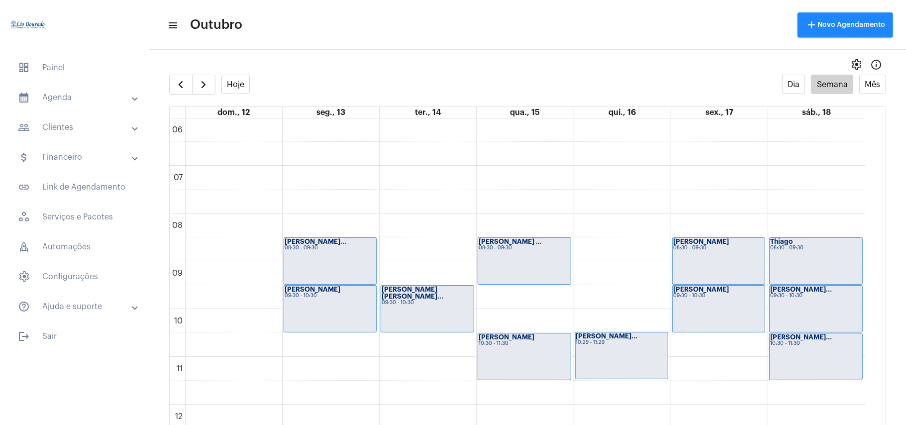
click at [528, 98] on full-calendar "Hoje Dia Semana Mês dom., 12 seg., 13 ter., 14 qua., 15 qui., 16 sex., 17 sáb.,…" at bounding box center [527, 260] width 757 height 370
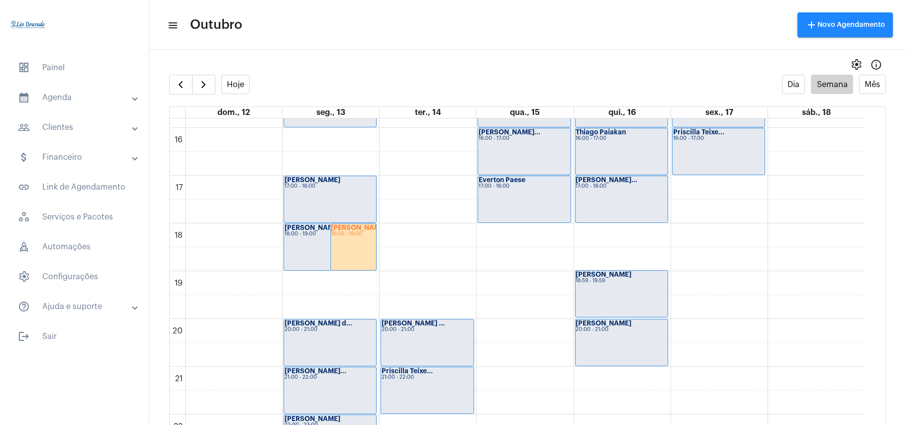
scroll to position [820, 0]
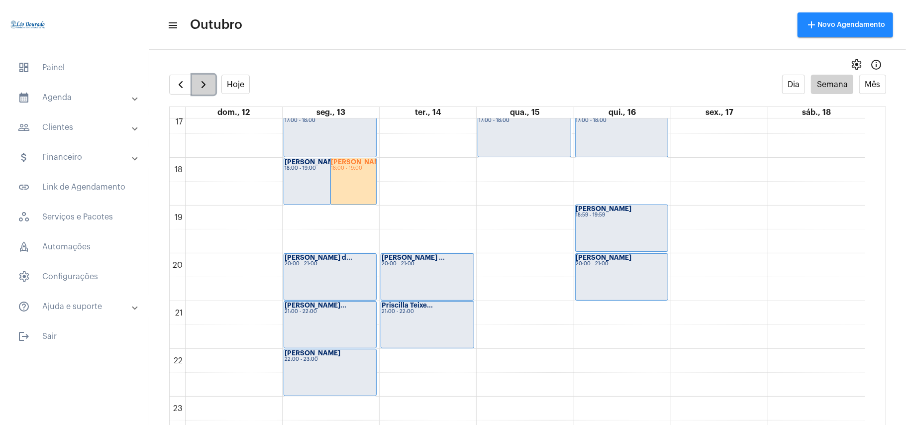
drag, startPoint x: 197, startPoint y: 84, endPoint x: 201, endPoint y: 90, distance: 6.9
click at [198, 84] on span "button" at bounding box center [203, 85] width 12 height 12
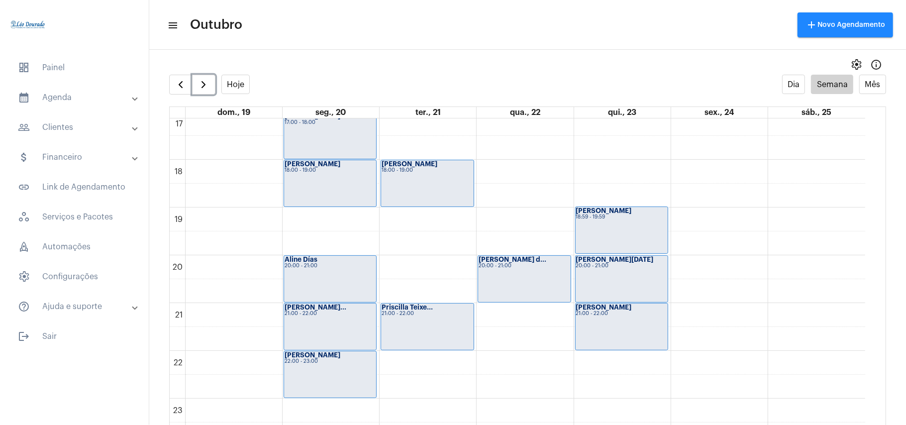
scroll to position [354, 0]
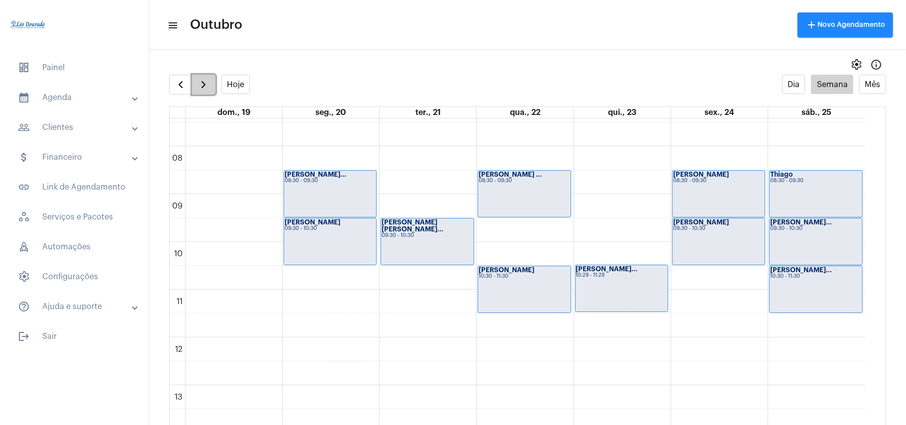
click at [204, 92] on button "button" at bounding box center [203, 85] width 23 height 20
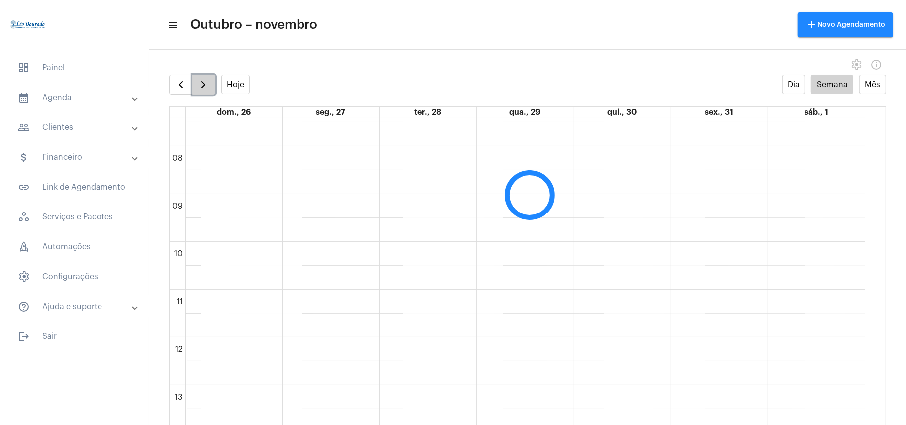
scroll to position [287, 0]
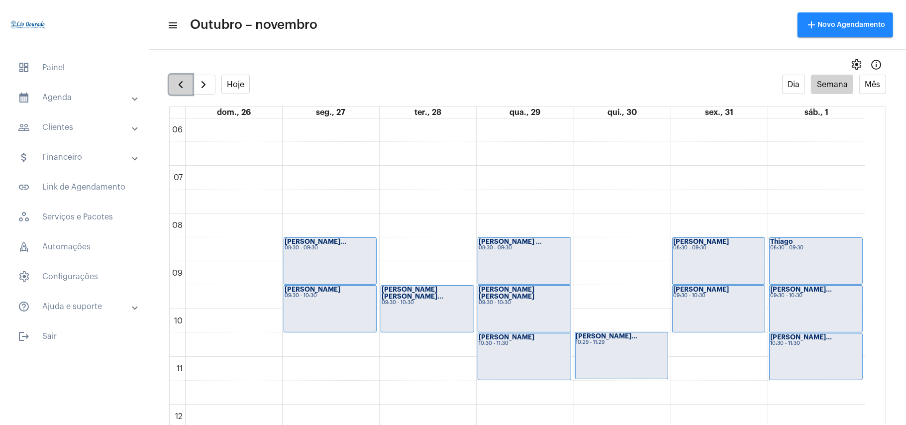
click at [185, 84] on span "button" at bounding box center [181, 85] width 12 height 12
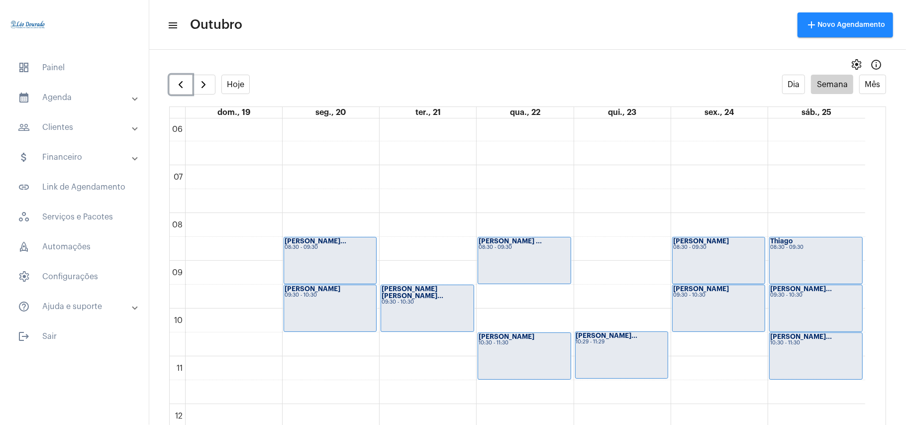
click at [538, 277] on div "[PERSON_NAME] ... 08:30 - 09:30" at bounding box center [524, 260] width 92 height 46
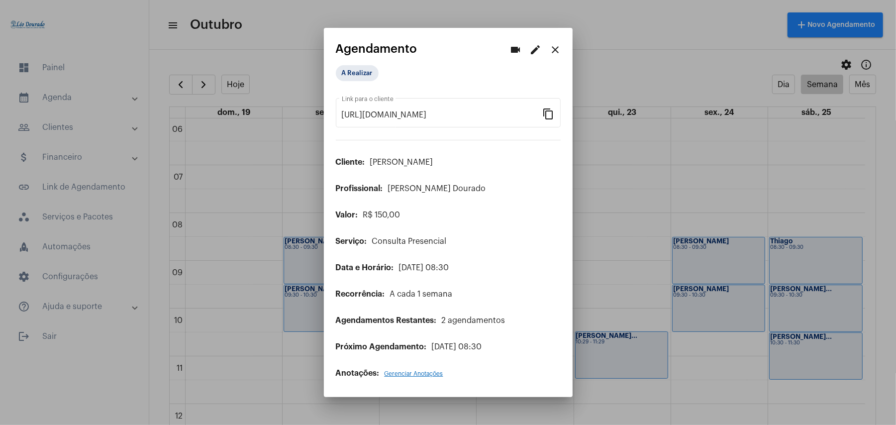
click at [679, 94] on div at bounding box center [448, 212] width 896 height 425
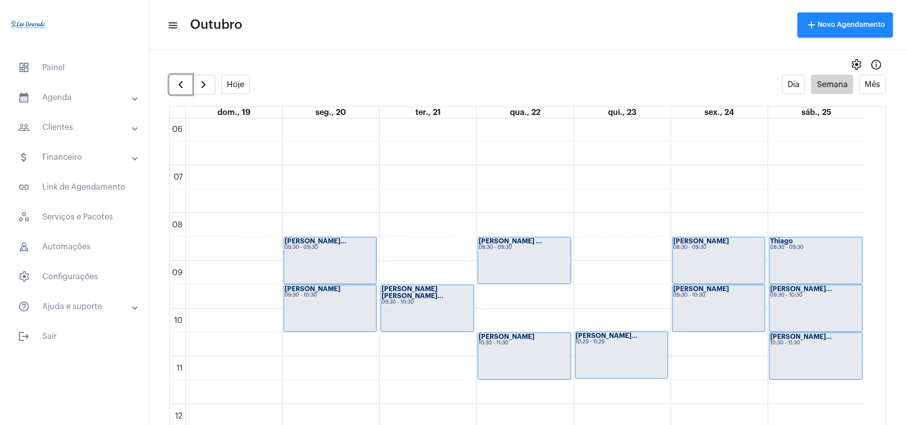
click at [570, 264] on link "[PERSON_NAME] ... 08:30 - 09:30" at bounding box center [524, 260] width 93 height 47
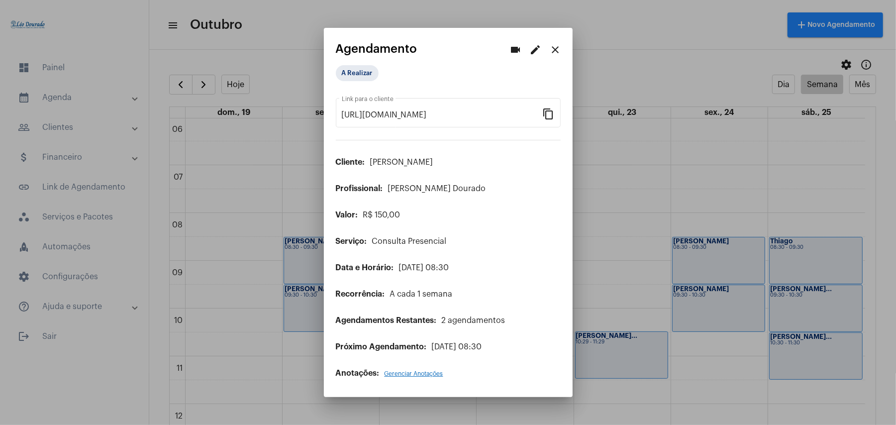
click at [667, 71] on div at bounding box center [448, 212] width 896 height 425
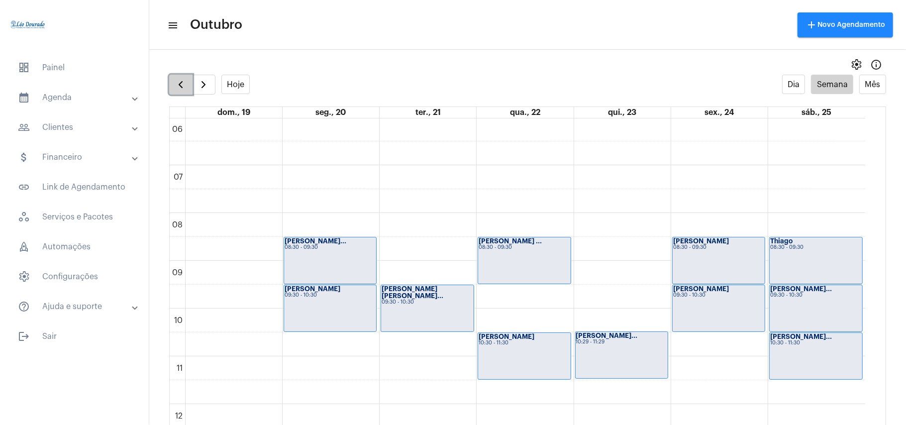
click at [179, 85] on span "button" at bounding box center [181, 85] width 12 height 12
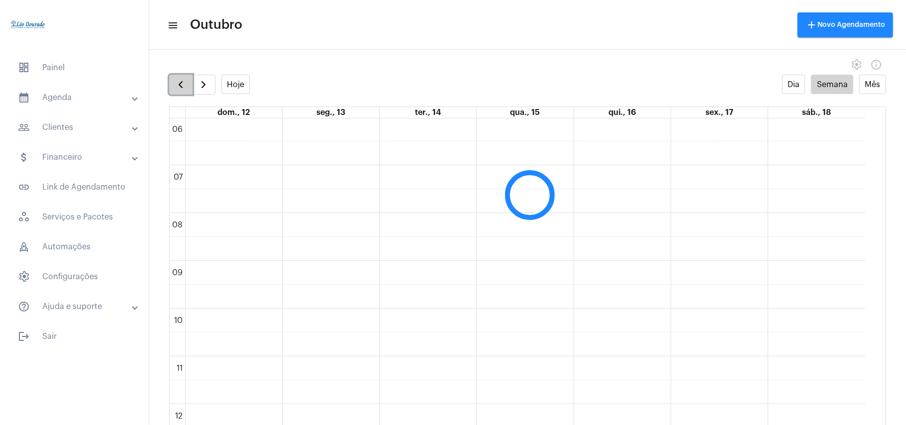
scroll to position [287, 0]
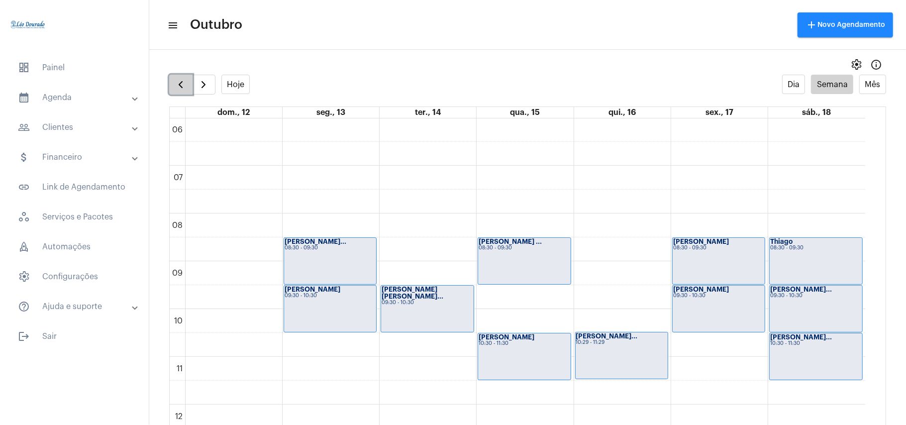
drag, startPoint x: 187, startPoint y: 82, endPoint x: 192, endPoint y: 77, distance: 7.0
click at [190, 79] on button "button" at bounding box center [180, 85] width 23 height 20
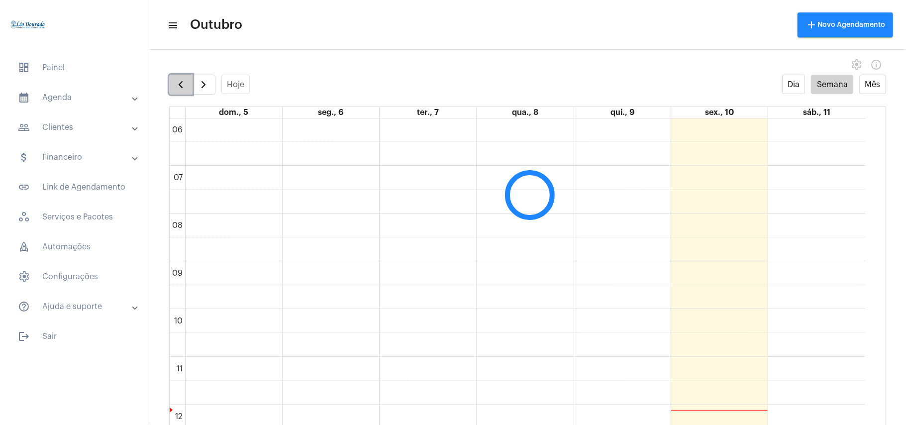
scroll to position [288, 0]
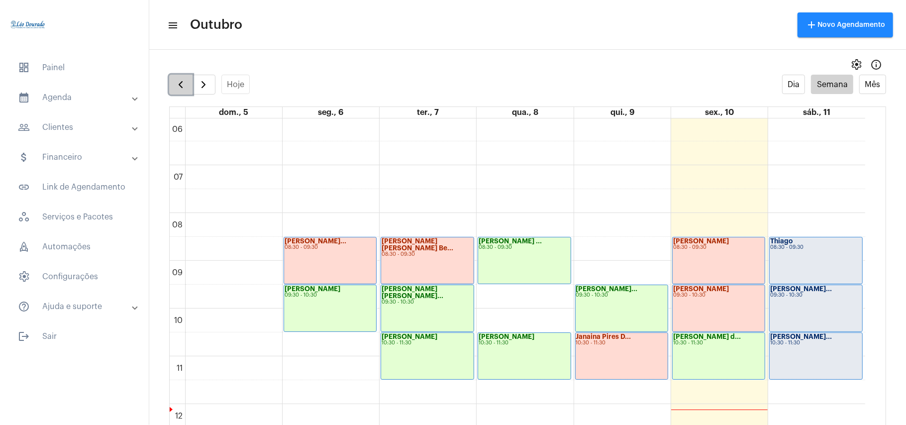
click at [190, 94] on button "button" at bounding box center [180, 85] width 23 height 20
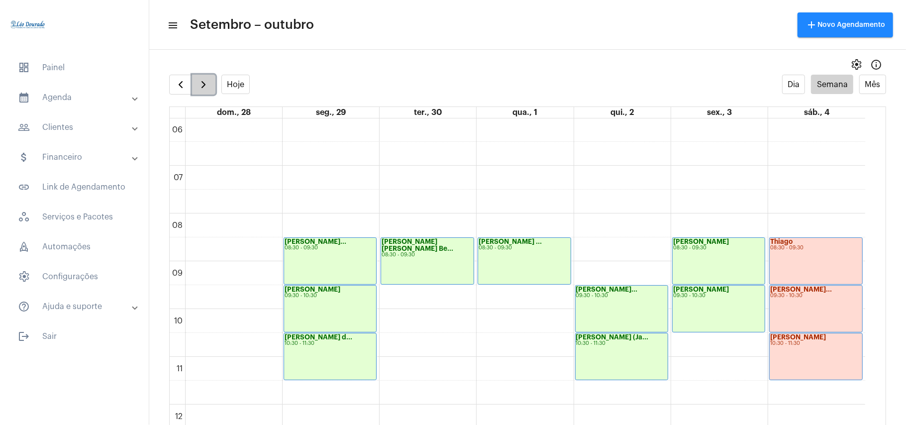
click at [201, 86] on span "button" at bounding box center [203, 85] width 12 height 12
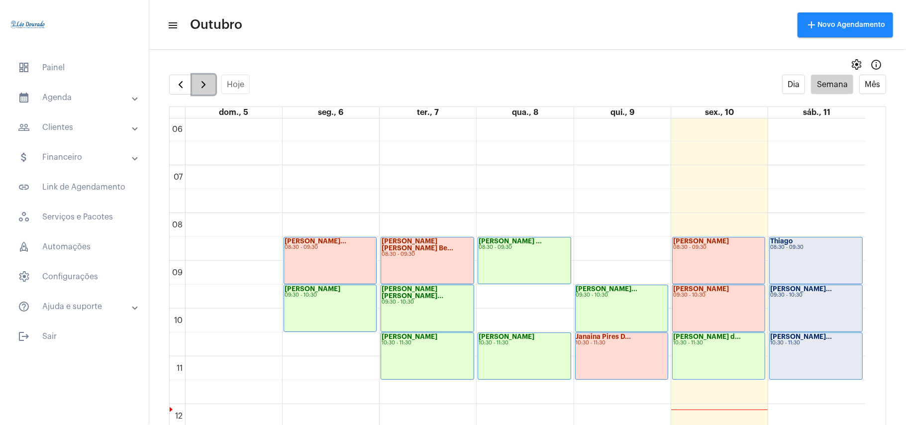
click at [197, 86] on span "button" at bounding box center [203, 85] width 12 height 12
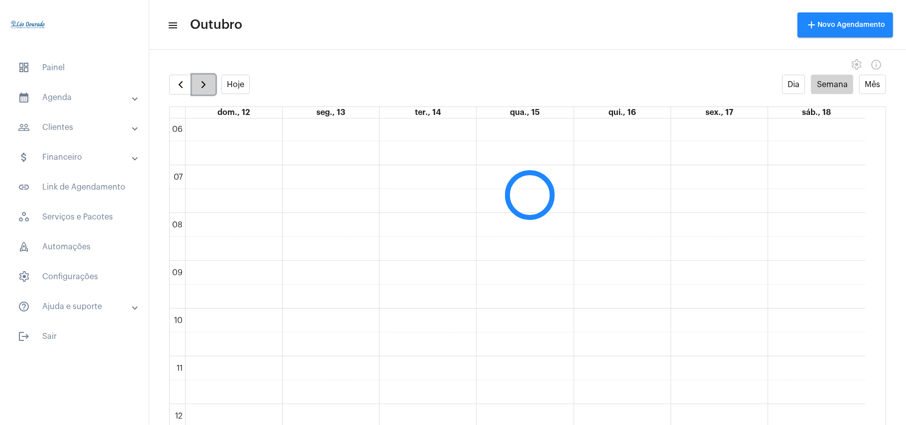
scroll to position [287, 0]
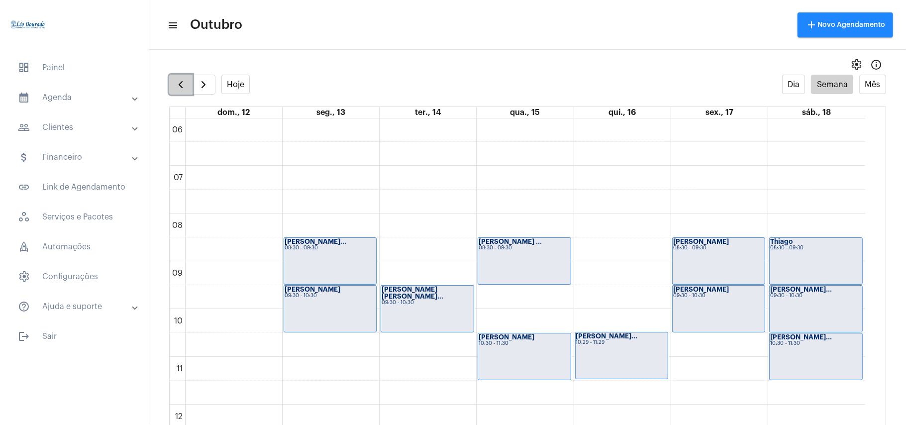
click at [170, 83] on button "button" at bounding box center [180, 85] width 23 height 20
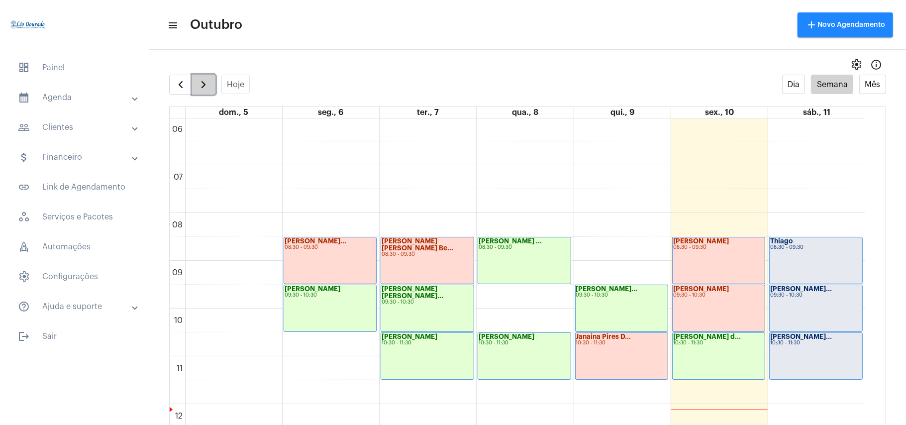
click at [211, 84] on button "button" at bounding box center [203, 85] width 23 height 20
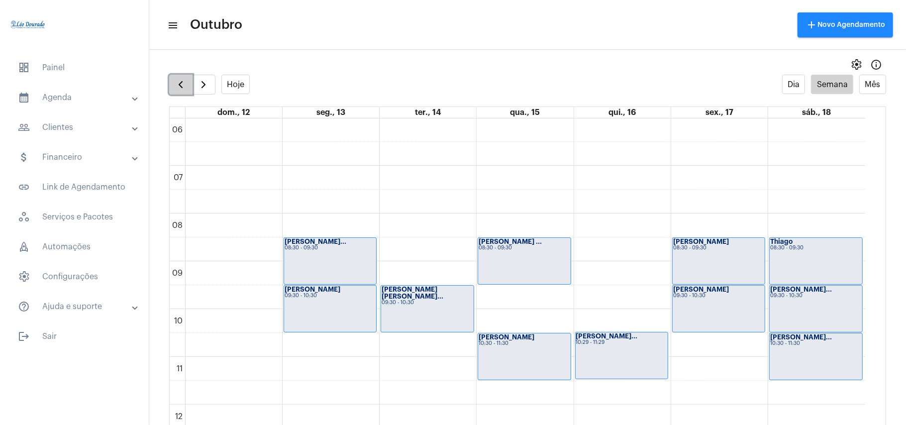
click at [178, 88] on span "button" at bounding box center [181, 85] width 12 height 12
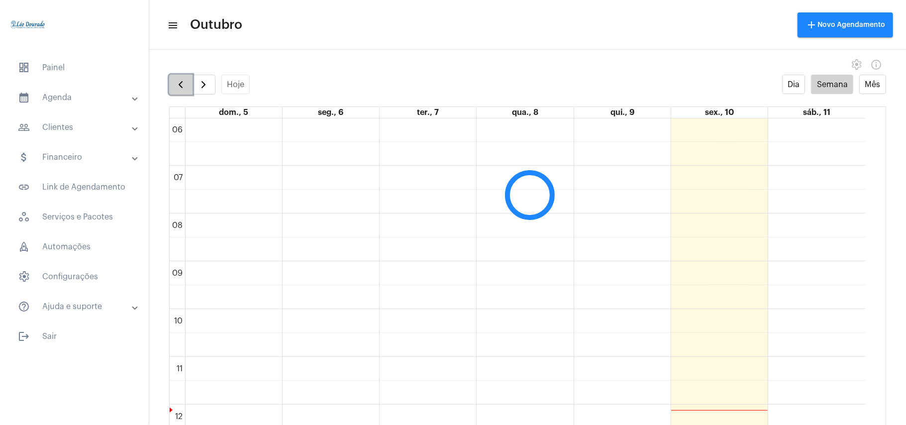
scroll to position [288, 0]
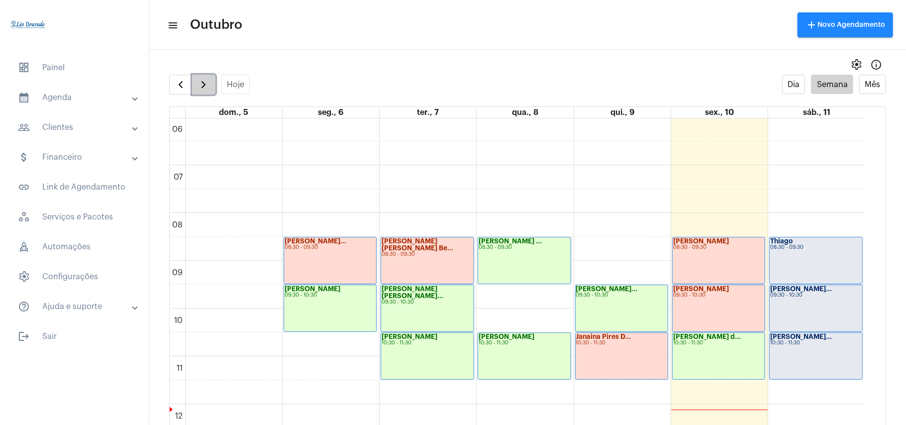
click at [203, 88] on span "button" at bounding box center [203, 85] width 12 height 12
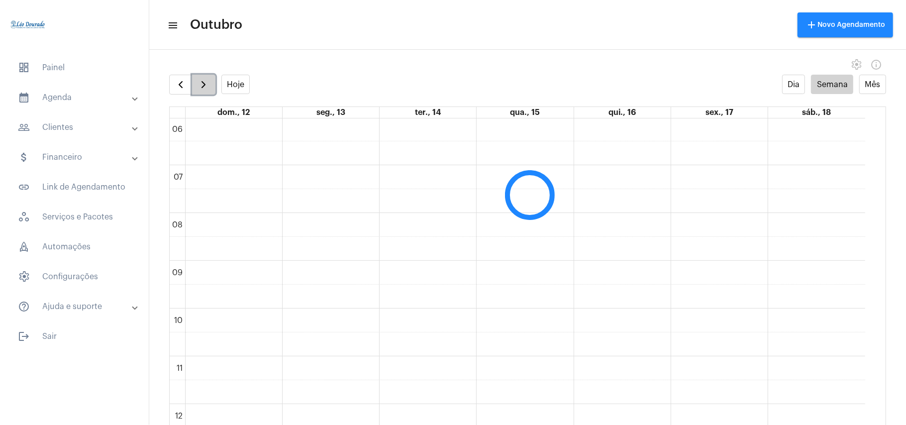
scroll to position [287, 0]
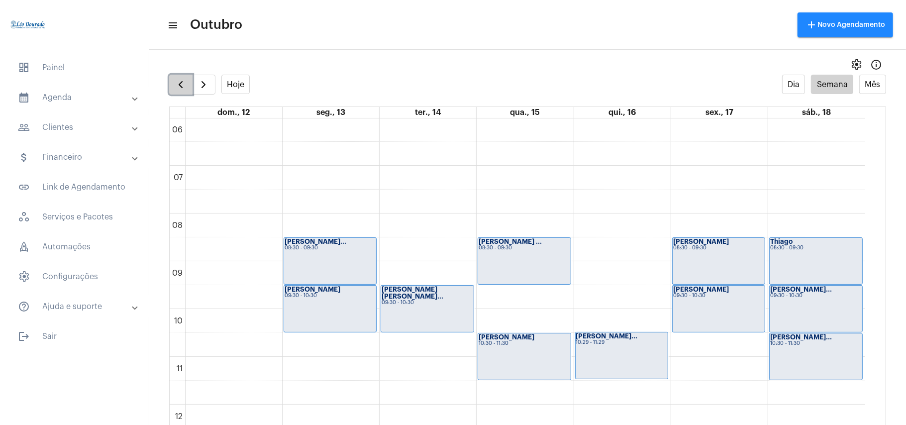
click at [188, 80] on button "button" at bounding box center [180, 85] width 23 height 20
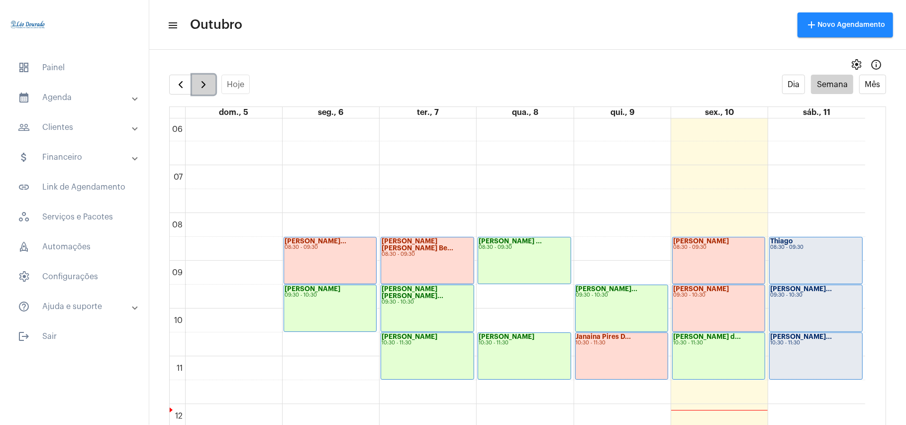
click at [199, 83] on span "button" at bounding box center [203, 85] width 12 height 12
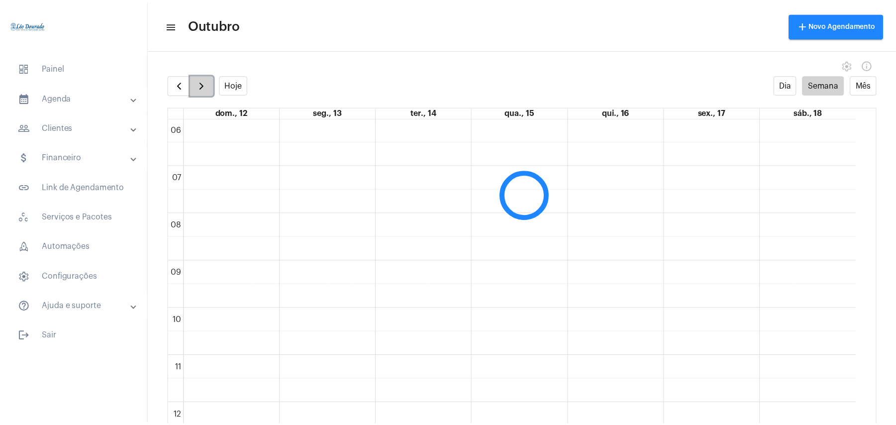
scroll to position [287, 0]
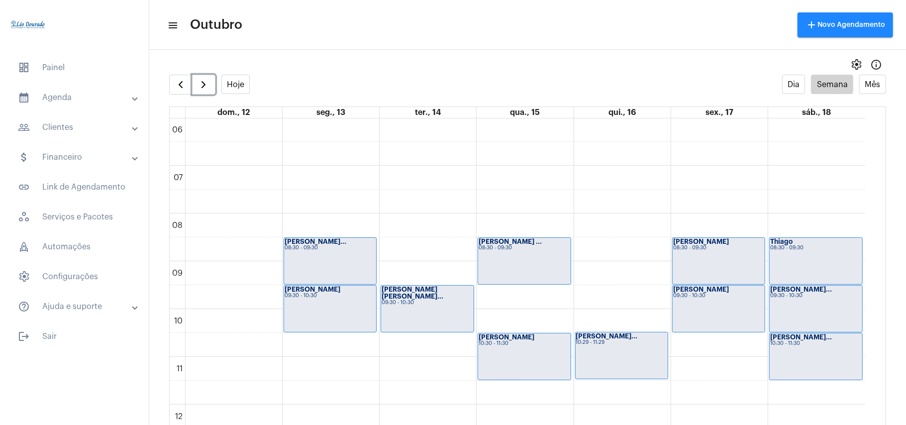
click at [508, 290] on div "00 01 02 03 04 05 06 07 08 09 10 11 12 13 14 15 16 17 18 19 20 21 22 23 [PERSON…" at bounding box center [517, 404] width 695 height 1146
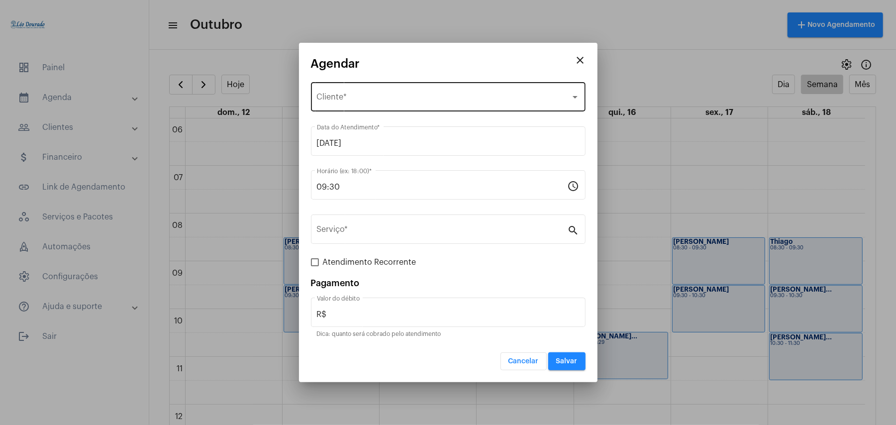
click at [343, 96] on span "Selecione o Cliente" at bounding box center [444, 99] width 254 height 9
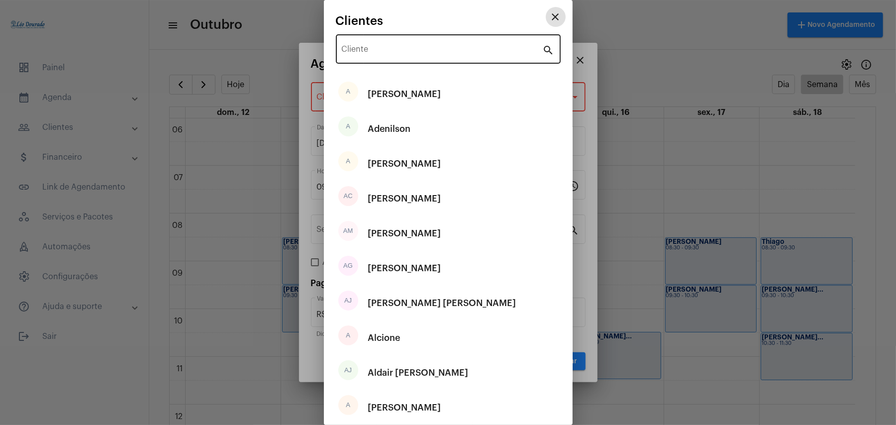
click at [378, 53] on input "Cliente" at bounding box center [442, 51] width 201 height 9
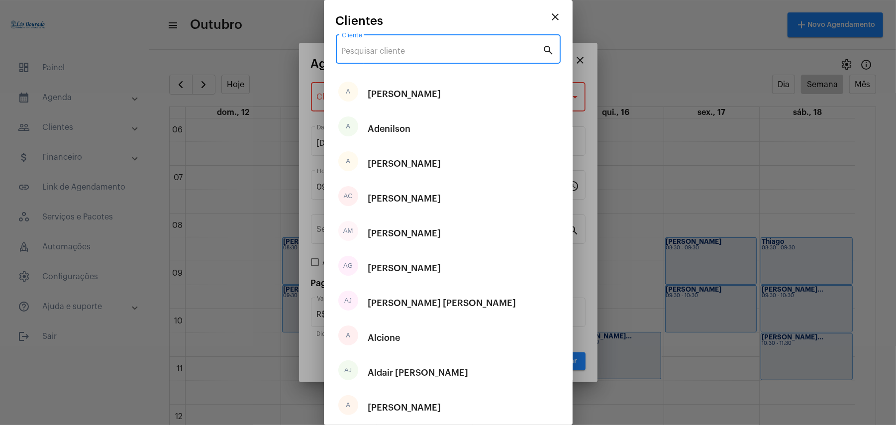
type input "e"
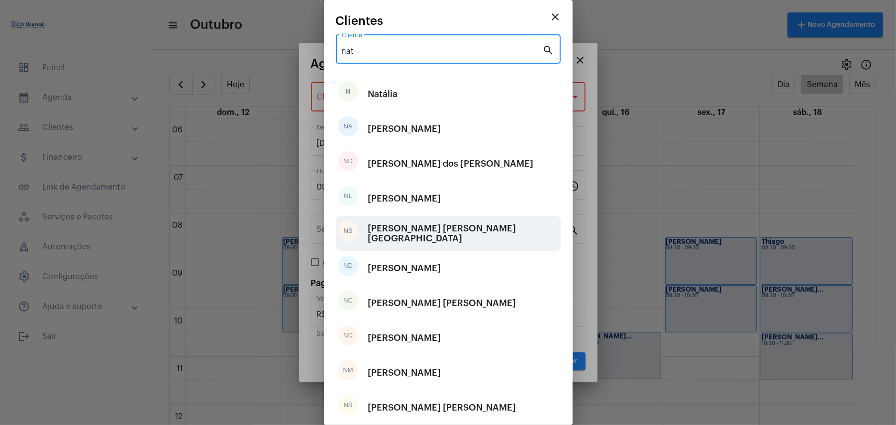
type input "nat"
click at [455, 239] on div "[PERSON_NAME] [PERSON_NAME][GEOGRAPHIC_DATA]" at bounding box center [463, 233] width 190 height 30
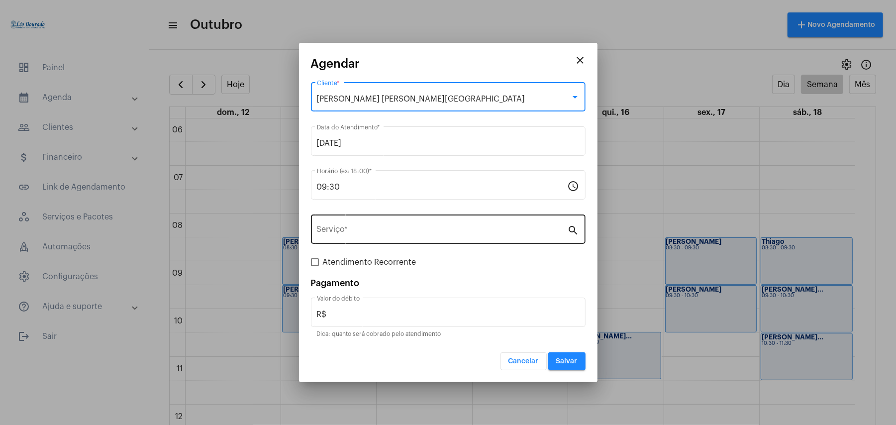
click at [367, 234] on input "Serviço *" at bounding box center [442, 231] width 251 height 9
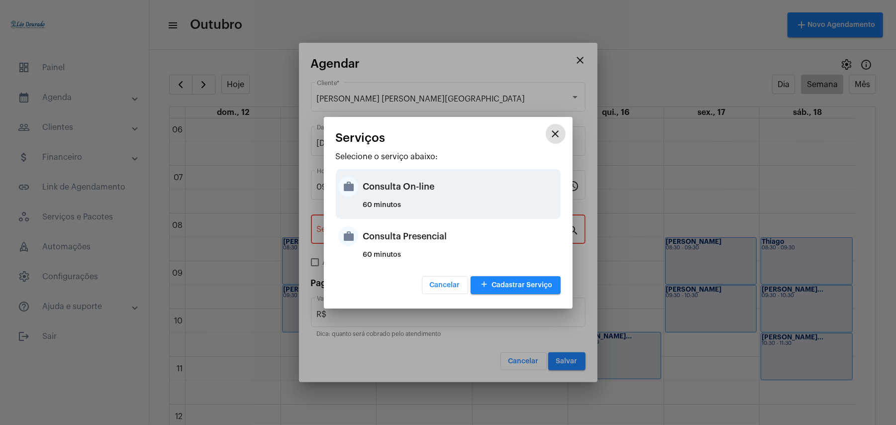
click at [408, 207] on div "60 minutos" at bounding box center [460, 208] width 195 height 15
type input "Consulta On-line"
type input "R$ 150"
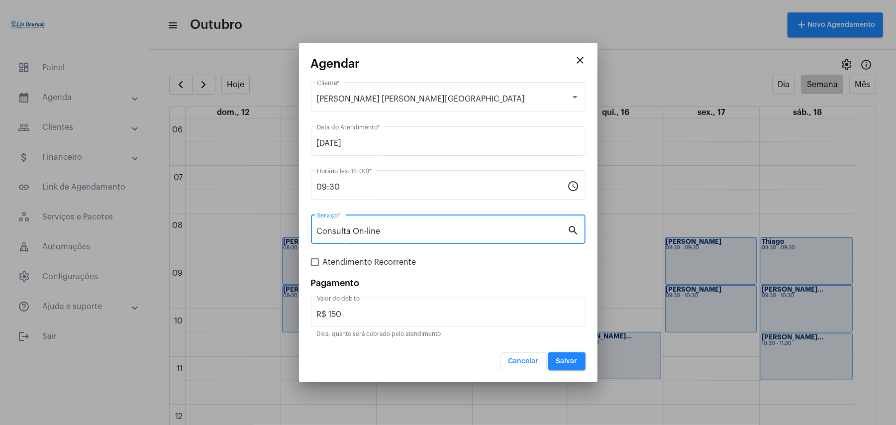
click at [315, 264] on span at bounding box center [315, 262] width 8 height 8
click at [315, 266] on input "Atendimento Recorrente" at bounding box center [314, 266] width 0 height 0
checkbox input "true"
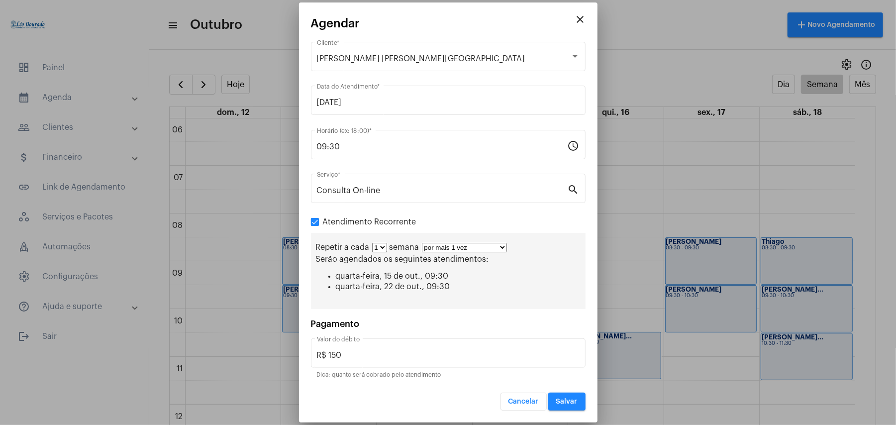
click at [385, 249] on select "1 2 3 4 5 6 7 8" at bounding box center [379, 247] width 15 height 9
select select "1: 2"
click at [372, 244] on select "1 2 3 4 5 6 7 8" at bounding box center [379, 247] width 15 height 9
click at [494, 245] on select "por mais 1 vez por mais 2 vezes por mais 3 vezes por mais 4 vezes por mais 5 ve…" at bounding box center [468, 247] width 85 height 9
select select "10: 0"
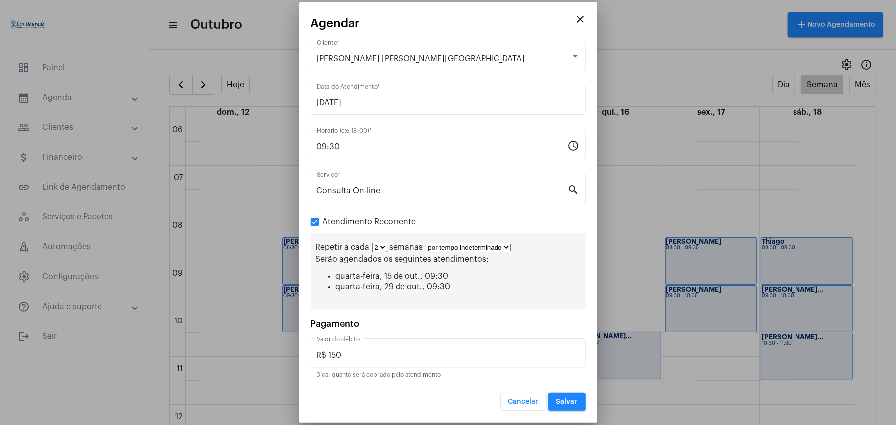
click at [426, 243] on select "por mais 1 vez por mais 2 vezes por mais 3 vezes por mais 4 vezes por mais 5 ve…" at bounding box center [468, 247] width 85 height 9
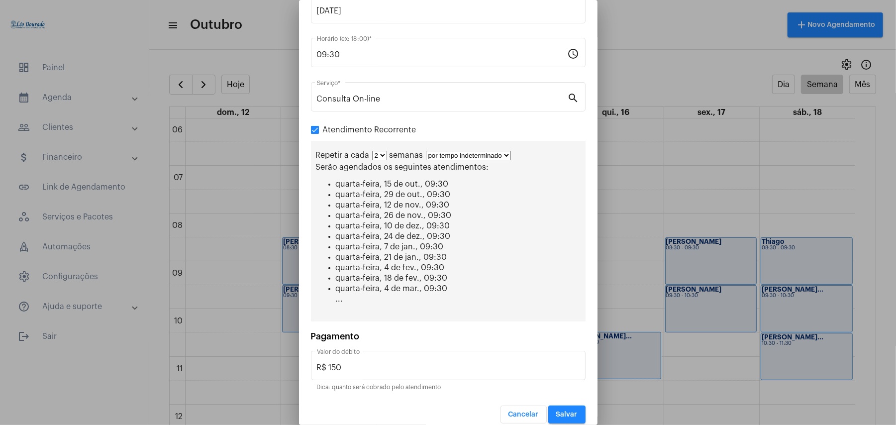
scroll to position [95, 0]
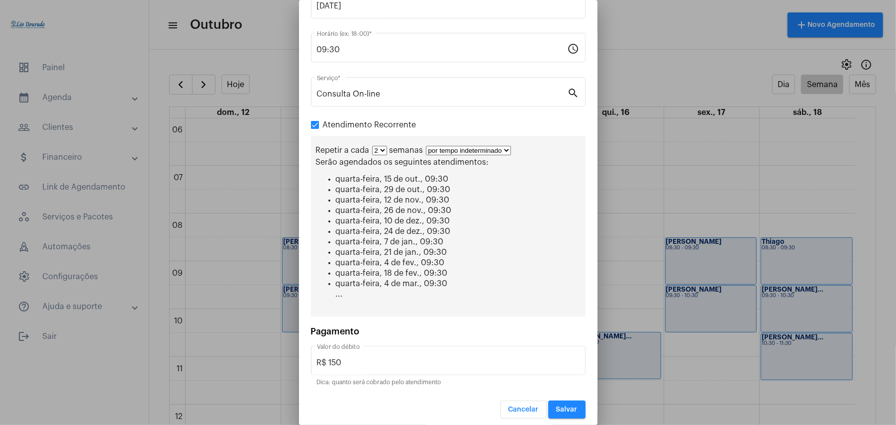
click at [563, 406] on span "Salvar" at bounding box center [566, 409] width 21 height 7
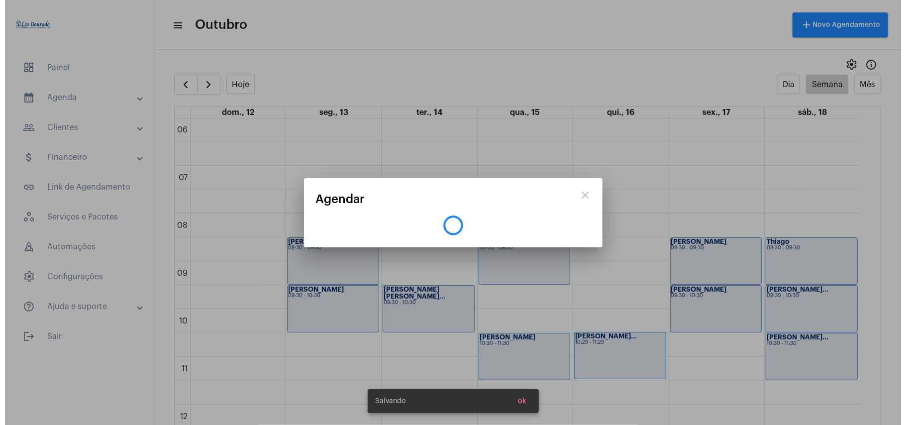
scroll to position [0, 0]
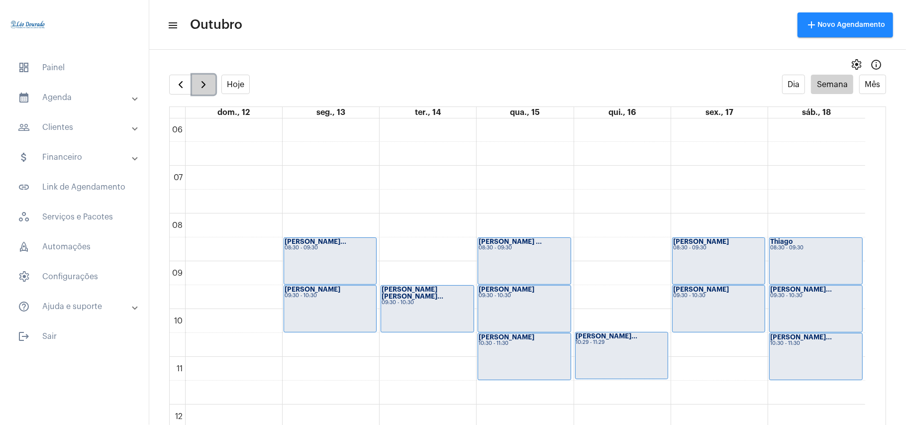
click at [205, 86] on span "button" at bounding box center [203, 85] width 12 height 12
click at [211, 78] on button "button" at bounding box center [203, 85] width 23 height 20
click at [180, 90] on span "button" at bounding box center [181, 85] width 12 height 12
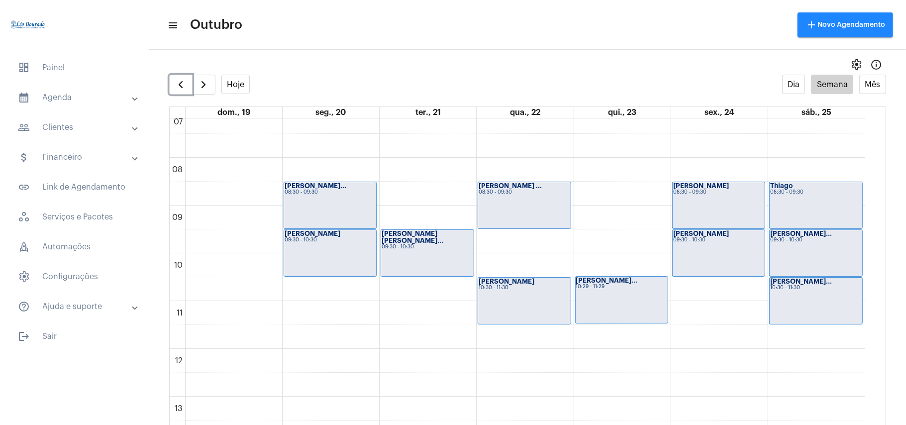
scroll to position [752, 0]
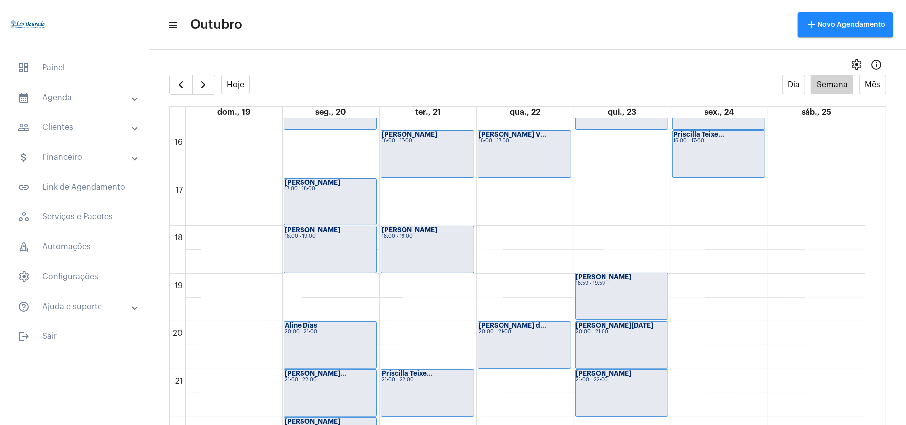
click at [167, 83] on full-calendar "Hoje Dia Semana Mês dom., 19 seg., 20 ter., 21 qua., 22 qui., 23 sex., 24 sáb.,…" at bounding box center [527, 260] width 757 height 370
click at [175, 79] on span "button" at bounding box center [181, 85] width 12 height 12
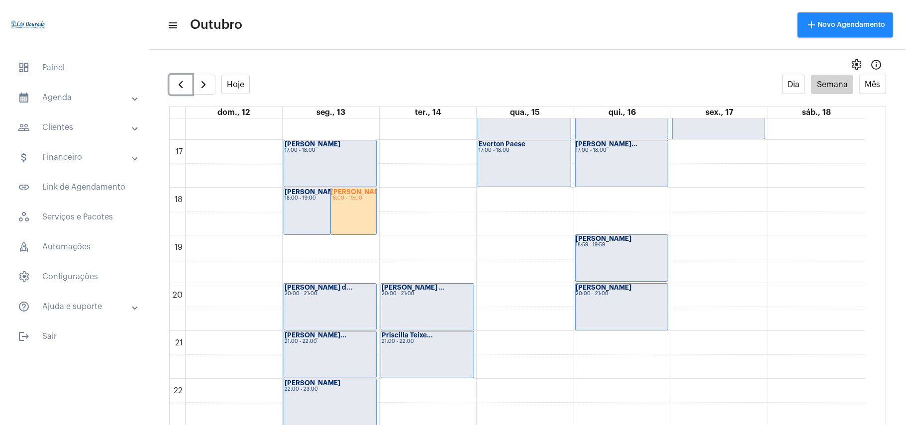
scroll to position [818, 0]
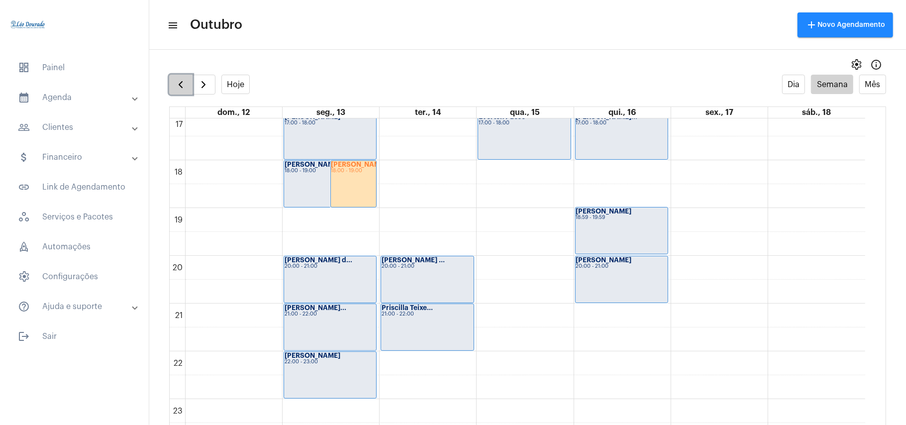
click at [180, 88] on span "button" at bounding box center [181, 85] width 12 height 12
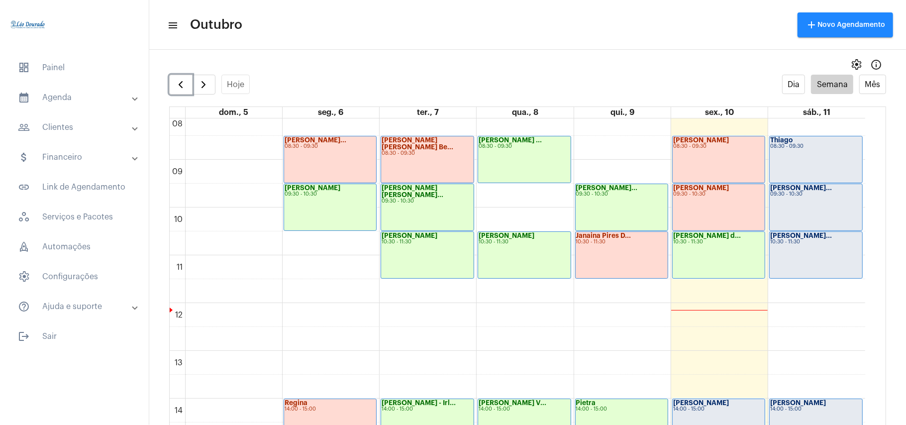
scroll to position [685, 0]
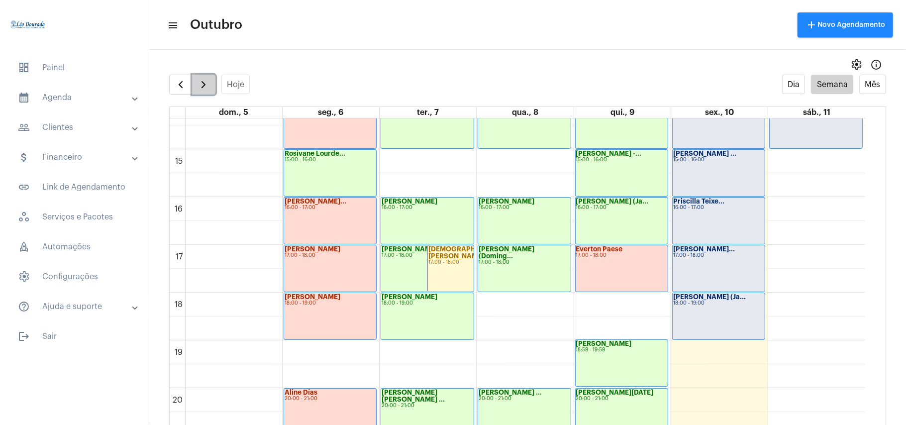
click at [202, 81] on span "button" at bounding box center [203, 85] width 12 height 12
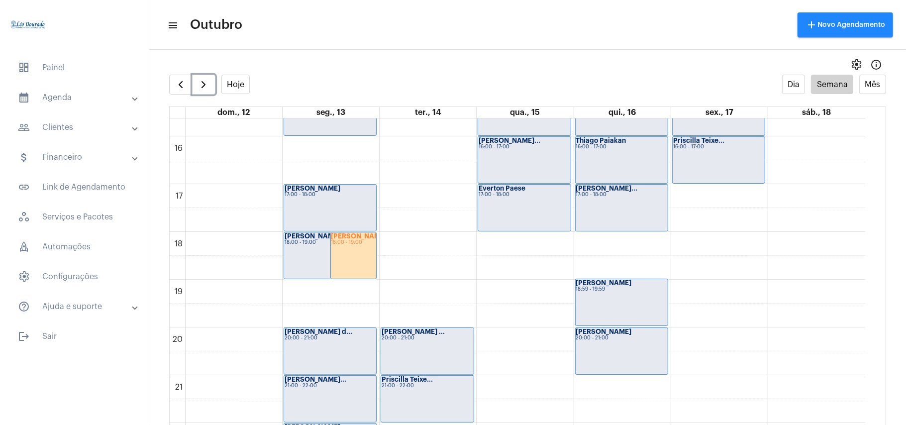
scroll to position [751, 0]
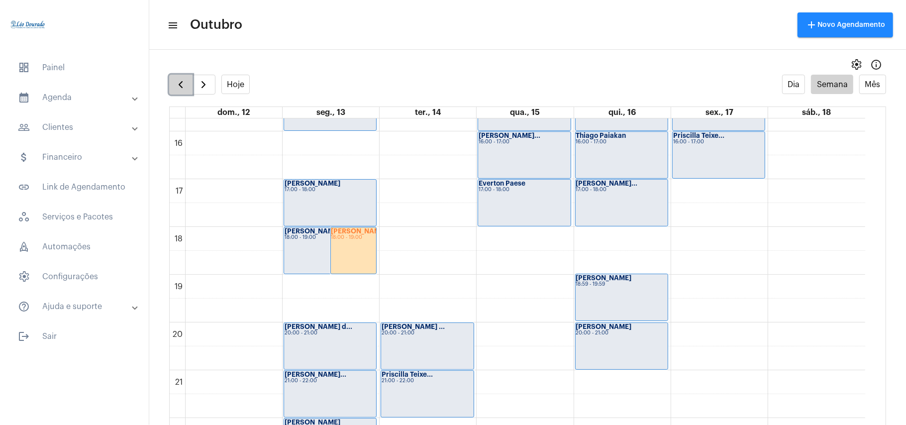
click at [184, 77] on button "button" at bounding box center [180, 85] width 23 height 20
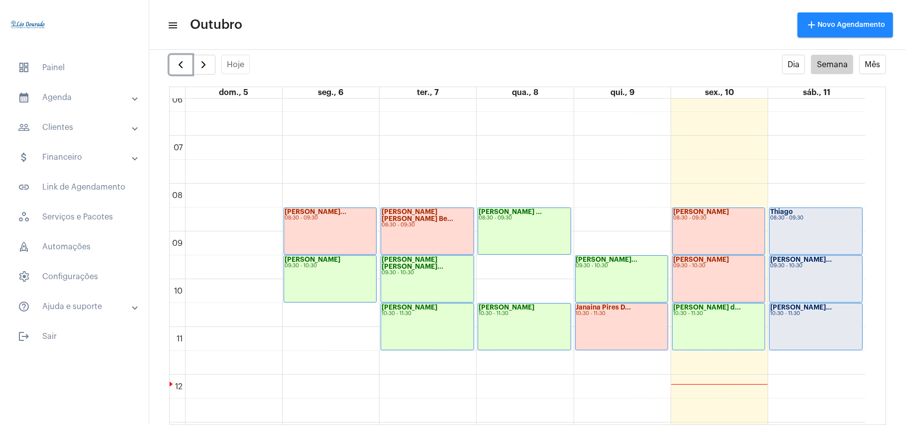
scroll to position [290, 0]
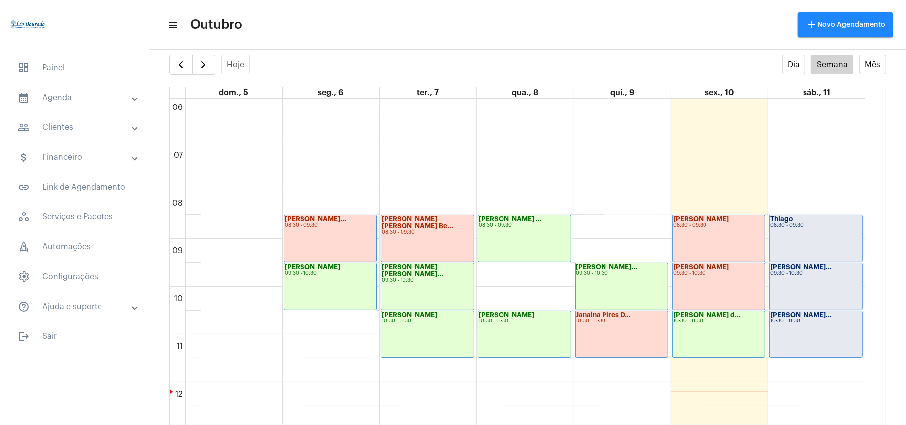
click at [78, 128] on mat-panel-title "people_outline Clientes" at bounding box center [75, 127] width 115 height 12
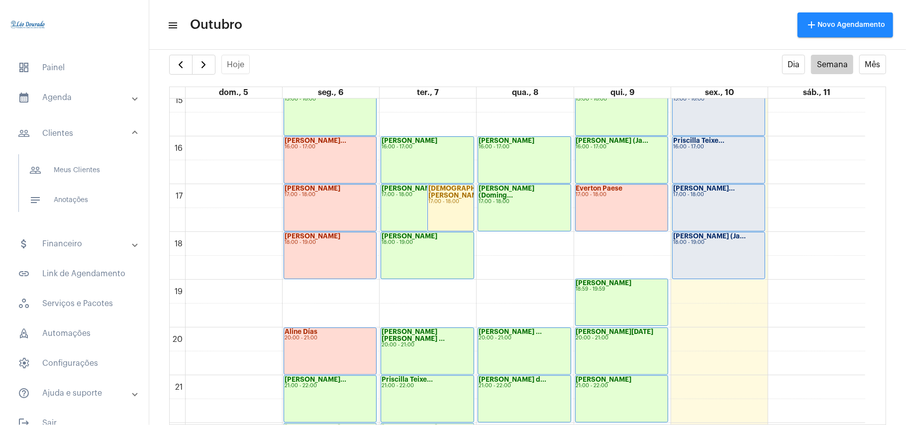
scroll to position [687, 0]
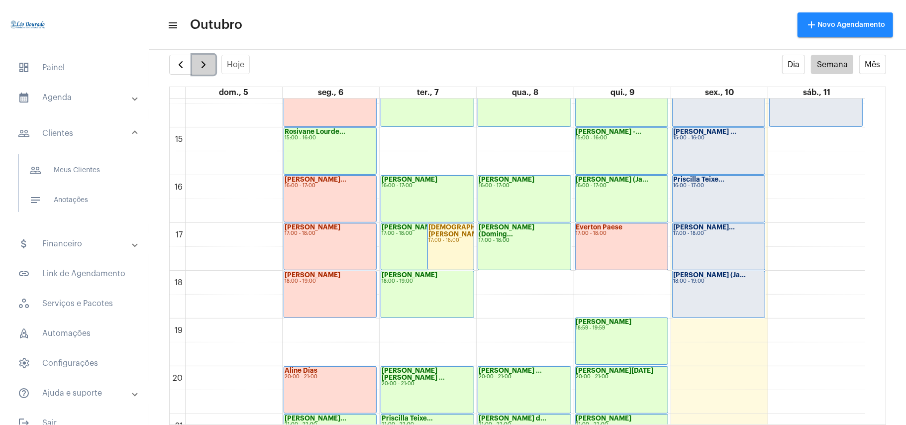
click at [201, 70] on span "button" at bounding box center [203, 65] width 12 height 12
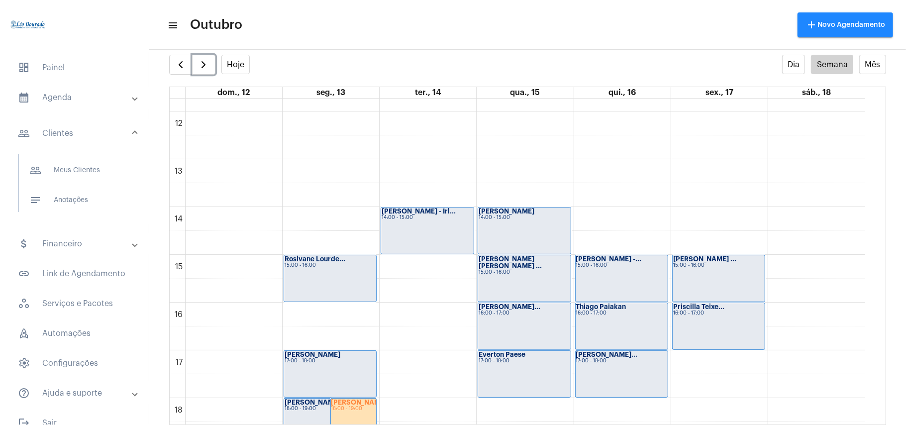
scroll to position [488, 0]
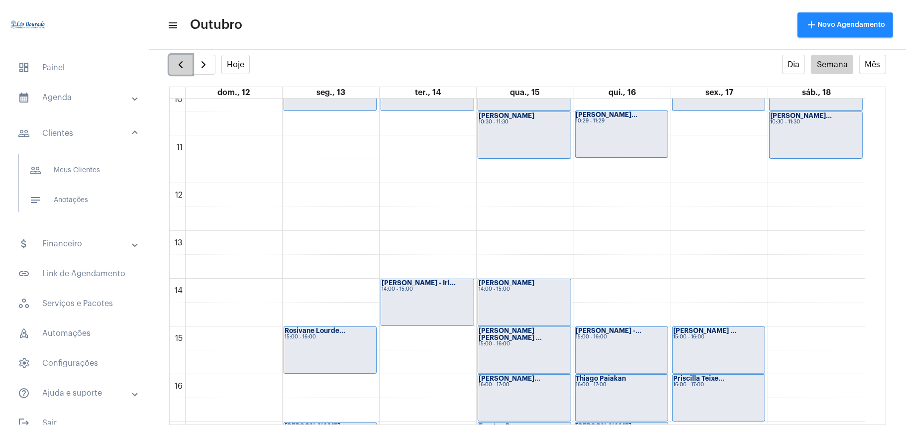
click at [183, 73] on button "button" at bounding box center [180, 65] width 23 height 20
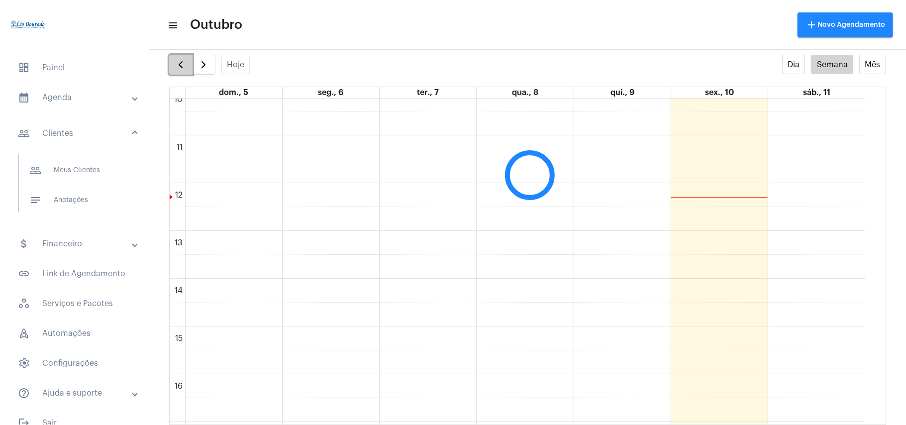
scroll to position [288, 0]
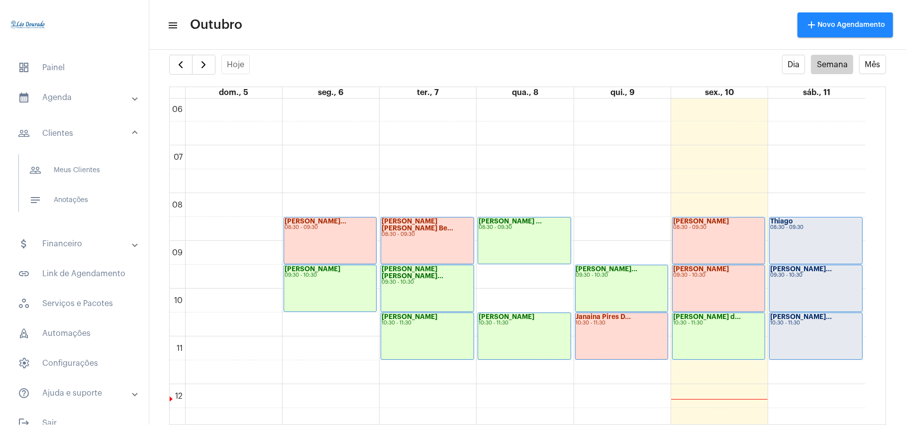
click at [68, 135] on mat-panel-title "people_outline Clientes" at bounding box center [75, 133] width 115 height 12
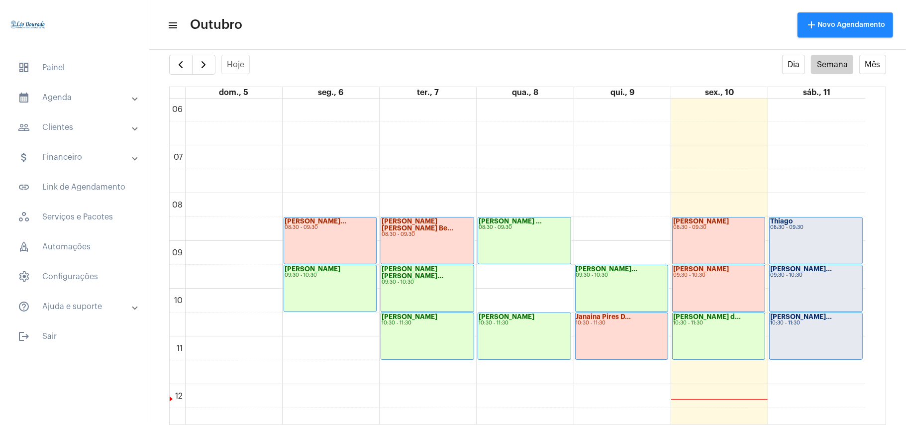
click at [70, 104] on mat-expansion-panel-header "calendar_month_outlined Agenda" at bounding box center [77, 98] width 143 height 24
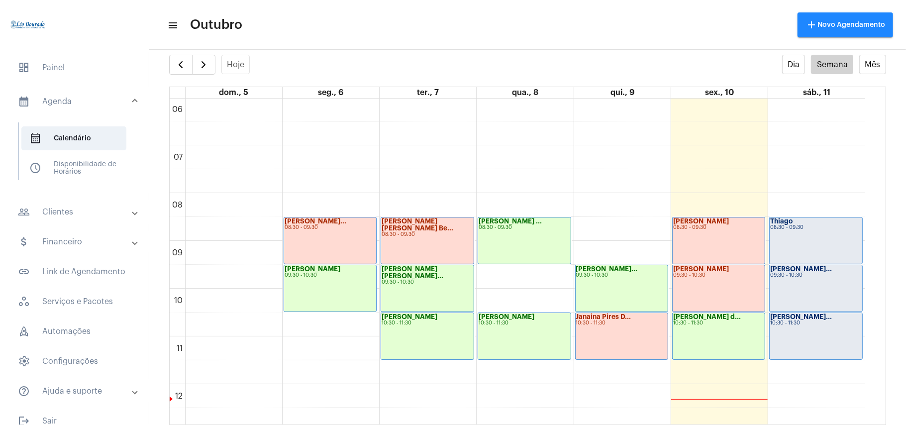
click at [75, 213] on mat-panel-title "people_outline Clientes" at bounding box center [75, 212] width 115 height 12
click at [48, 174] on span "people_outline Meus Clientes" at bounding box center [73, 170] width 105 height 24
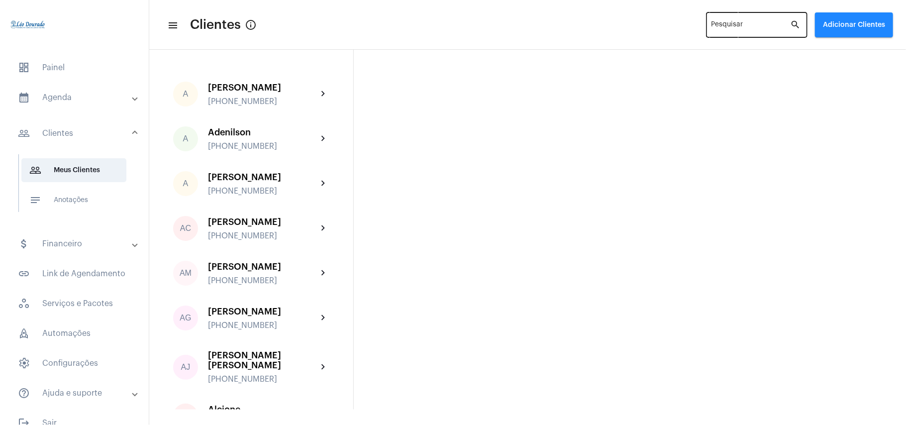
click at [730, 26] on input "Pesquisar" at bounding box center [750, 27] width 79 height 8
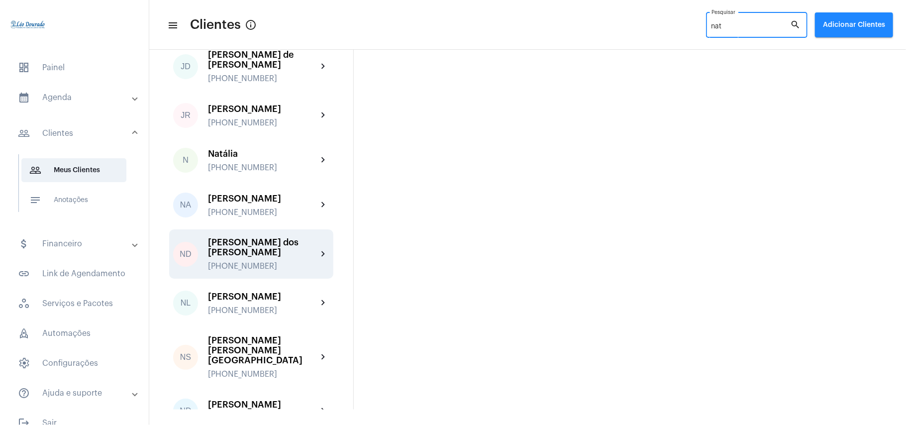
scroll to position [132, 0]
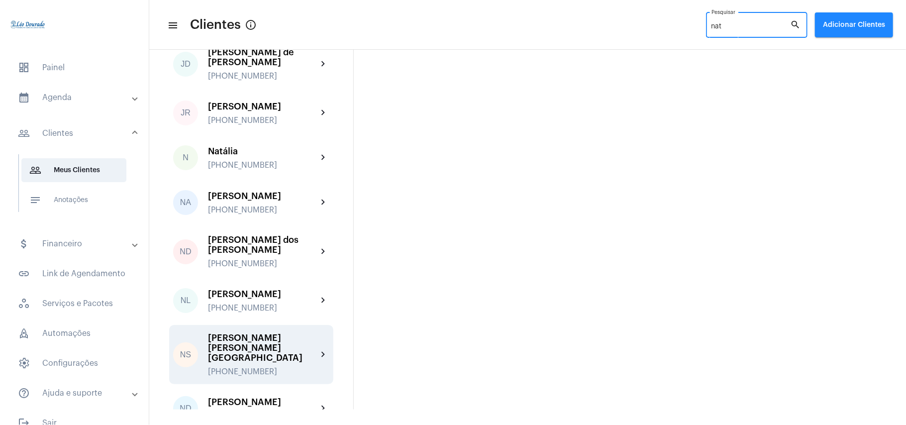
type input "nat"
click at [248, 333] on div "[PERSON_NAME] [PERSON_NAME][GEOGRAPHIC_DATA]" at bounding box center [262, 348] width 109 height 30
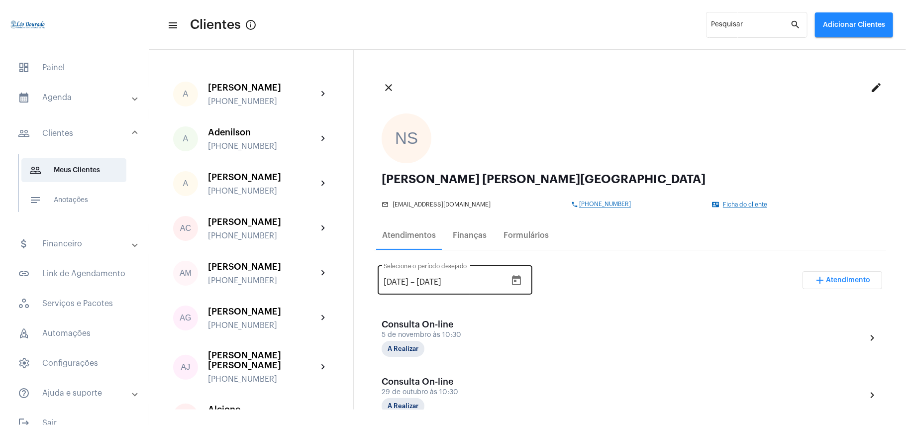
click at [451, 281] on input "[DATE]" at bounding box center [446, 282] width 60 height 9
click at [400, 286] on input "[DATE]" at bounding box center [396, 282] width 25 height 9
click at [404, 285] on input "[DATE]" at bounding box center [396, 282] width 25 height 9
click at [595, 285] on div "01/012025 01/012025 – [DATE] Selecione o período desejado add Atendimento" at bounding box center [630, 284] width 504 height 47
type input "[DATE]"
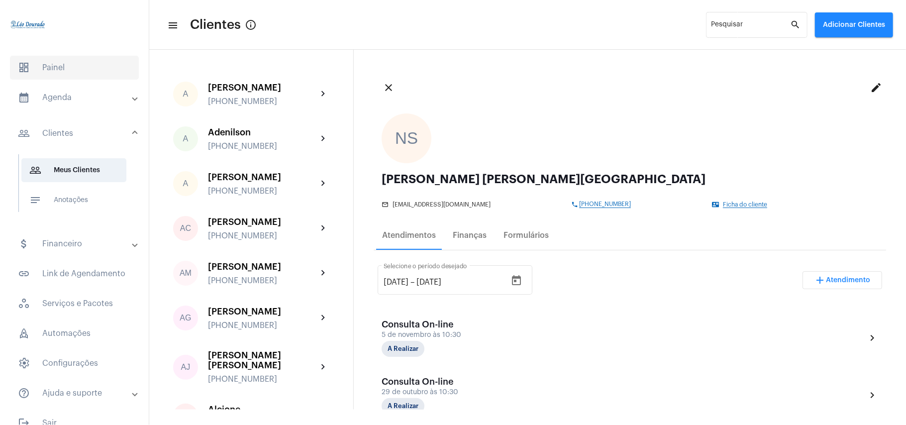
click at [34, 67] on span "dashboard Painel" at bounding box center [74, 68] width 129 height 24
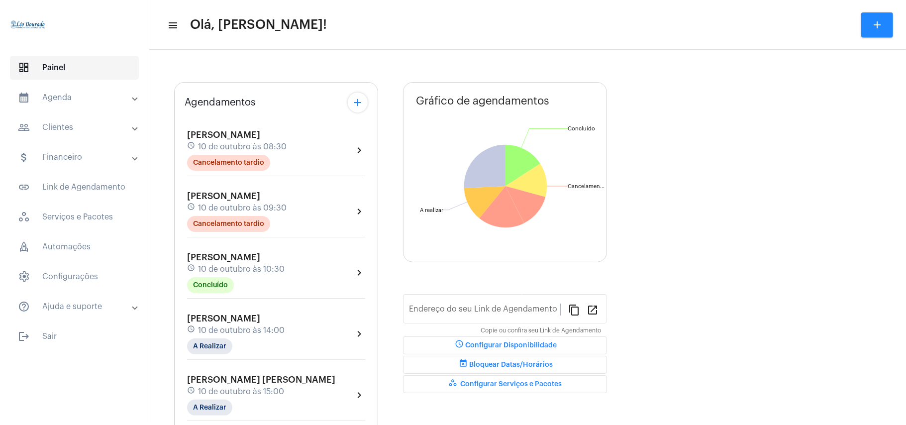
type input "[URL][DOMAIN_NAME][PERSON_NAME]"
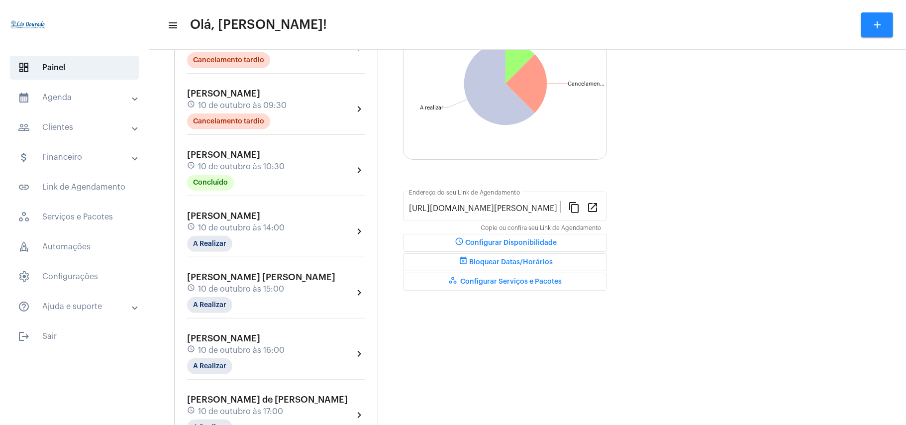
scroll to position [242, 0]
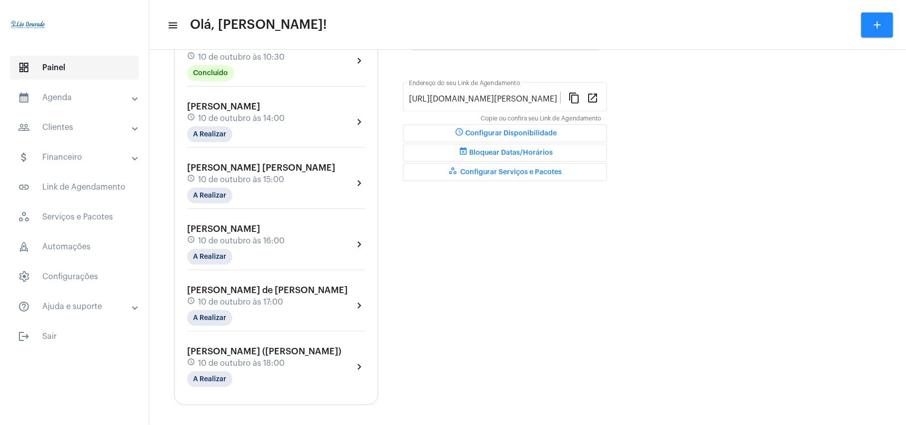
click at [84, 65] on span "dashboard Painel" at bounding box center [74, 68] width 129 height 24
click at [50, 68] on span "dashboard Painel" at bounding box center [74, 68] width 129 height 24
click at [50, 105] on mat-expansion-panel-header "calendar_month_outlined Agenda" at bounding box center [77, 98] width 143 height 24
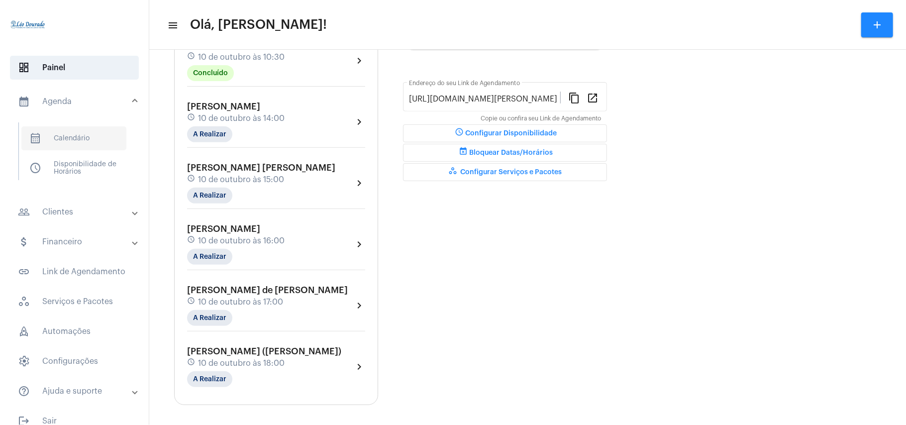
click at [61, 131] on span "calendar_month_outlined Calendário" at bounding box center [73, 138] width 105 height 24
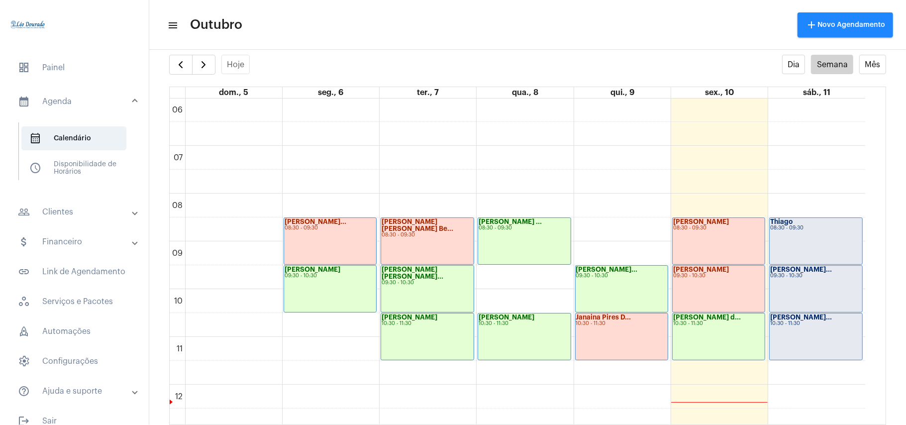
scroll to position [223, 0]
